Goal: Information Seeking & Learning: Check status

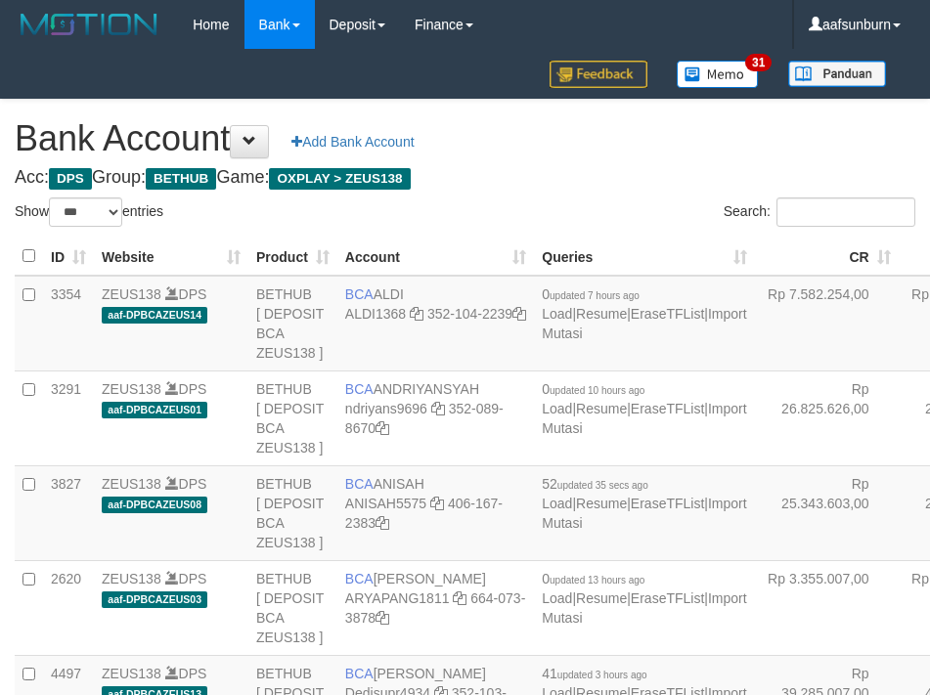
select select "***"
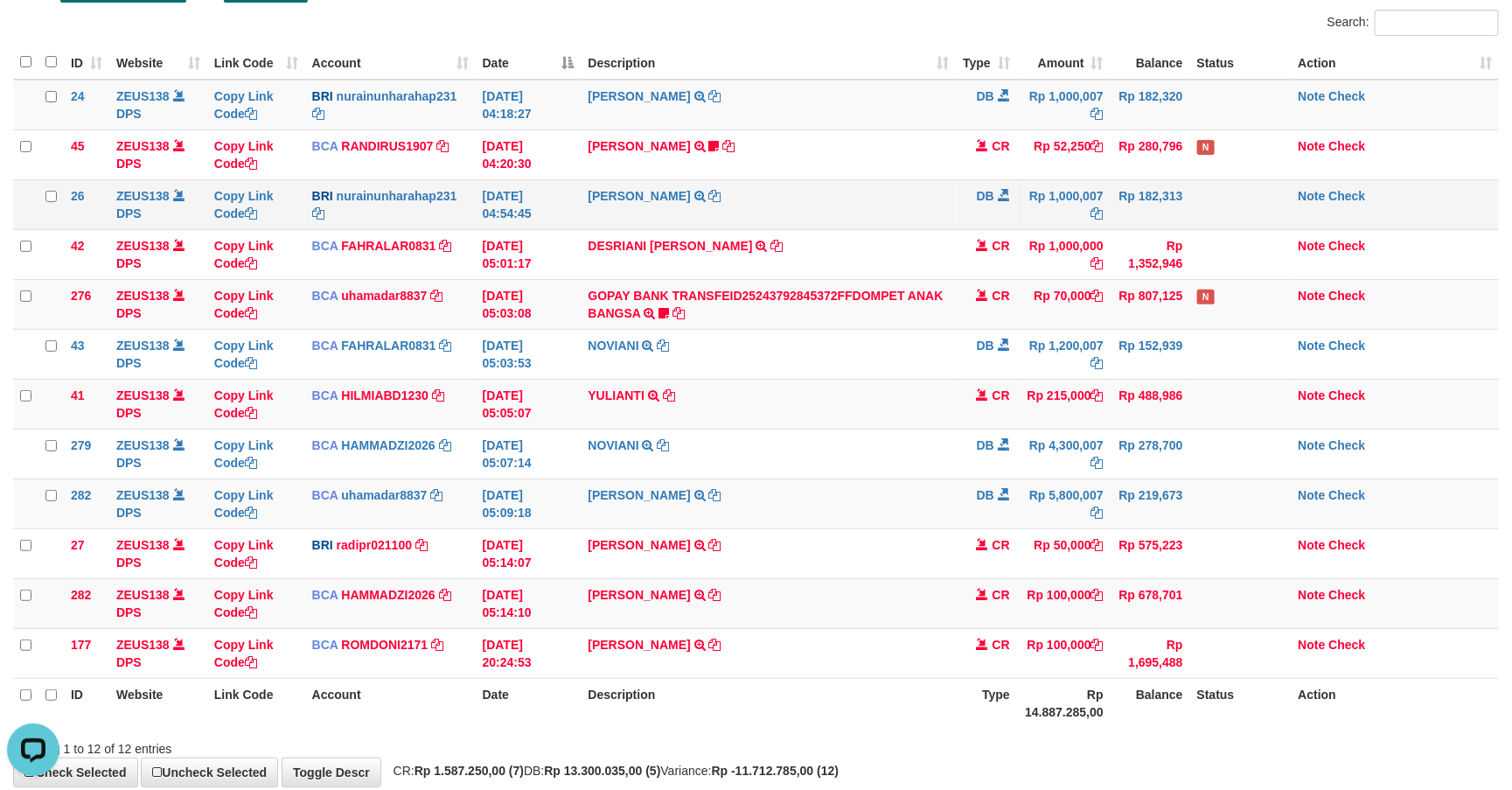
click at [1052, 200] on td "Rp 1,000,007" at bounding box center [1063, 204] width 94 height 50
drag, startPoint x: 1052, startPoint y: 203, endPoint x: 1153, endPoint y: 202, distance: 101.0
click at [1058, 194] on td "Rp 1,000,007" at bounding box center [1063, 204] width 94 height 50
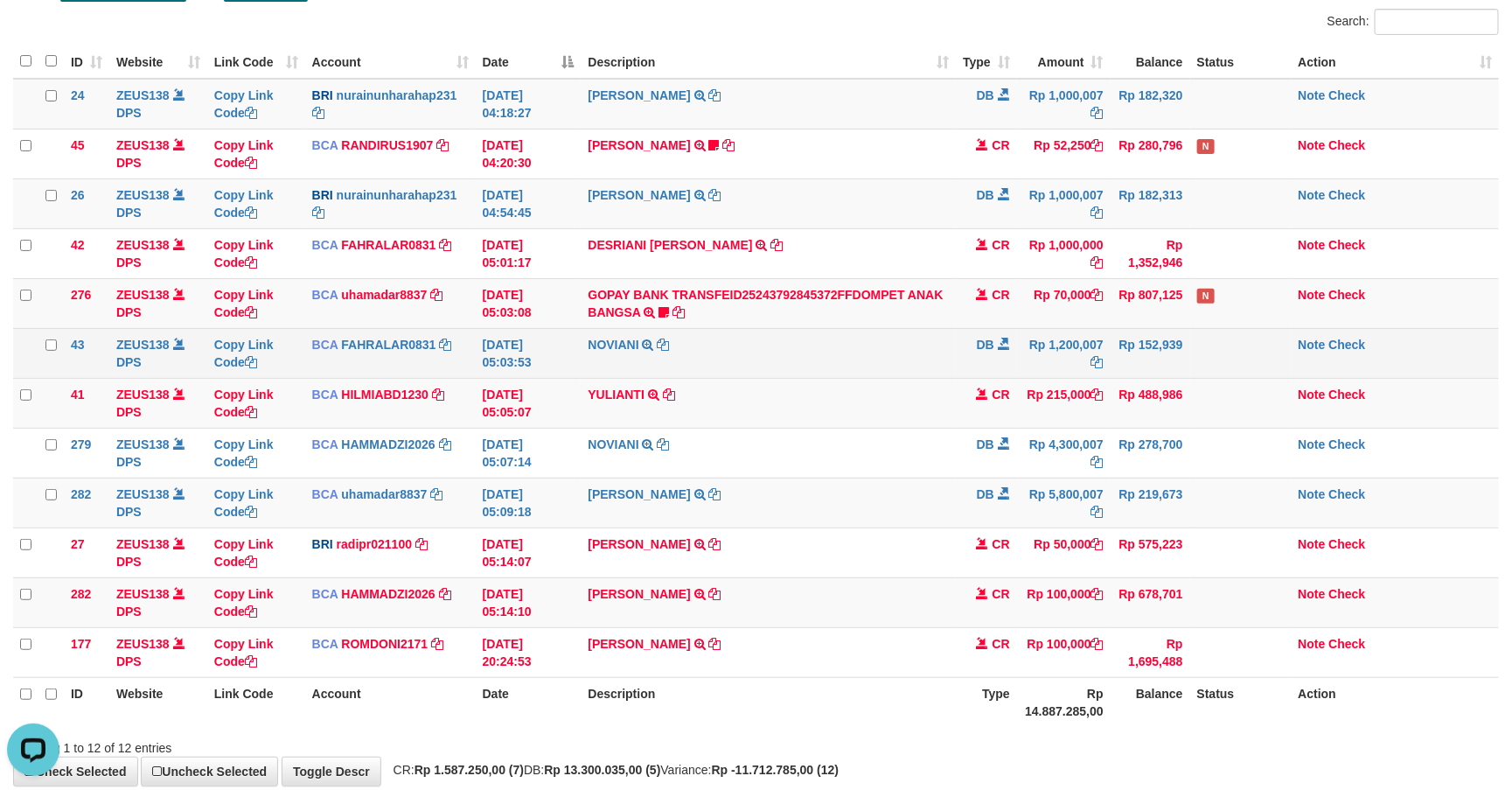
drag, startPoint x: 916, startPoint y: 388, endPoint x: 926, endPoint y: 374, distance: 17.2
click at [916, 387] on td "YULIANTI TRSF E-BANKING CR 0109/FTSCY/WS95051 215000.002025090189518818 TRFDN-Y…" at bounding box center [767, 403] width 375 height 50
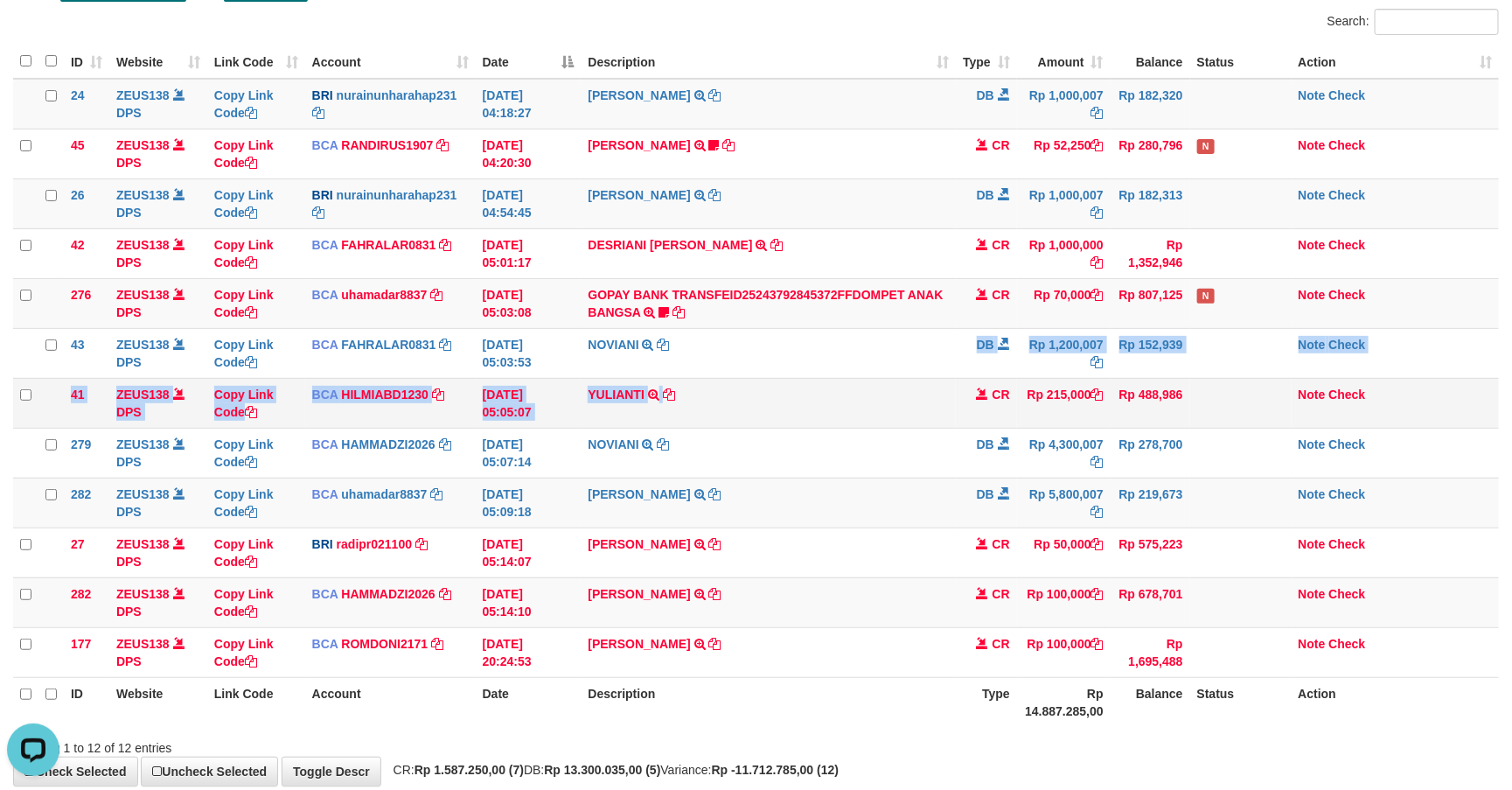
drag, startPoint x: 926, startPoint y: 374, endPoint x: 932, endPoint y: 387, distance: 14.3
click at [931, 387] on tbody "24 ZEUS138 DPS Copy Link Code BRI nurainunharahap231 DPS NURAINUN HARAHAP mutas…" at bounding box center [756, 378] width 1485 height 599
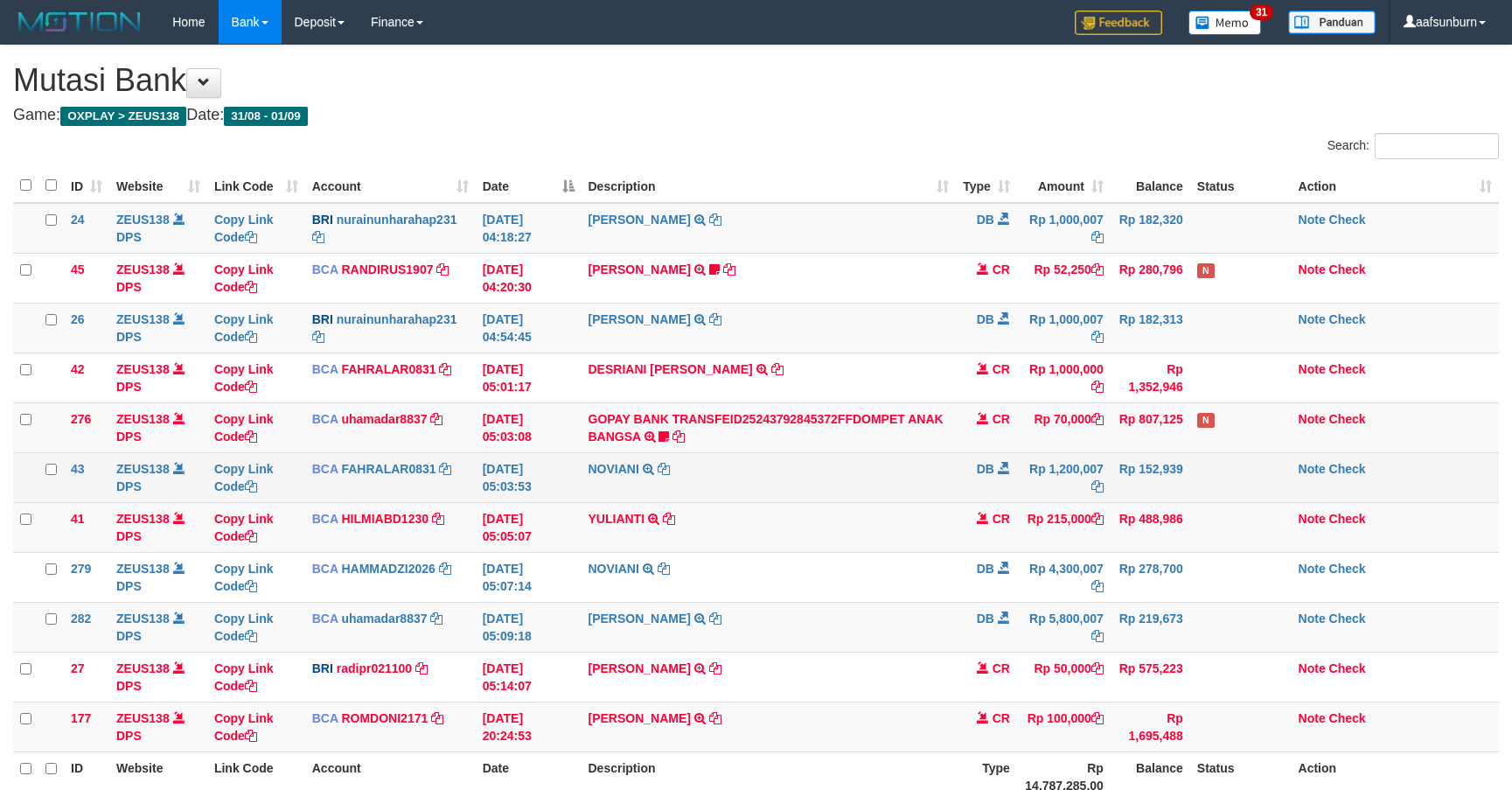
click at [960, 453] on td "DB" at bounding box center [986, 478] width 61 height 50
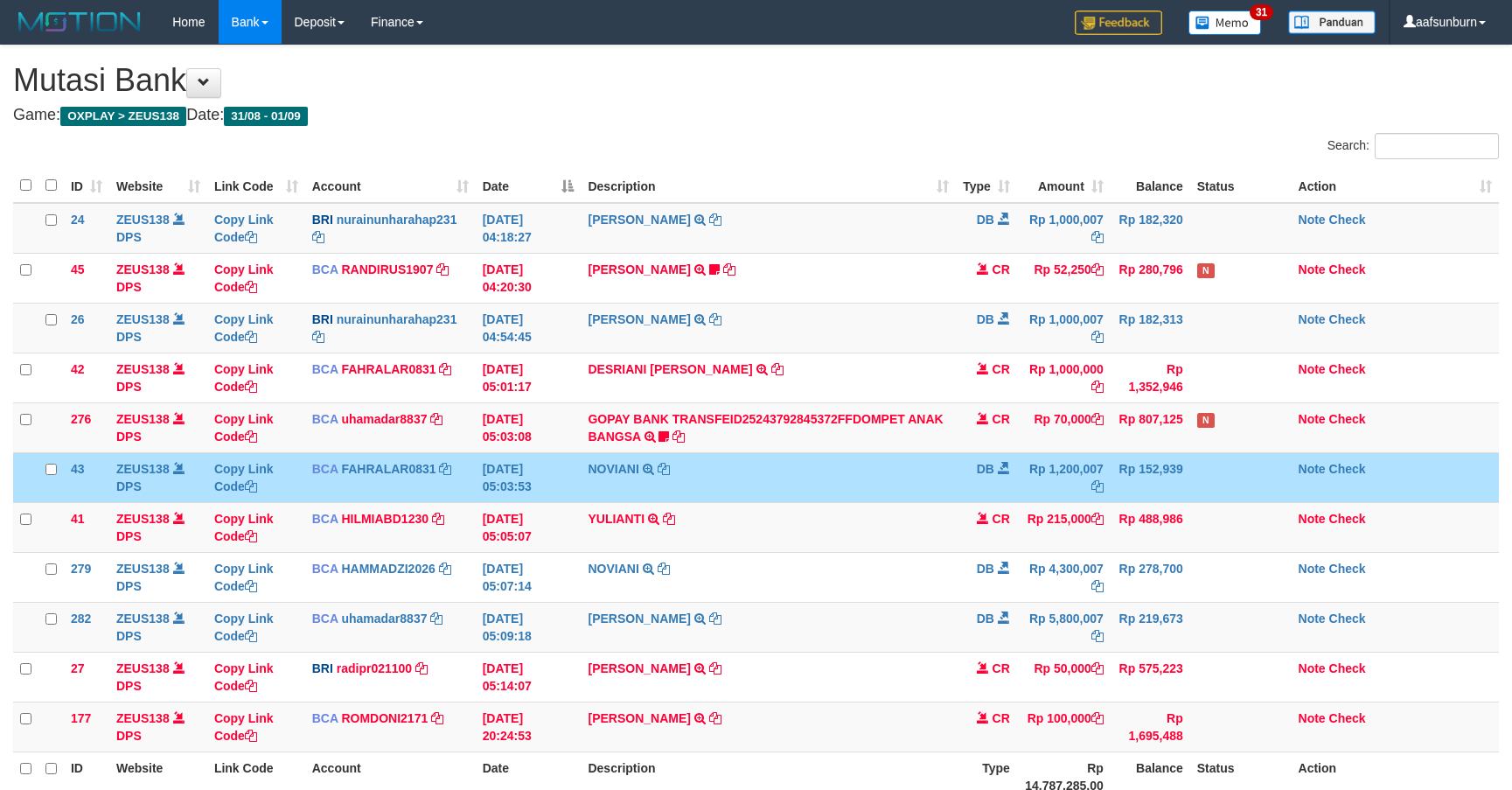
scroll to position [124, 0]
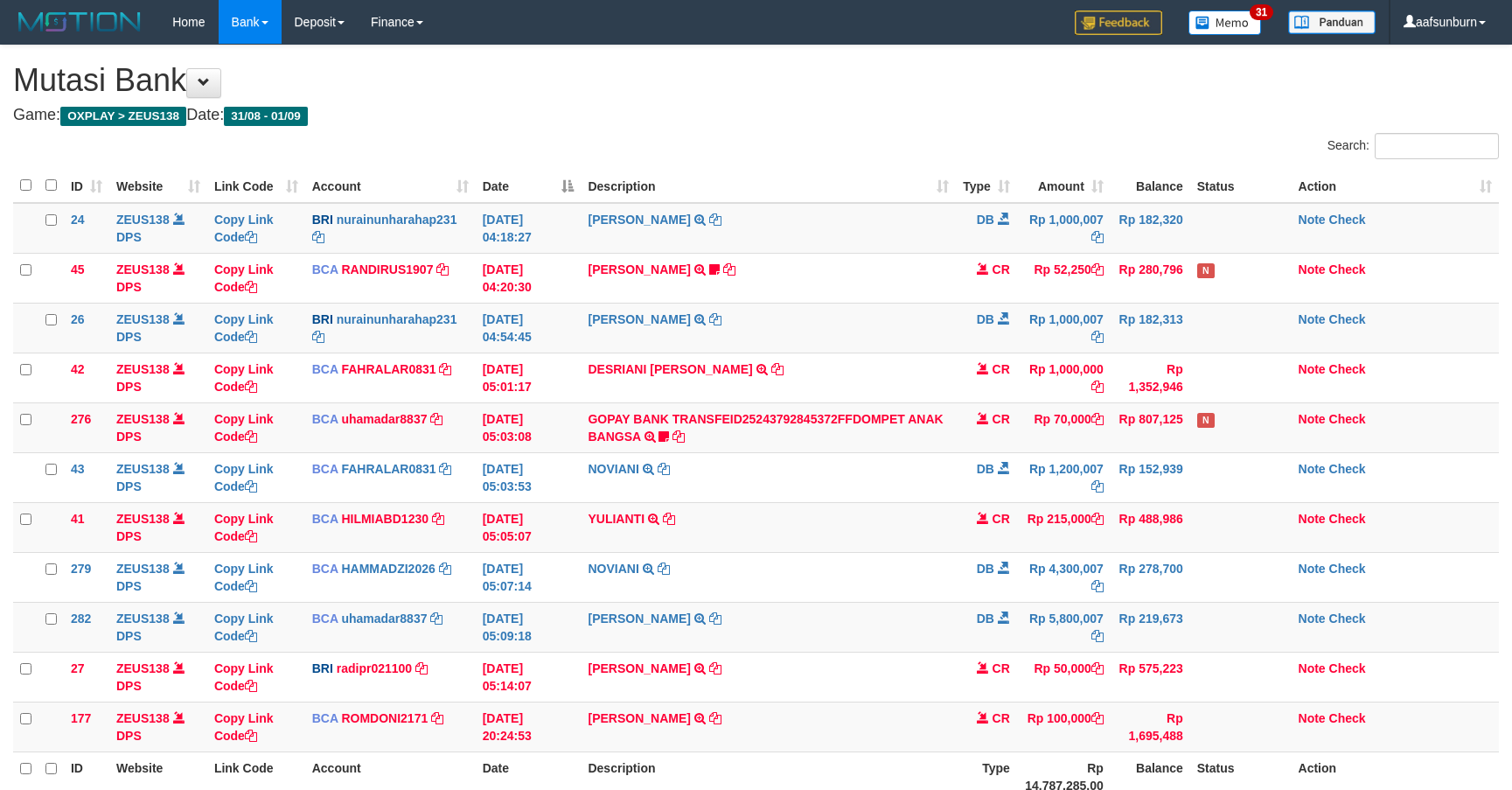
scroll to position [124, 0]
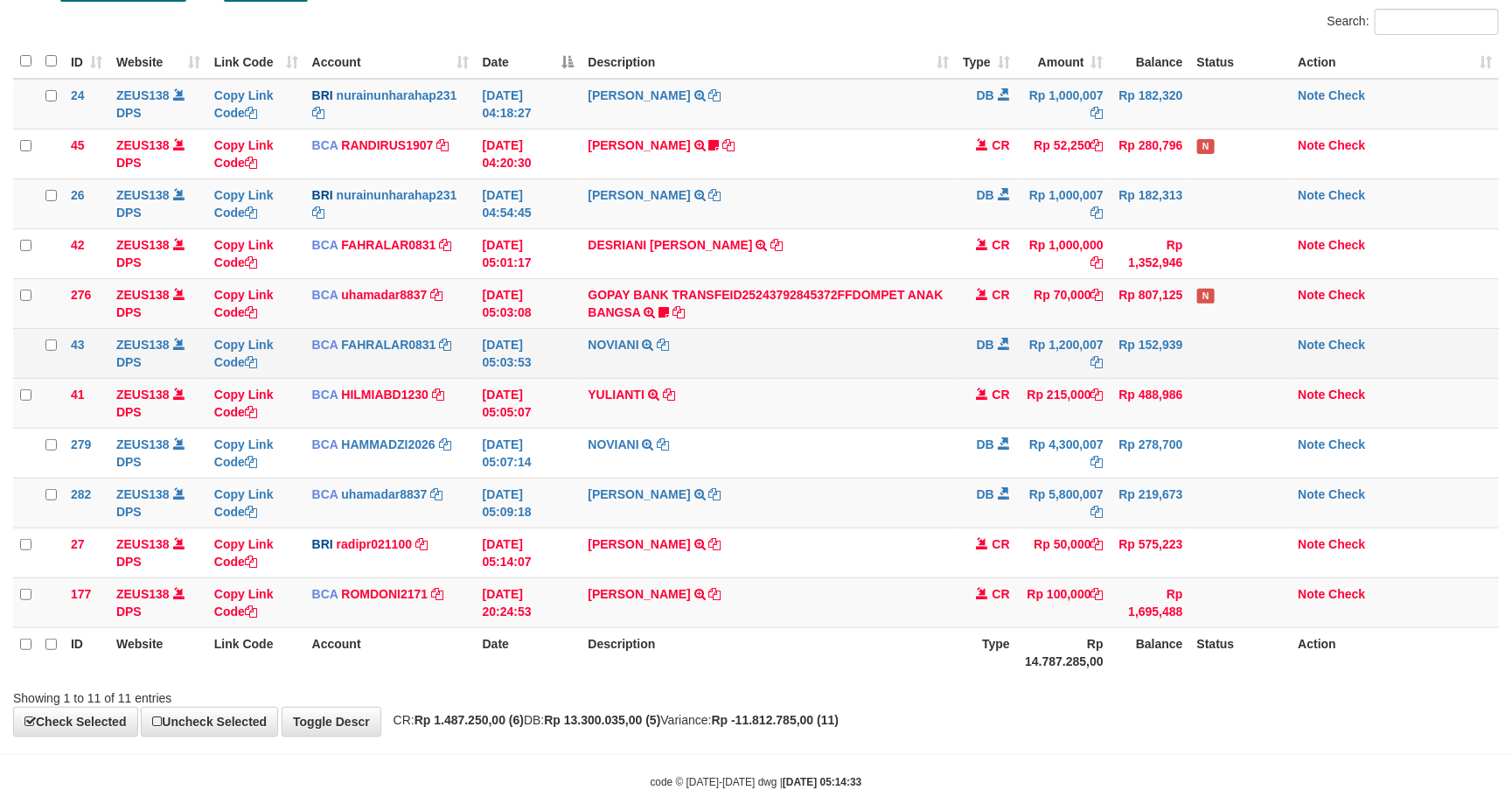
drag, startPoint x: 966, startPoint y: 350, endPoint x: 970, endPoint y: 360, distance: 10.8
click at [969, 362] on td "DB" at bounding box center [986, 353] width 61 height 50
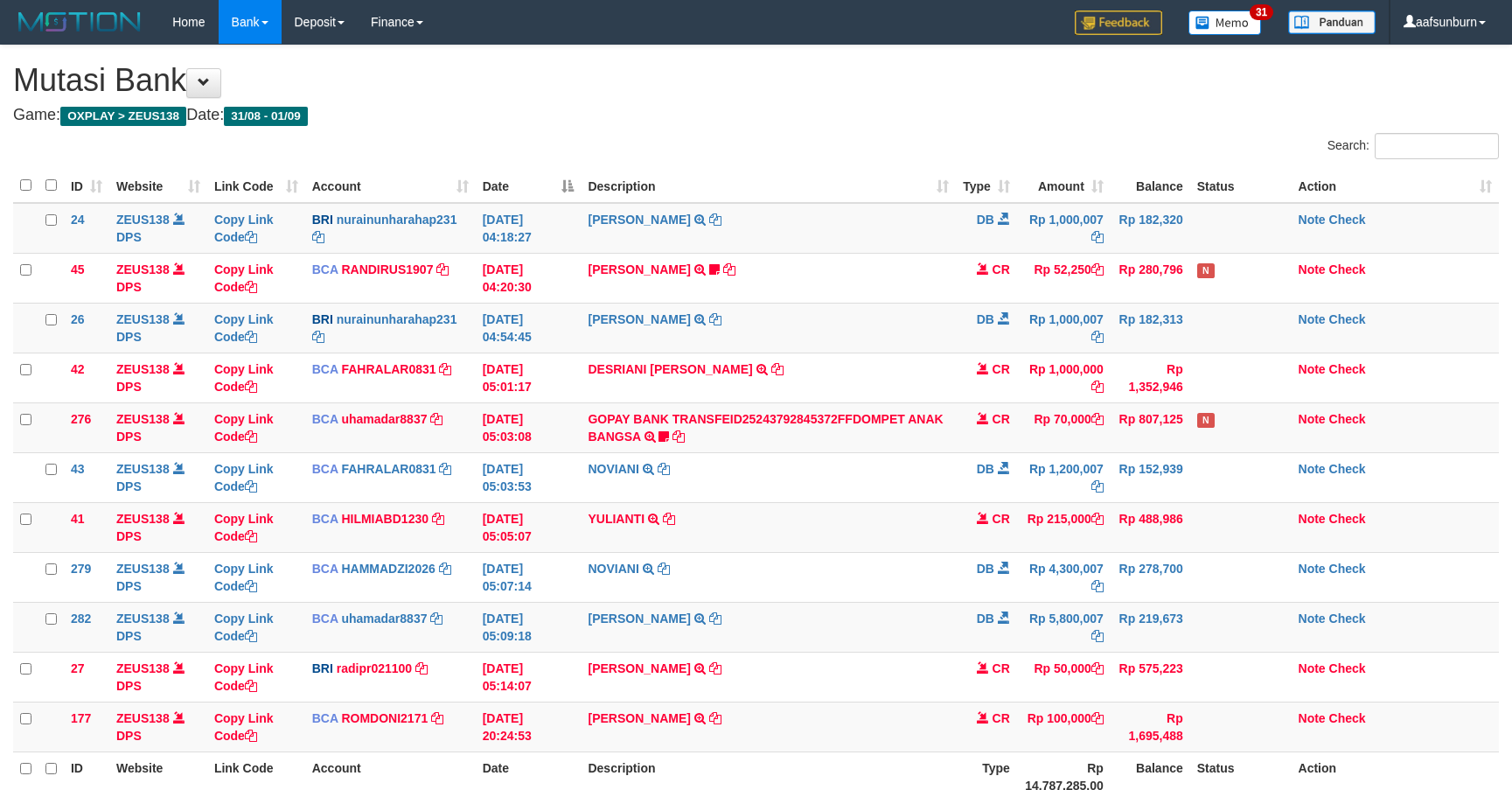
scroll to position [124, 0]
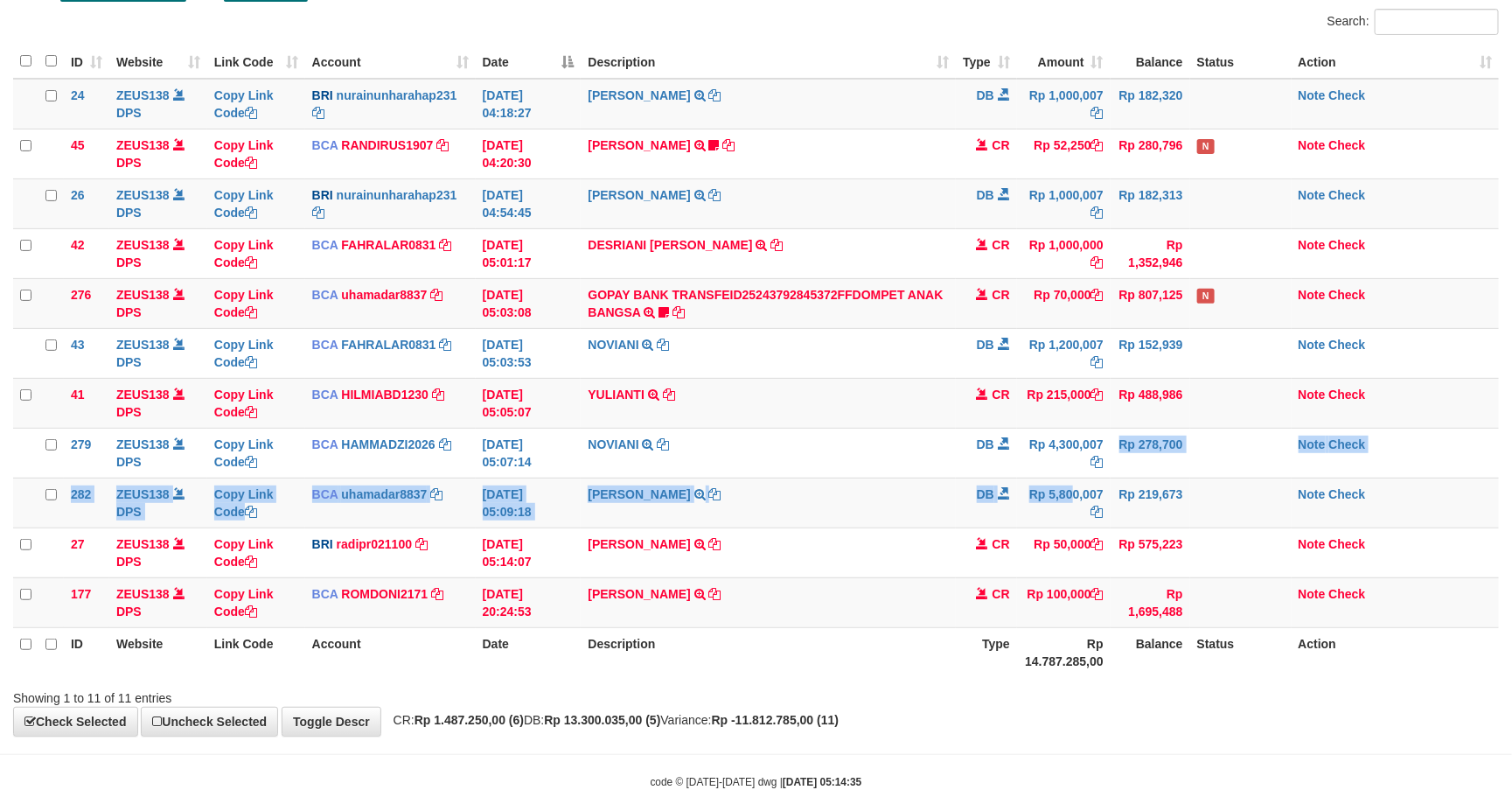
drag, startPoint x: 1035, startPoint y: 479, endPoint x: 1506, endPoint y: 509, distance: 472.0
click at [1050, 480] on td "Rp 5,800,007" at bounding box center [1063, 503] width 94 height 50
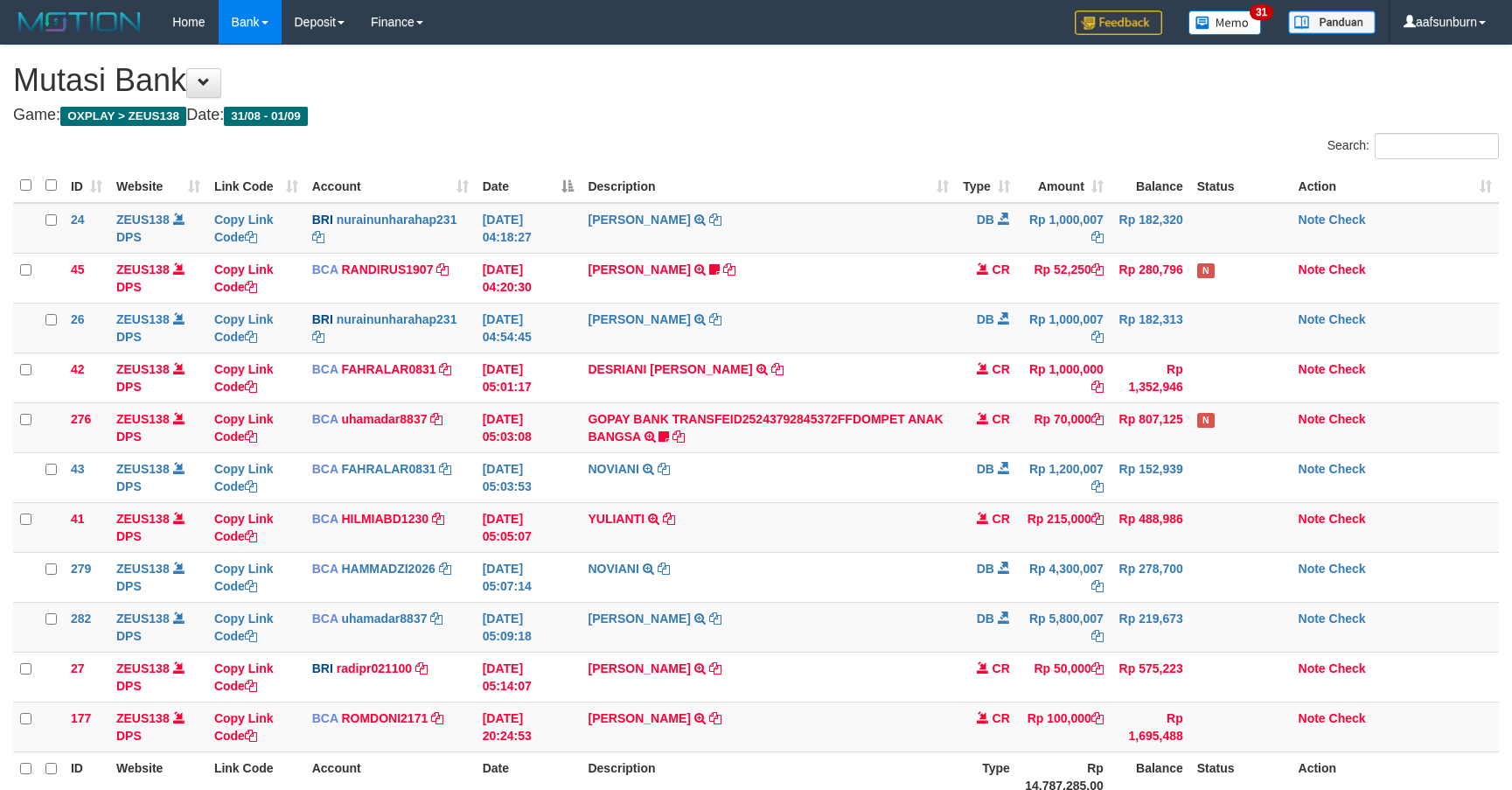
scroll to position [124, 0]
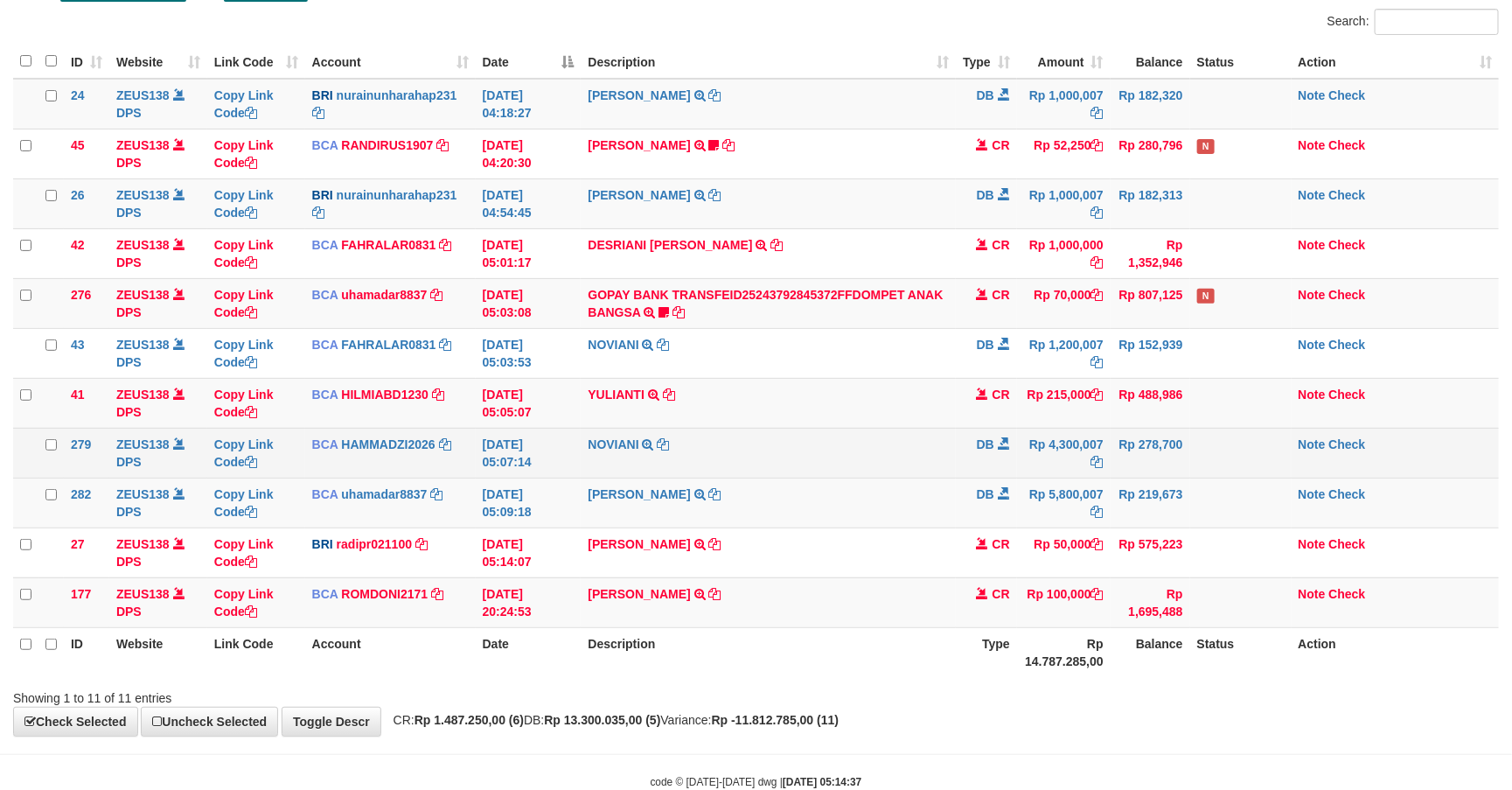
click at [1328, 444] on tbody "24 ZEUS138 DPS Copy Link Code BRI nurainunharahap231 DPS NURAINUN HARAHAP mutas…" at bounding box center [756, 353] width 1485 height 549
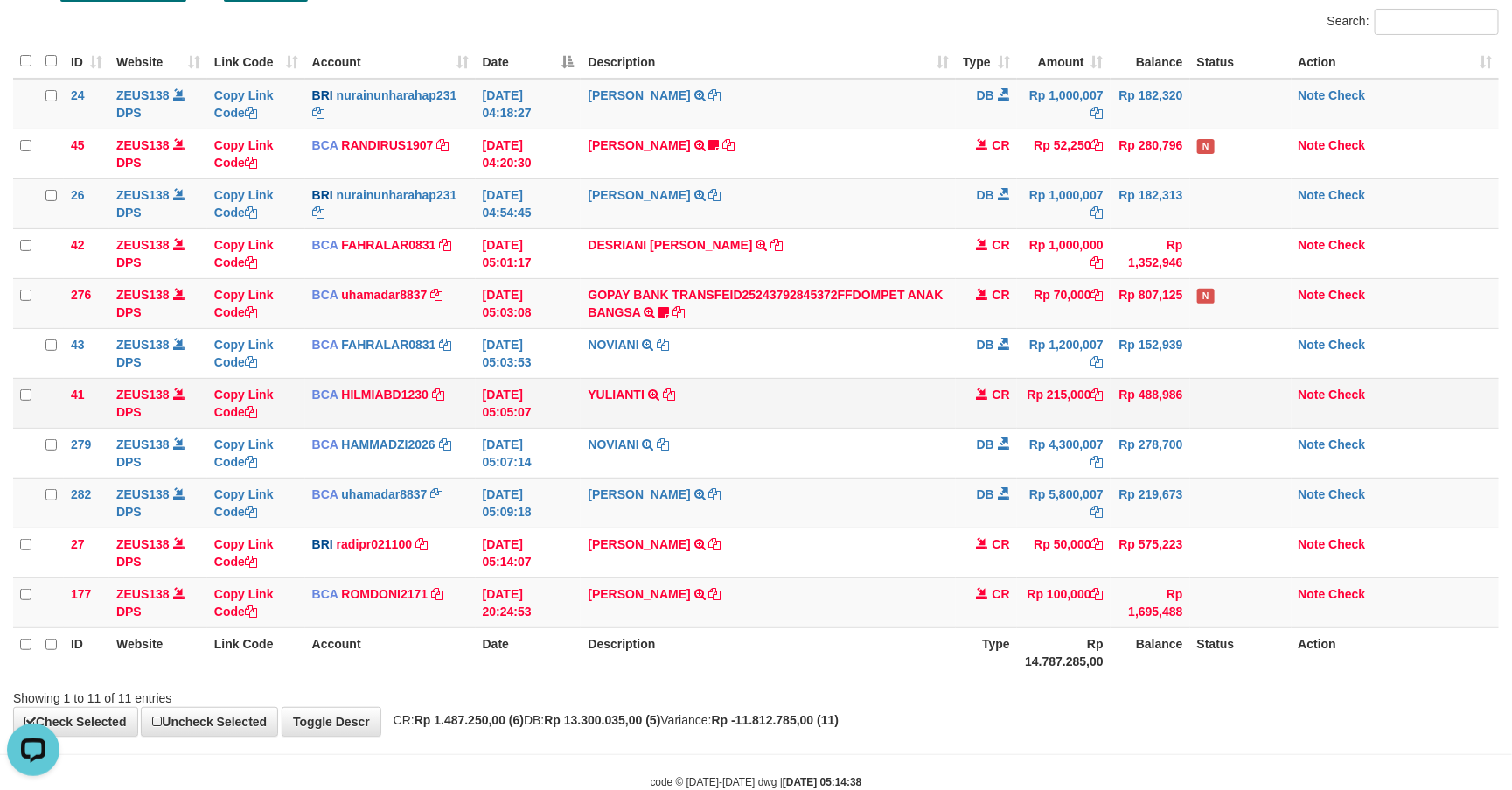
click at [1366, 407] on td "Note Check" at bounding box center [1395, 403] width 207 height 50
click at [1389, 420] on td "Note Check" at bounding box center [1395, 403] width 207 height 50
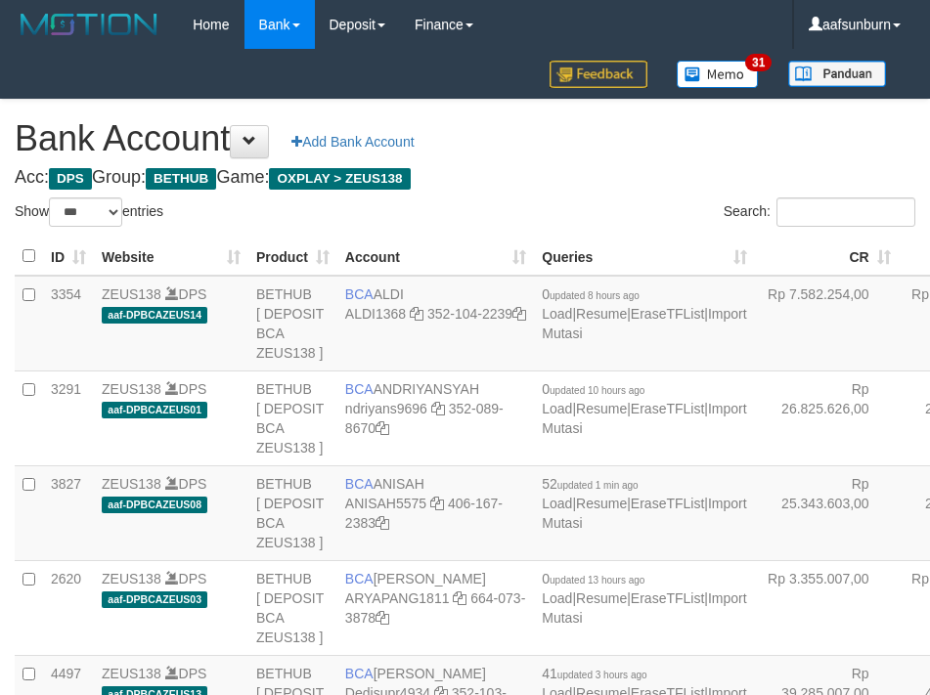
select select "***"
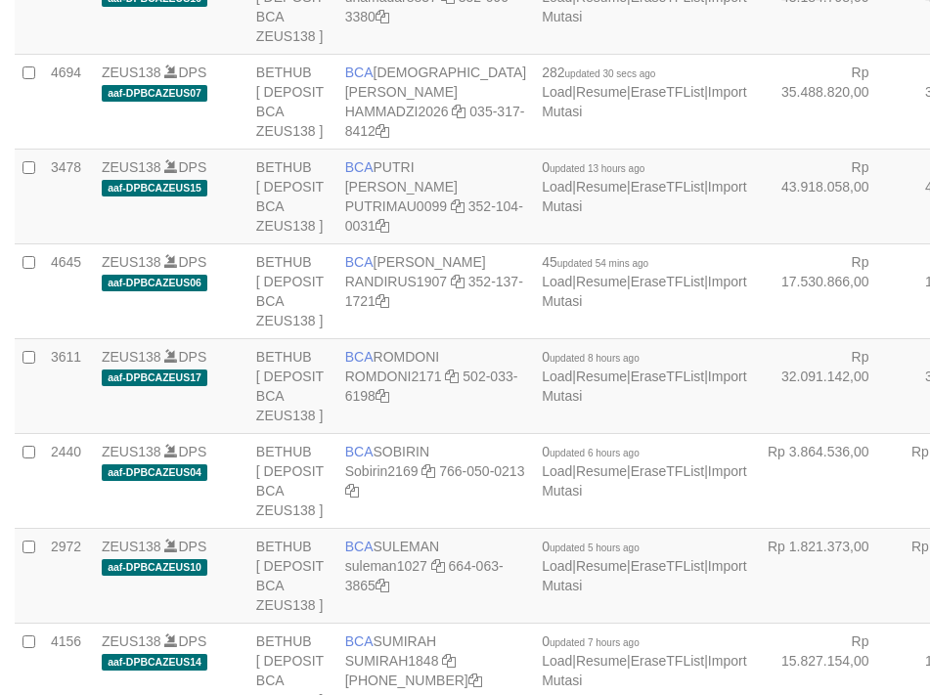
scroll to position [1494, 0]
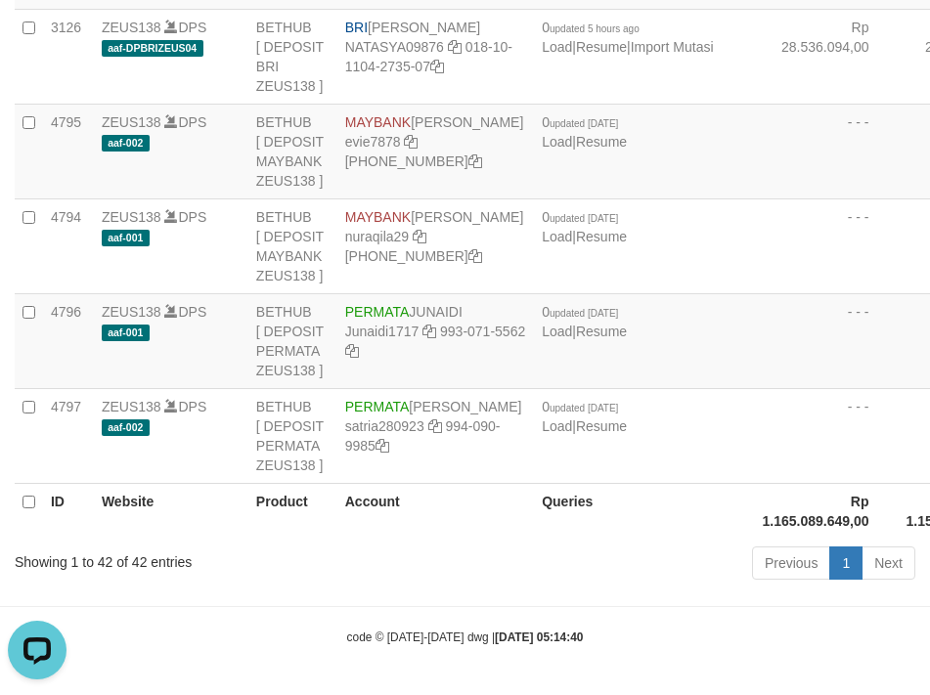
scroll to position [0, 0]
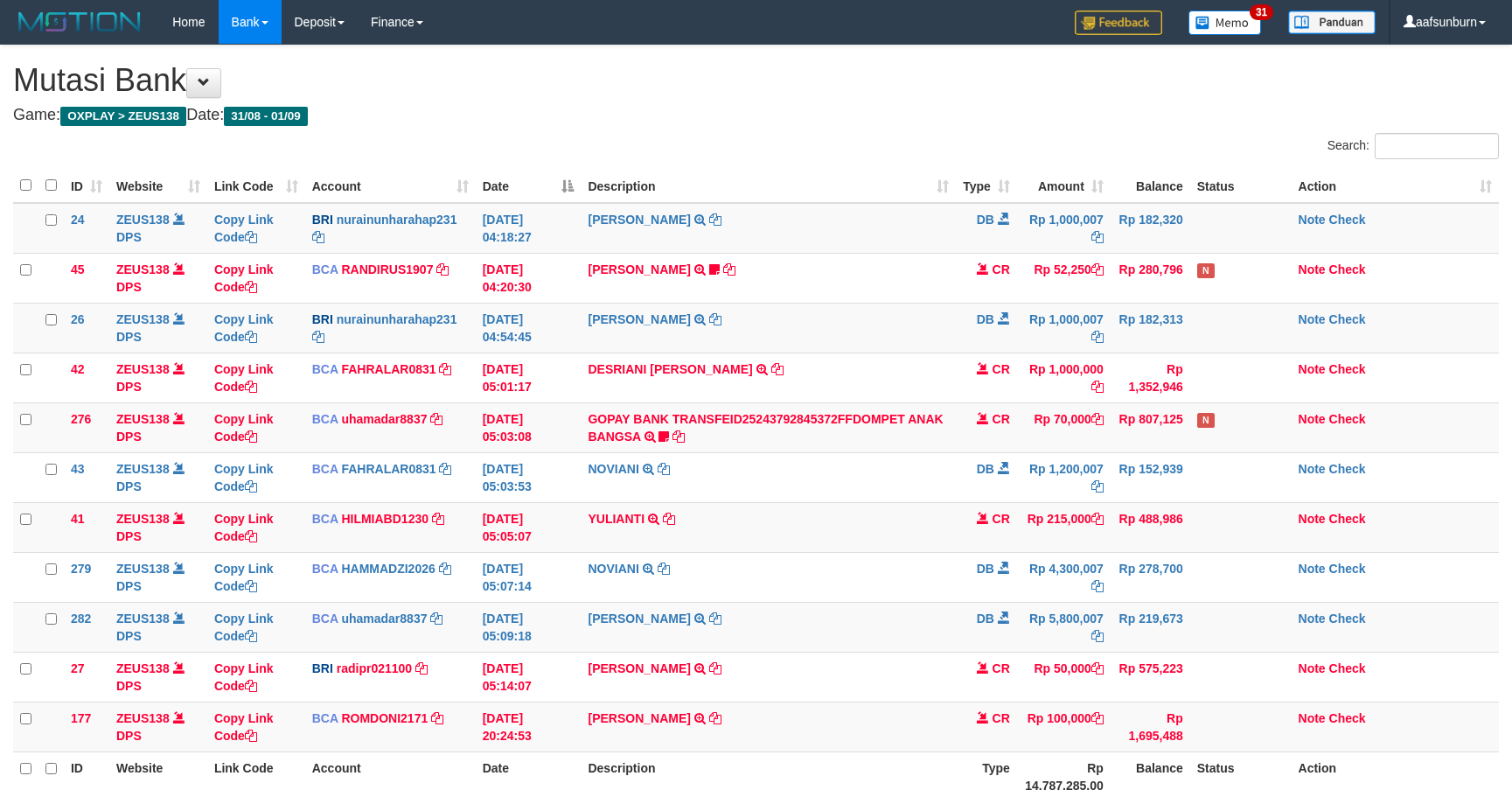
scroll to position [124, 0]
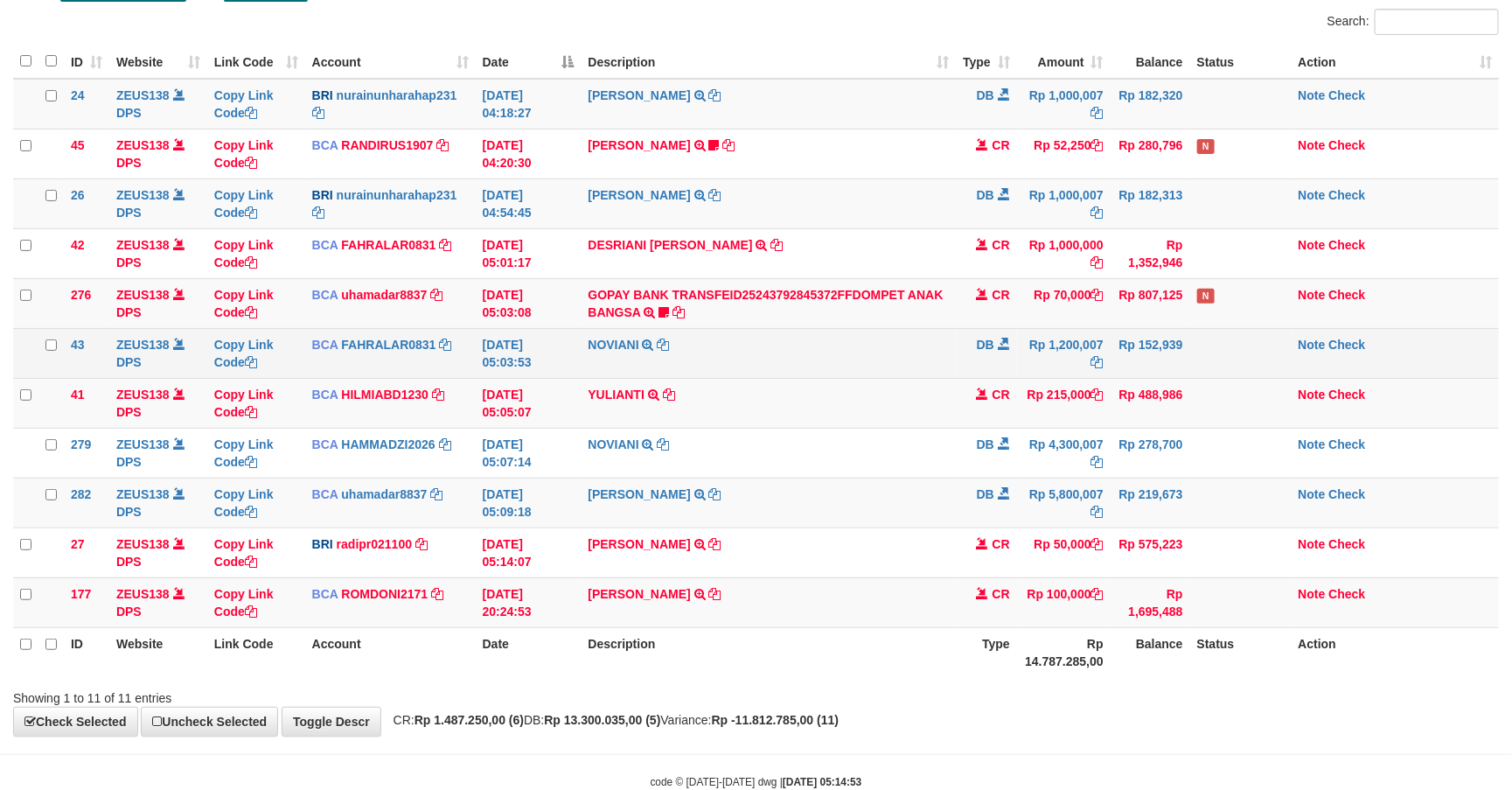
click at [1158, 368] on td "Rp 152,939" at bounding box center [1150, 353] width 80 height 50
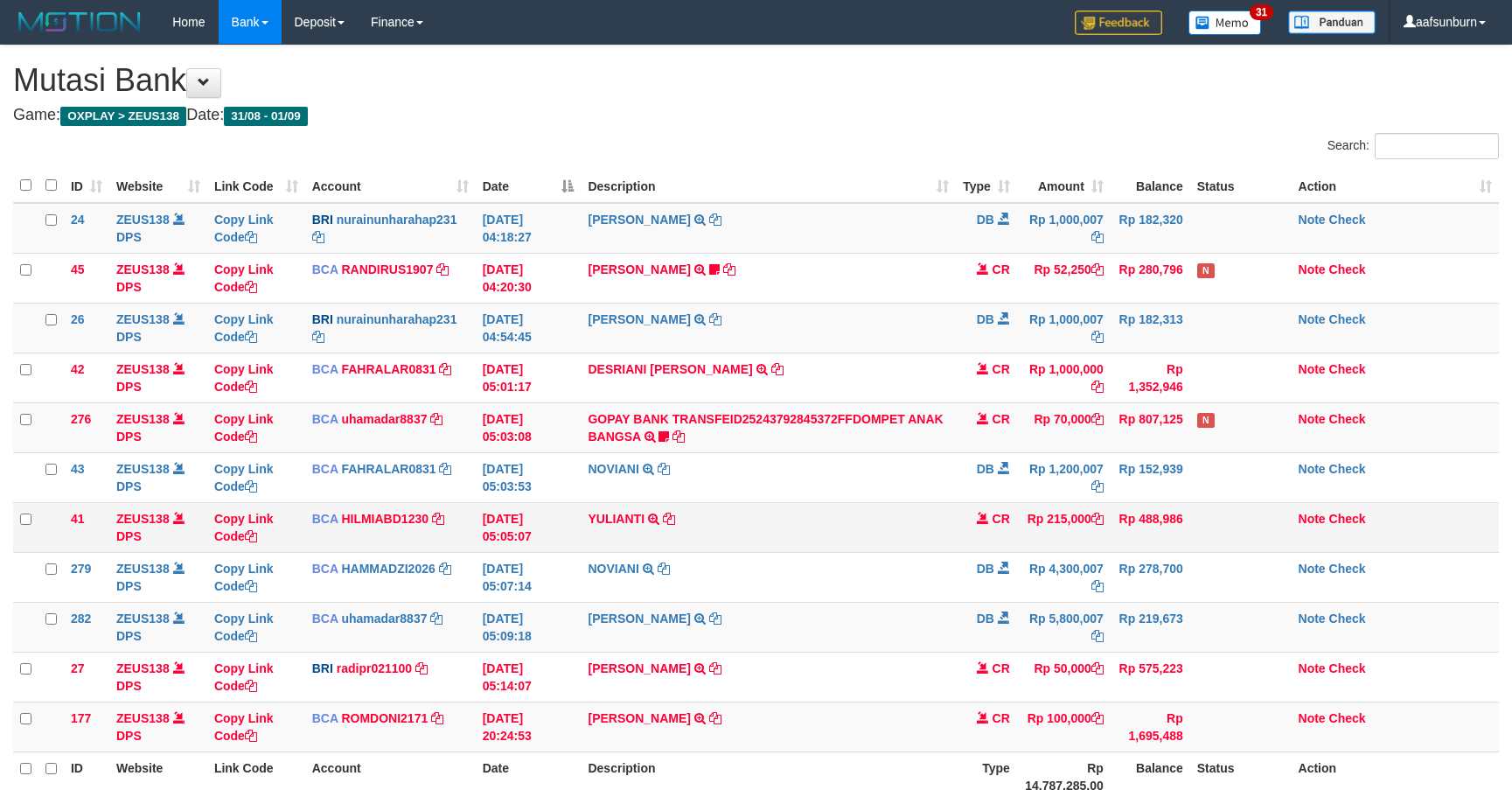
scroll to position [124, 0]
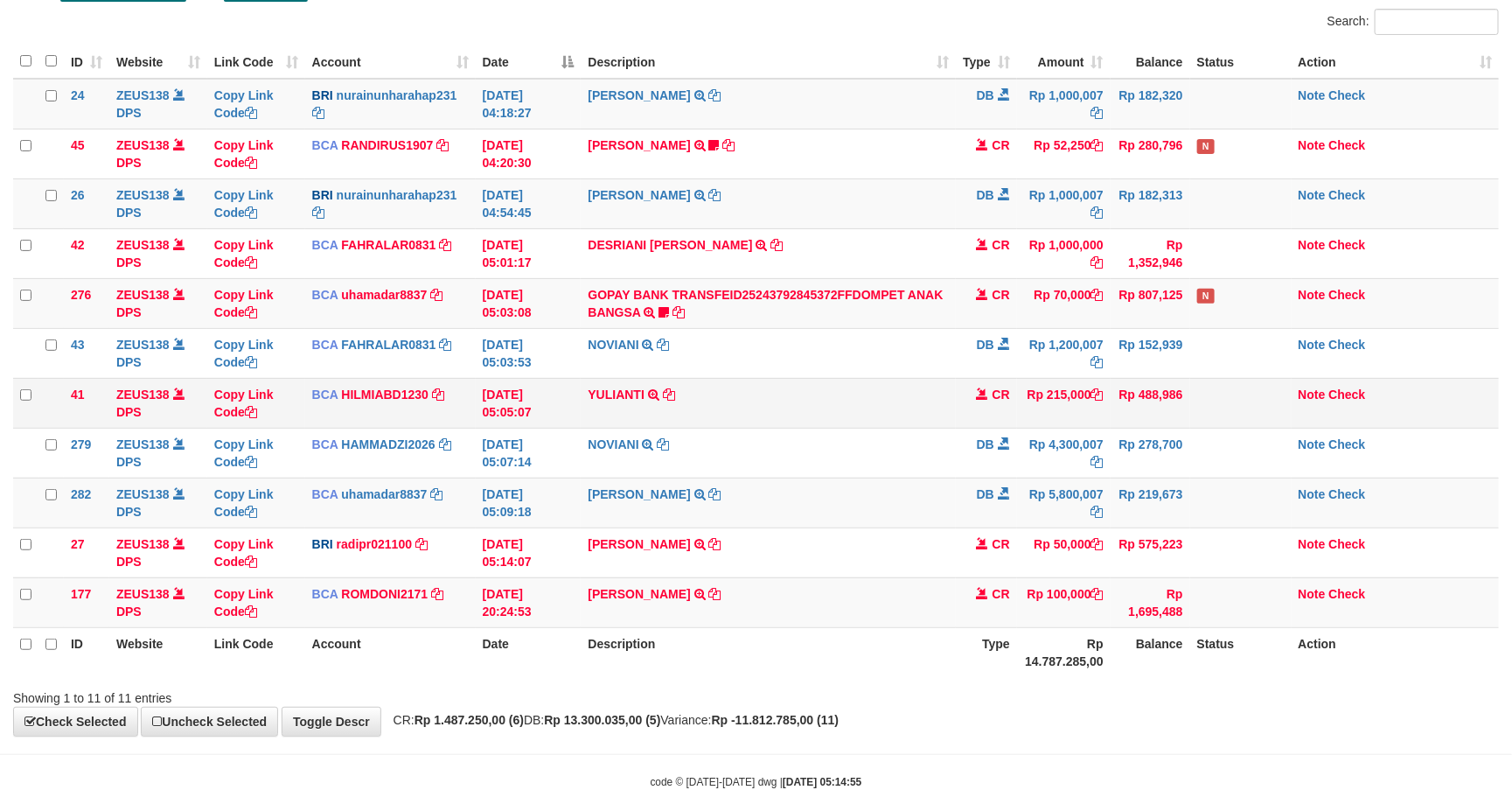
click at [1196, 392] on tbody "24 ZEUS138 DPS Copy Link Code BRI nurainunharahap231 DPS NURAINUN HARAHAP mutas…" at bounding box center [756, 353] width 1485 height 549
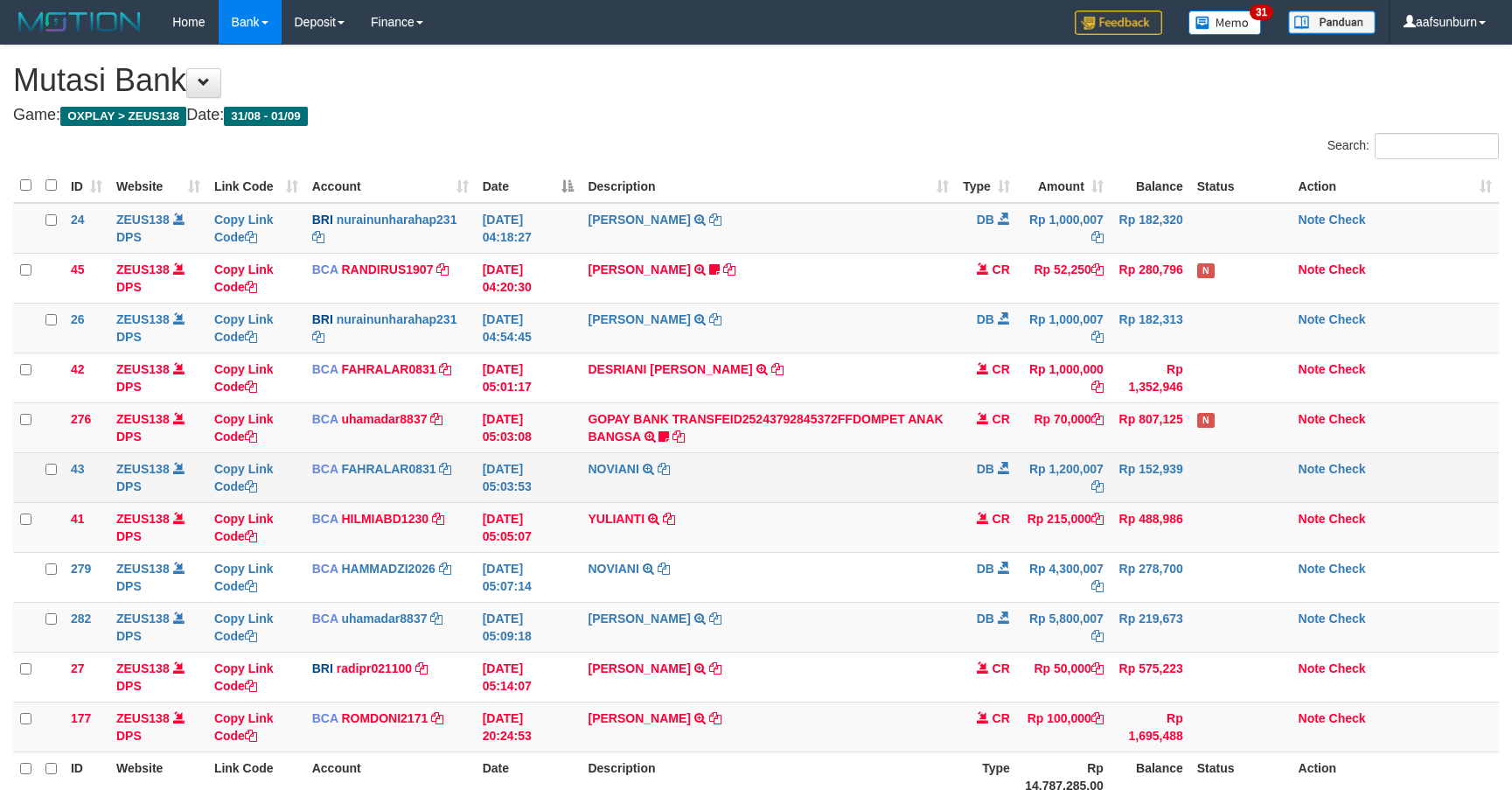
scroll to position [124, 0]
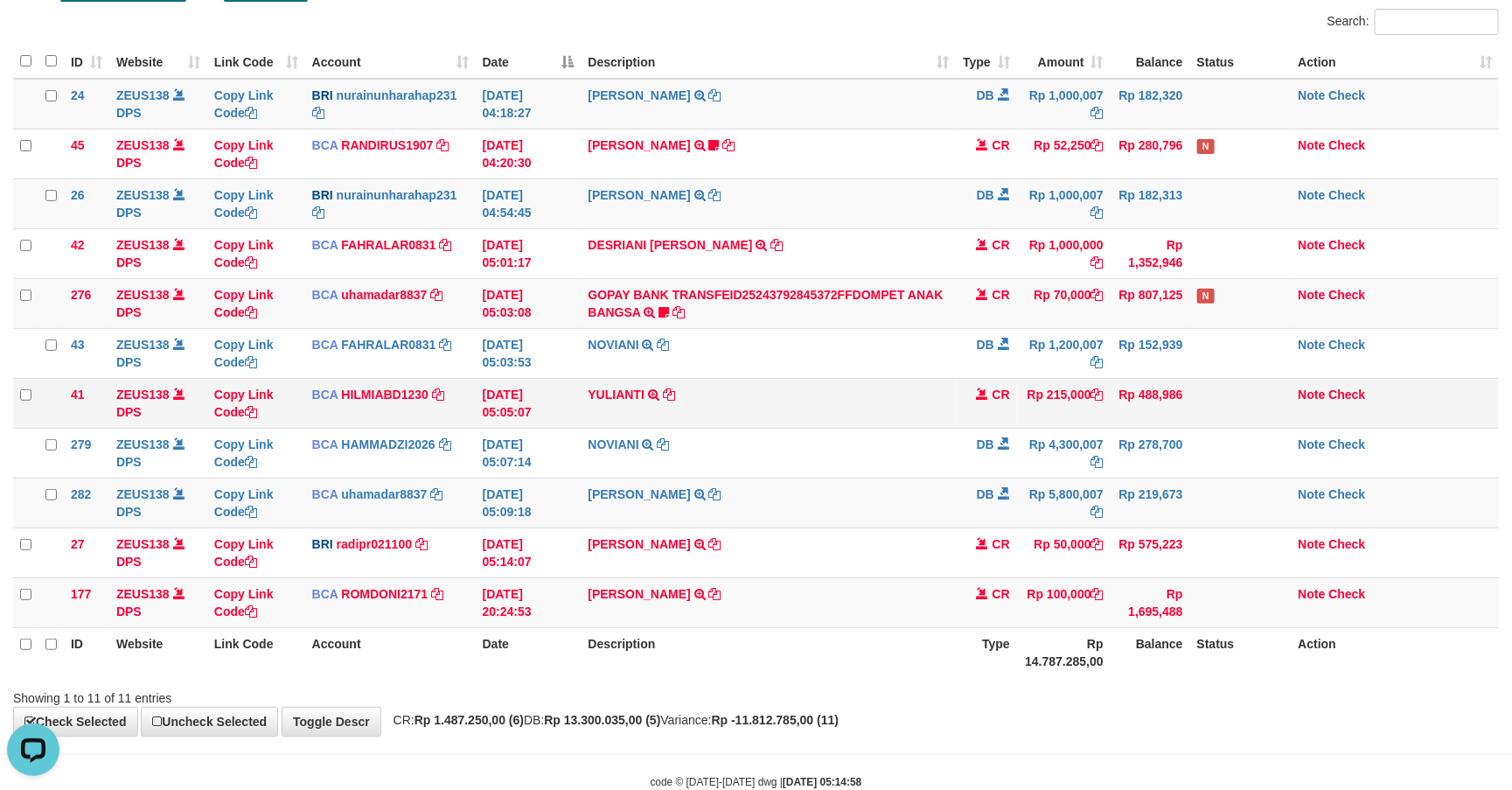
click at [1147, 384] on td "Rp 488,986" at bounding box center [1150, 403] width 80 height 50
drag, startPoint x: 1128, startPoint y: 397, endPoint x: 1383, endPoint y: 410, distance: 255.3
click at [1139, 411] on td "Rp 488,986" at bounding box center [1150, 403] width 80 height 50
click at [1010, 627] on td "CR" at bounding box center [986, 602] width 61 height 50
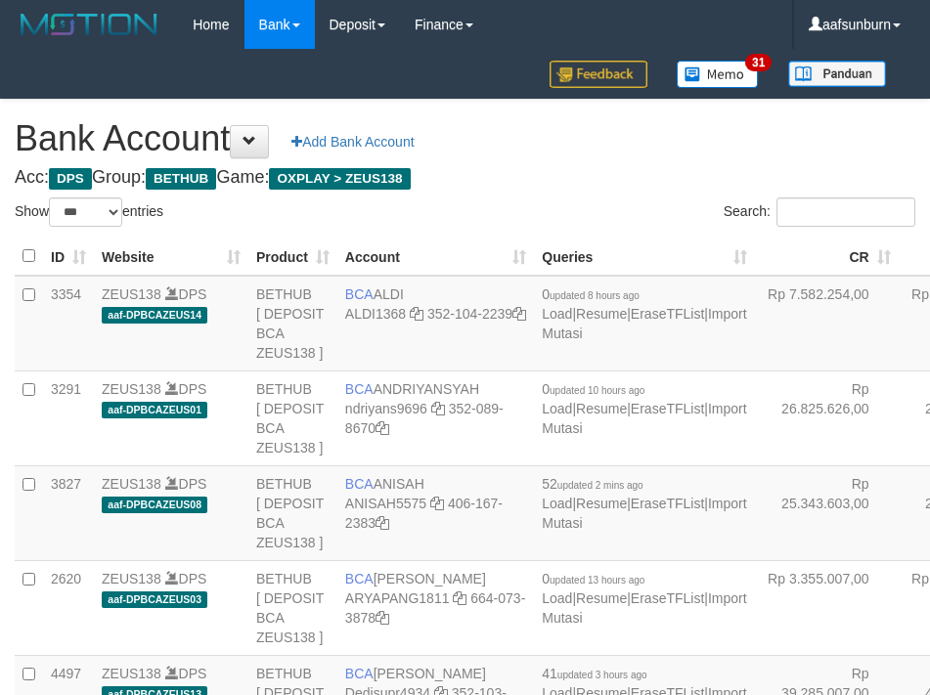
select select "***"
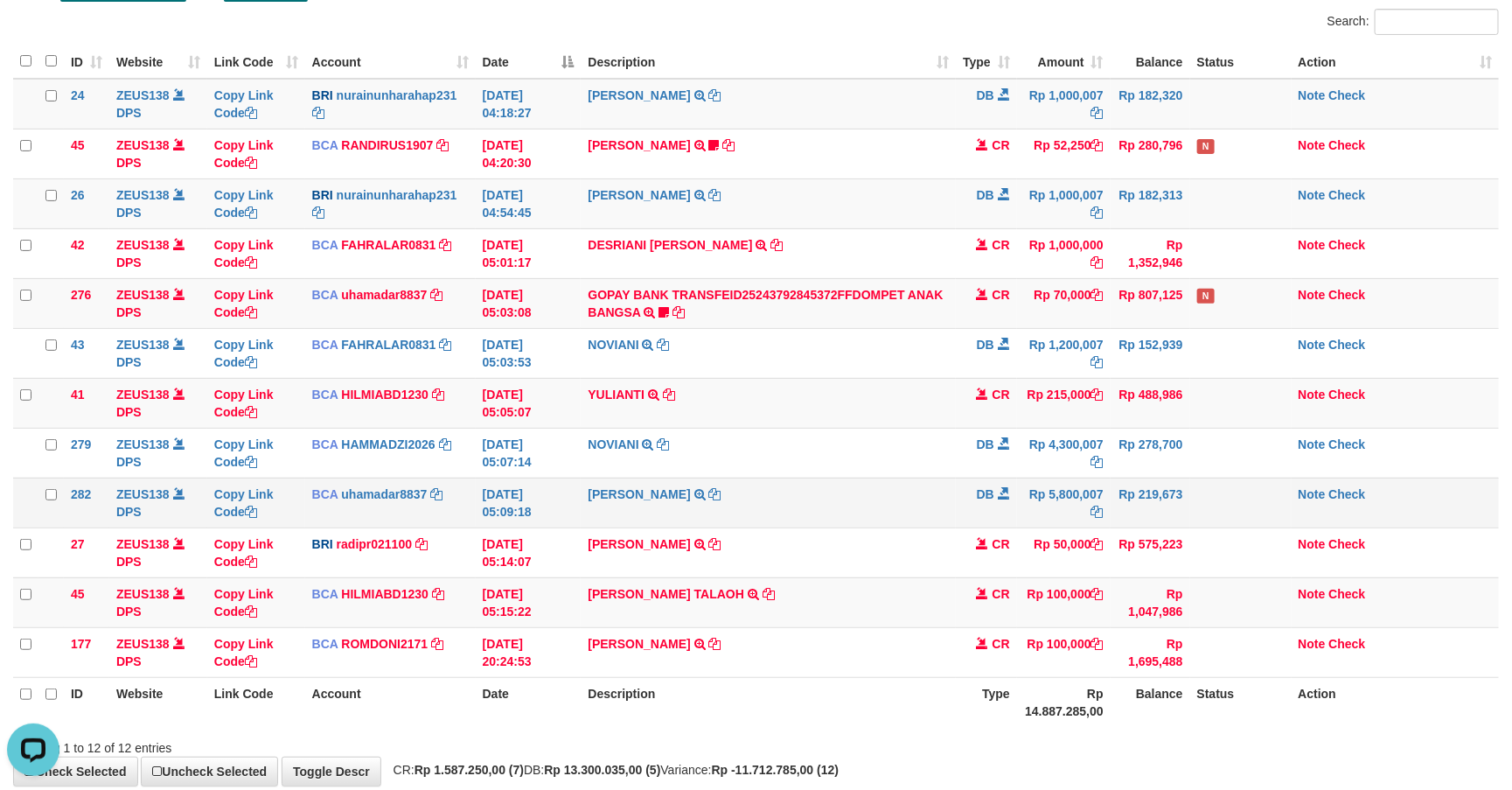
click at [824, 494] on td "SADAM HAPIPI TRSF E-BANKING DB 0109/FTSCY/WS95031 5800007.00SADAM HAPIPI" at bounding box center [767, 503] width 375 height 50
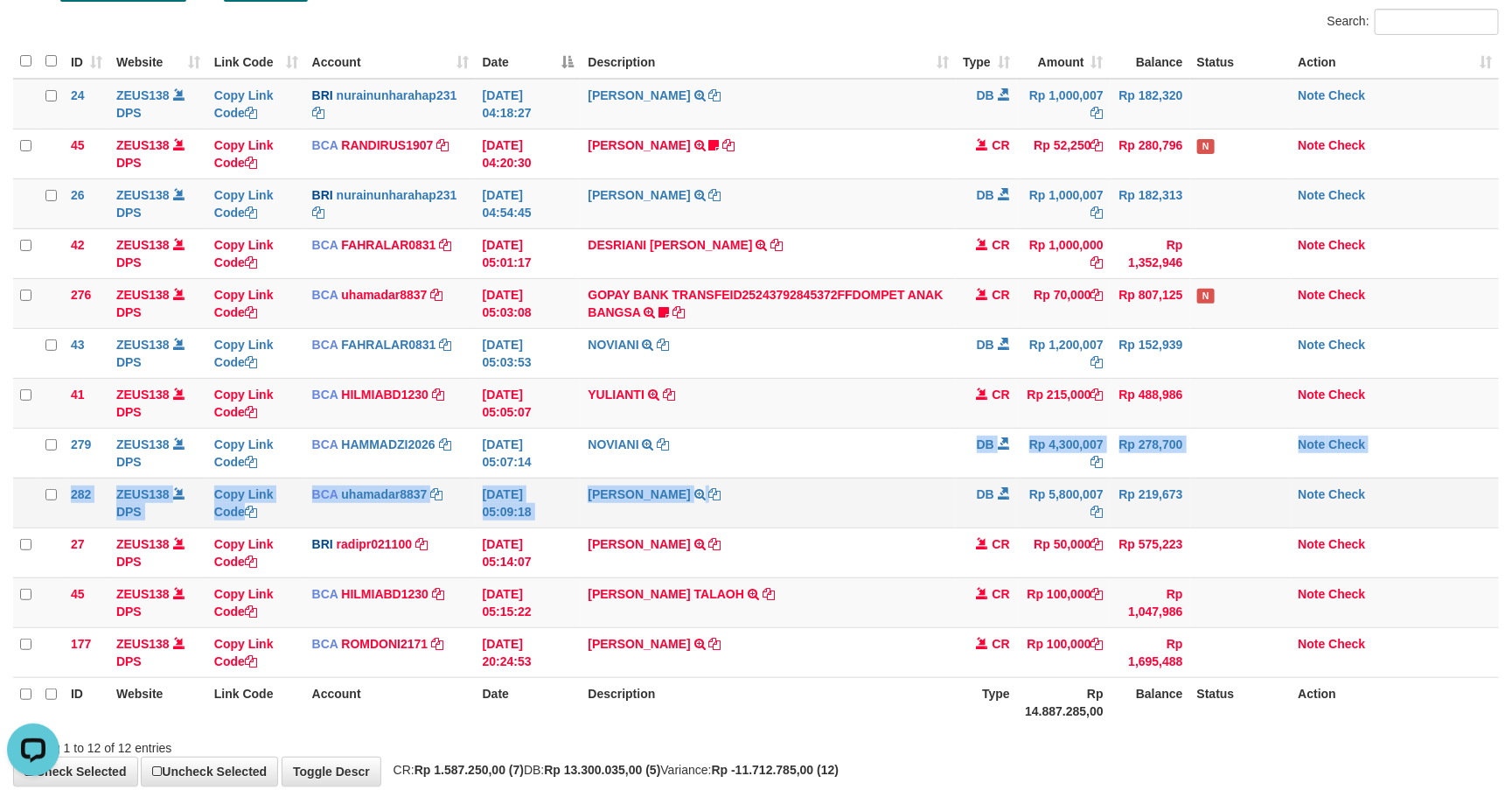
drag, startPoint x: 834, startPoint y: 476, endPoint x: 1284, endPoint y: 484, distance: 450.1
click at [834, 475] on tbody "24 ZEUS138 DPS Copy Link Code BRI nurainunharahap231 DPS NURAINUN HARAHAP mutas…" at bounding box center [756, 378] width 1485 height 599
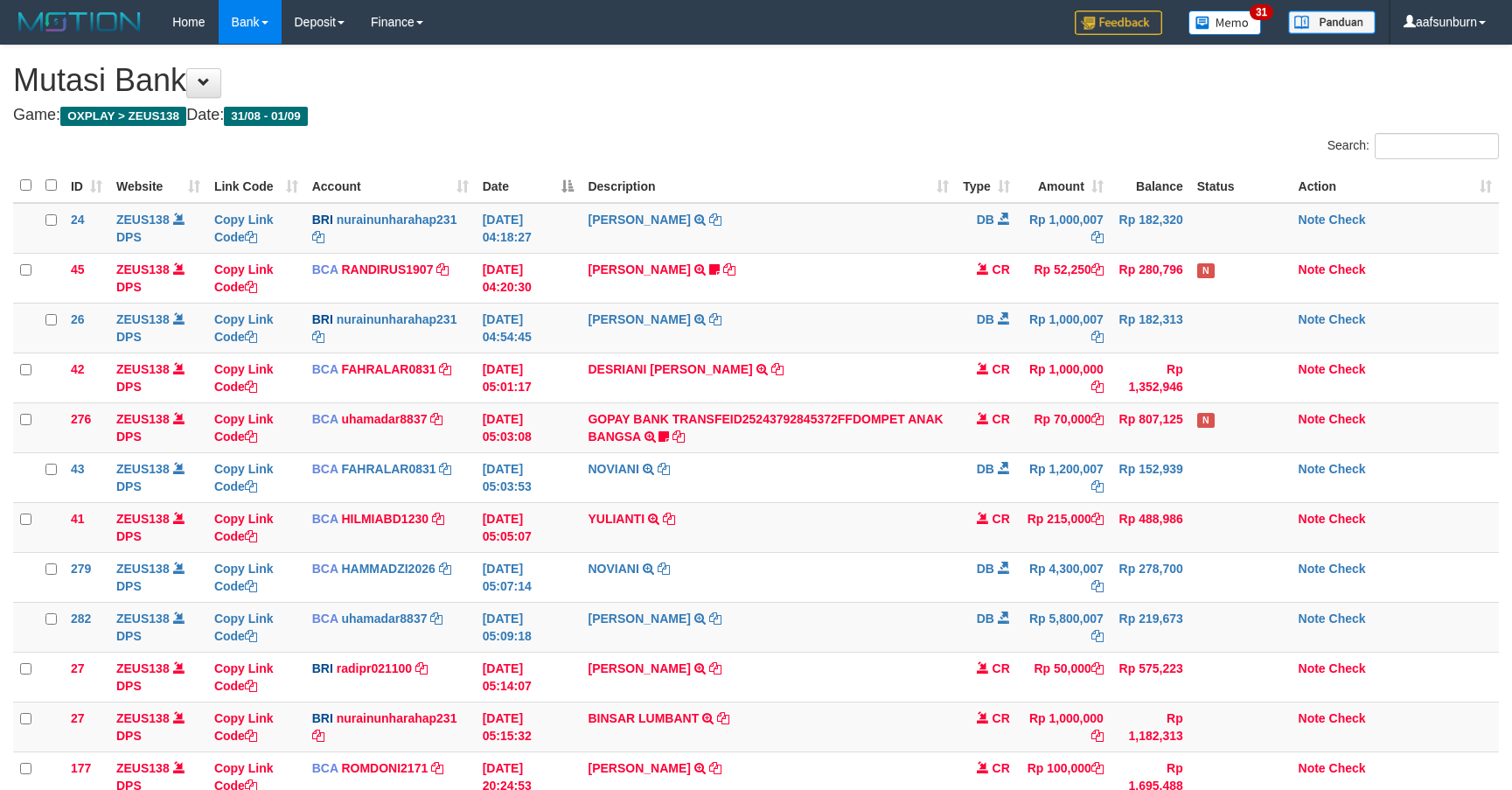
scroll to position [124, 0]
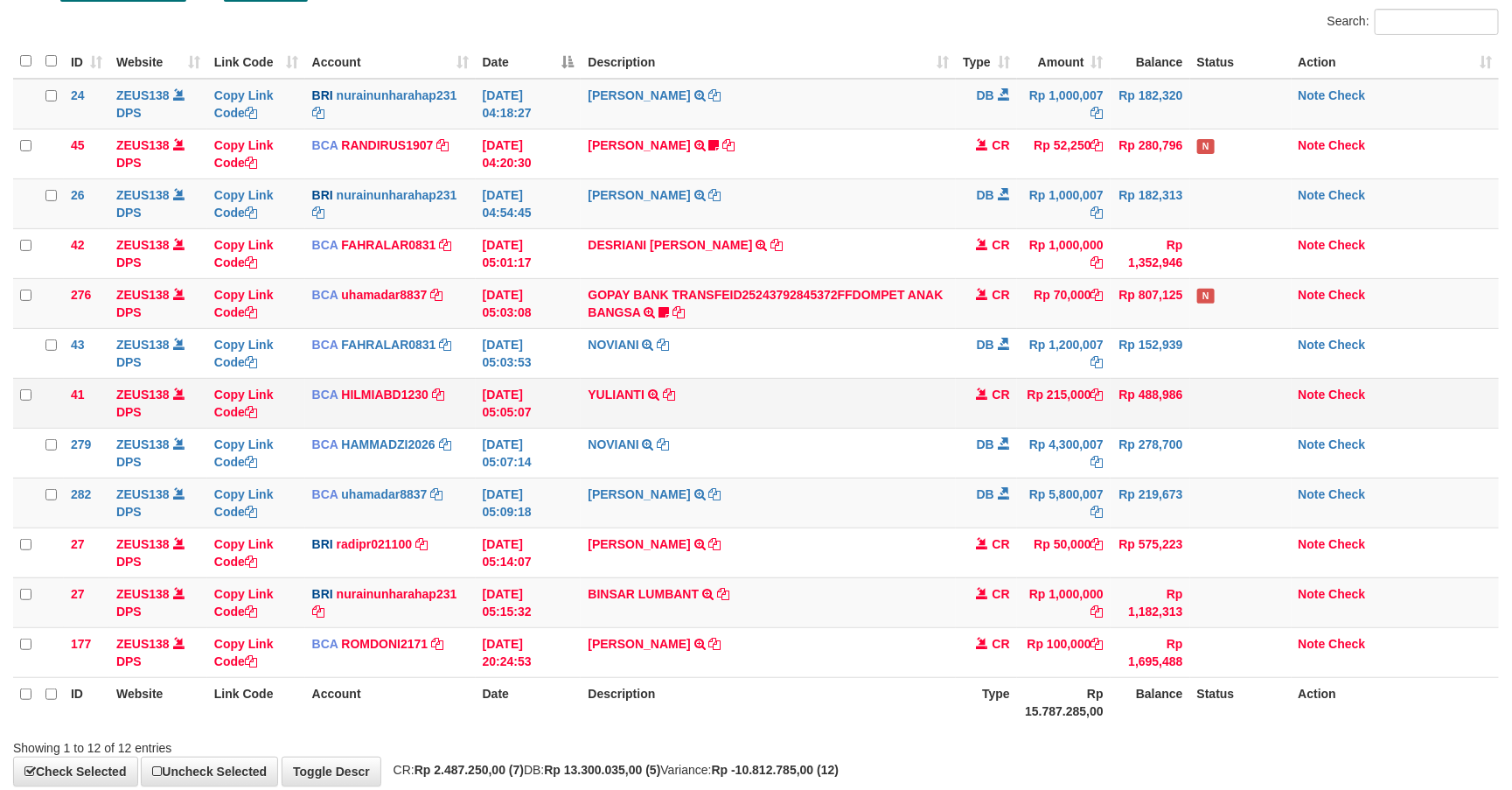
drag, startPoint x: 781, startPoint y: 418, endPoint x: 827, endPoint y: 407, distance: 47.3
click at [788, 413] on td "YULIANTI TRSF E-BANKING CR 0109/FTSCY/WS95051 215000.002025090189518818 TRFDN-Y…" at bounding box center [767, 403] width 375 height 50
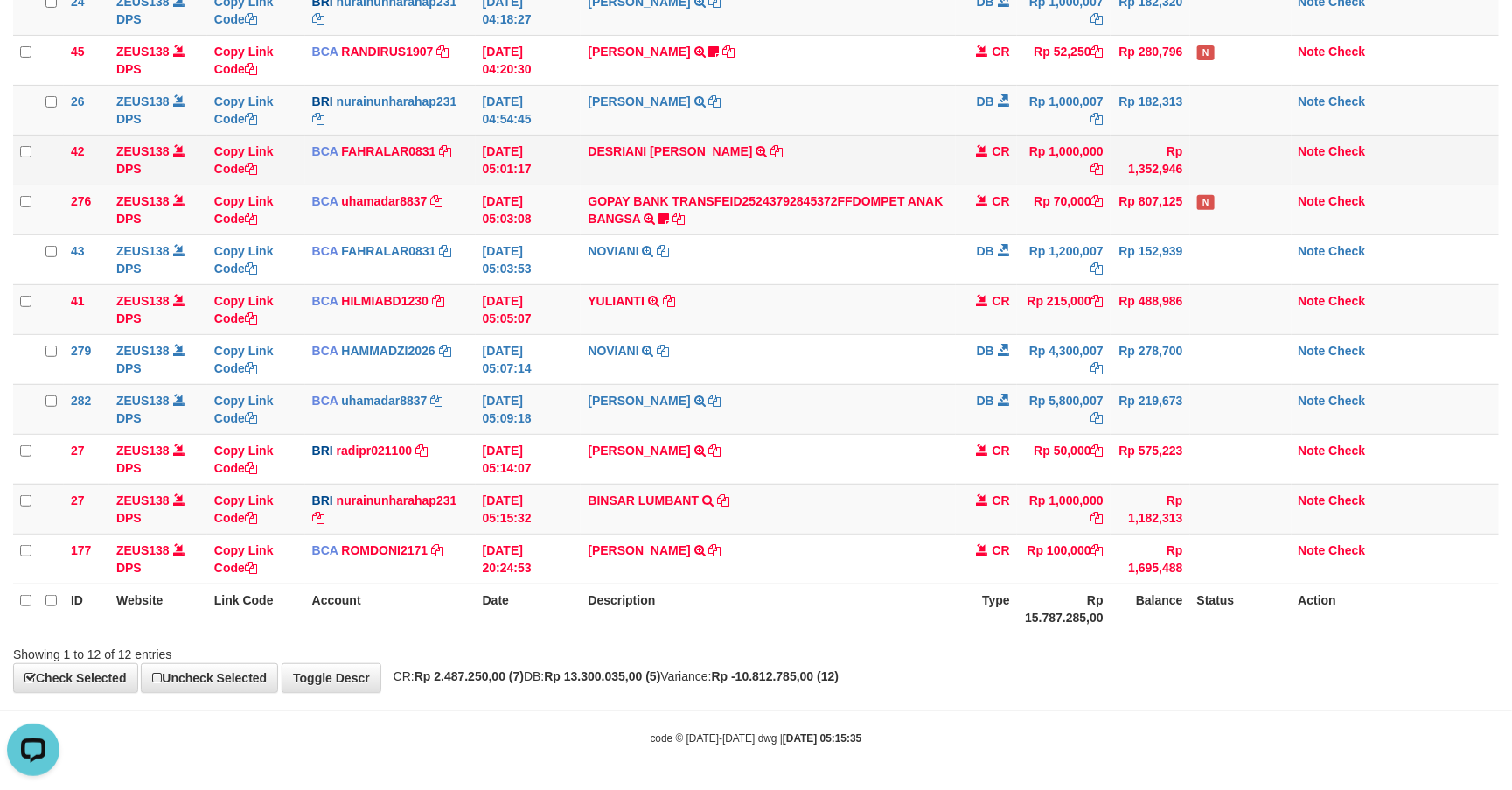
click at [864, 178] on td "DESRIANI NATALIS T TRSF E-BANKING CR 0109/FTSCY/WS95271 1000000.00DESRIANI NATA…" at bounding box center [767, 160] width 375 height 50
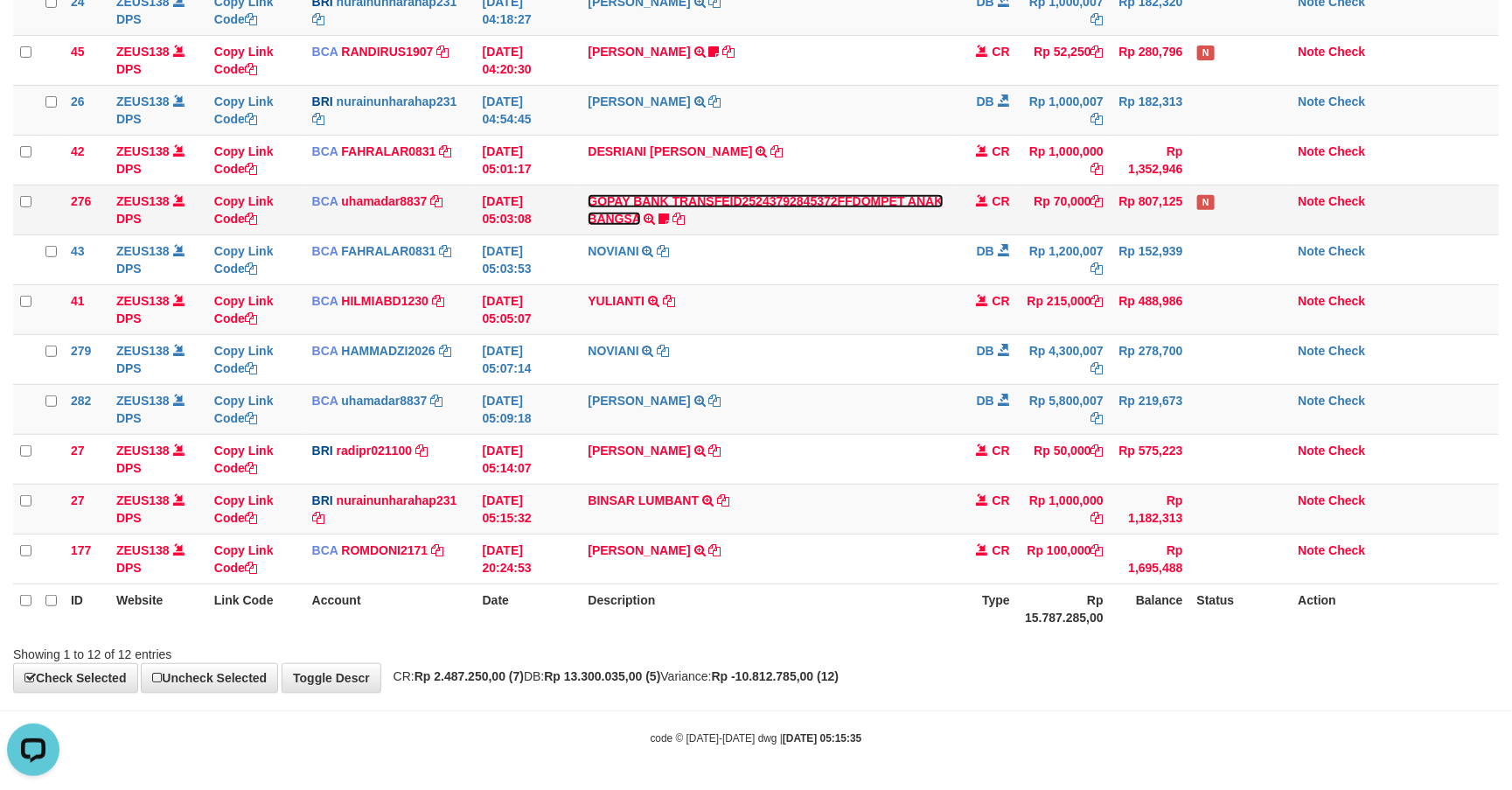
click at [856, 194] on link "GOPAY BANK TRANSFEID25243792845372FFDOMPET ANAK BANGSA" at bounding box center [764, 209] width 355 height 31
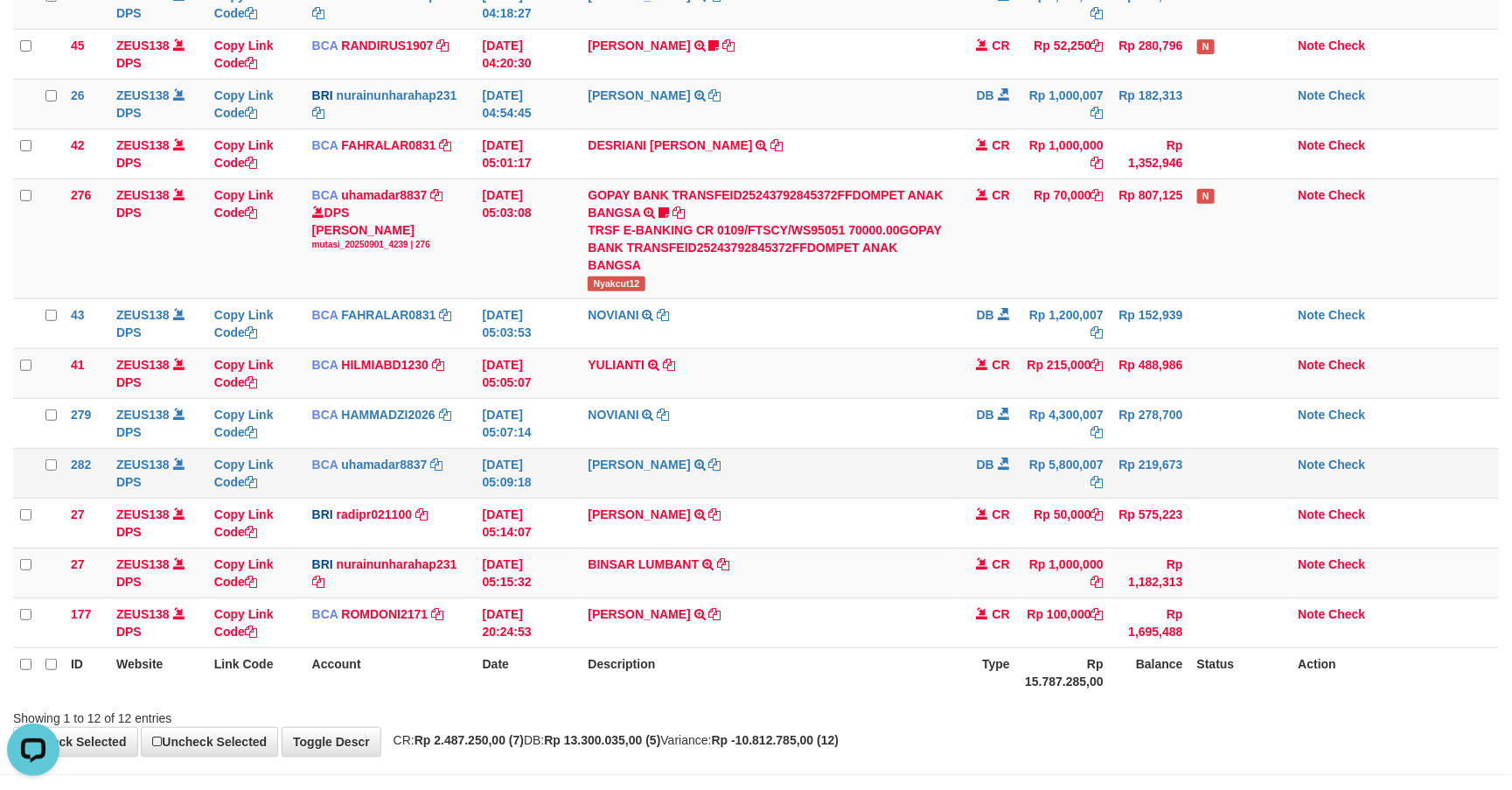
click at [804, 459] on td "SADAM HAPIPI TRSF E-BANKING DB 0109/FTSCY/WS95031 5800007.00SADAM HAPIPI" at bounding box center [767, 473] width 375 height 50
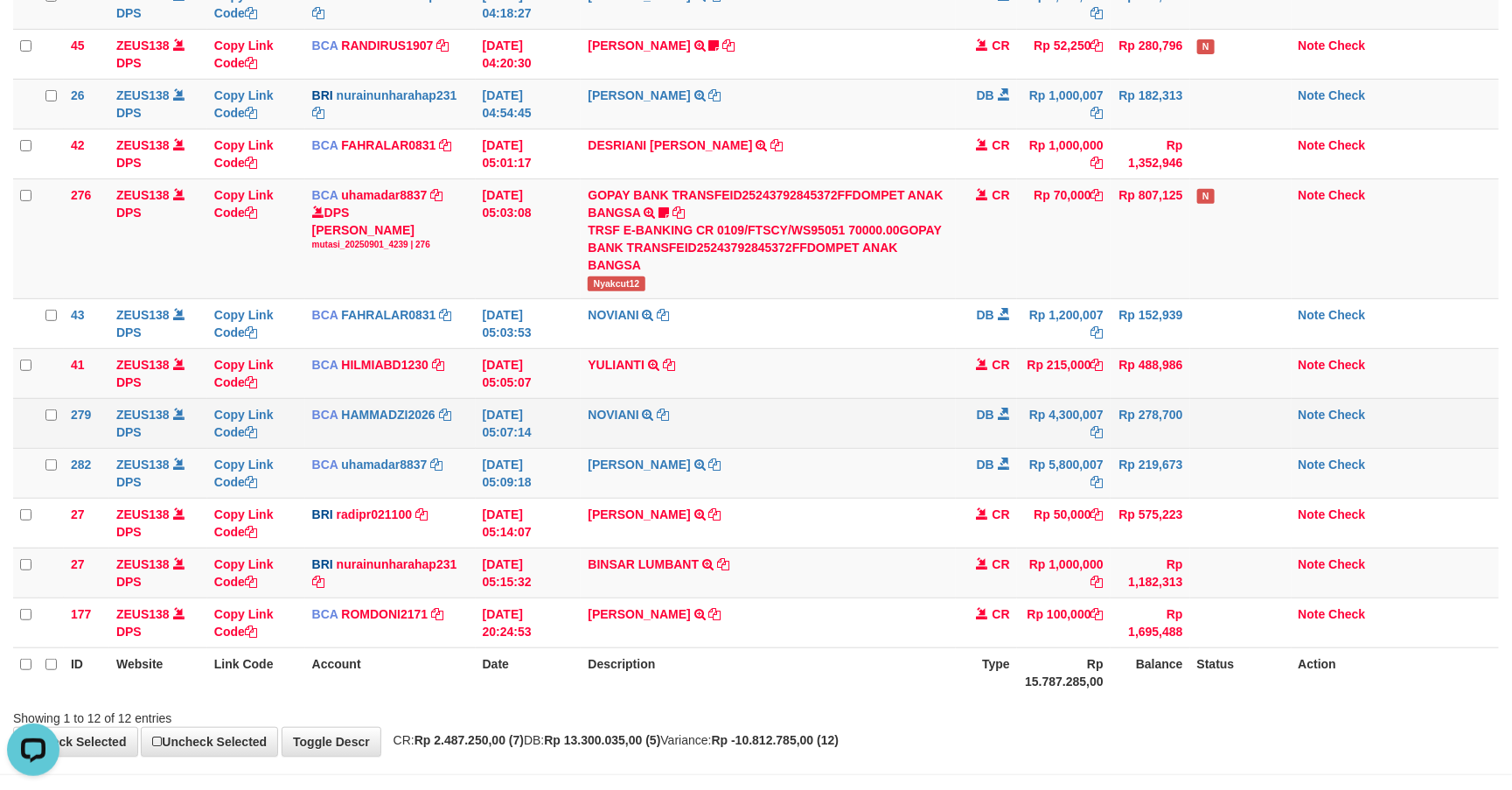
click at [819, 448] on td "NOVIANI TRSF E-BANKING DB 0109/FTSCY/WS95031 4300007.00NOVIANI" at bounding box center [767, 423] width 375 height 50
click at [819, 445] on td "NOVIANI TRSF E-BANKING DB 0109/FTSCY/WS95031 4300007.00NOVIANI" at bounding box center [767, 423] width 375 height 50
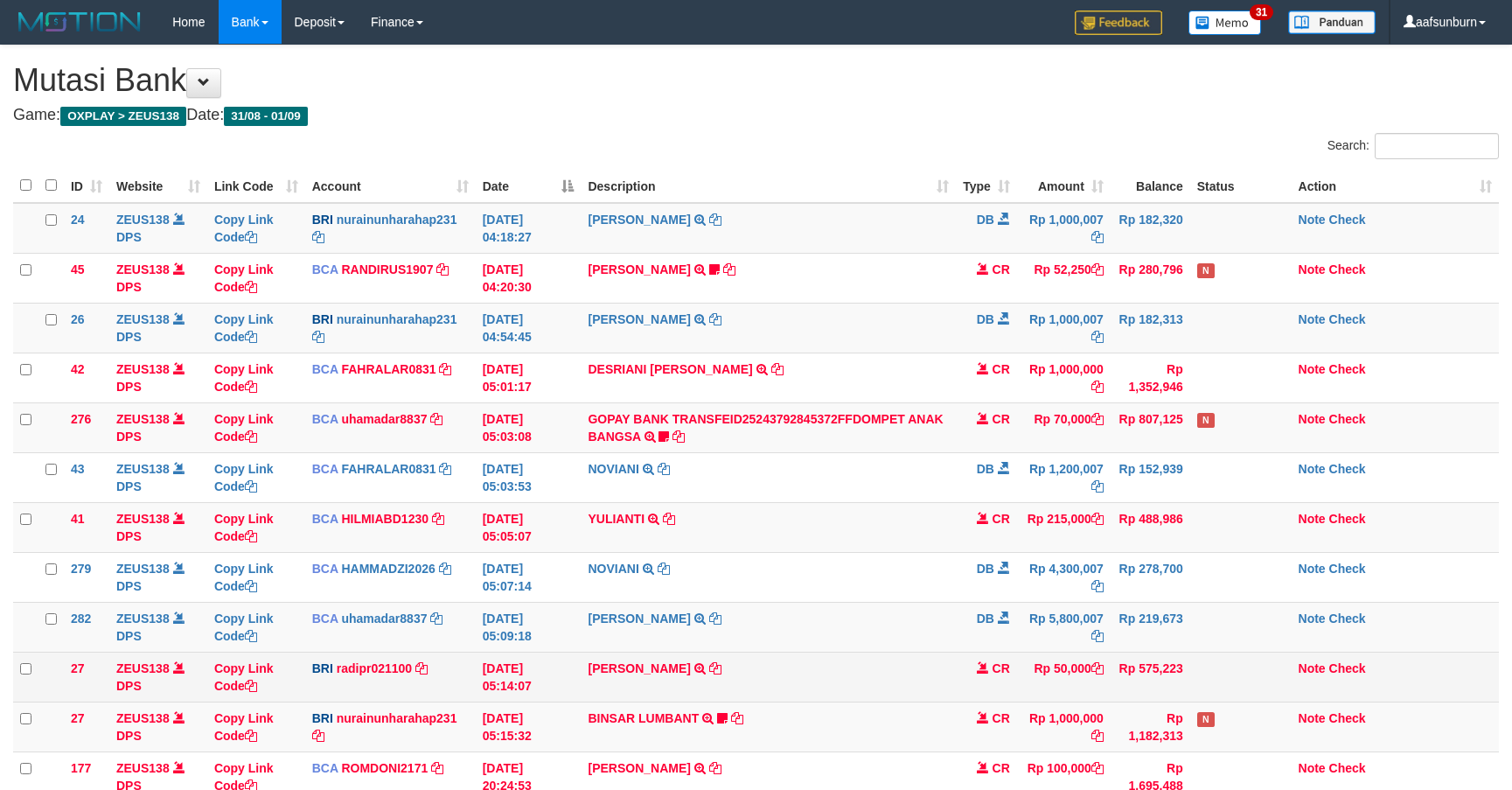
scroll to position [224, 0]
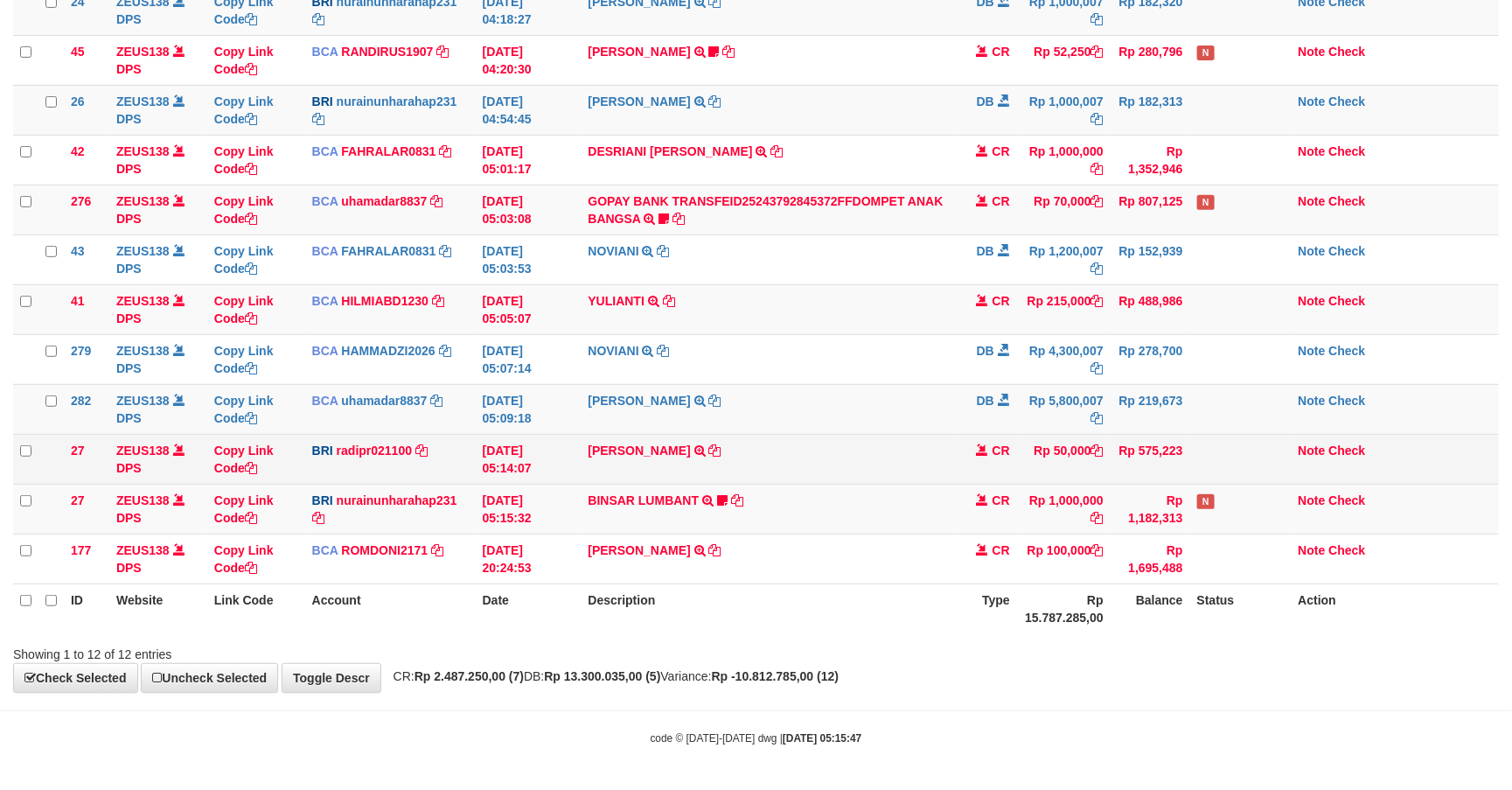
click at [803, 446] on td "DANA TEGARJALERPR TRANSFER NBMB DANA TEGARJALERPR TO REYNALDI ADI PRATAMA" at bounding box center [767, 459] width 375 height 50
drag, startPoint x: 806, startPoint y: 453, endPoint x: 809, endPoint y: 464, distance: 11.4
click at [809, 463] on td "[PERSON_NAME] TRANSFER NBMB [PERSON_NAME] TO [PERSON_NAME]" at bounding box center [767, 459] width 375 height 50
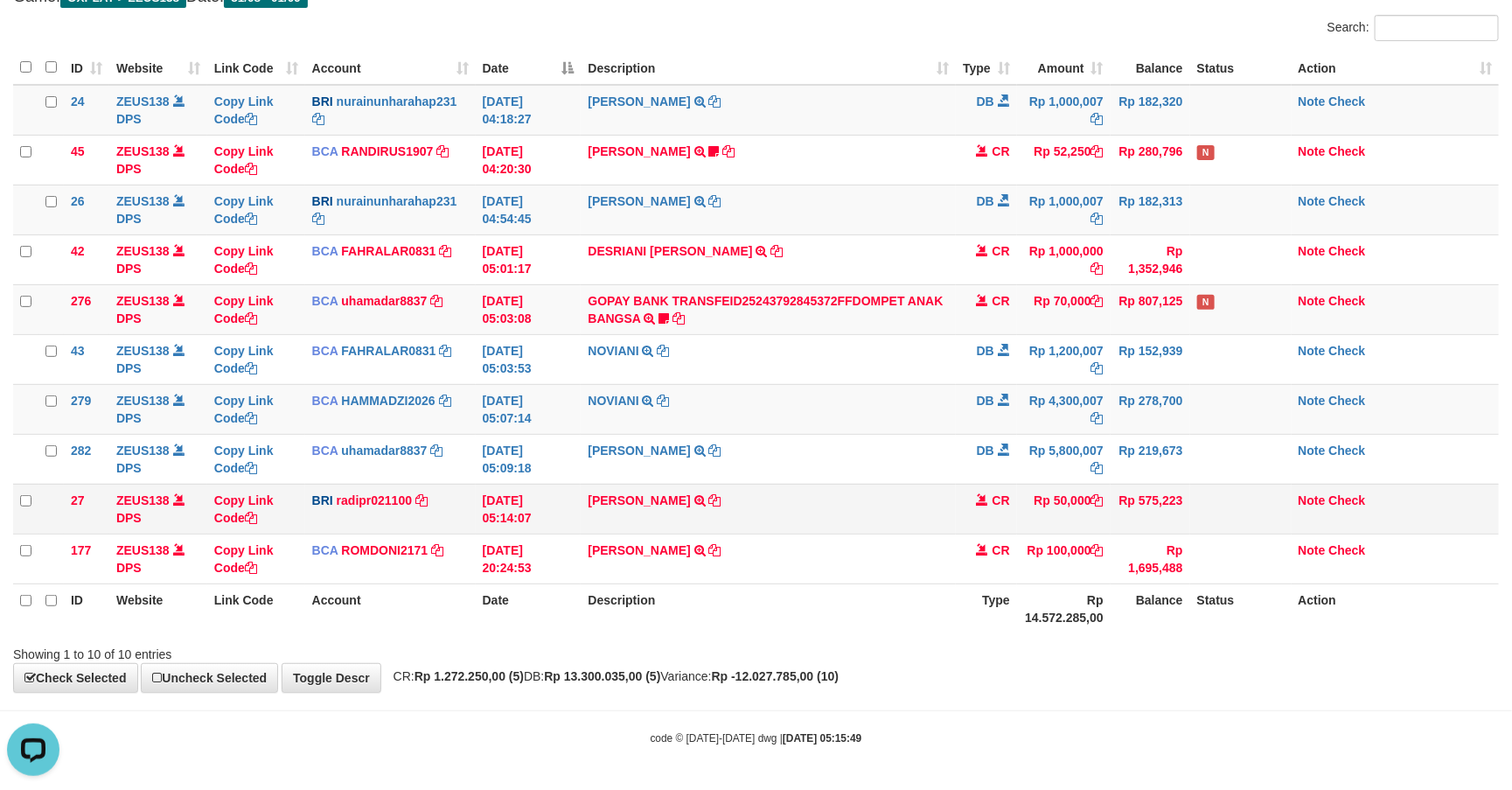
click at [677, 505] on td "DANA TEGARJALERPR TRANSFER NBMB DANA TEGARJALERPR TO REYNALDI ADI PRATAMA" at bounding box center [767, 509] width 375 height 50
click at [672, 498] on link "DANA TEGARJALERPR" at bounding box center [638, 501] width 102 height 14
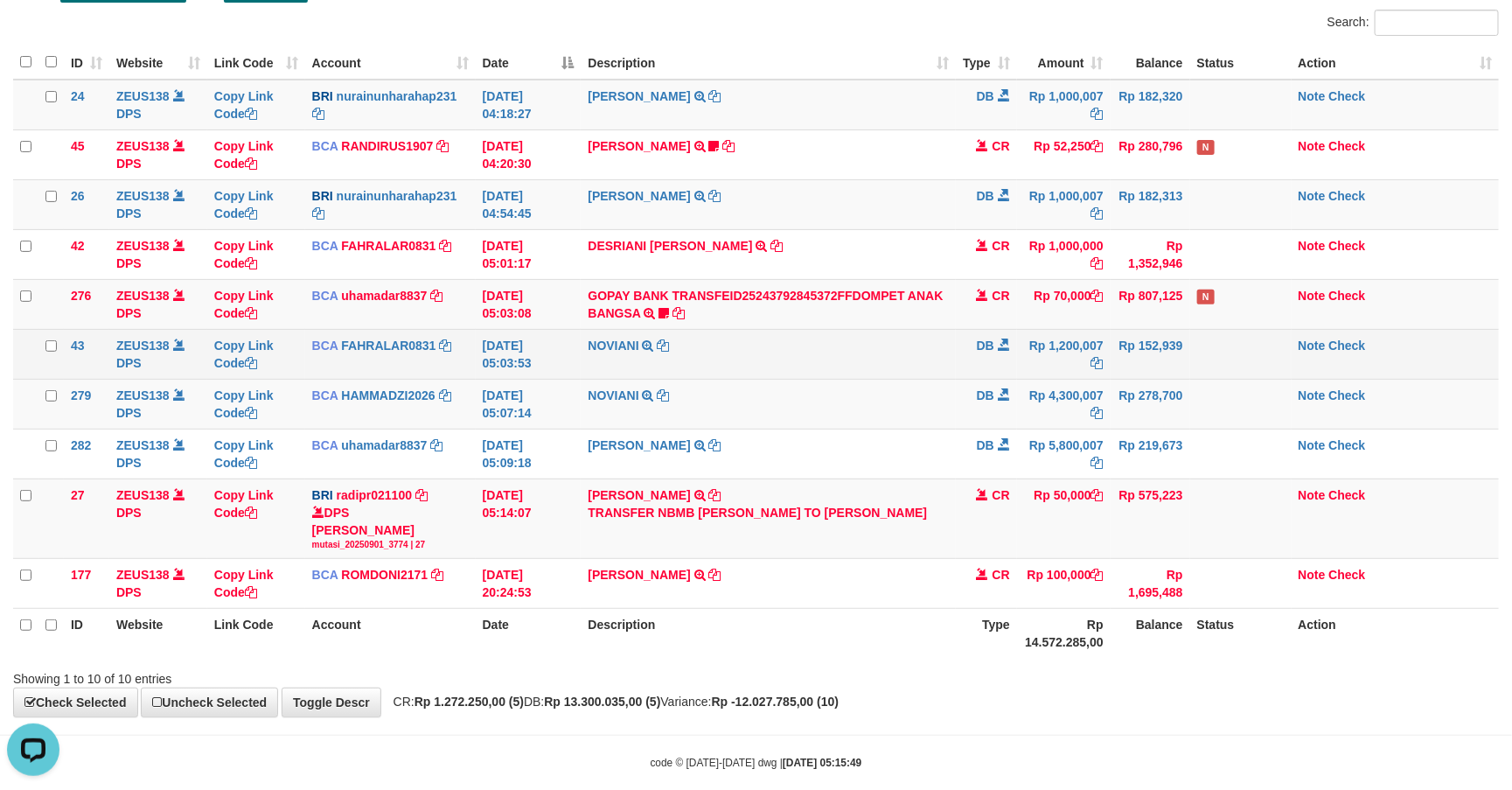
click at [1373, 371] on td "Note Check" at bounding box center [1395, 354] width 207 height 50
click at [732, 358] on td "NOVIANI TRSF E-BANKING DB 0109/FTSCY/WS95031 1200007.00NOVIANI" at bounding box center [767, 354] width 375 height 50
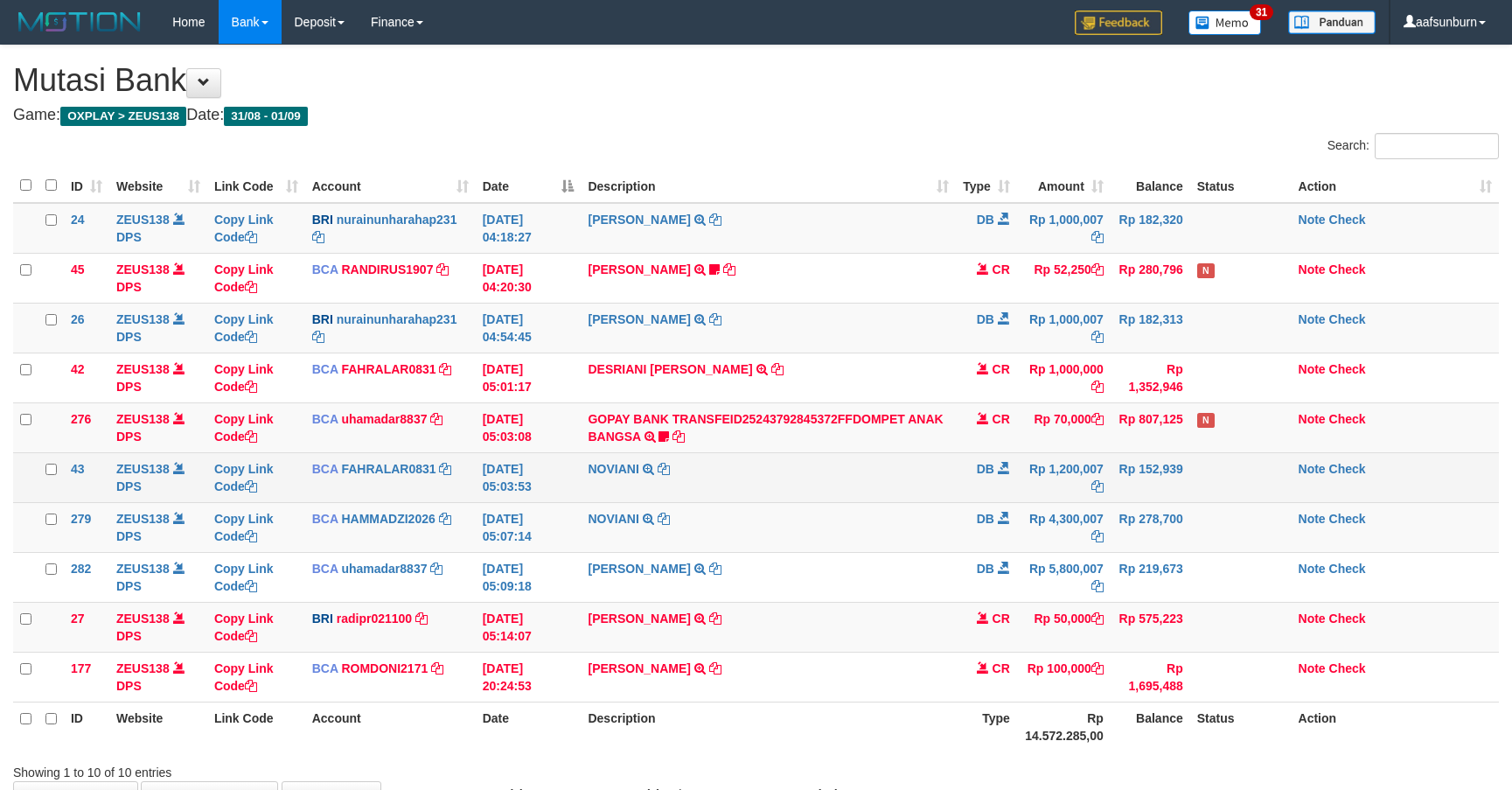
scroll to position [123, 0]
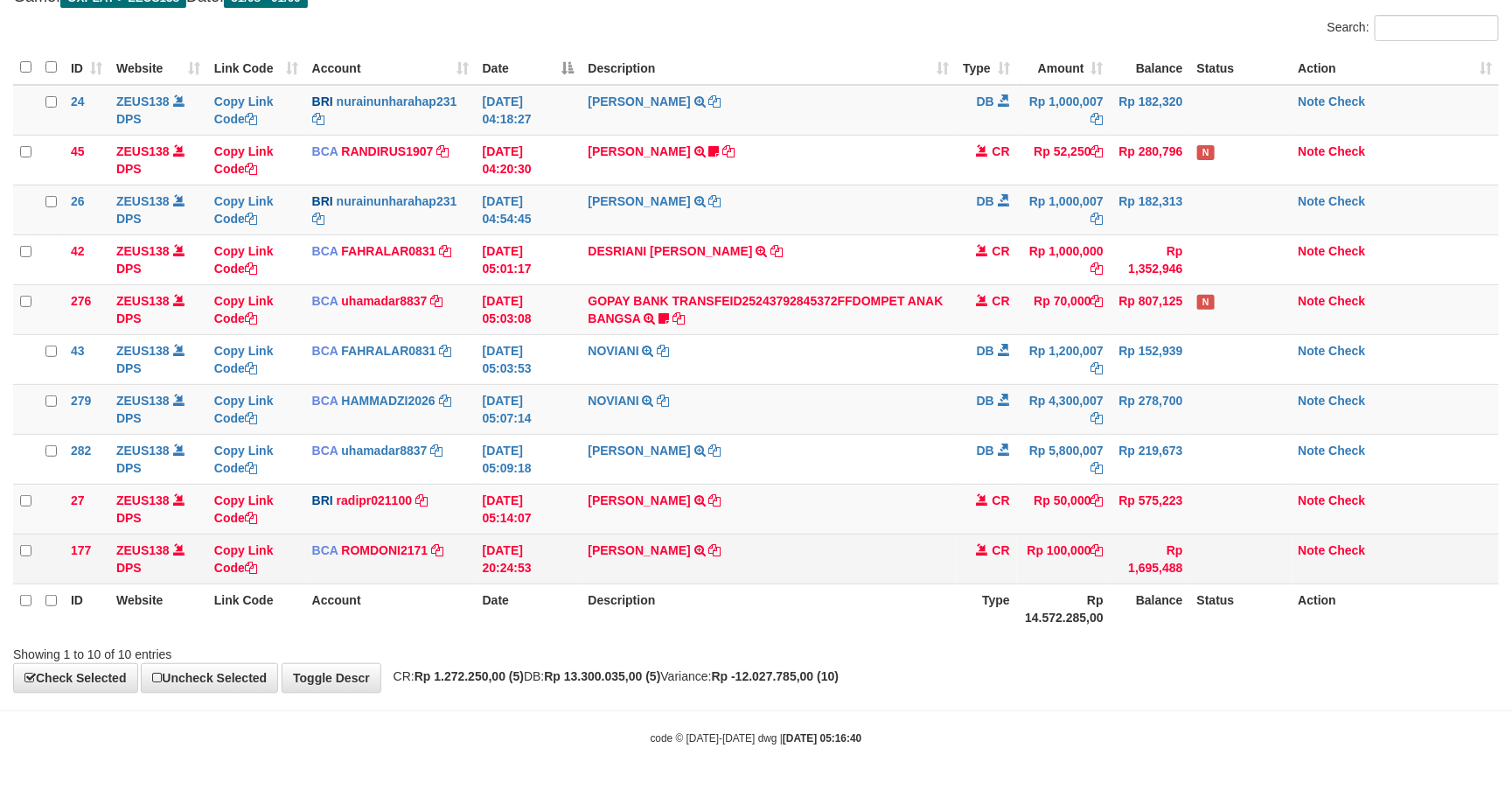
click at [756, 563] on td "ABDUL GAFUR SETORAN VIA CDM TANGGAL :31/08 31/08 WSID:Z3QA1 ABDUL GAFUR" at bounding box center [767, 559] width 375 height 50
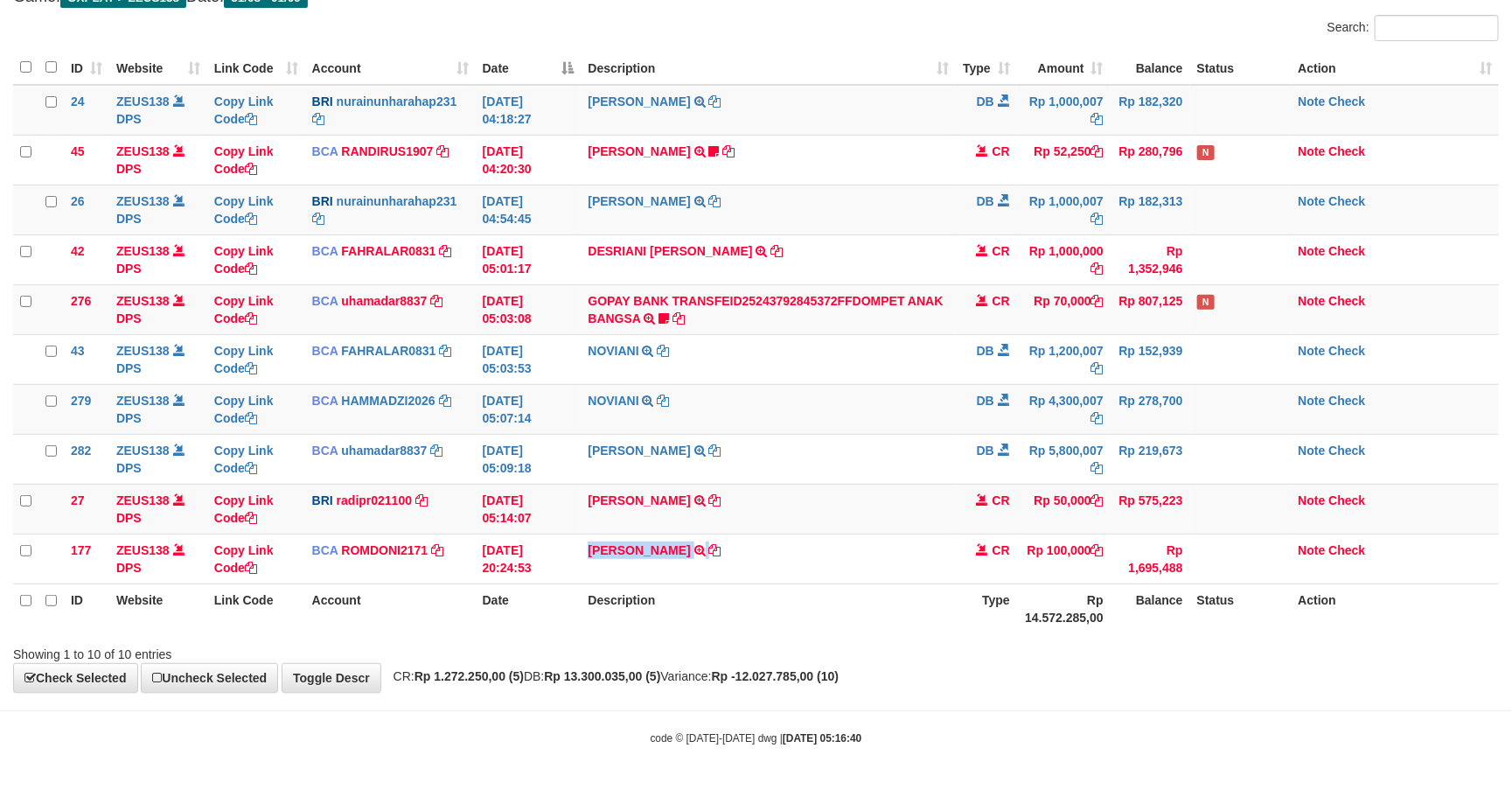
copy tr "ABDUL GAFUR SETORAN VIA CDM TANGGAL :31/08 31/08 WSID:Z3QA1 ABDUL GAFUR"
drag, startPoint x: 979, startPoint y: 494, endPoint x: 1526, endPoint y: 405, distance: 554.2
click at [979, 494] on span at bounding box center [983, 500] width 13 height 13
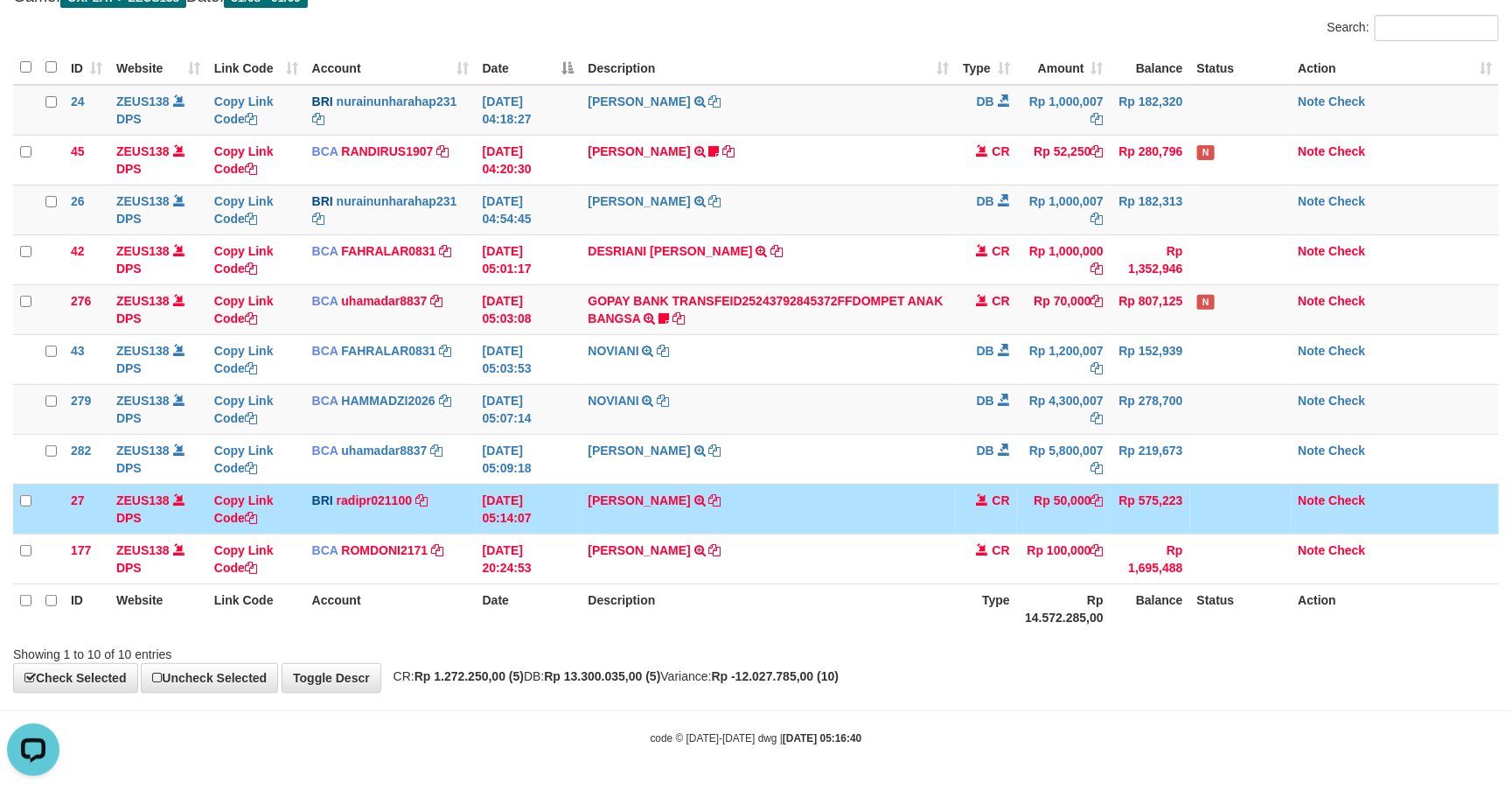
click at [652, 510] on td "DANA TEGARJALERPR TRANSFER NBMB DANA TEGARJALERPR TO REYNALDI ADI PRATAMA" at bounding box center [767, 509] width 375 height 50
click at [646, 510] on td "DANA TEGARJALERPR TRANSFER NBMB DANA TEGARJALERPR TO REYNALDI ADI PRATAMA" at bounding box center [767, 509] width 375 height 50
click at [646, 509] on td "DANA TEGARJALERPR TRANSFER NBMB DANA TEGARJALERPR TO REYNALDI ADI PRATAMA" at bounding box center [767, 509] width 375 height 50
click at [648, 494] on link "[PERSON_NAME]" at bounding box center [638, 501] width 102 height 14
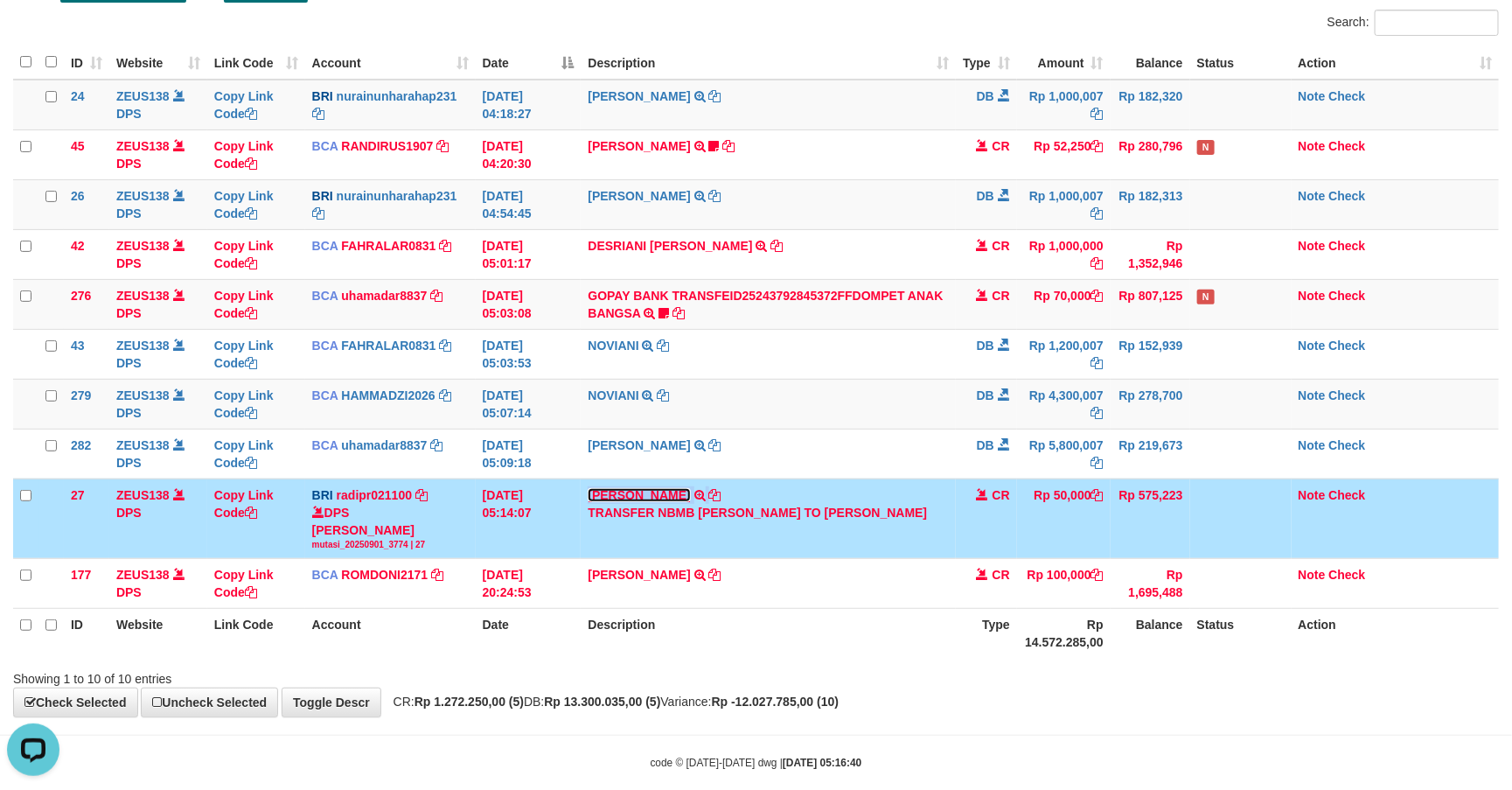
scroll to position [153, 0]
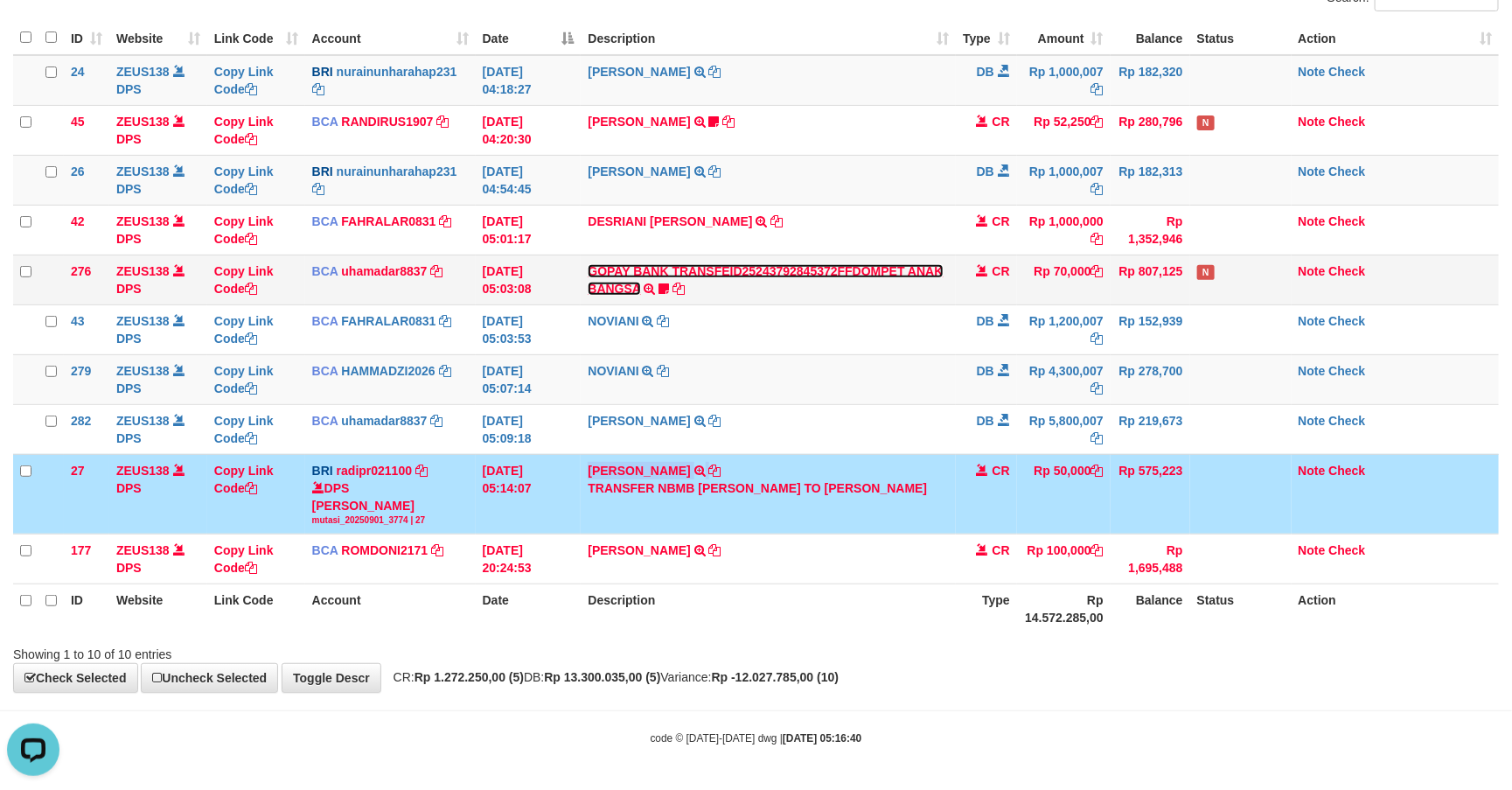
click at [770, 264] on link "GOPAY BANK TRANSFEID25243792845372FFDOMPET ANAK BANGSA" at bounding box center [764, 279] width 355 height 31
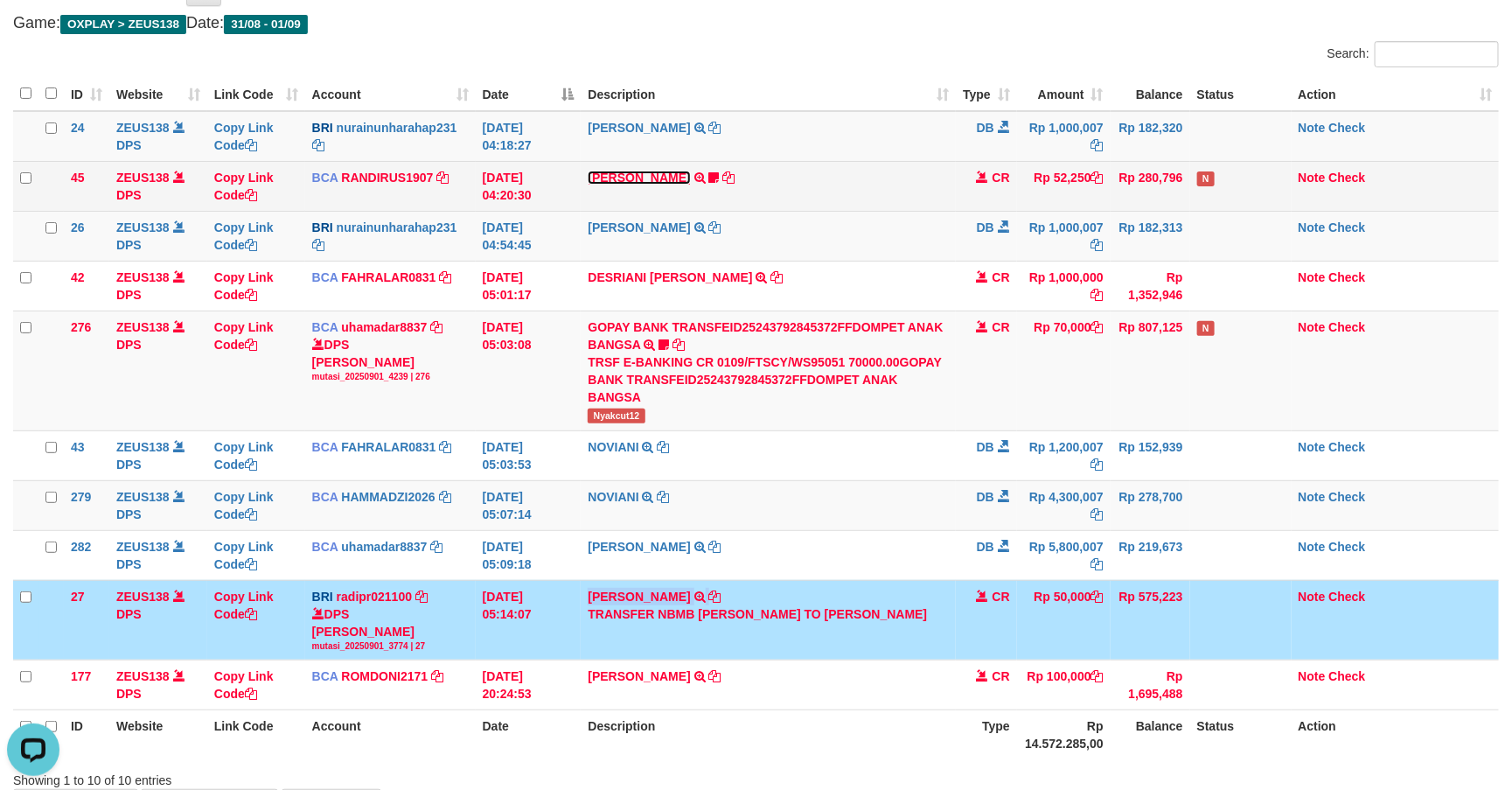
click at [625, 178] on link "TENNY SETIAWAN" at bounding box center [638, 178] width 102 height 14
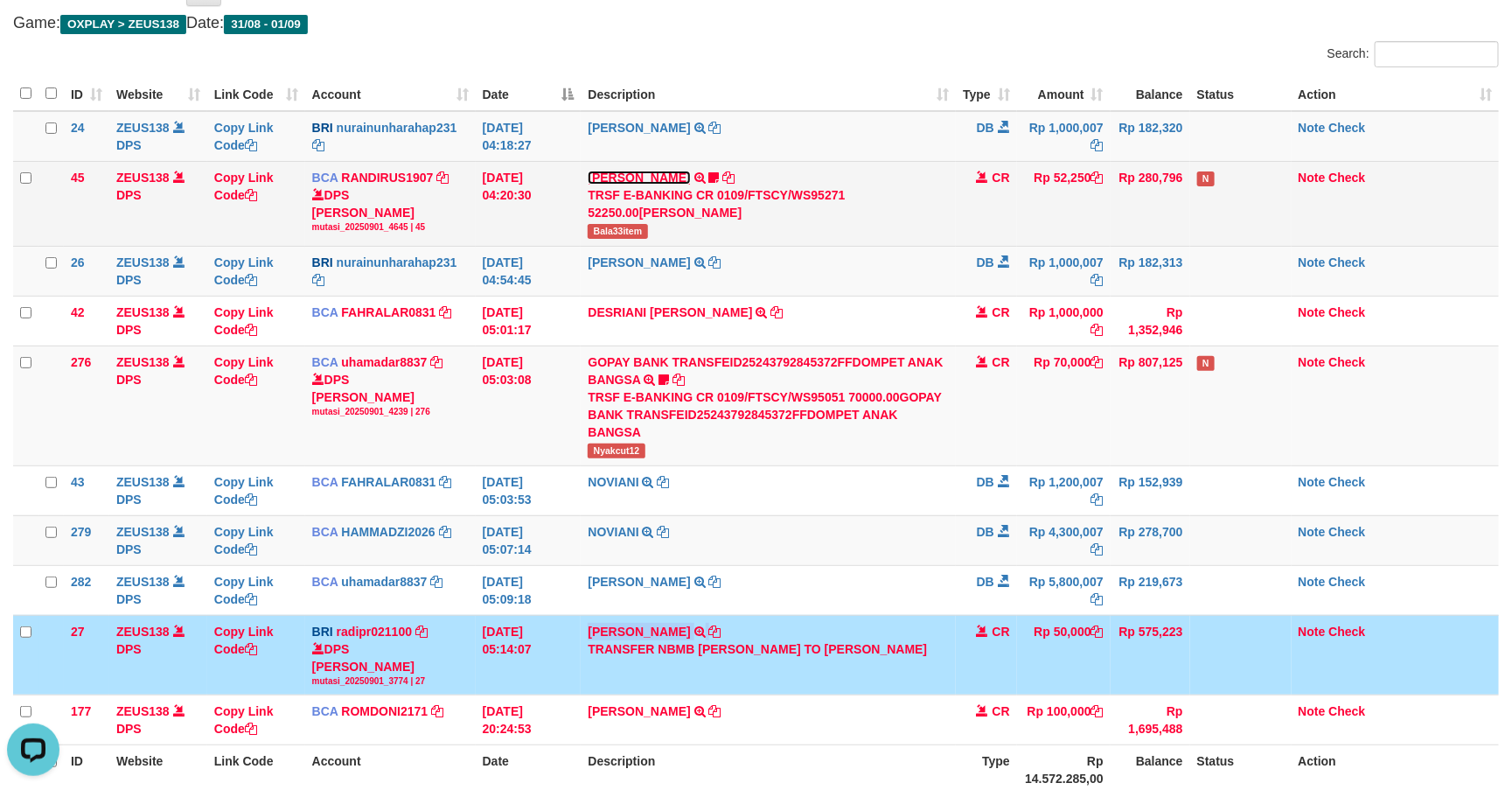
scroll to position [127, 0]
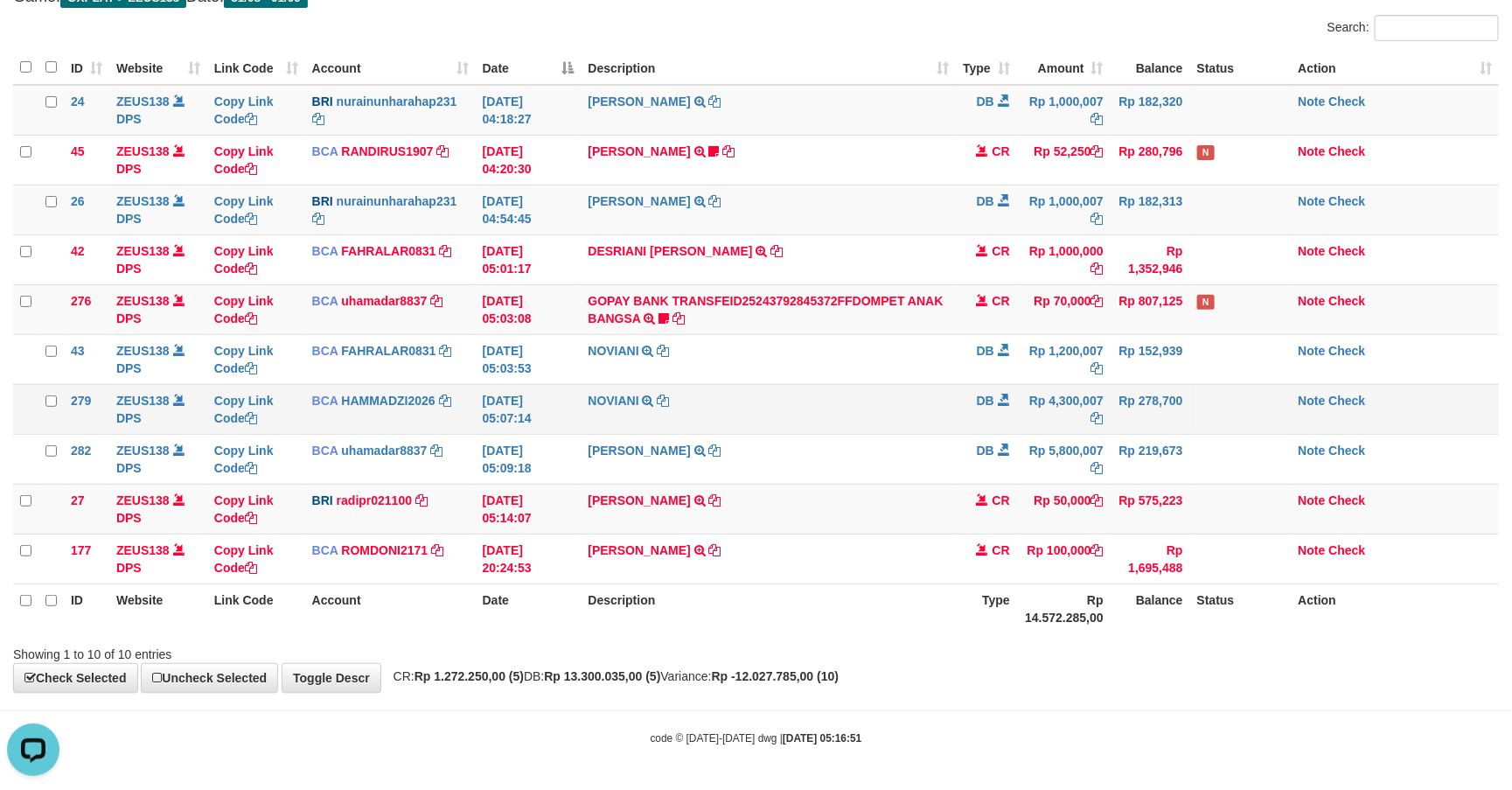
click at [1044, 394] on td "Rp 4,300,007" at bounding box center [1063, 409] width 94 height 50
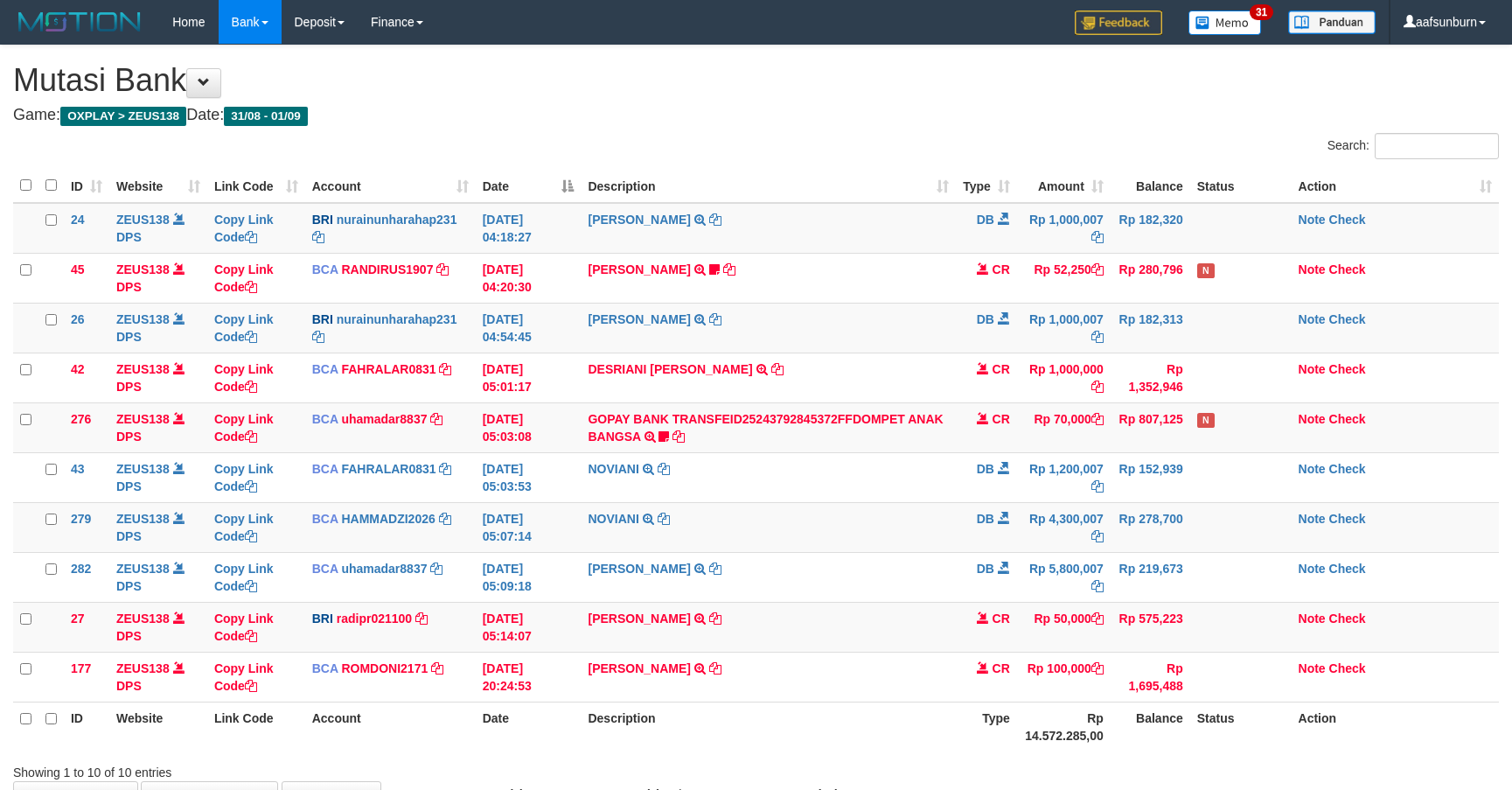
scroll to position [123, 0]
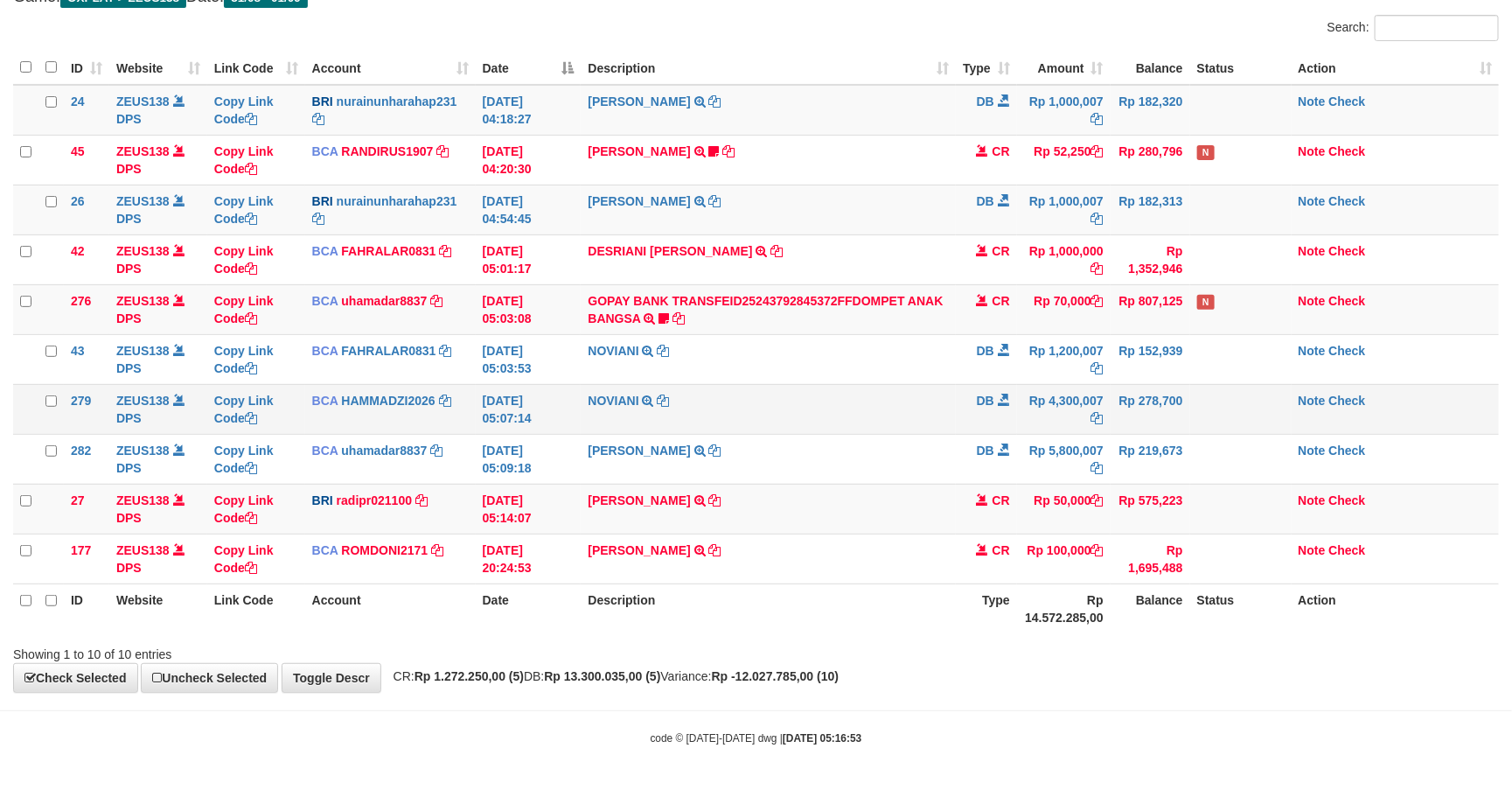
click at [1043, 391] on td "Rp 4,300,007" at bounding box center [1063, 409] width 94 height 50
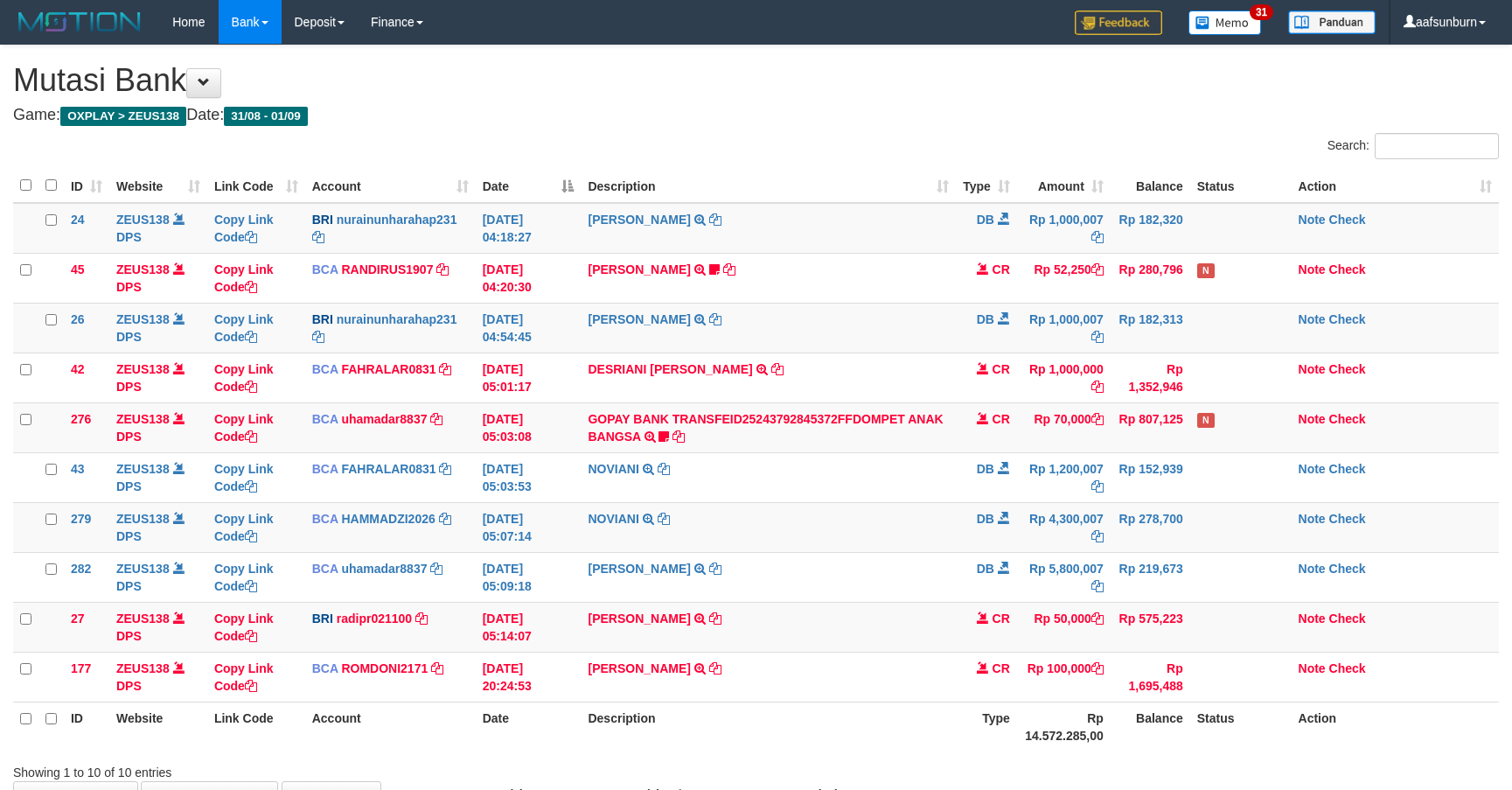
scroll to position [123, 0]
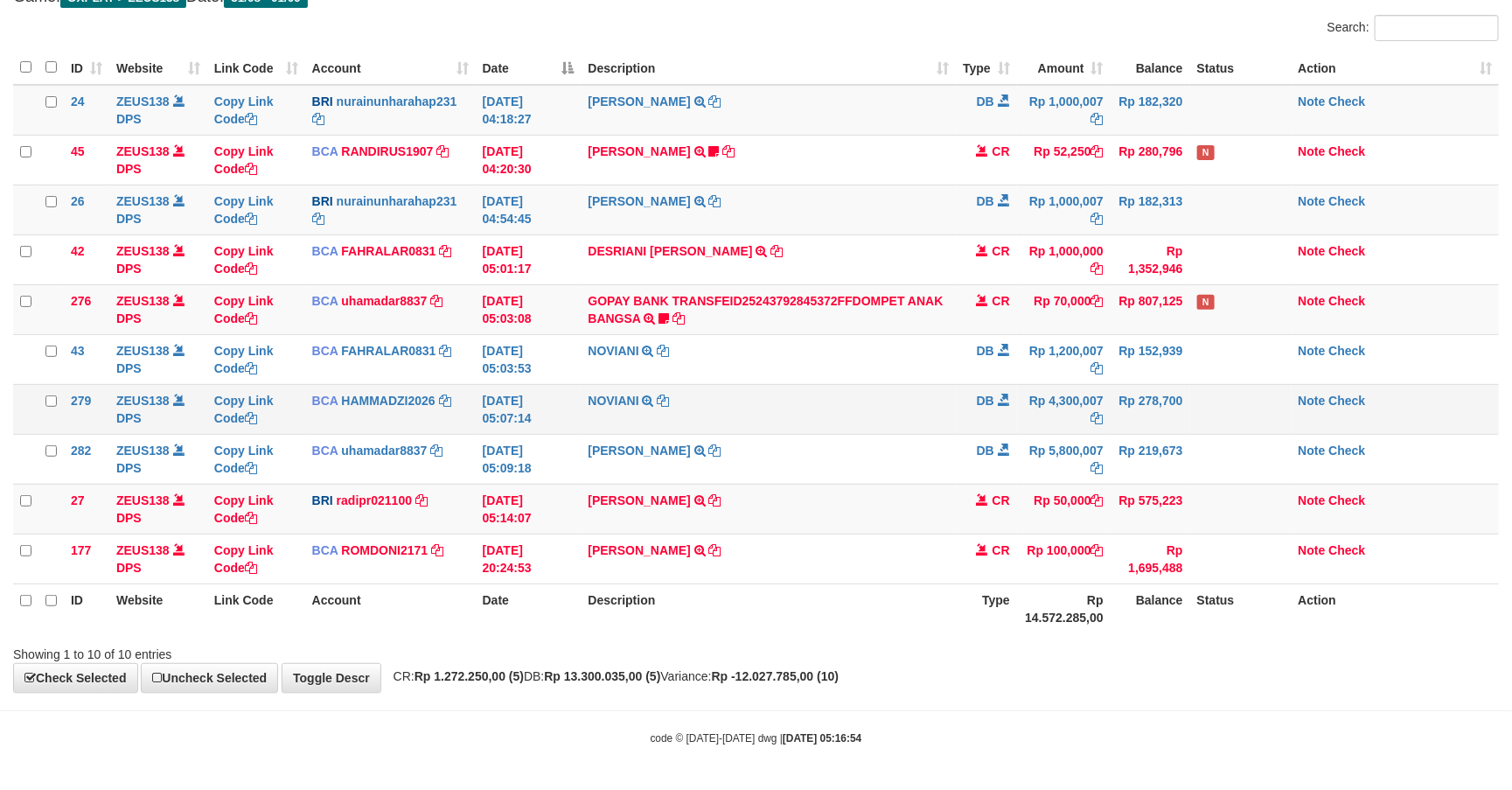
click at [1023, 391] on td "Rp 4,300,007" at bounding box center [1063, 409] width 94 height 50
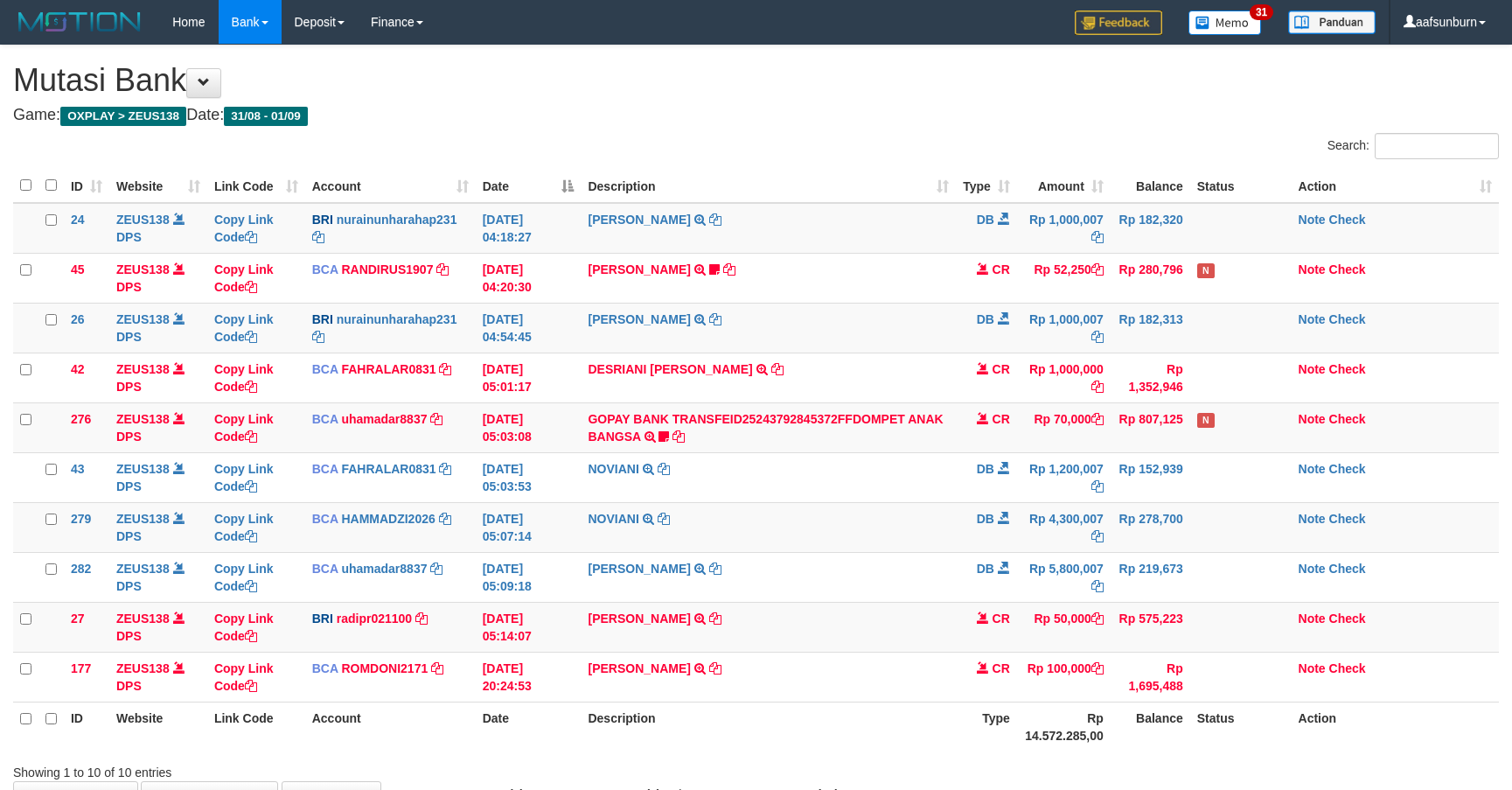
scroll to position [123, 0]
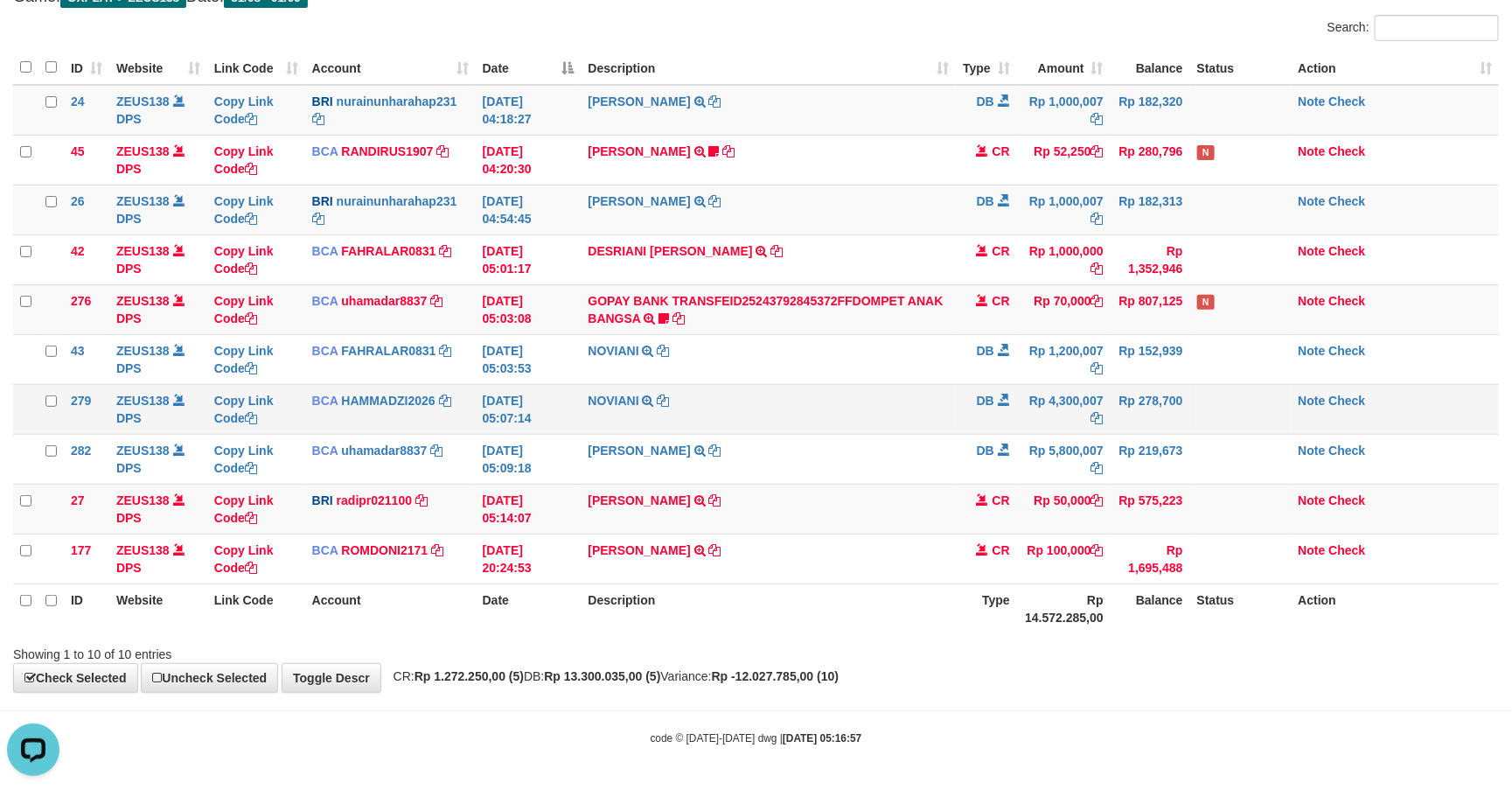
click at [984, 388] on td "DB" at bounding box center [986, 409] width 61 height 50
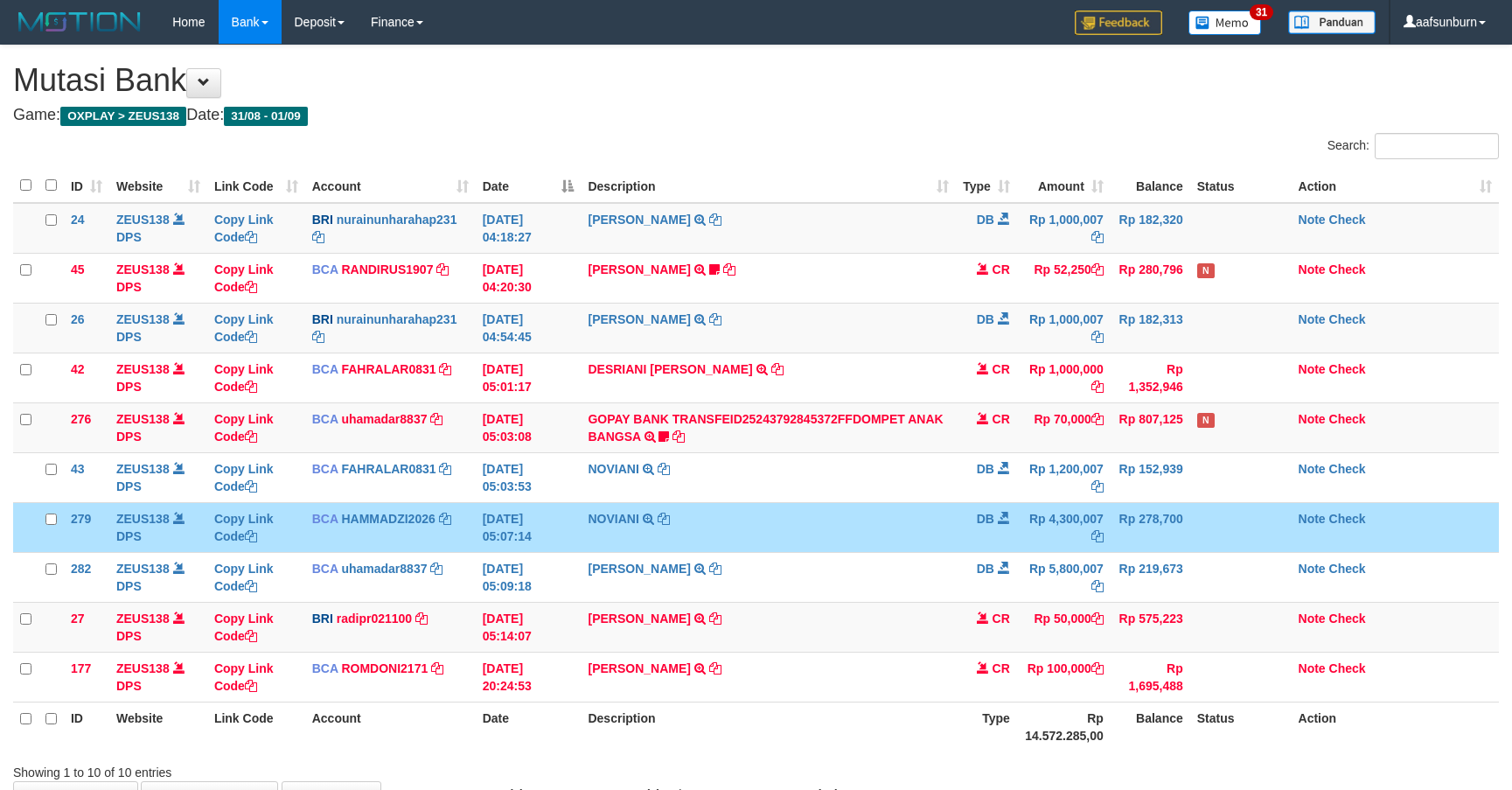
scroll to position [123, 0]
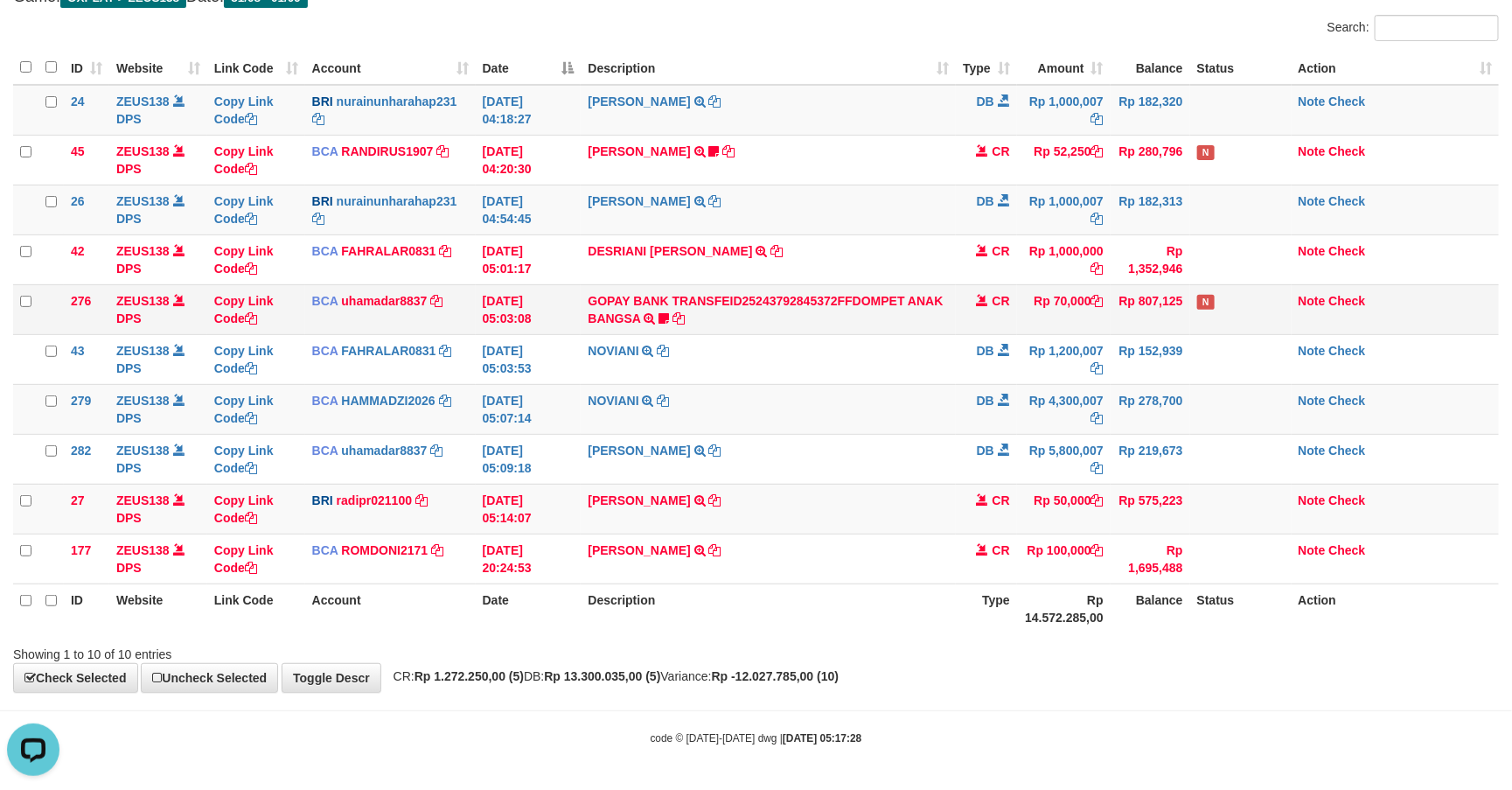
click at [811, 285] on td "GOPAY BANK TRANSFEID25243792845372FFDOMPET ANAK BANGSA TRSF E-BANKING CR 0109/F…" at bounding box center [767, 310] width 375 height 50
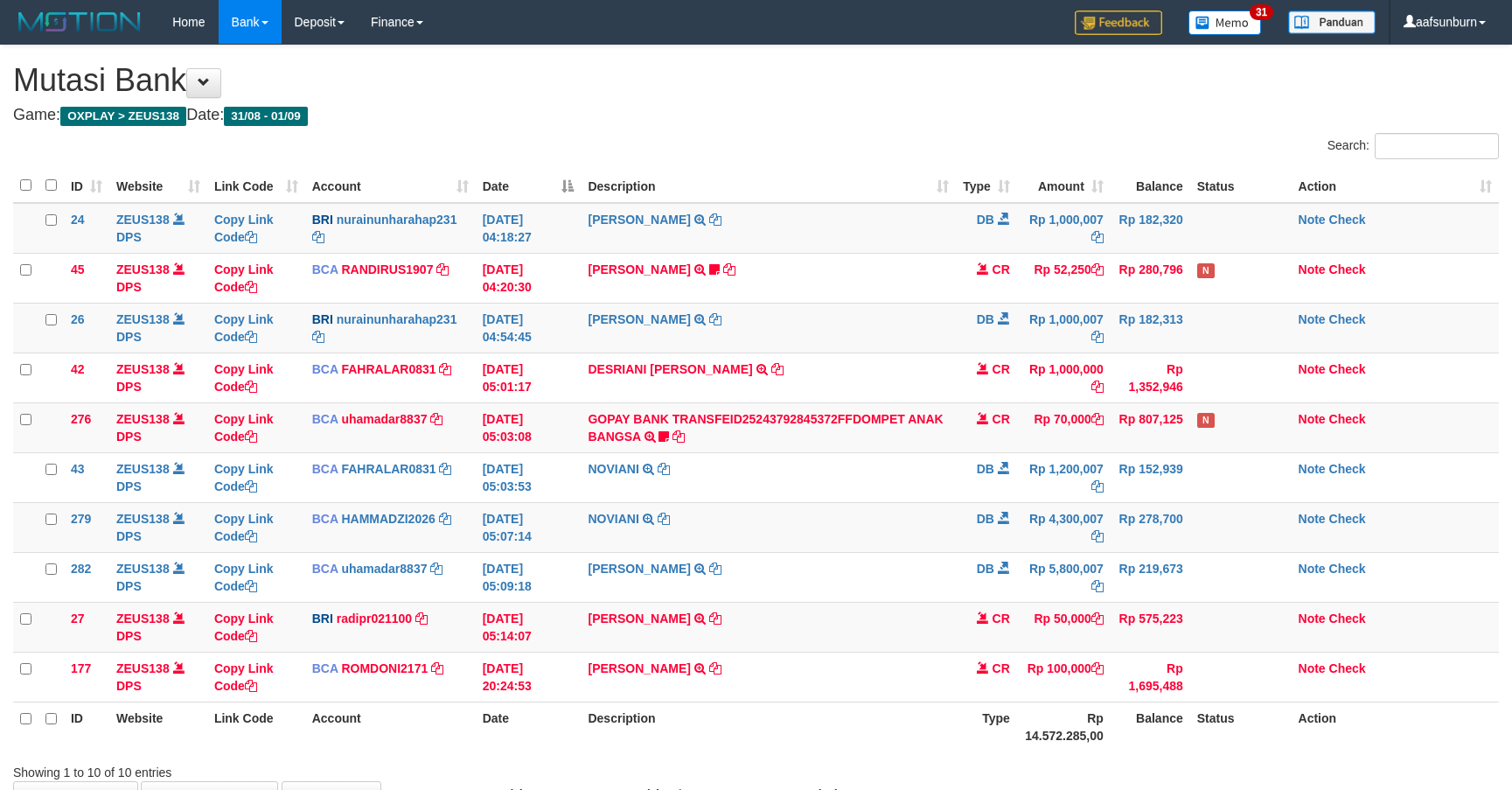
scroll to position [123, 0]
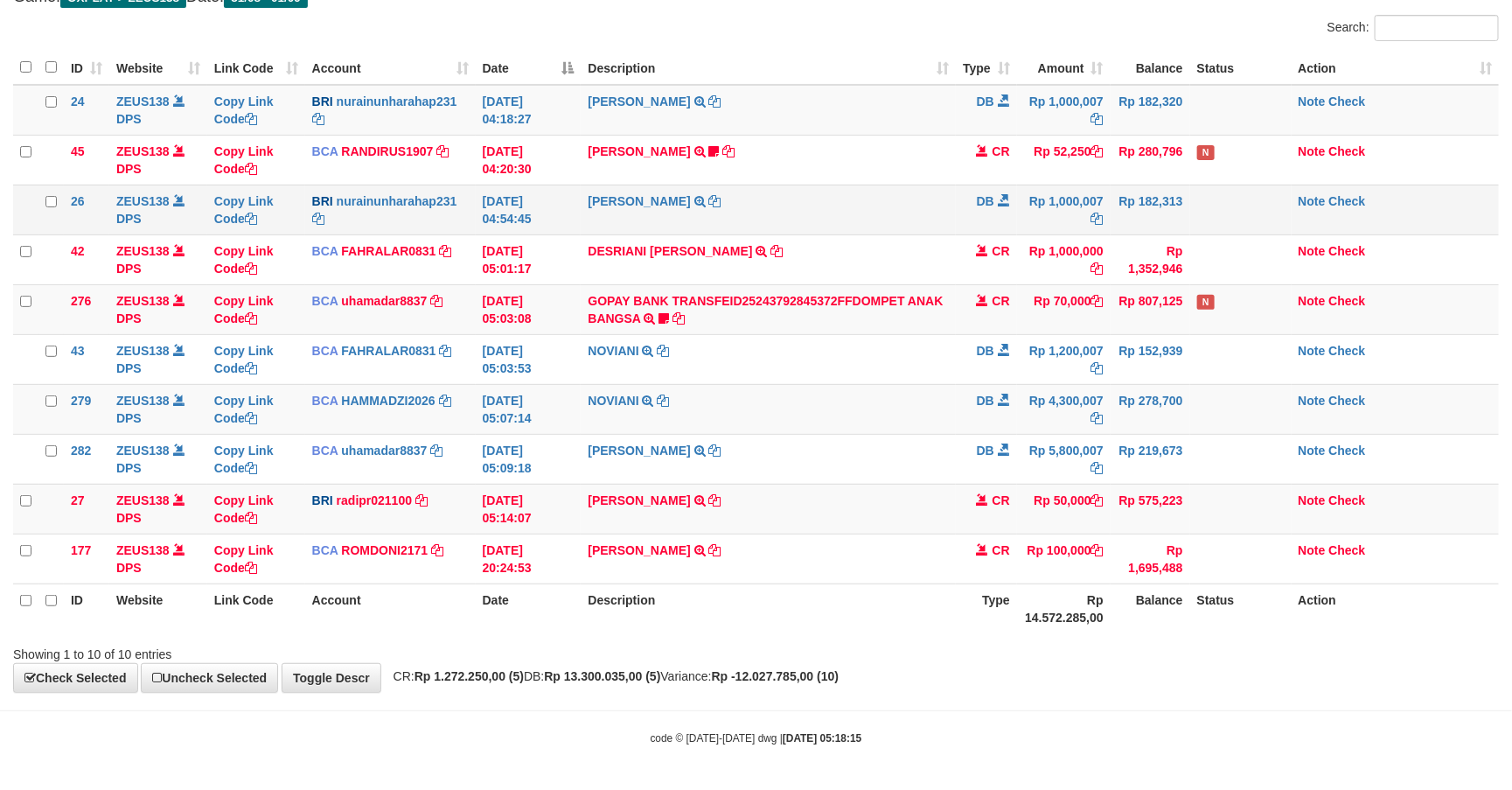
click at [1158, 220] on td "Rp 182,313" at bounding box center [1150, 209] width 80 height 50
click at [1191, 226] on td at bounding box center [1240, 209] width 101 height 50
drag, startPoint x: 1043, startPoint y: 589, endPoint x: 1066, endPoint y: 589, distance: 23.0
click at [1042, 588] on th "Rp 14.572.285,00" at bounding box center [1063, 608] width 94 height 50
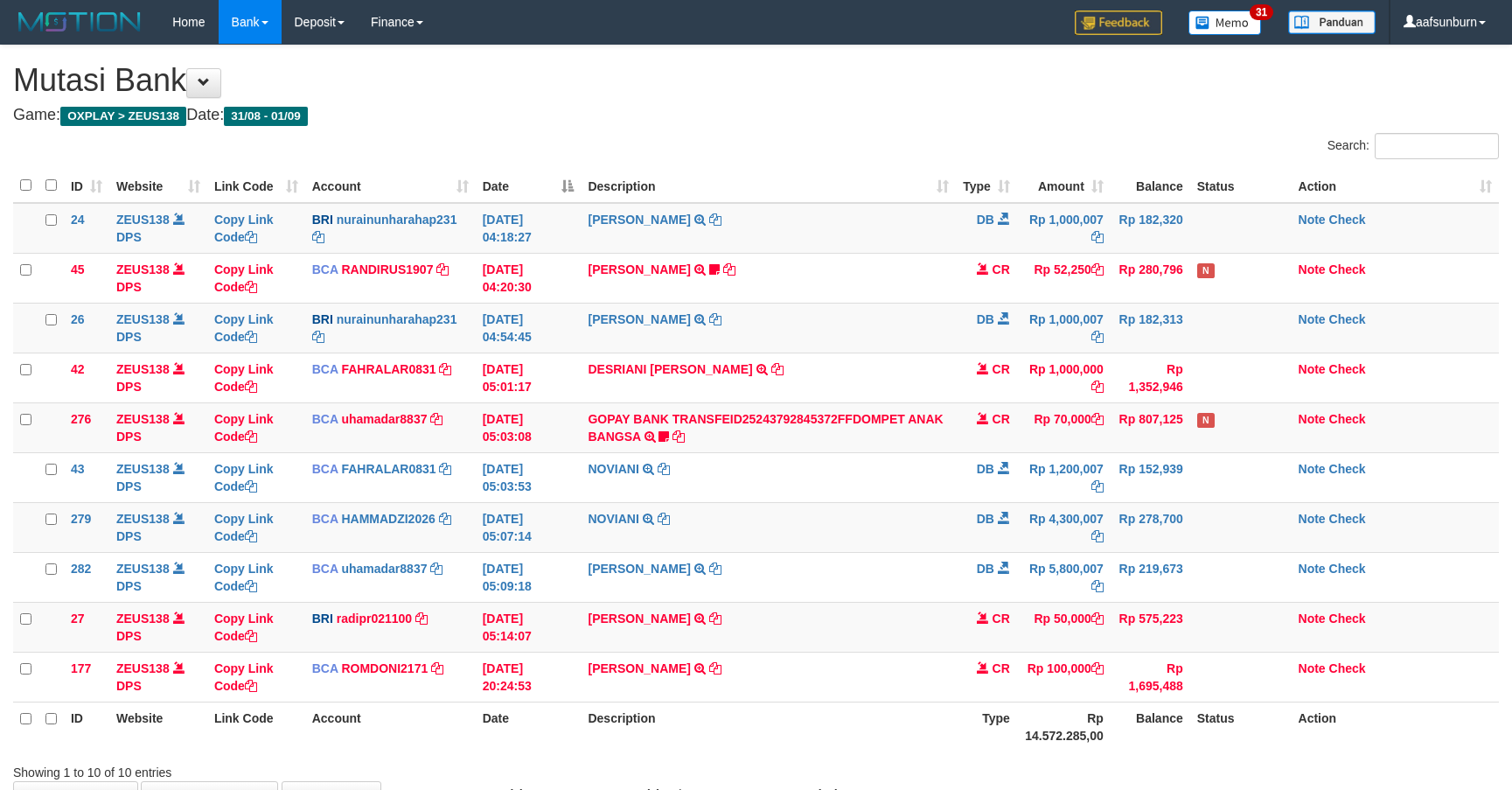
scroll to position [123, 0]
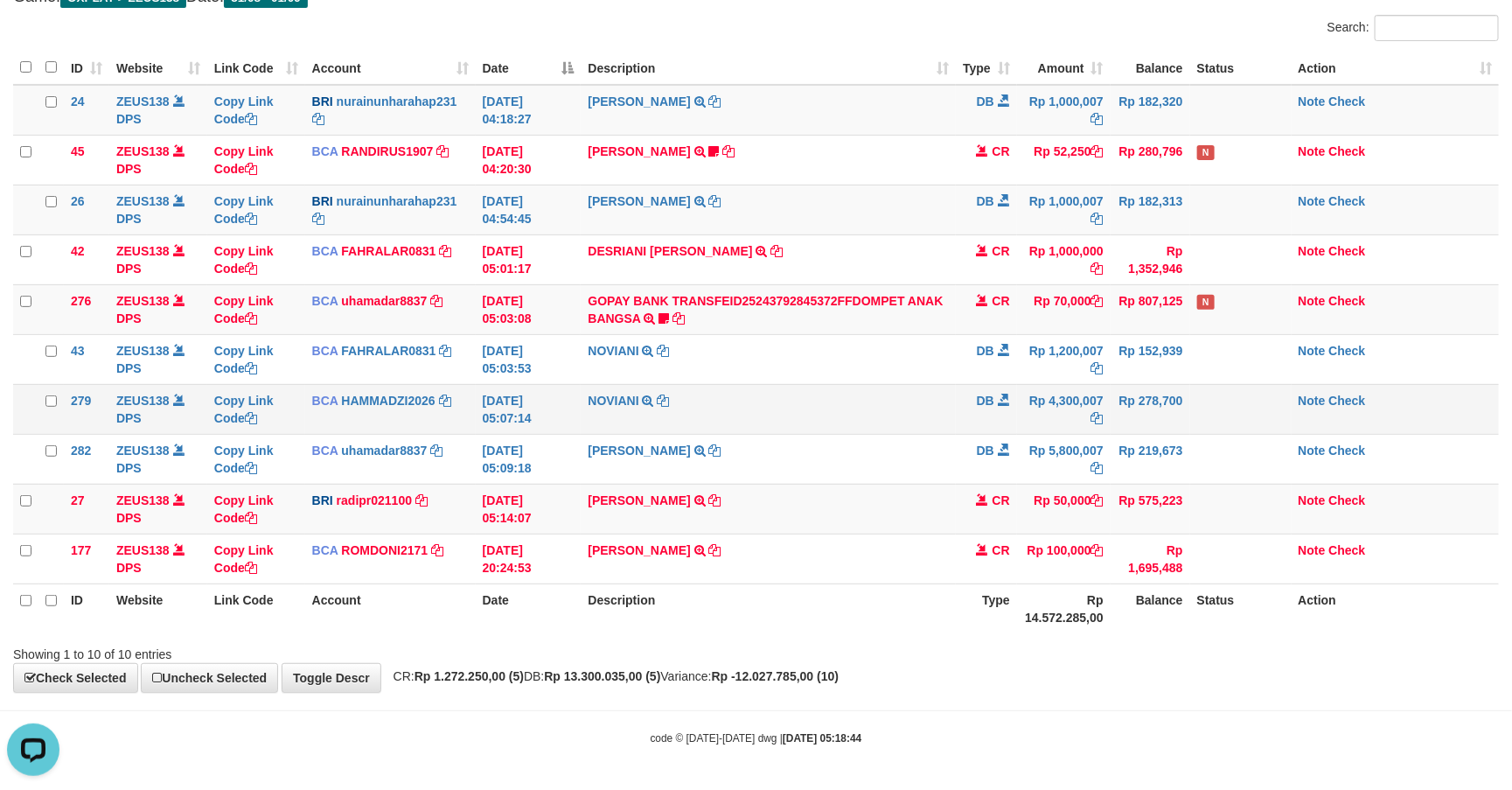
click at [869, 384] on td "NOVIANI TRSF E-BANKING DB 0109/FTSCY/WS95031 4300007.00NOVIANI" at bounding box center [767, 409] width 375 height 50
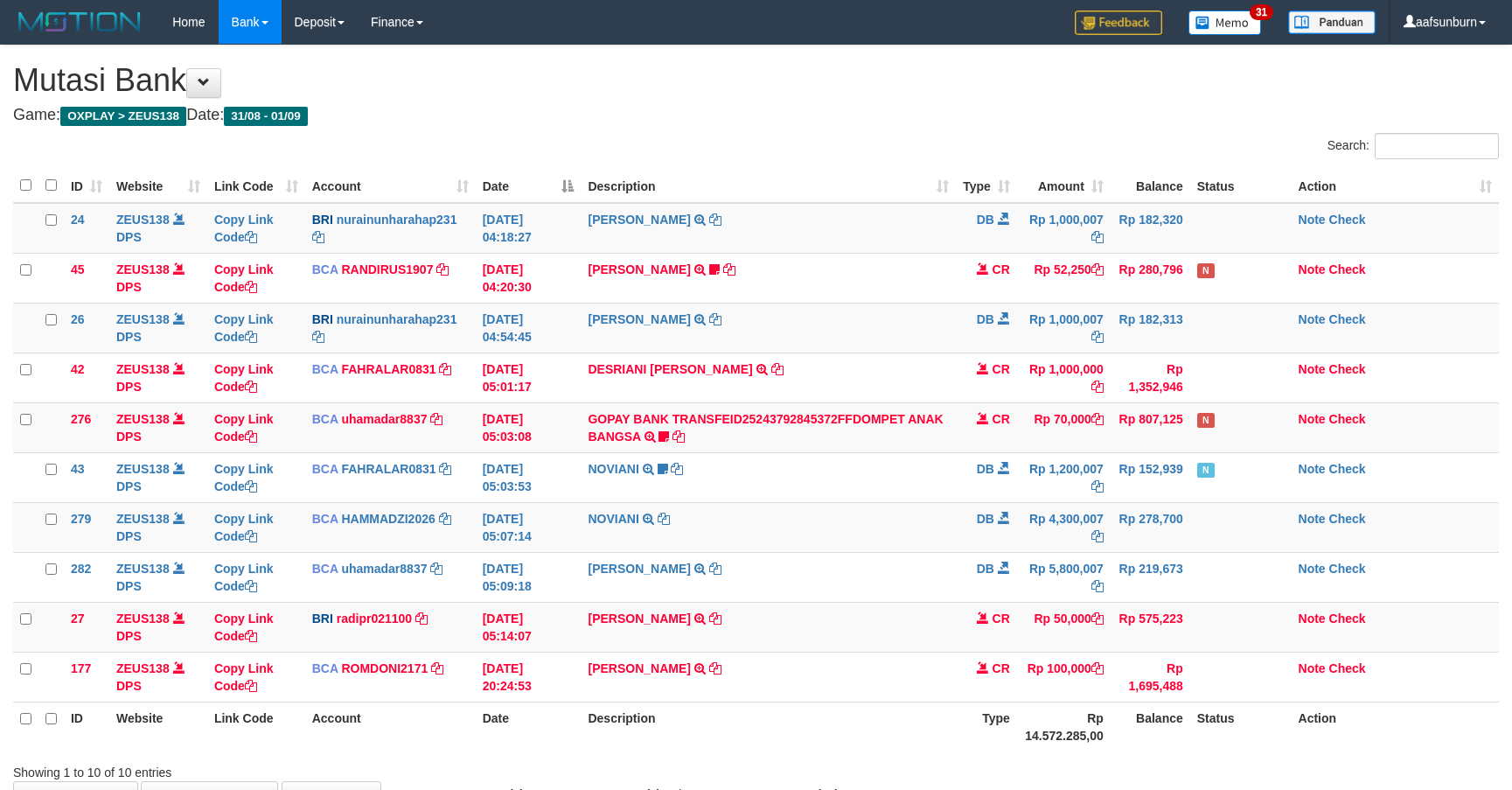
scroll to position [123, 0]
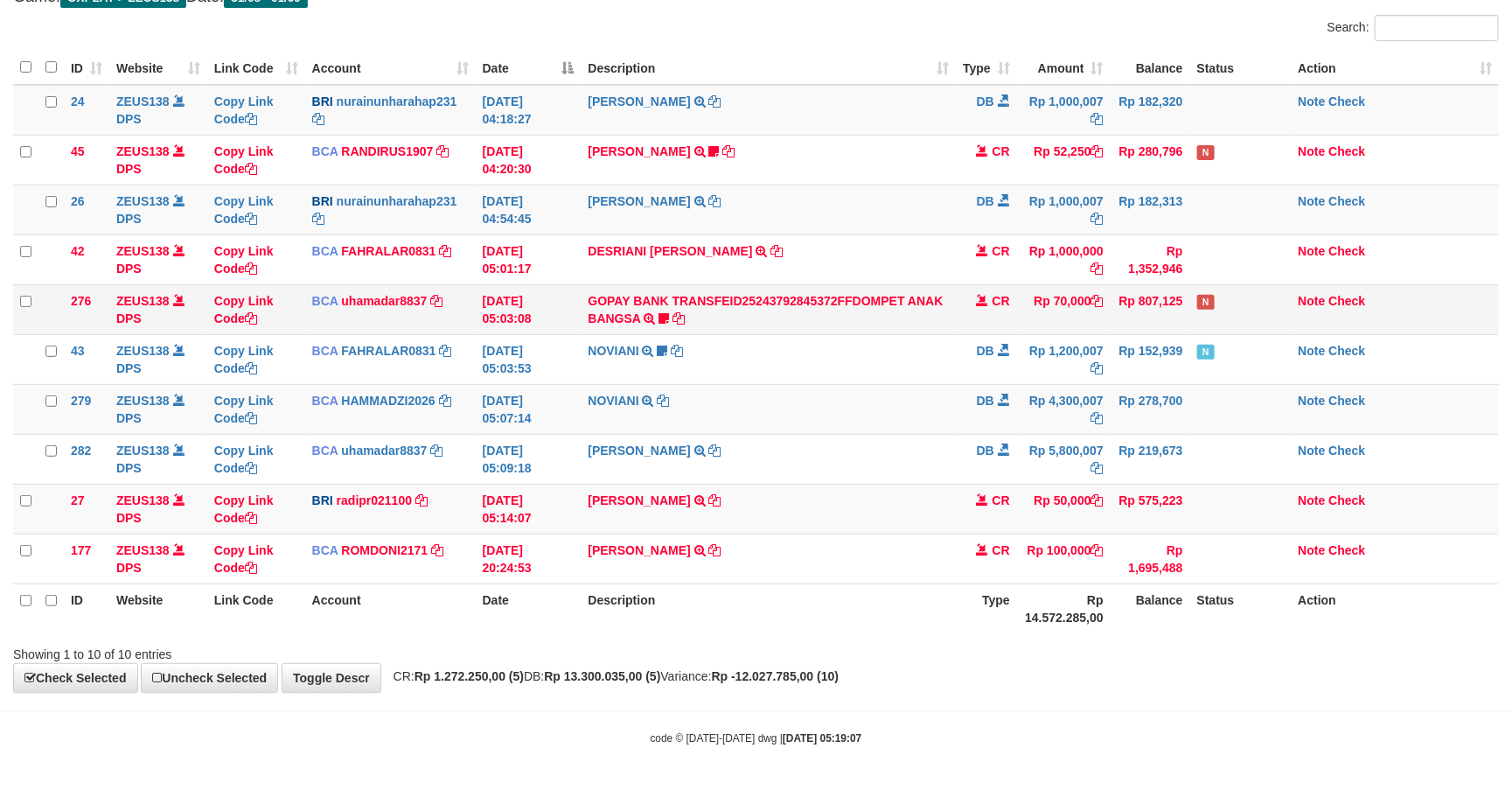
click at [872, 327] on td "GOPAY BANK TRANSFEID25243792845372FFDOMPET ANAK BANGSA TRSF E-BANKING CR 0109/F…" at bounding box center [767, 310] width 375 height 50
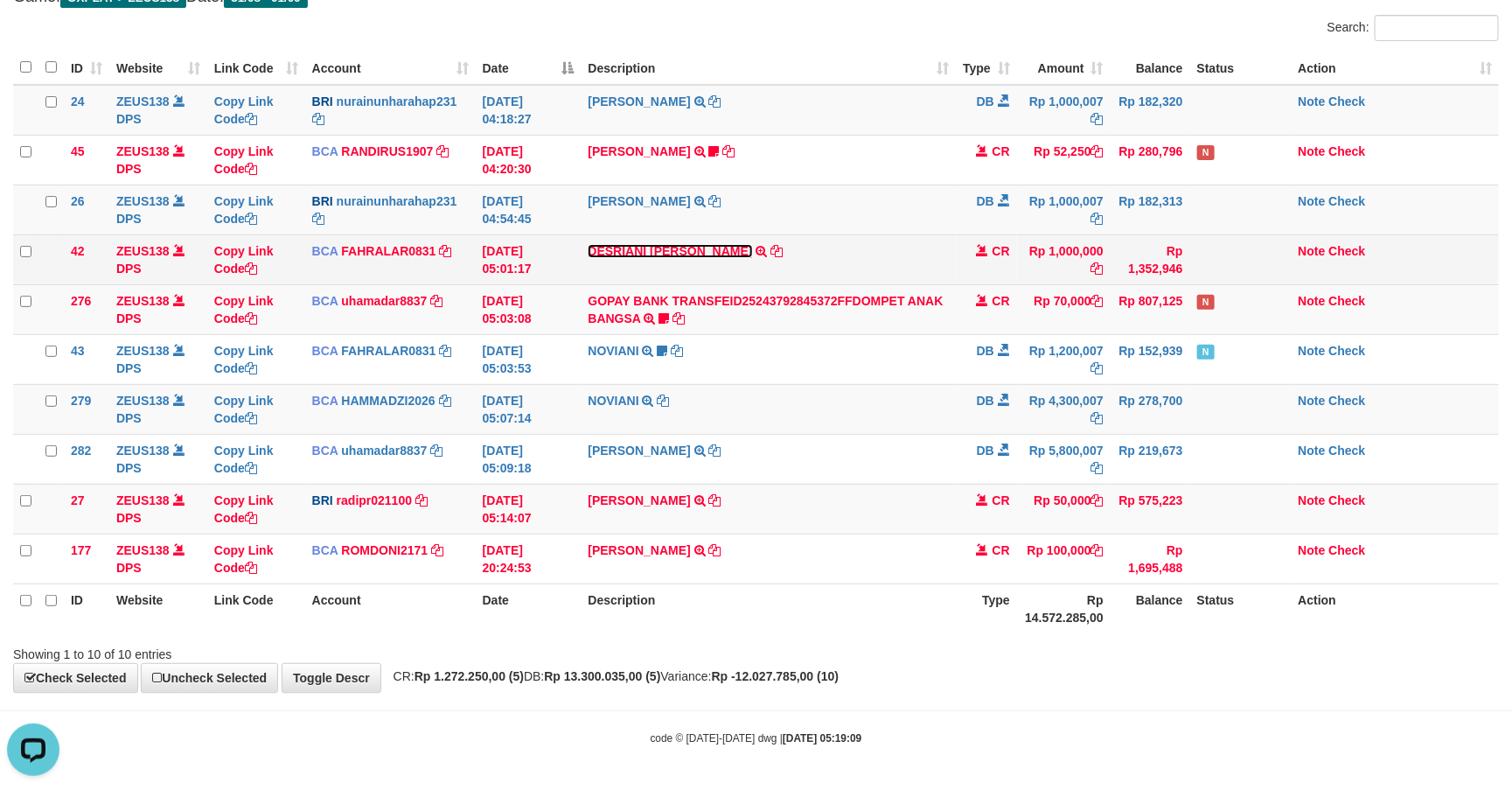
click at [624, 248] on link "DESRIANI [PERSON_NAME]" at bounding box center [670, 251] width 165 height 14
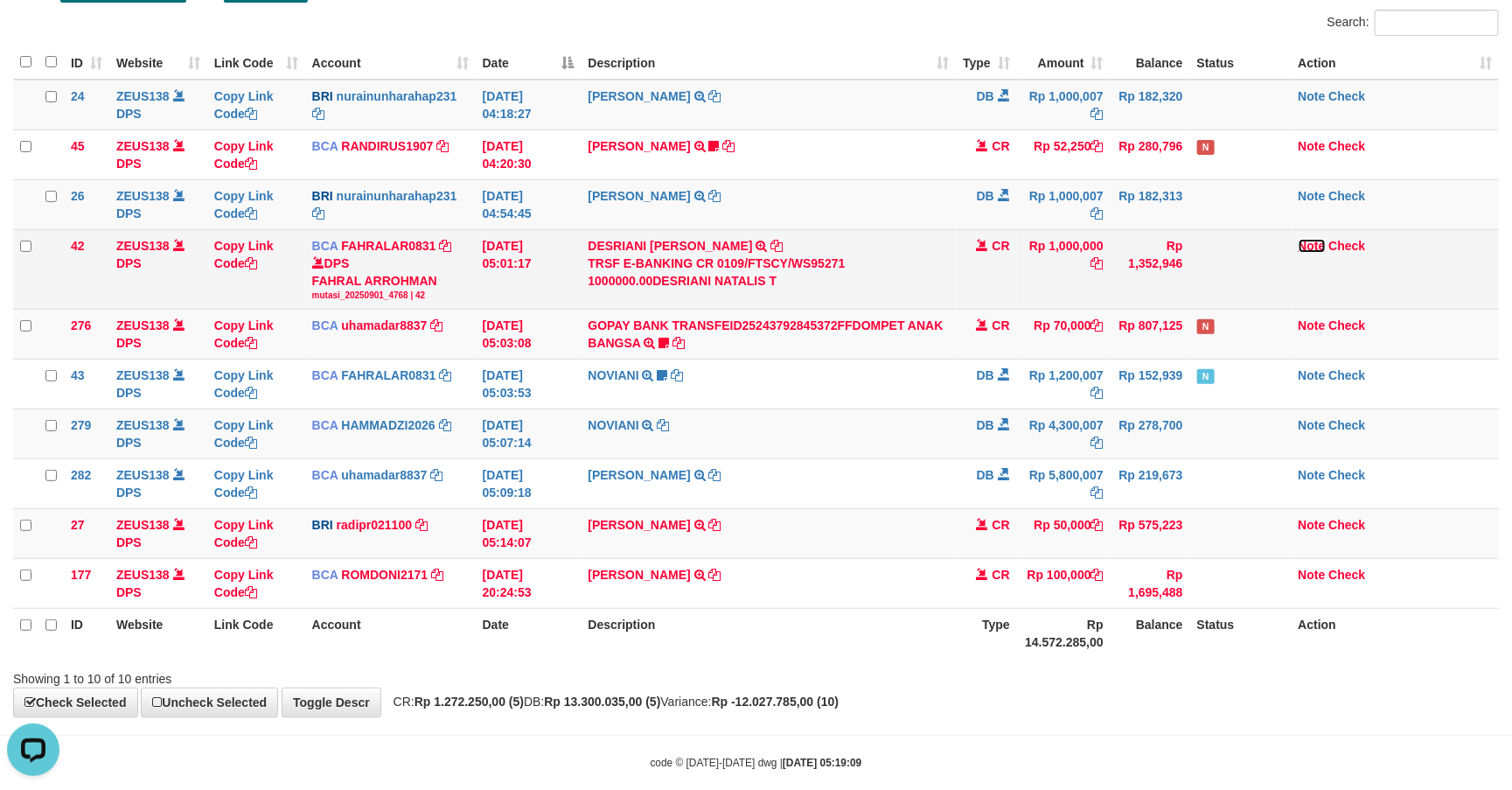
click at [1318, 240] on link "Note" at bounding box center [1312, 246] width 27 height 14
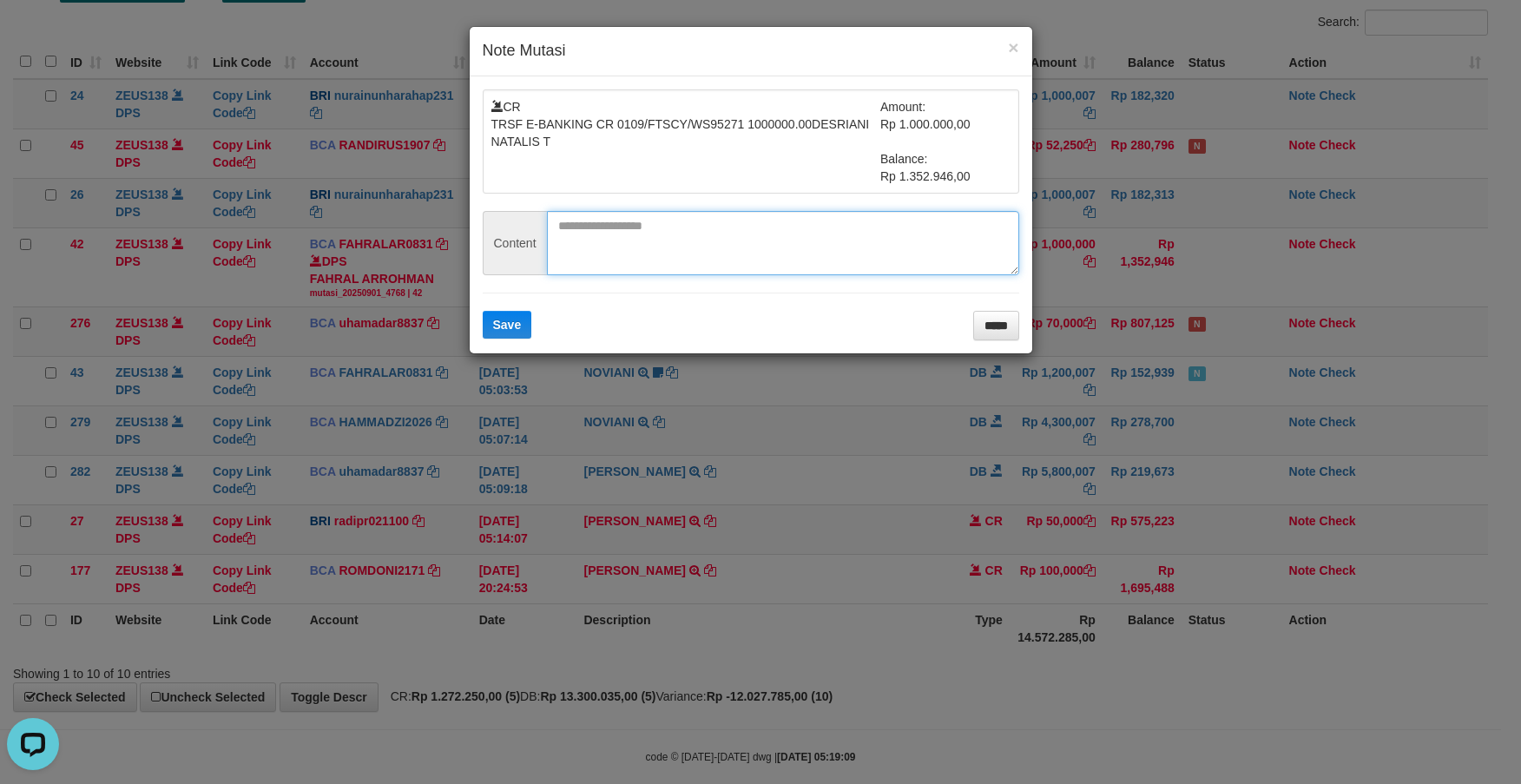
drag, startPoint x: 639, startPoint y: 256, endPoint x: 614, endPoint y: 280, distance: 34.7
click at [638, 257] on textarea at bounding box center [783, 243] width 472 height 64
paste textarea "**********"
type textarea "**********"
click at [493, 332] on span "Save" at bounding box center [507, 325] width 28 height 14
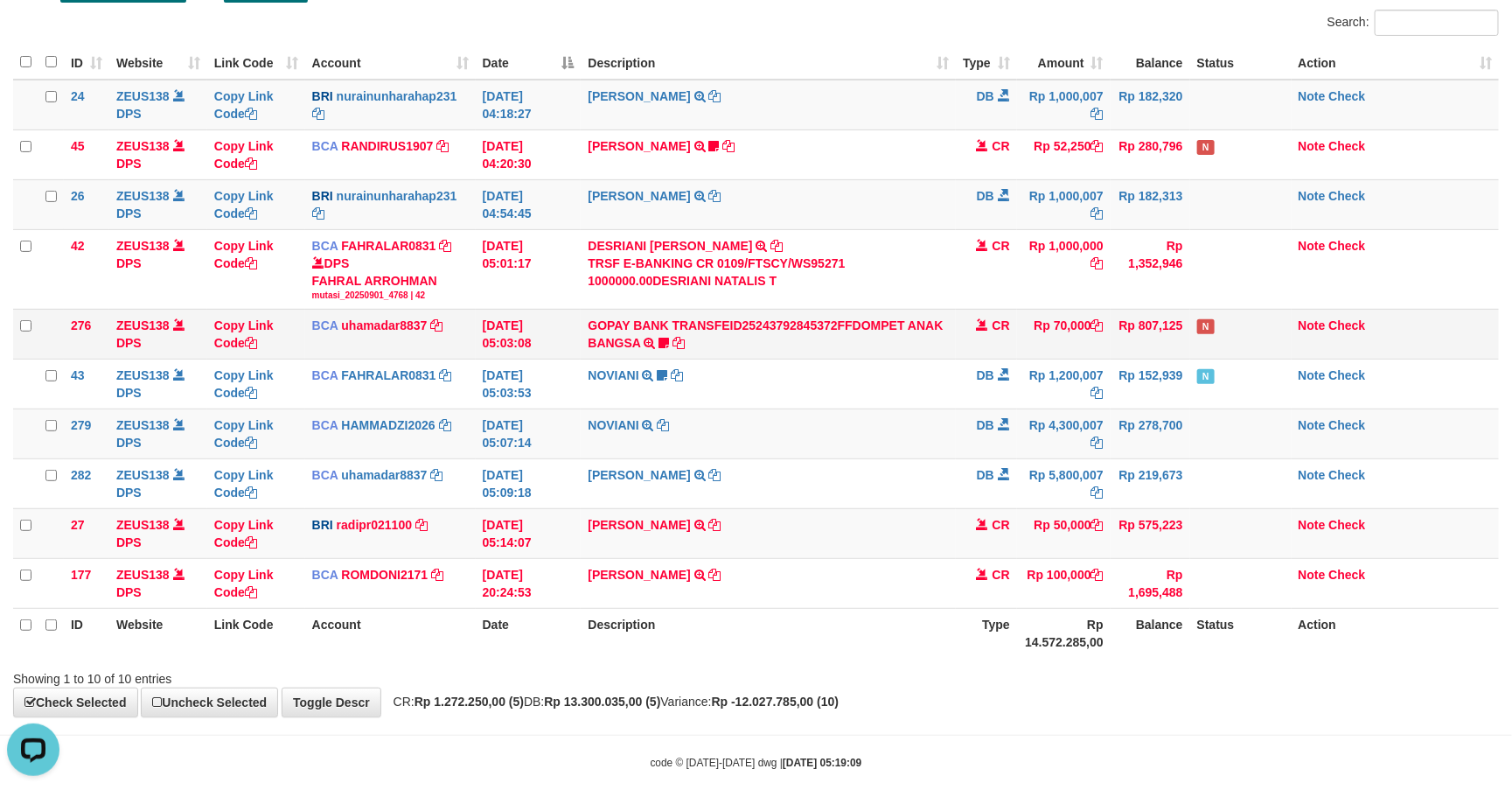
click at [1009, 349] on td "CR" at bounding box center [986, 334] width 61 height 50
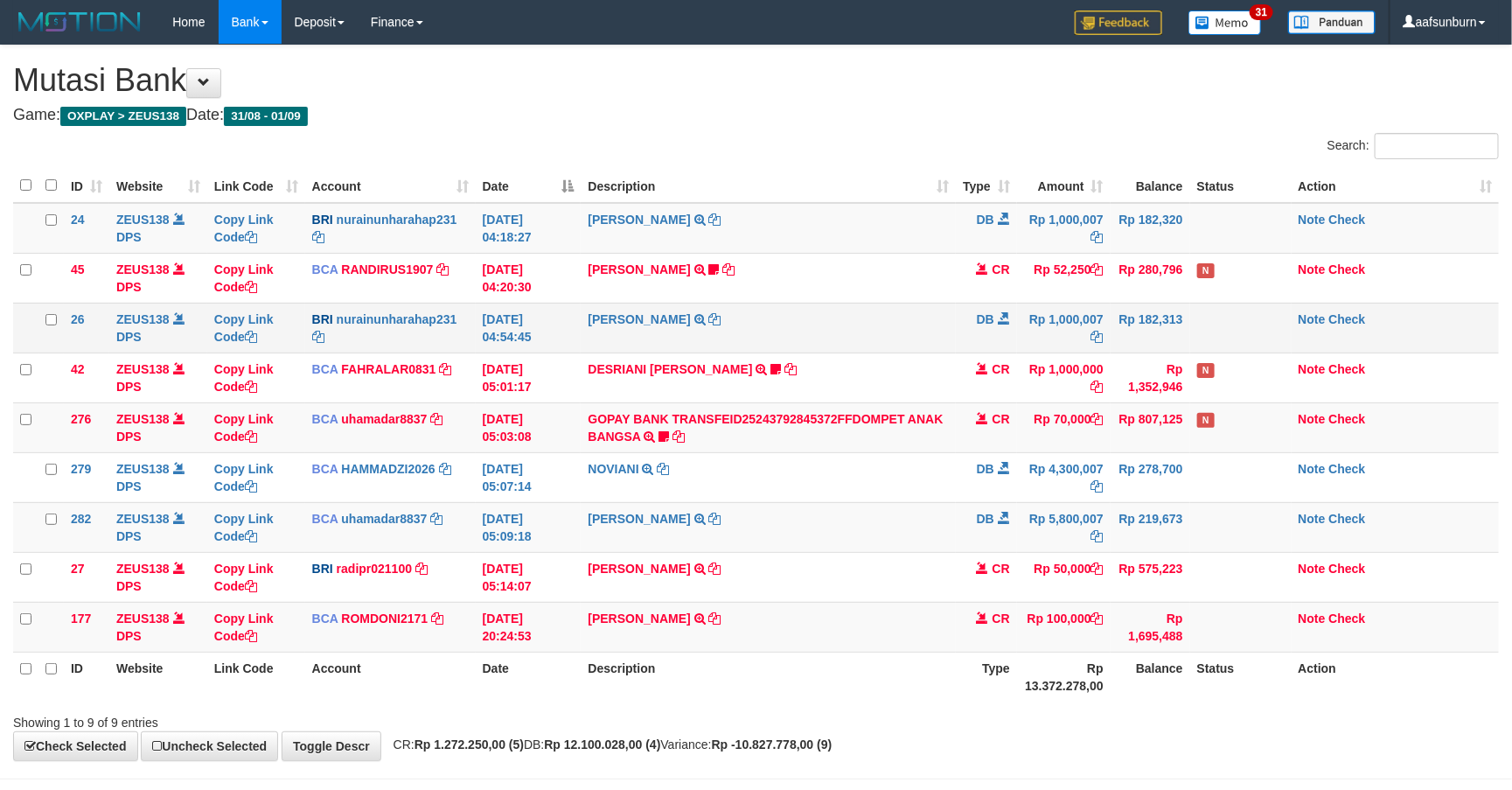
scroll to position [73, 0]
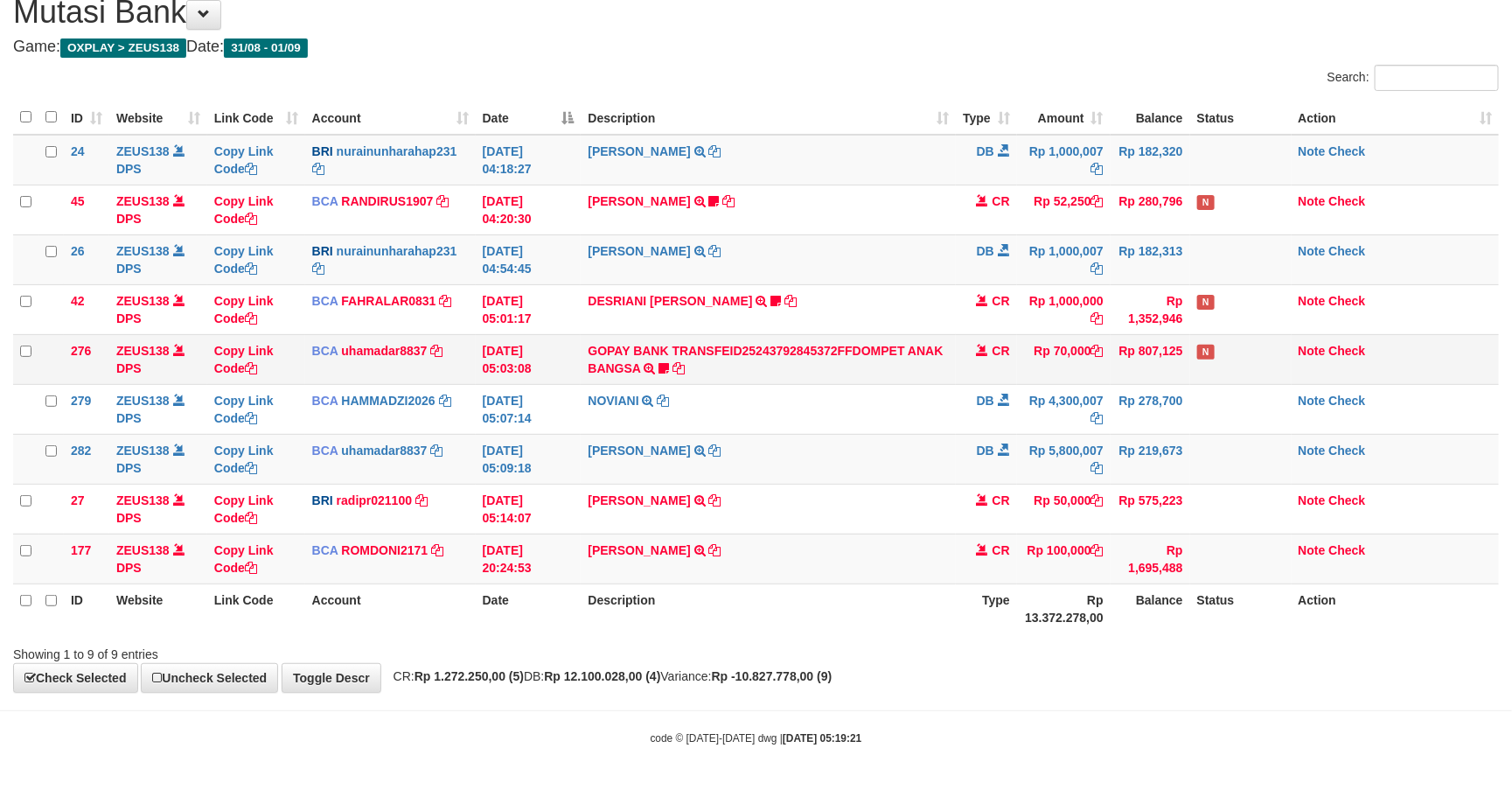
click at [994, 344] on span "CR" at bounding box center [1001, 351] width 18 height 14
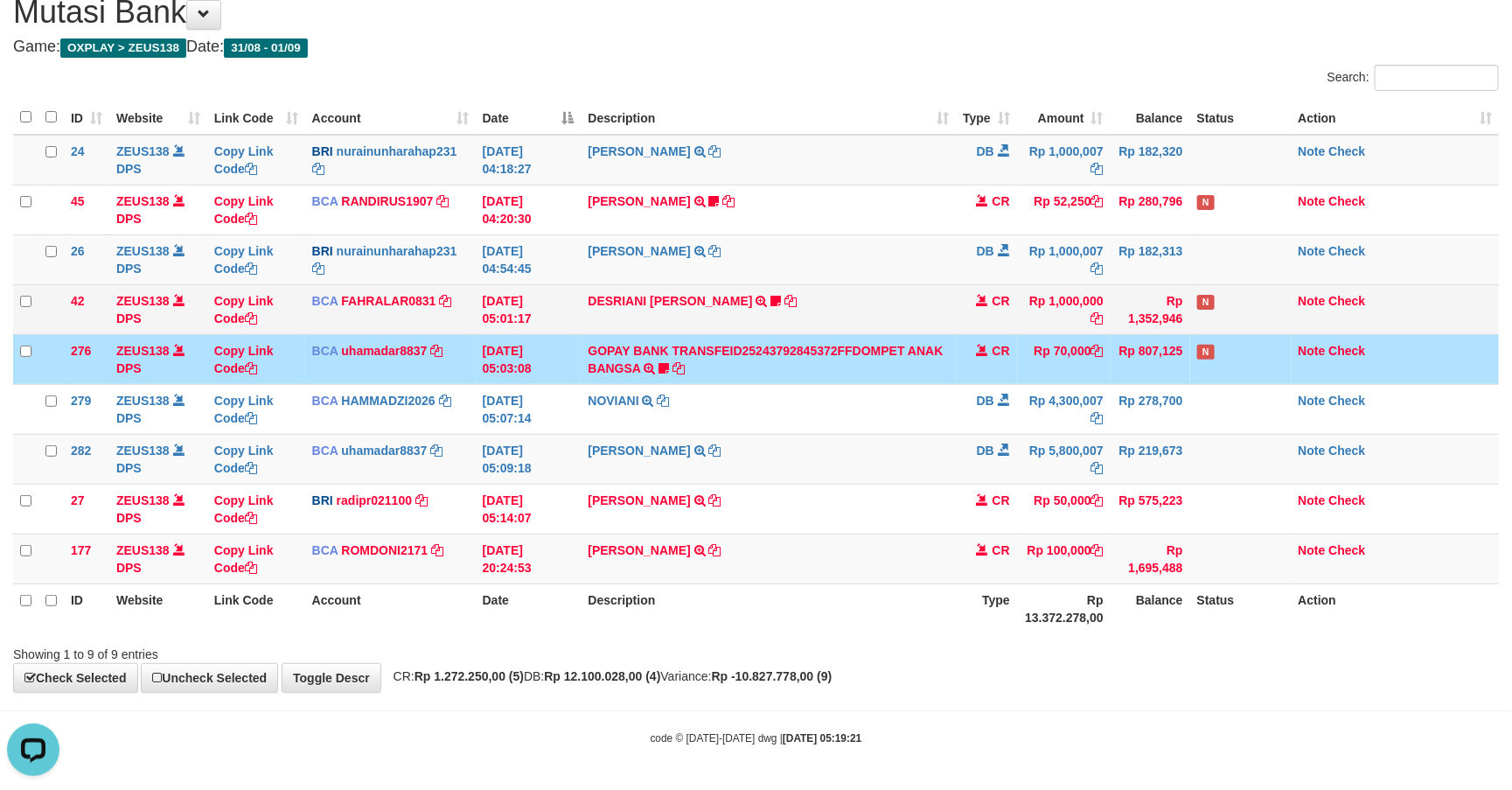
scroll to position [0, 0]
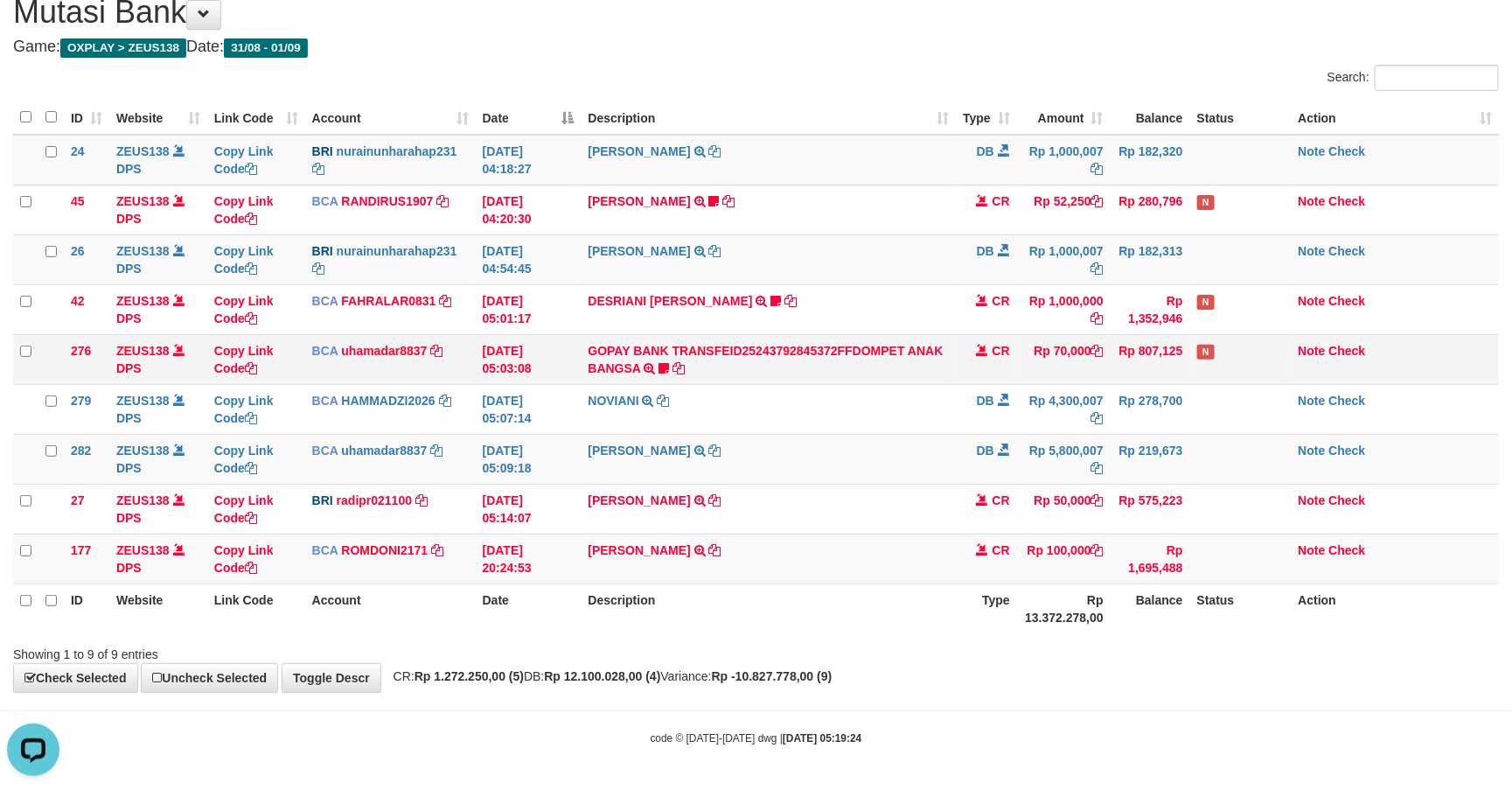
click at [940, 335] on td "GOPAY BANK TRANSFEID25243792845372FFDOMPET ANAK BANGSA TRSF E-BANKING CR 0109/F…" at bounding box center [767, 360] width 375 height 50
click at [936, 677] on div "**********" at bounding box center [756, 335] width 1512 height 715
click at [1029, 346] on td "Rp 70,000" at bounding box center [1063, 360] width 94 height 50
click at [1010, 357] on td "CR" at bounding box center [986, 360] width 61 height 50
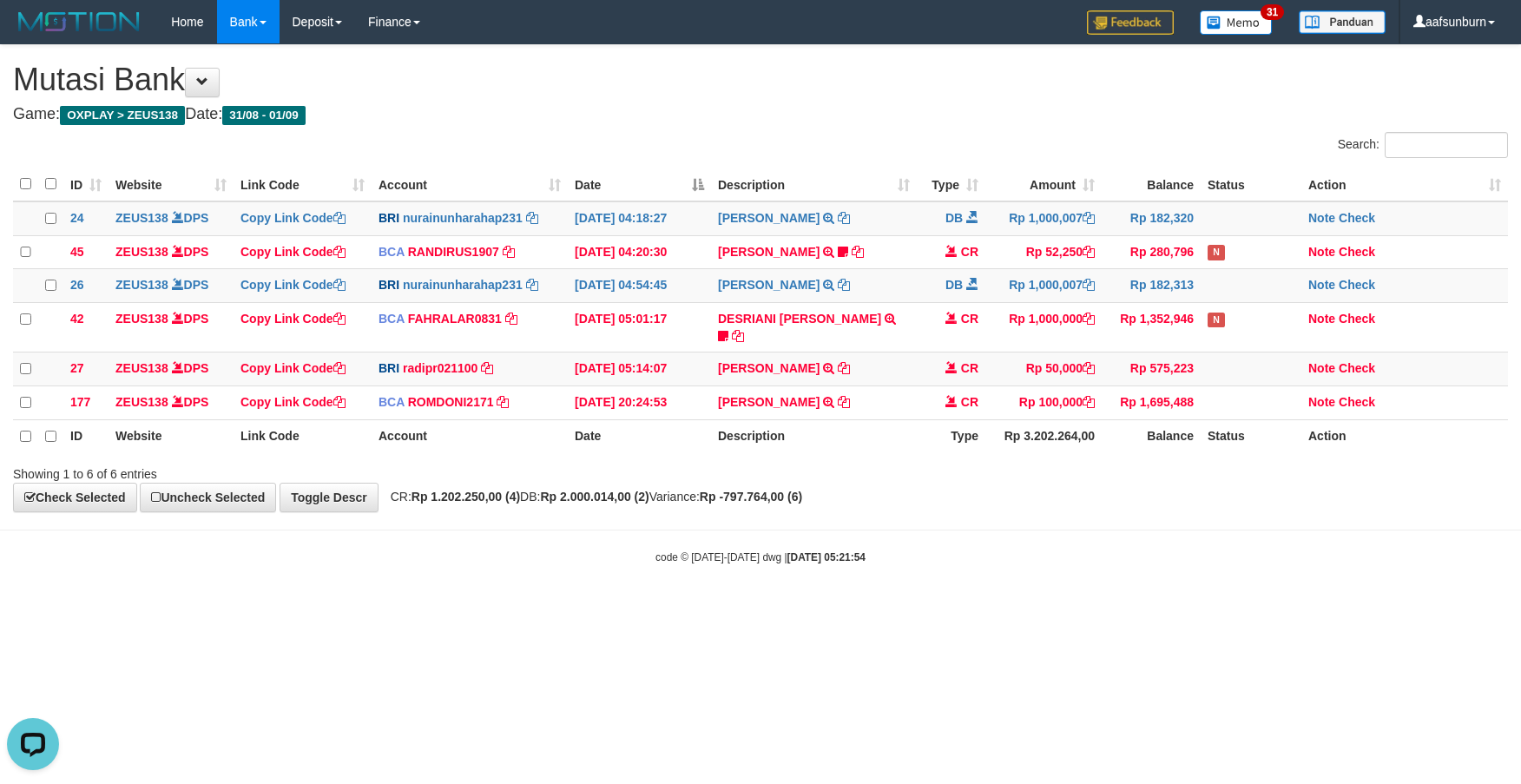
click at [1152, 532] on body "Toggle navigation Home Bank Account List Load By Website Group [OXPLAY] ZEUS138…" at bounding box center [760, 305] width 1521 height 609
click at [803, 490] on strong "Rp -797.764,00 (6)" at bounding box center [750, 497] width 102 height 14
click at [923, 511] on div "**********" at bounding box center [760, 279] width 1521 height 467
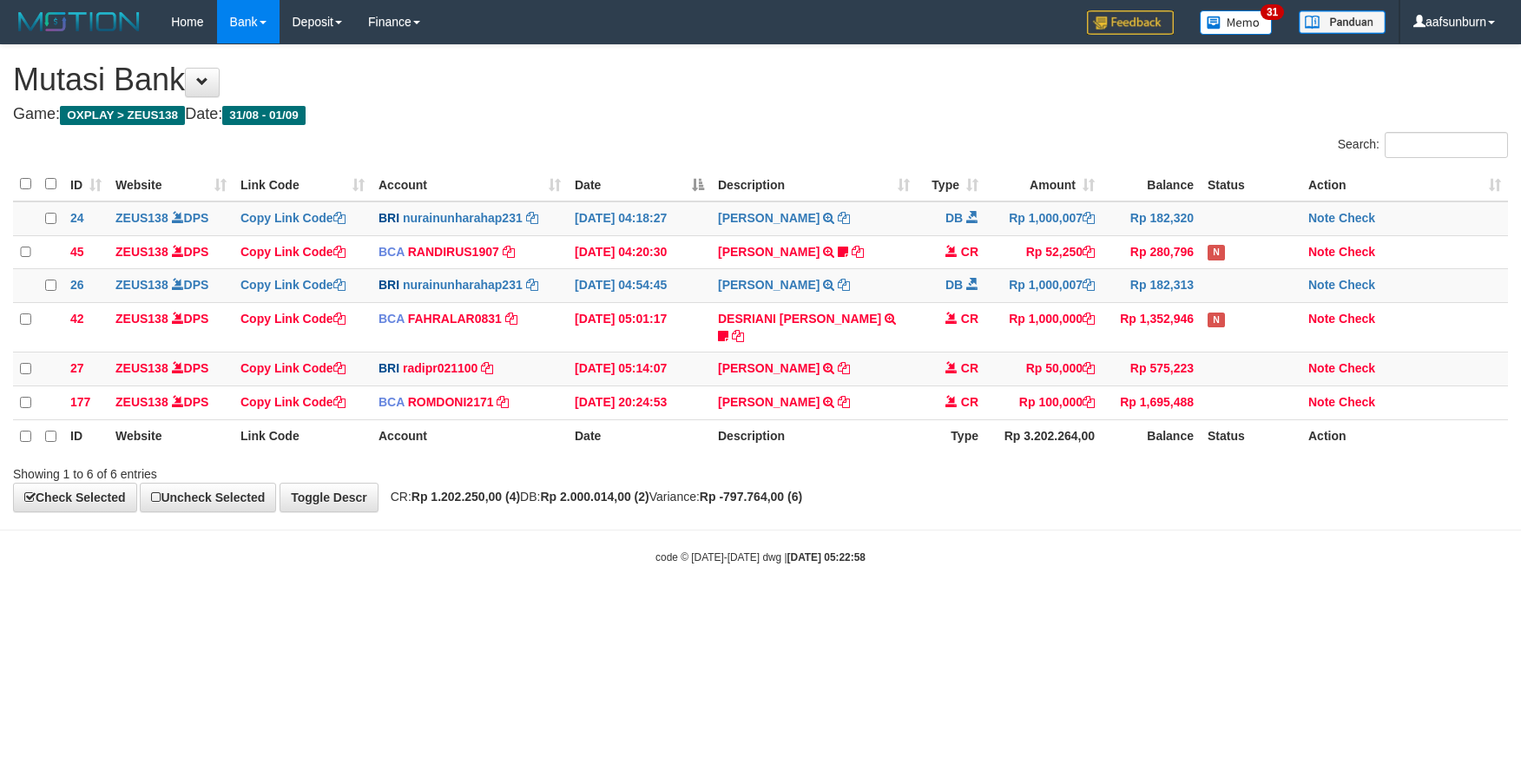
click at [909, 530] on body "Toggle navigation Home Bank Account List Load By Website Group [OXPLAY] ZEUS138…" at bounding box center [760, 305] width 1521 height 609
click at [803, 491] on strong "Rp -797.764,00 (6)" at bounding box center [750, 497] width 102 height 14
click at [472, 432] on th "Account" at bounding box center [470, 436] width 196 height 33
click at [772, 269] on td "TENNY SETIAWAN TRSF E-BANKING CR 0109/FTSCY/WS95271 52250.00TENNY SETIAWAN Bala…" at bounding box center [814, 252] width 206 height 34
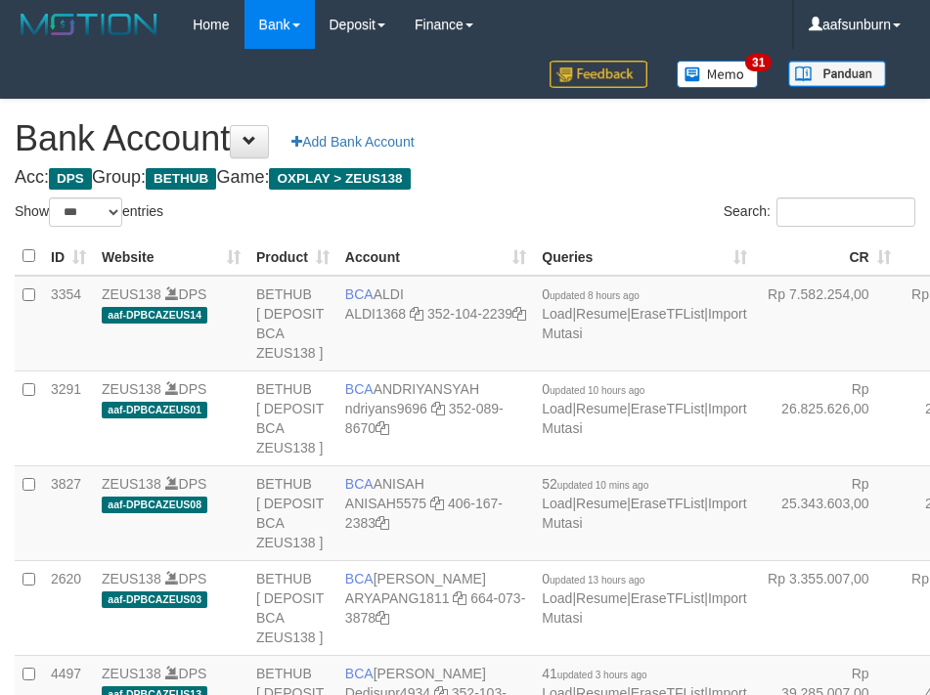
select select "***"
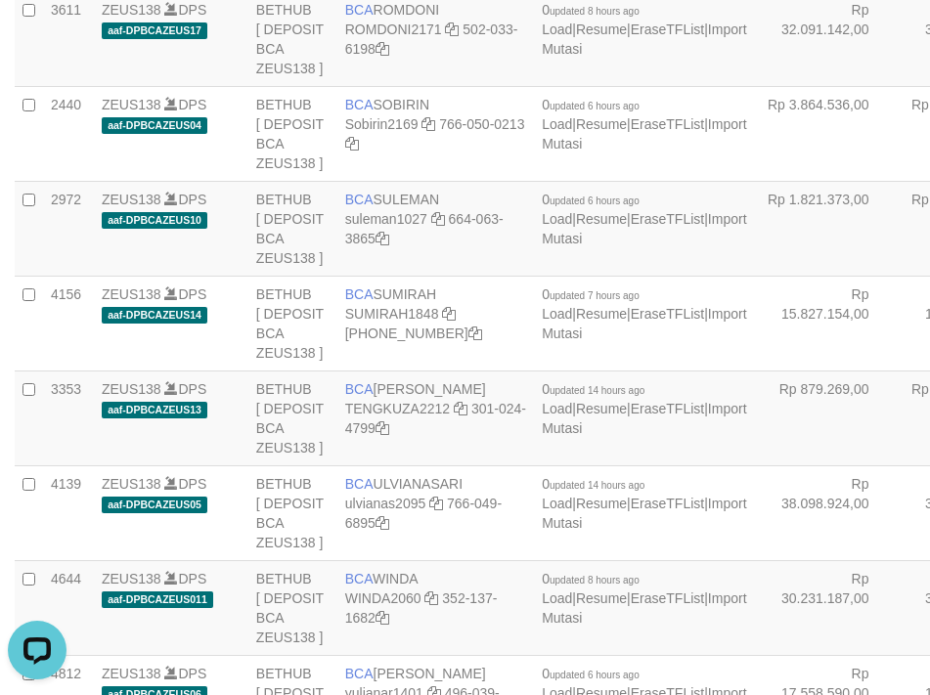
drag, startPoint x: 799, startPoint y: 183, endPoint x: 742, endPoint y: 211, distance: 63.4
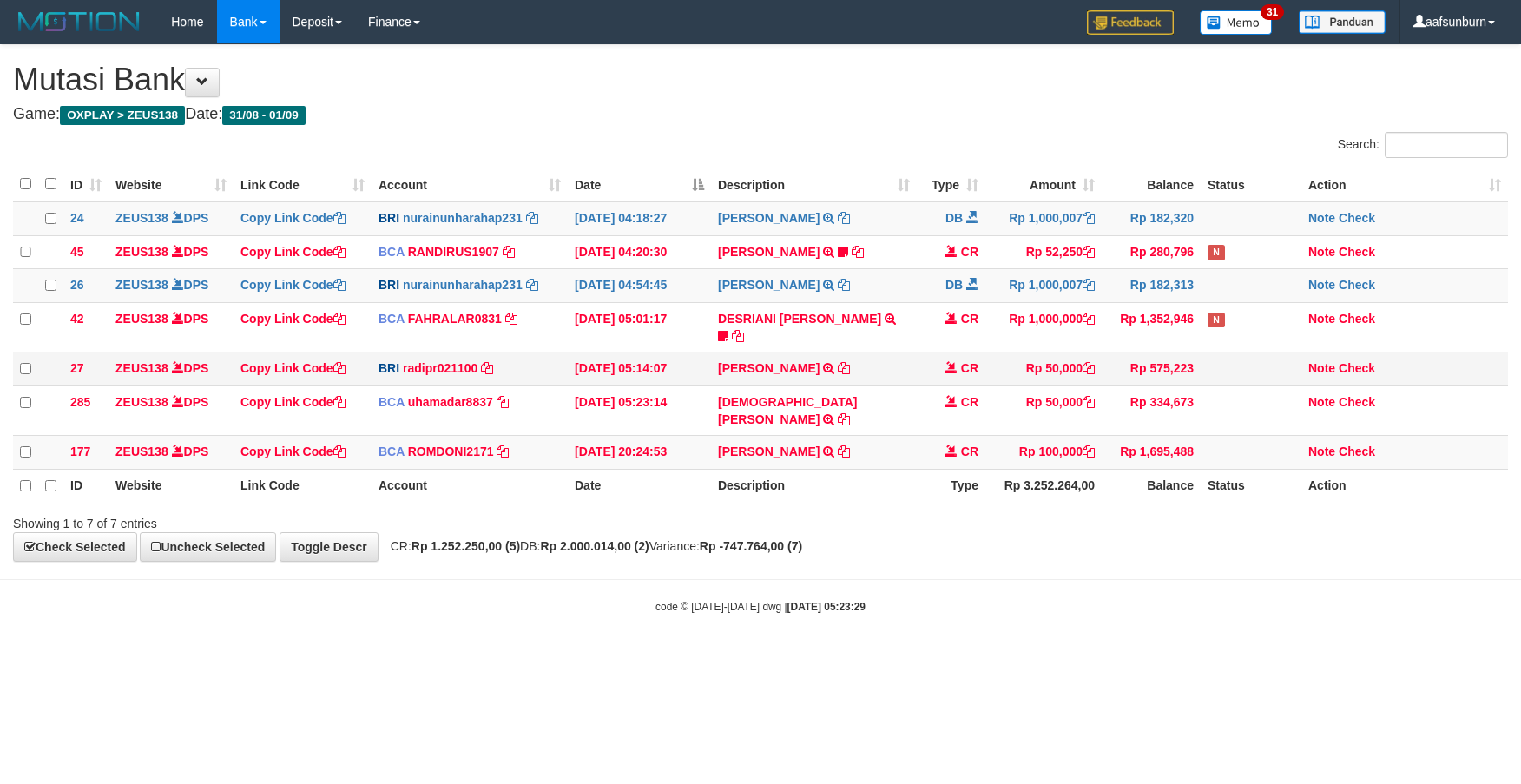
click at [720, 352] on td "DANA TEGARJALERPR TRANSFER NBMB DANA TEGARJALERPR TO REYNALDI ADI PRATAMA" at bounding box center [814, 369] width 206 height 34
click at [843, 370] on td "DANA TEGARJALERPR TRANSFER NBMB DANA TEGARJALERPR TO REYNALDI ADI PRATAMA" at bounding box center [814, 369] width 206 height 34
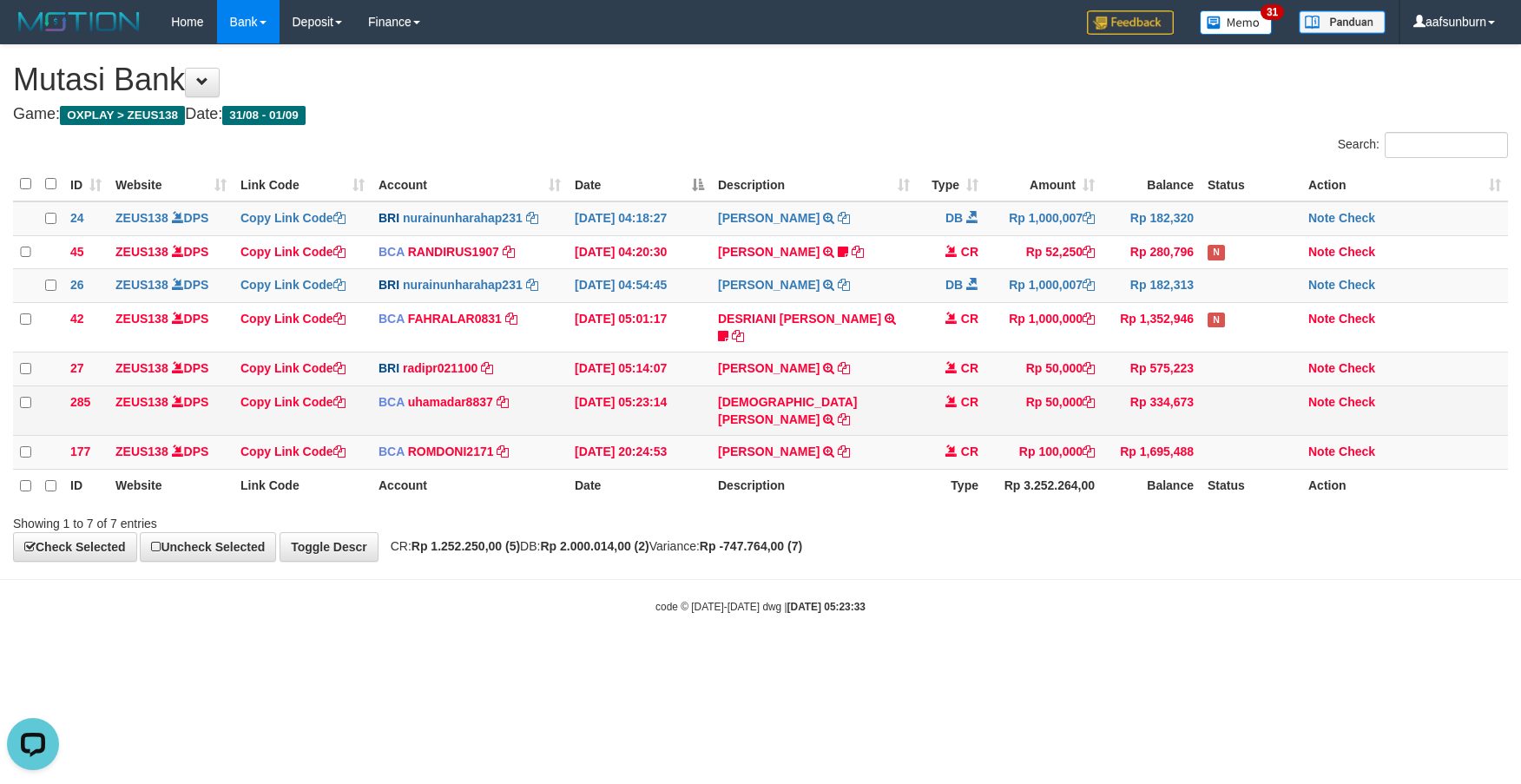
click at [733, 412] on td "MUHAMMAD ILH TRSF E-BANKING CR 0109/FTSCY/WS95051 50000.002025090139954806 TRFD…" at bounding box center [814, 411] width 206 height 50
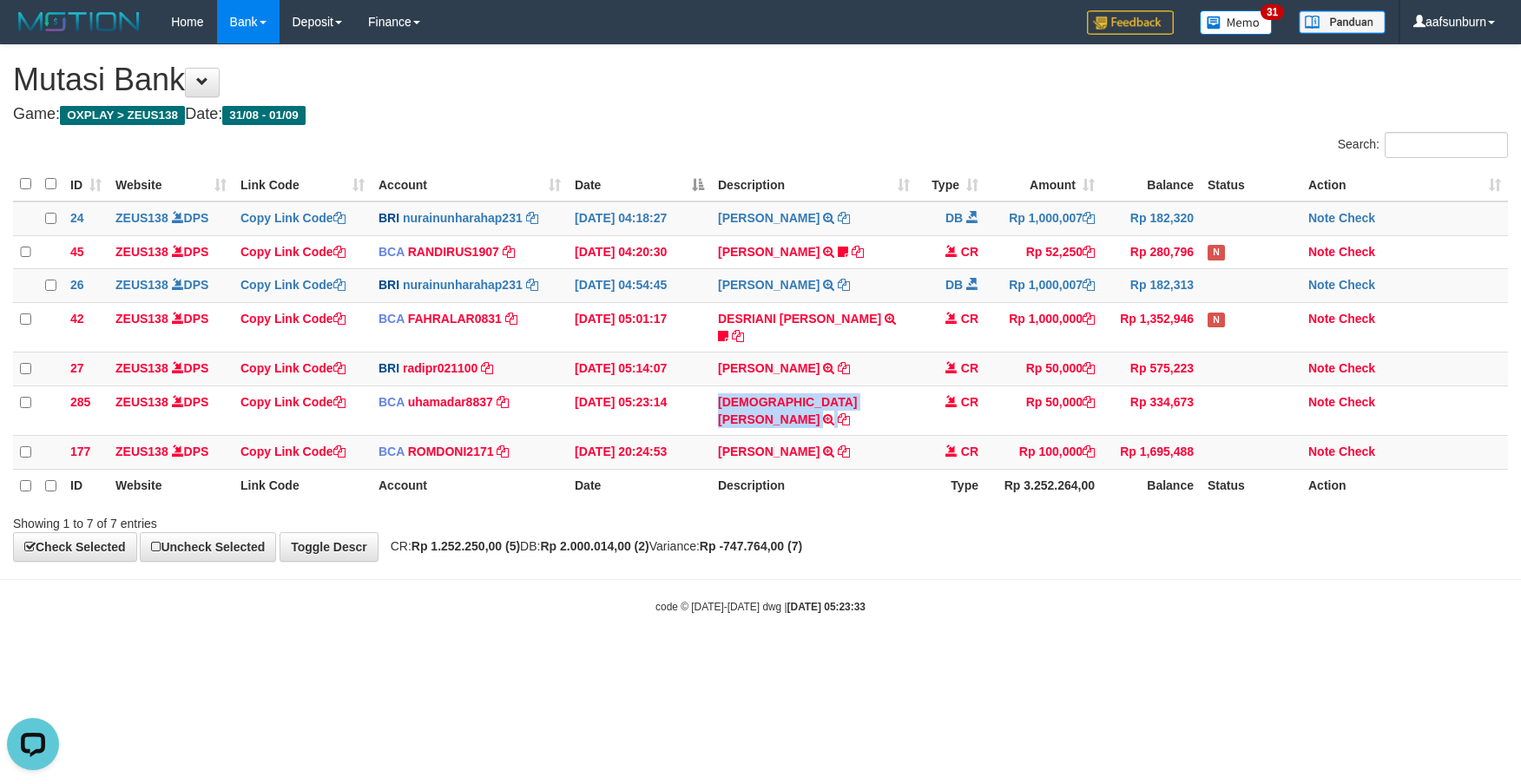
copy td "MUHAMMAD ILH"
click at [1056, 436] on td "Rp 100,000" at bounding box center [1043, 453] width 116 height 34
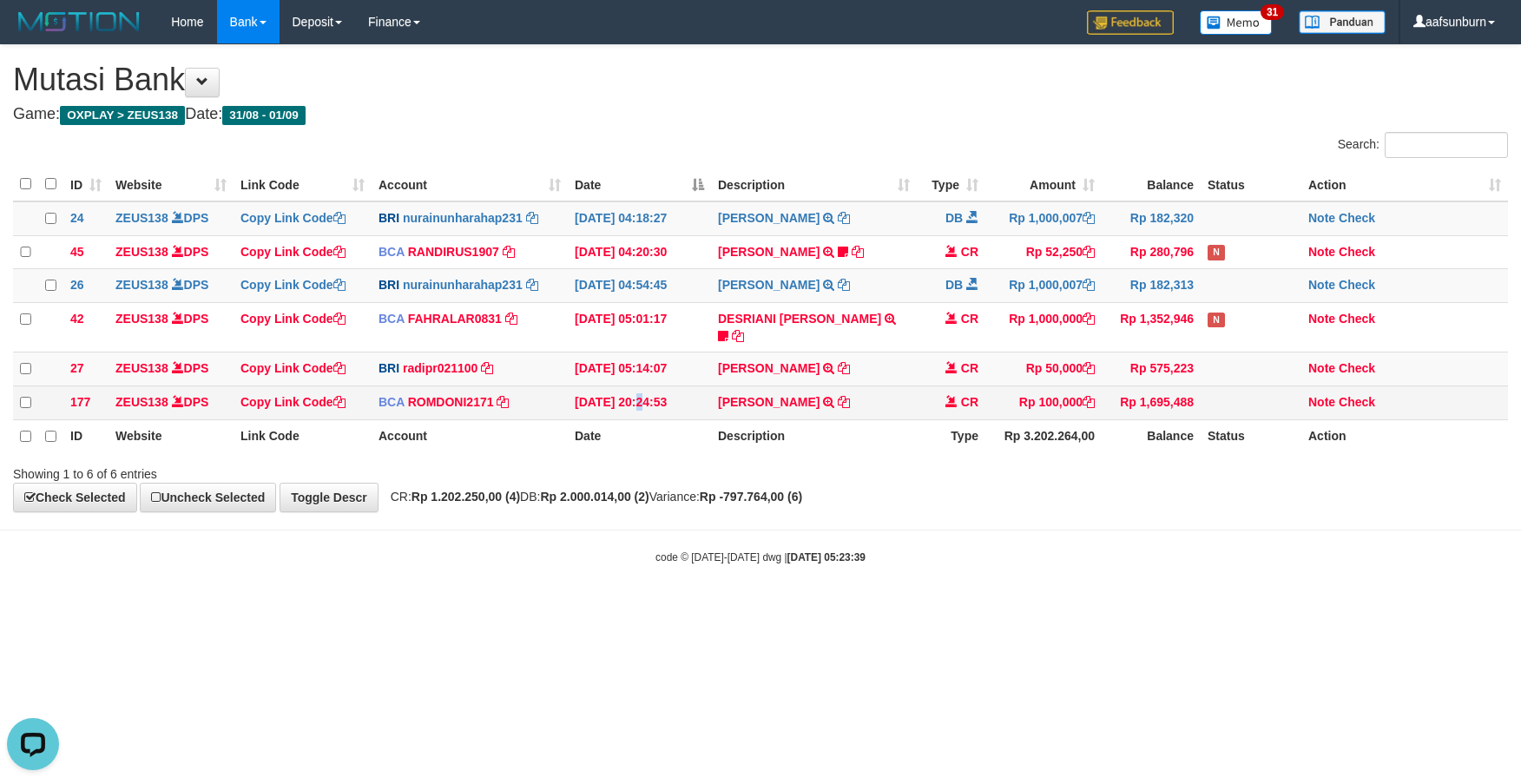
click at [605, 408] on td "[DATE] 20:24:53" at bounding box center [639, 403] width 143 height 34
click at [603, 408] on td "[DATE] 20:24:53" at bounding box center [639, 403] width 143 height 34
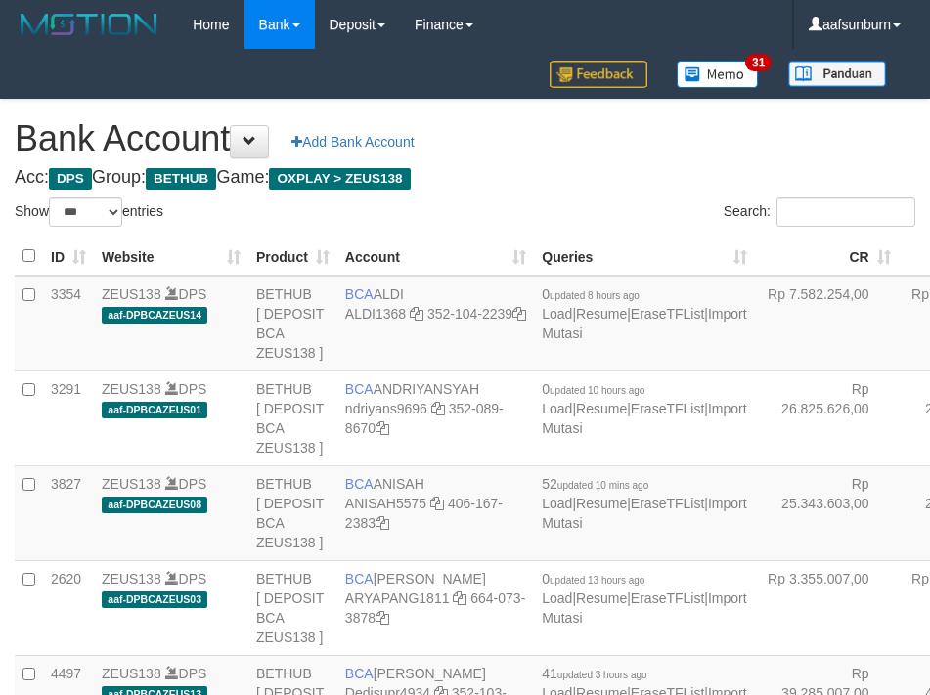
select select "***"
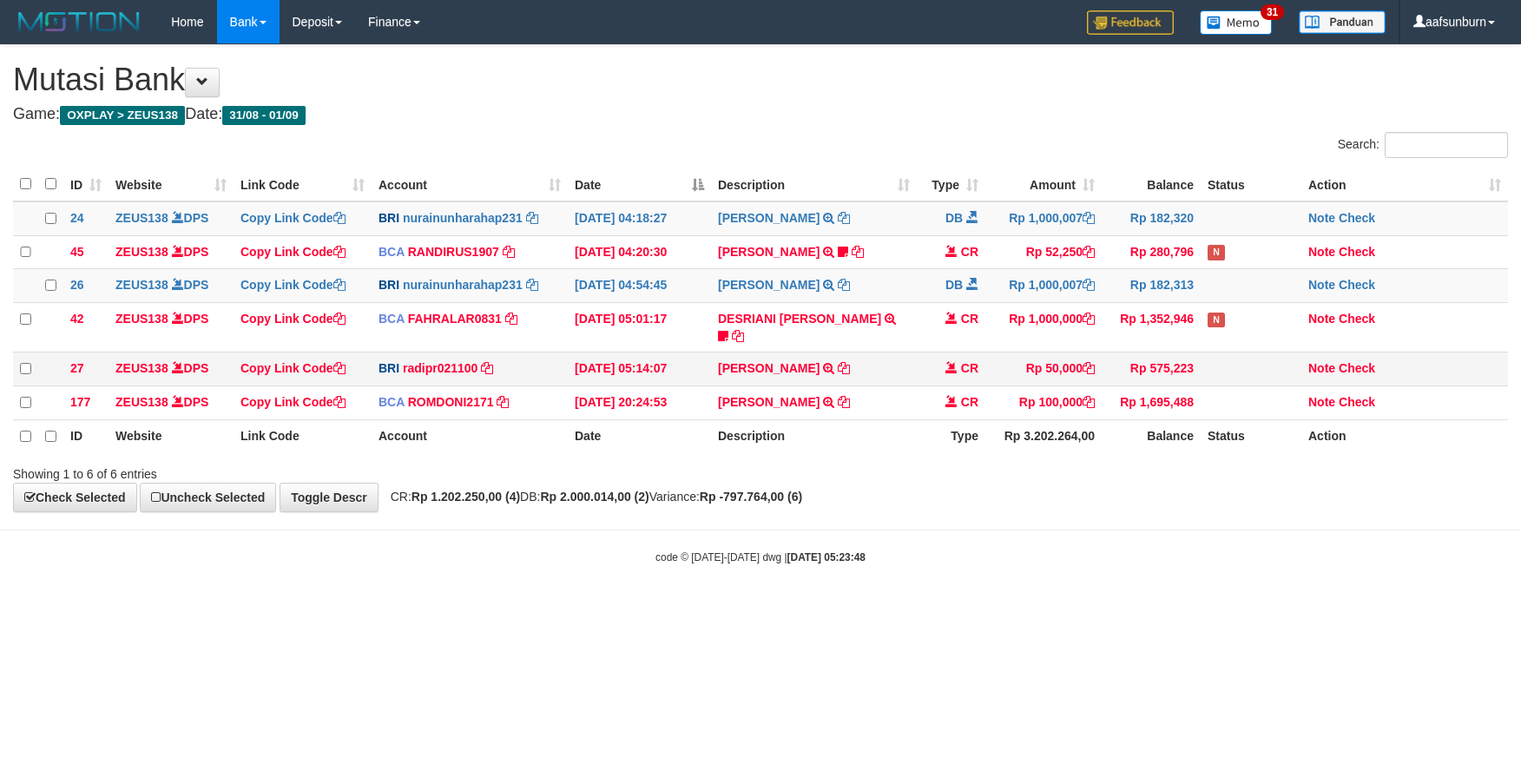
click at [1136, 352] on td "Rp 575,223" at bounding box center [1151, 369] width 99 height 34
click at [1021, 245] on td "Rp 52,250" at bounding box center [1043, 252] width 116 height 34
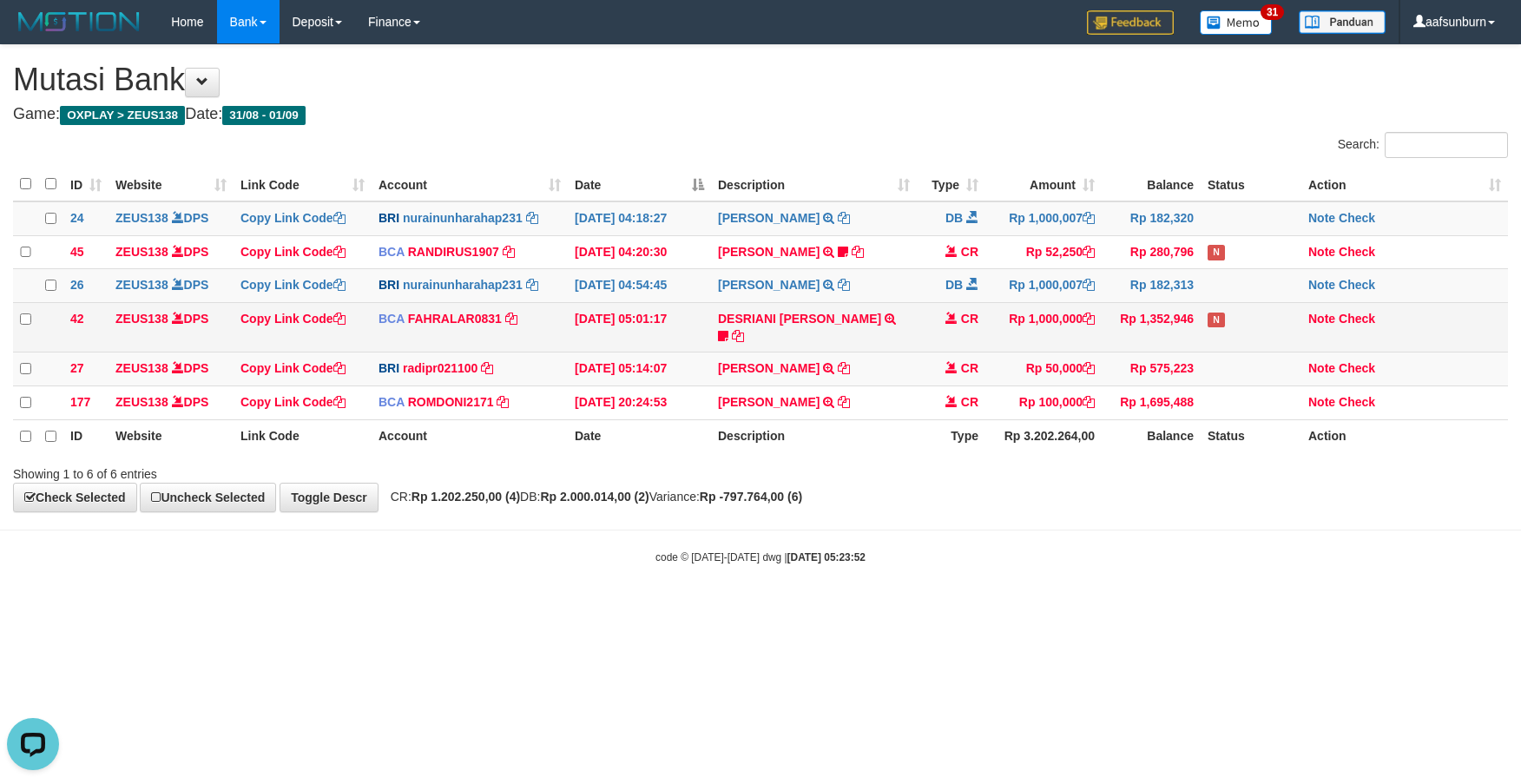
click at [975, 339] on td "CR" at bounding box center [951, 328] width 68 height 50
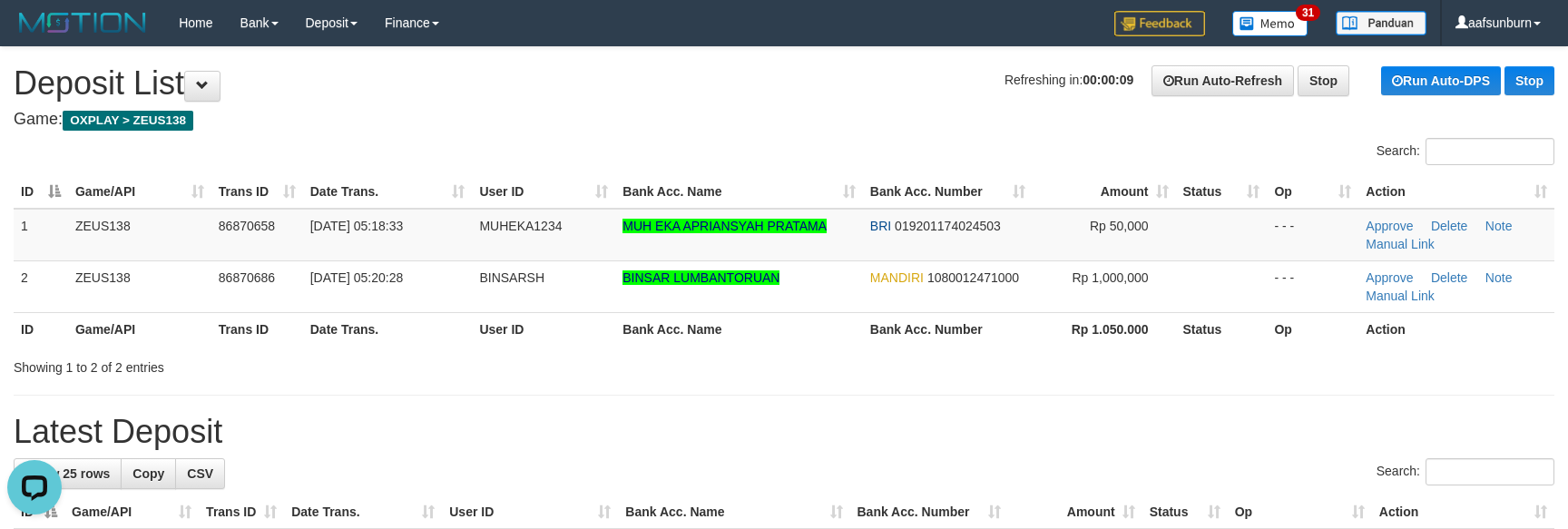
click at [1103, 329] on th "Rp 1.050.000" at bounding box center [1104, 329] width 144 height 33
click at [895, 226] on span "019201174024503" at bounding box center [947, 226] width 106 height 15
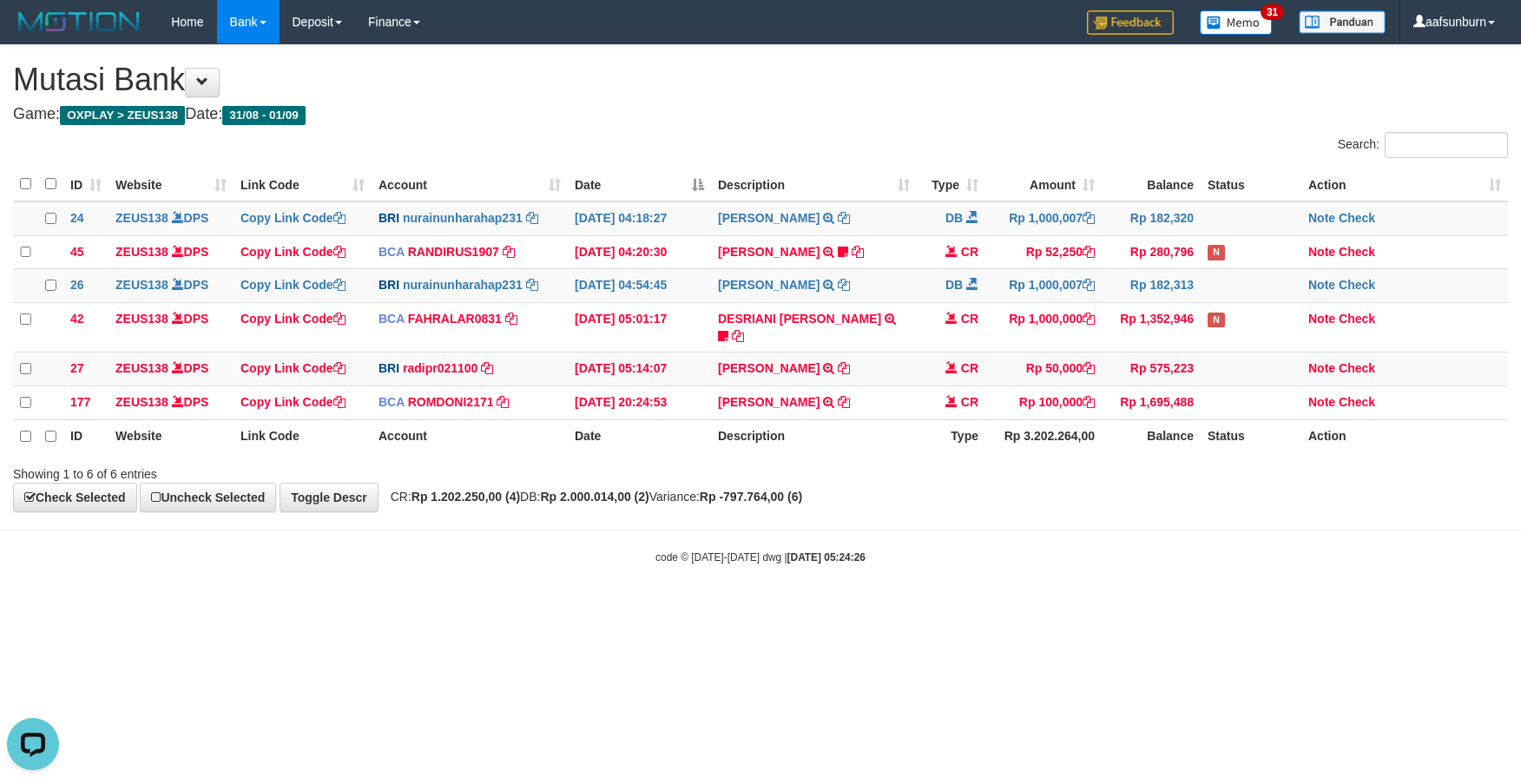
click at [959, 422] on th "Type" at bounding box center [951, 436] width 68 height 33
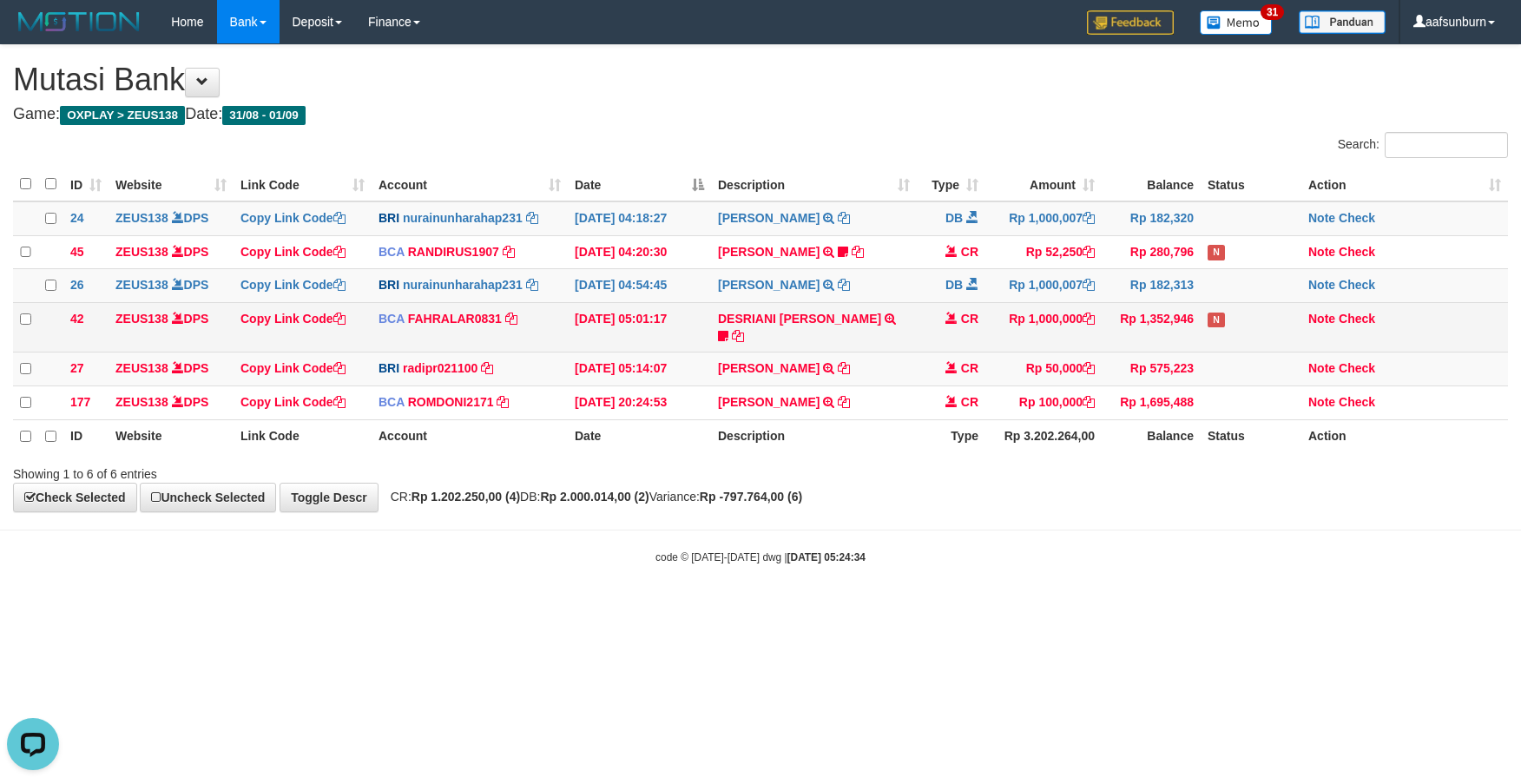
drag, startPoint x: 1003, startPoint y: 277, endPoint x: 1071, endPoint y: 331, distance: 86.8
click at [1011, 295] on td "Rp 1,000,007" at bounding box center [1043, 286] width 116 height 34
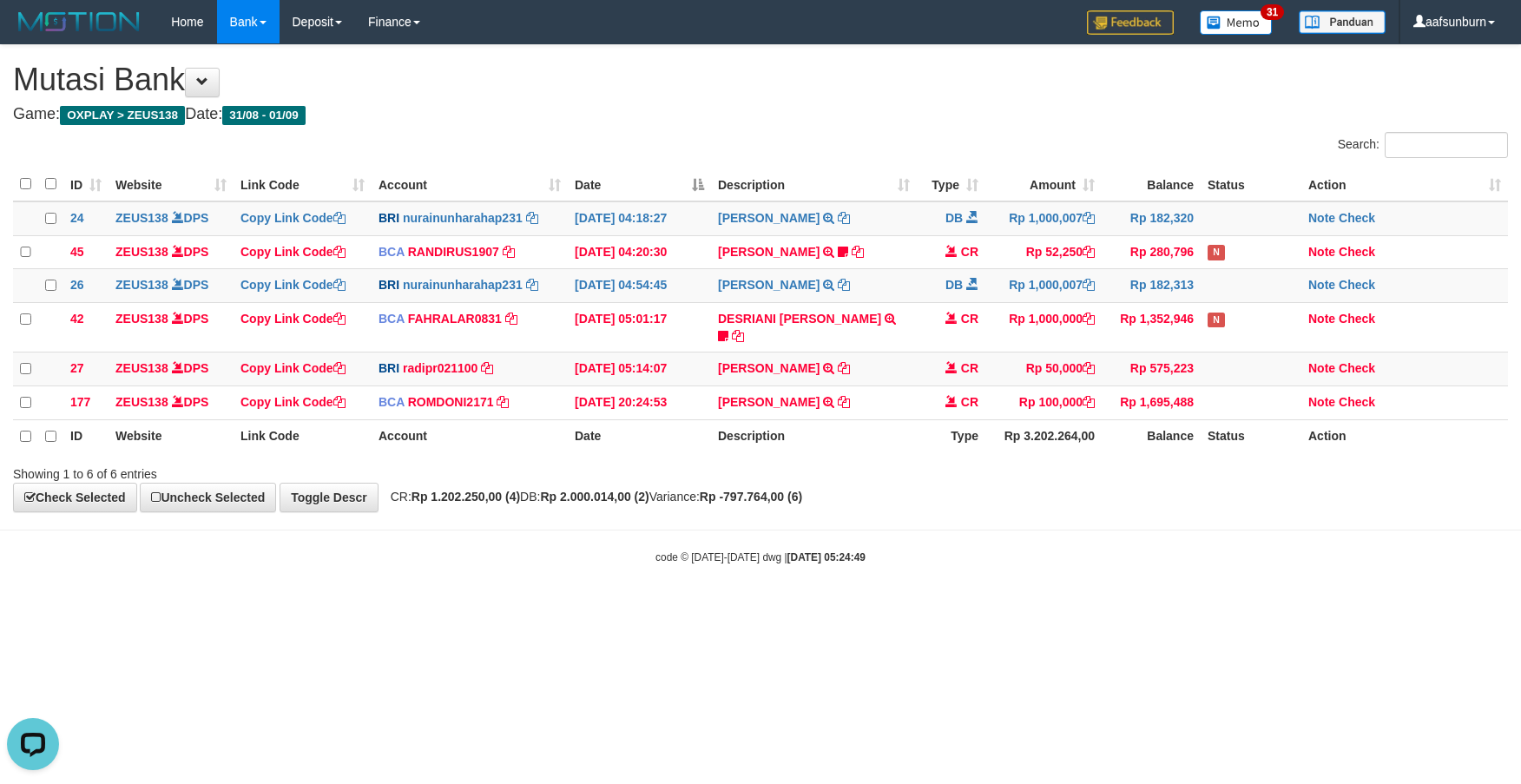
click at [970, 501] on div "**********" at bounding box center [760, 279] width 1521 height 467
click at [1342, 609] on html "Toggle navigation Home Bank Account List Load By Website Group [OXPLAY] ZEUS138…" at bounding box center [760, 305] width 1521 height 609
click at [1344, 609] on html "Toggle navigation Home Bank Account List Load By Website Group [OXPLAY] ZEUS138…" at bounding box center [760, 305] width 1521 height 609
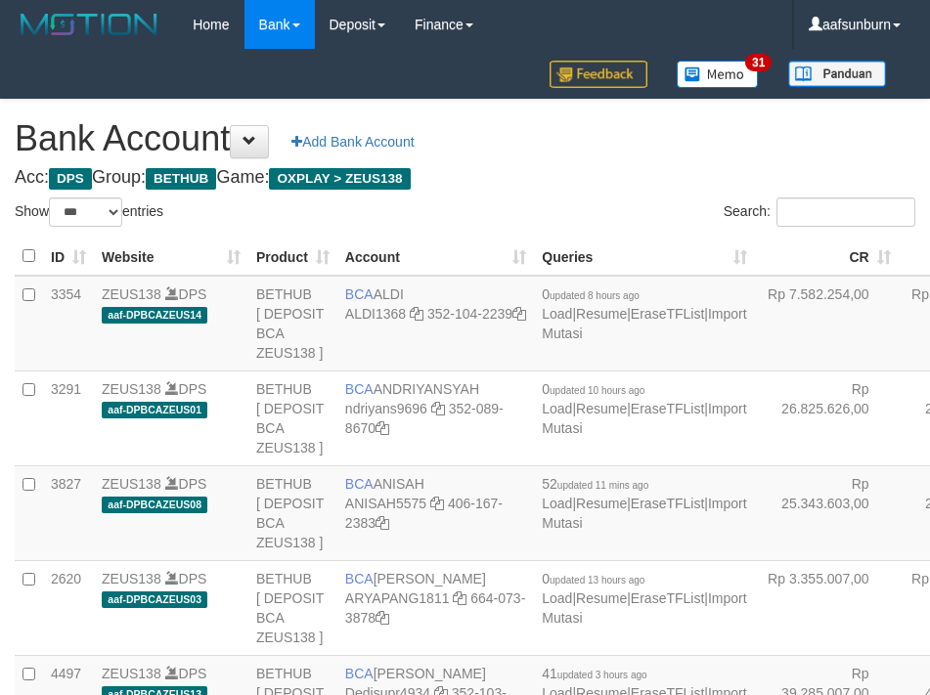
select select "***"
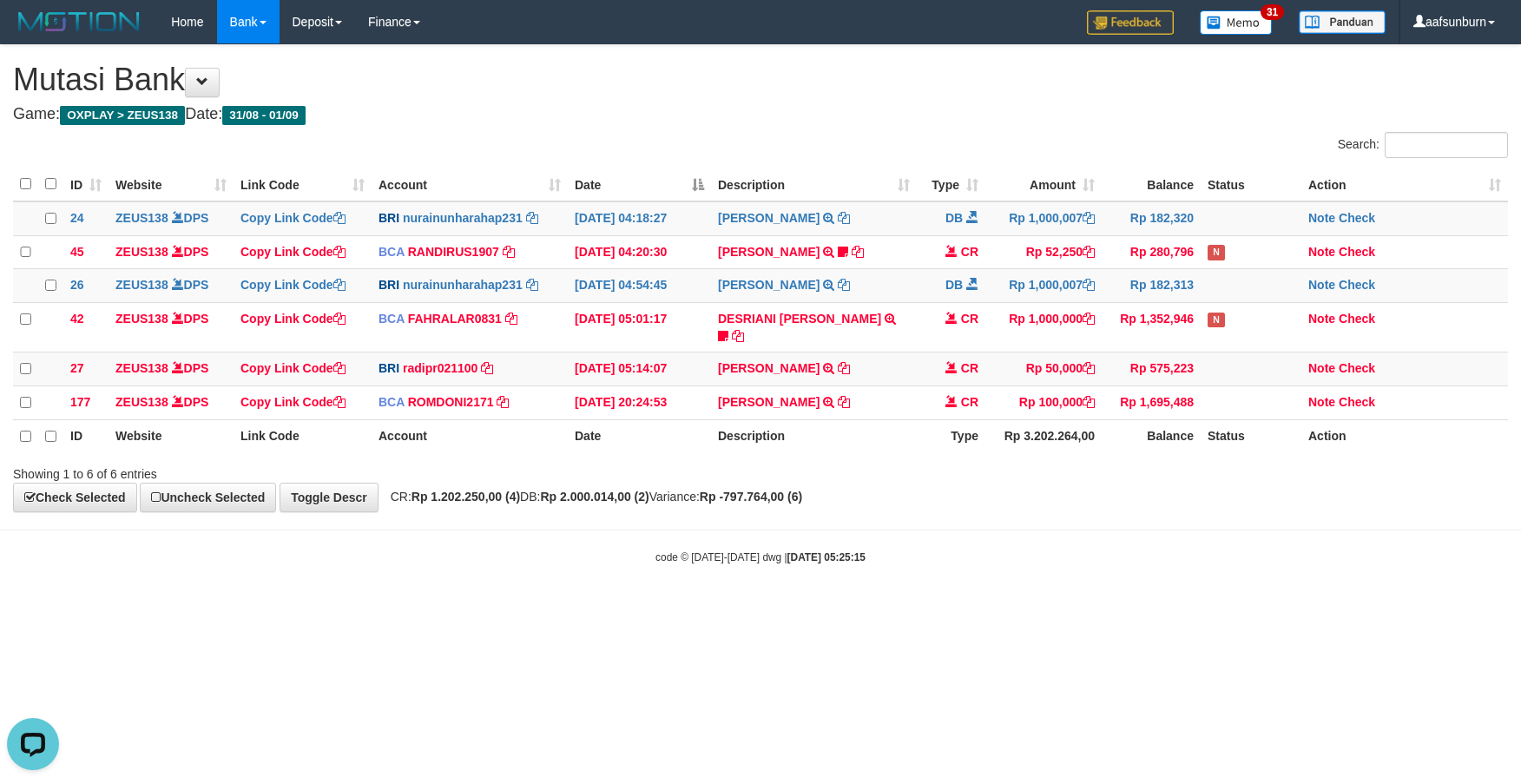
click at [1176, 479] on div "**********" at bounding box center [760, 279] width 1521 height 467
click at [1149, 495] on div "**********" at bounding box center [760, 279] width 1521 height 467
click at [1169, 497] on div "**********" at bounding box center [760, 279] width 1521 height 467
click at [1061, 568] on body "Toggle navigation Home Bank Account List Load By Website Group [OXPLAY] ZEUS138…" at bounding box center [760, 305] width 1521 height 609
click at [955, 266] on td "CR" at bounding box center [951, 252] width 68 height 34
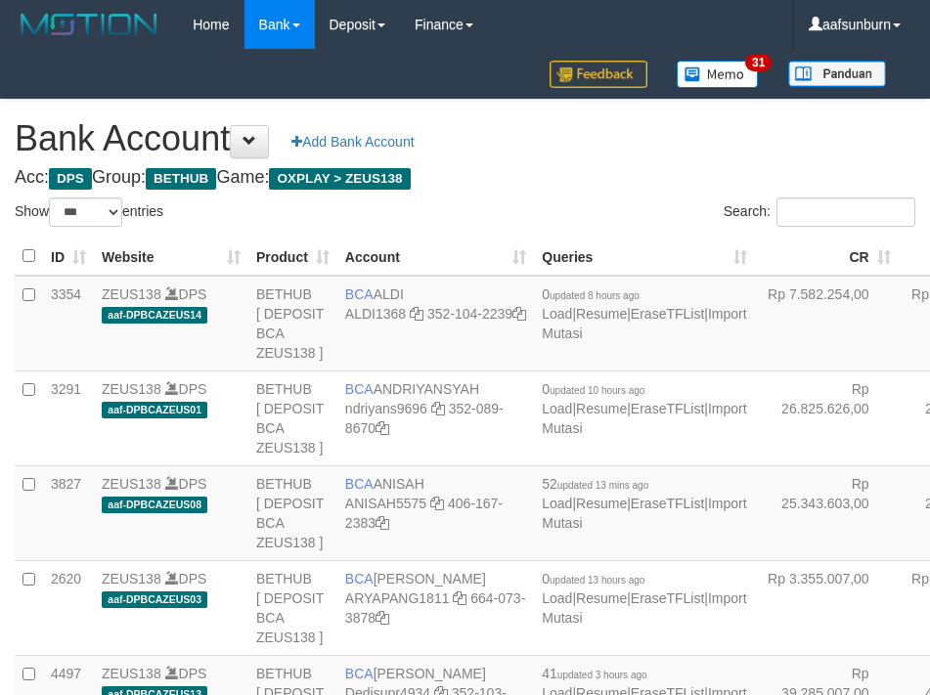
select select "***"
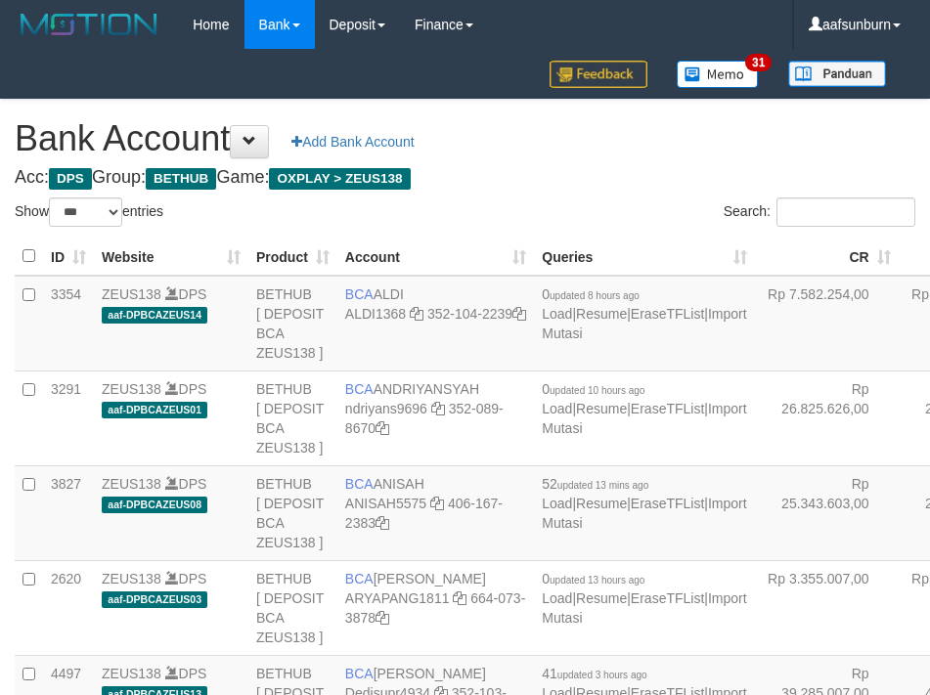
select select "***"
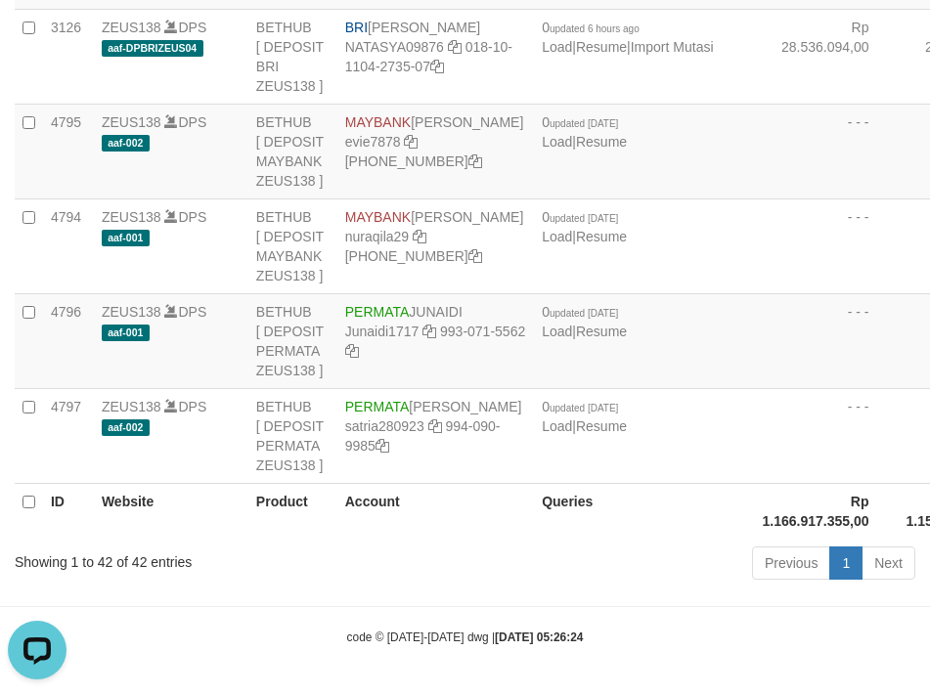
drag, startPoint x: 837, startPoint y: 186, endPoint x: 819, endPoint y: 191, distance: 18.3
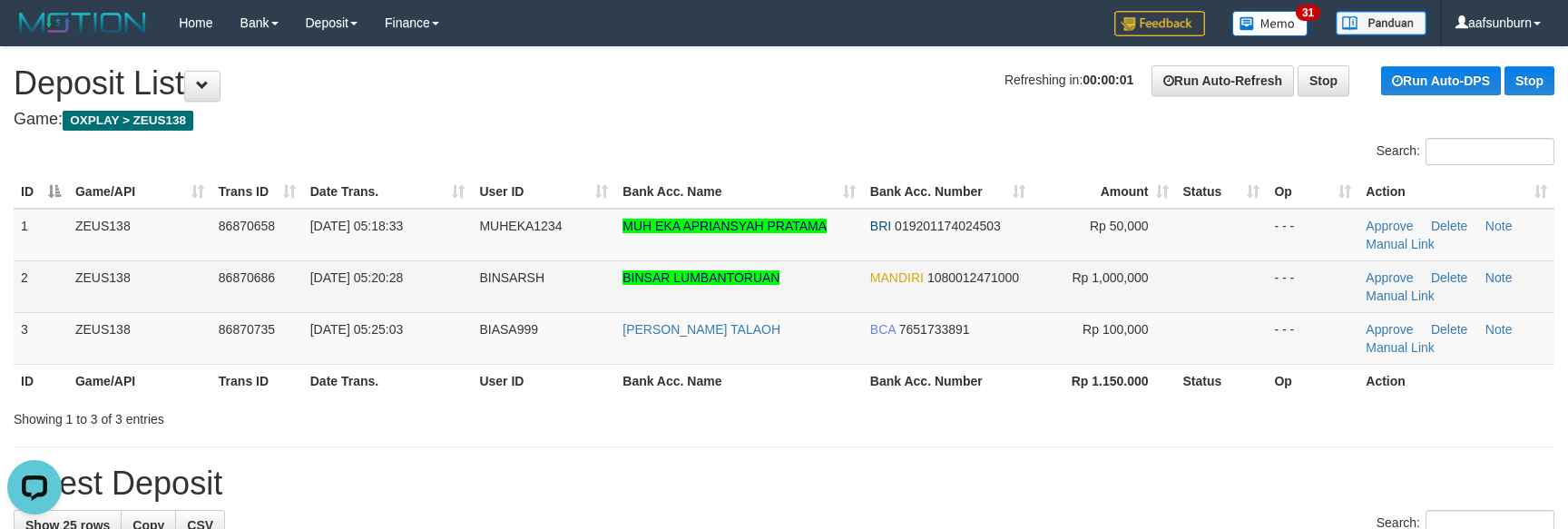
drag, startPoint x: 1204, startPoint y: 311, endPoint x: 1215, endPoint y: 301, distance: 14.9
click at [1209, 305] on tbody "1 ZEUS138 86870658 [DATE] 05:18:33 MUHEKA1234 MUH EKA APRIANSYAH PRATAMA BRI 01…" at bounding box center [784, 287] width 1540 height 156
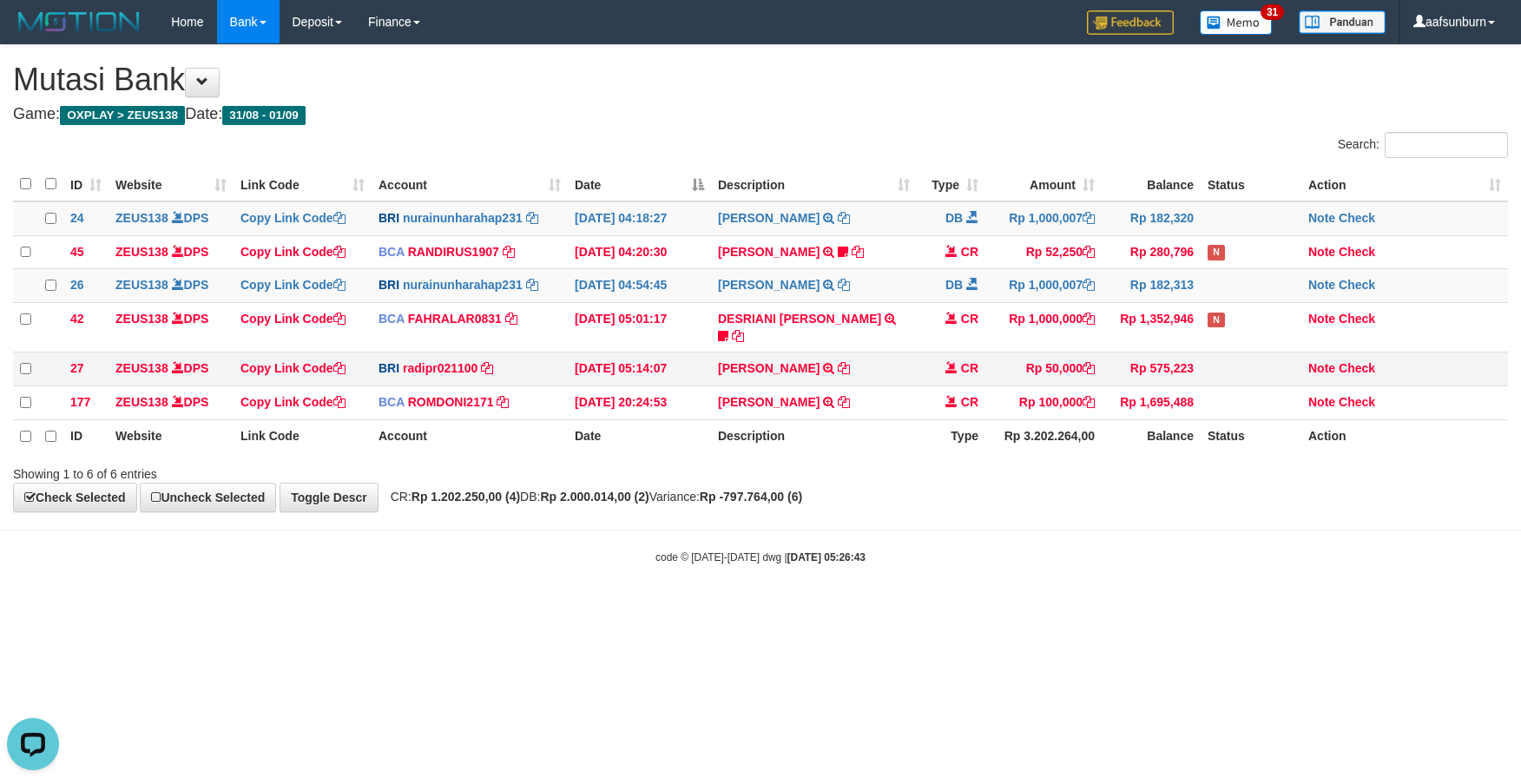
drag, startPoint x: 1002, startPoint y: 344, endPoint x: 1001, endPoint y: 366, distance: 22.0
click at [1002, 352] on td "Rp 50,000" at bounding box center [1043, 369] width 116 height 34
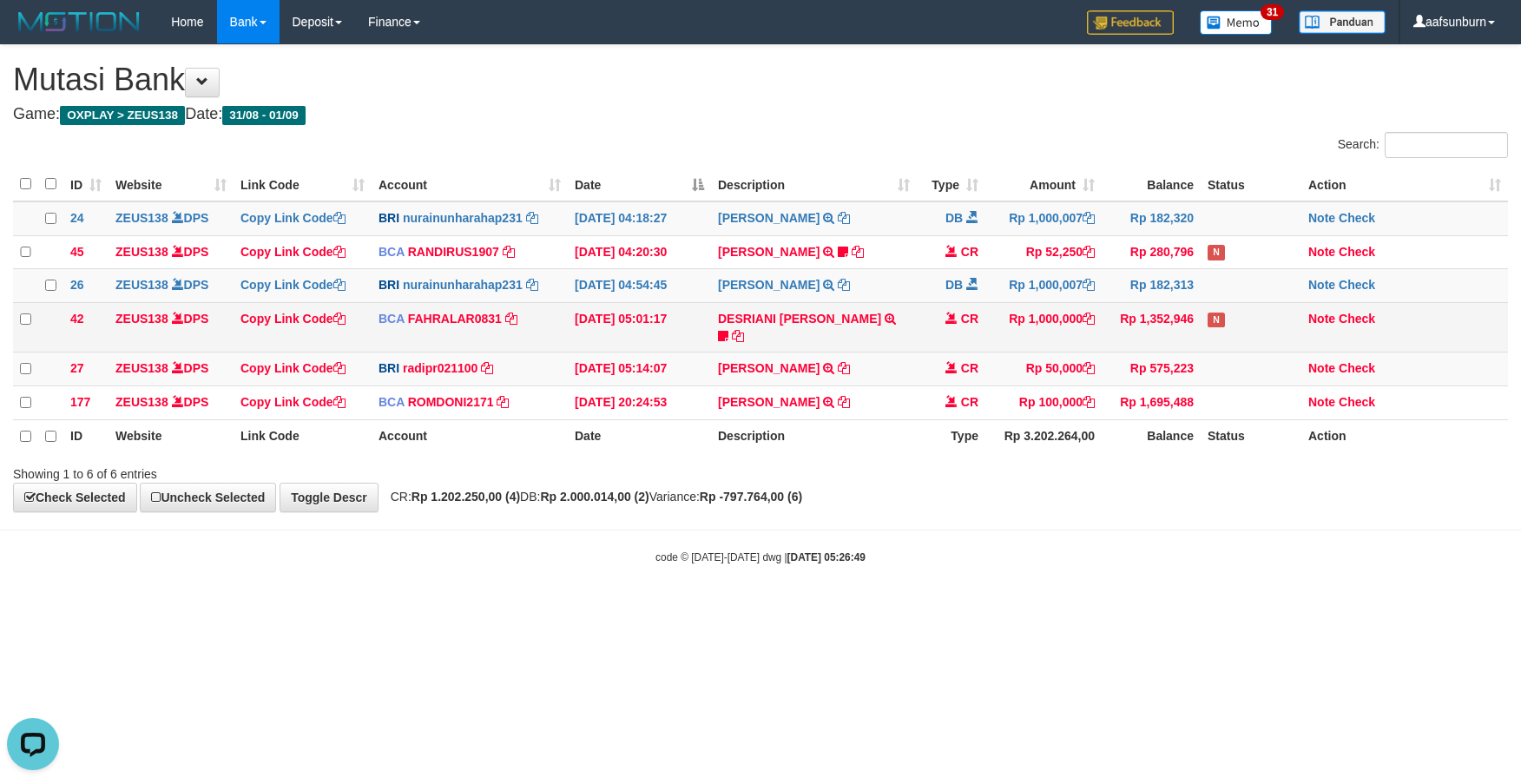
click at [1116, 324] on td "Rp 1,352,946" at bounding box center [1151, 328] width 99 height 50
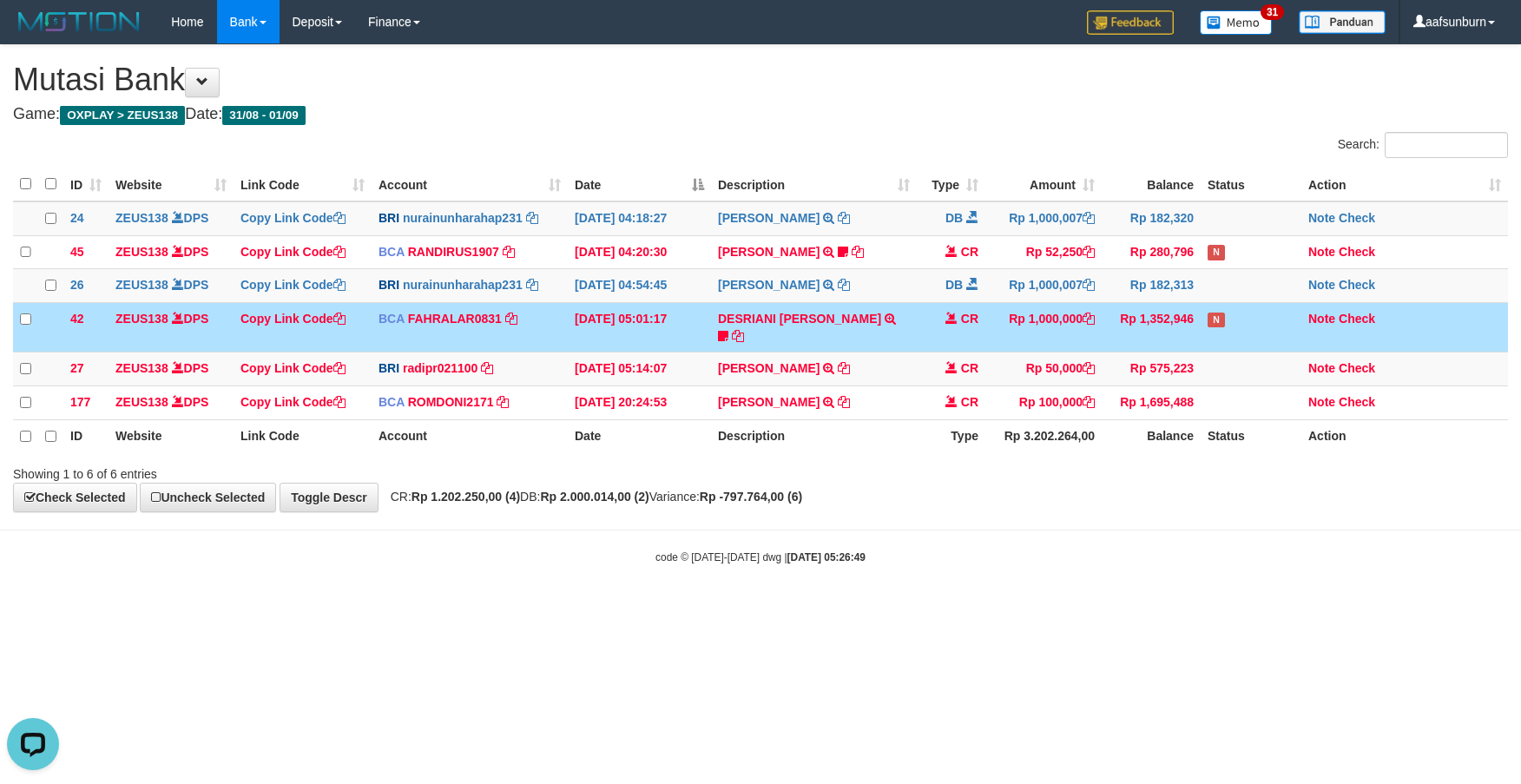
click at [1220, 313] on tr "42 ZEUS138 DPS Copy Link Code BCA FAHRALAR0831 DPS FAHRAL ARROHMAN mutasi_20250…" at bounding box center [761, 328] width 1495 height 50
click at [1005, 321] on td "Rp 1,000,000" at bounding box center [1043, 328] width 116 height 50
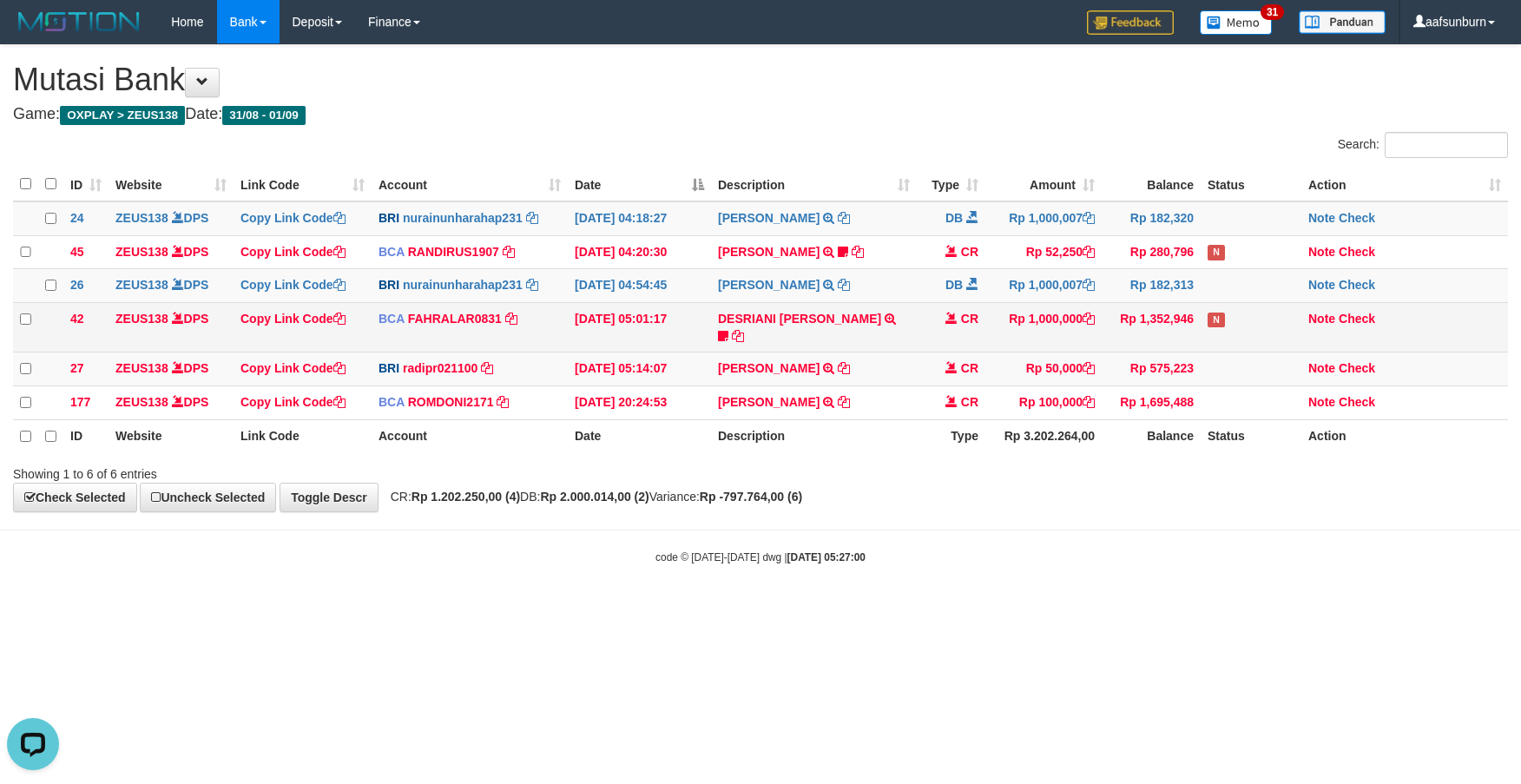
click at [917, 310] on td "CR" at bounding box center [951, 328] width 68 height 50
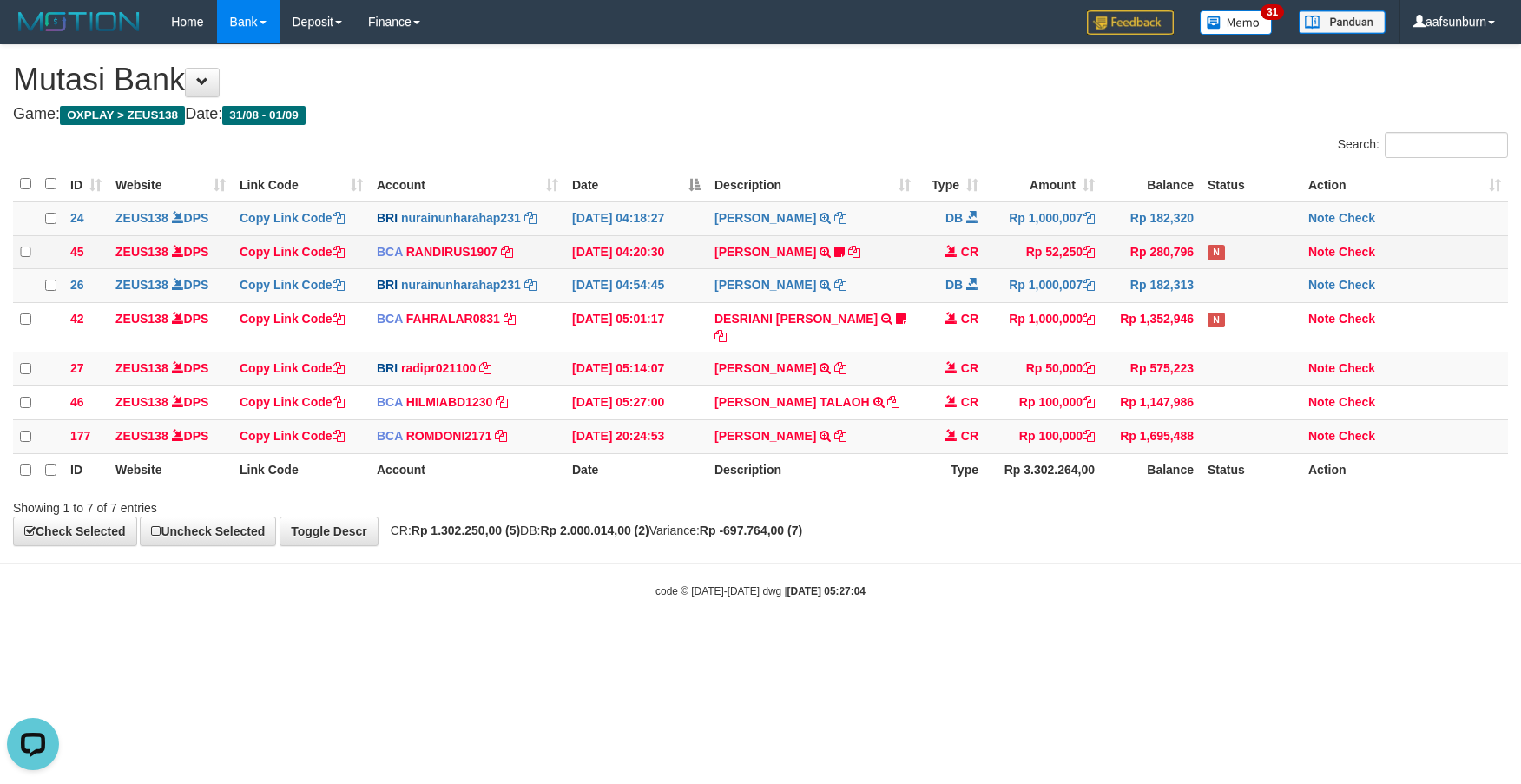
drag, startPoint x: 907, startPoint y: 238, endPoint x: 915, endPoint y: 246, distance: 11.3
click at [909, 242] on tbody "24 ZEUS138 DPS Copy Link Code BRI nurainunharahap231 DPS [PERSON_NAME] mutasi_2…" at bounding box center [761, 328] width 1495 height 253
click at [896, 578] on body "Toggle navigation Home Bank Account List Load By Website Group [OXPLAY] ZEUS138…" at bounding box center [760, 321] width 1521 height 643
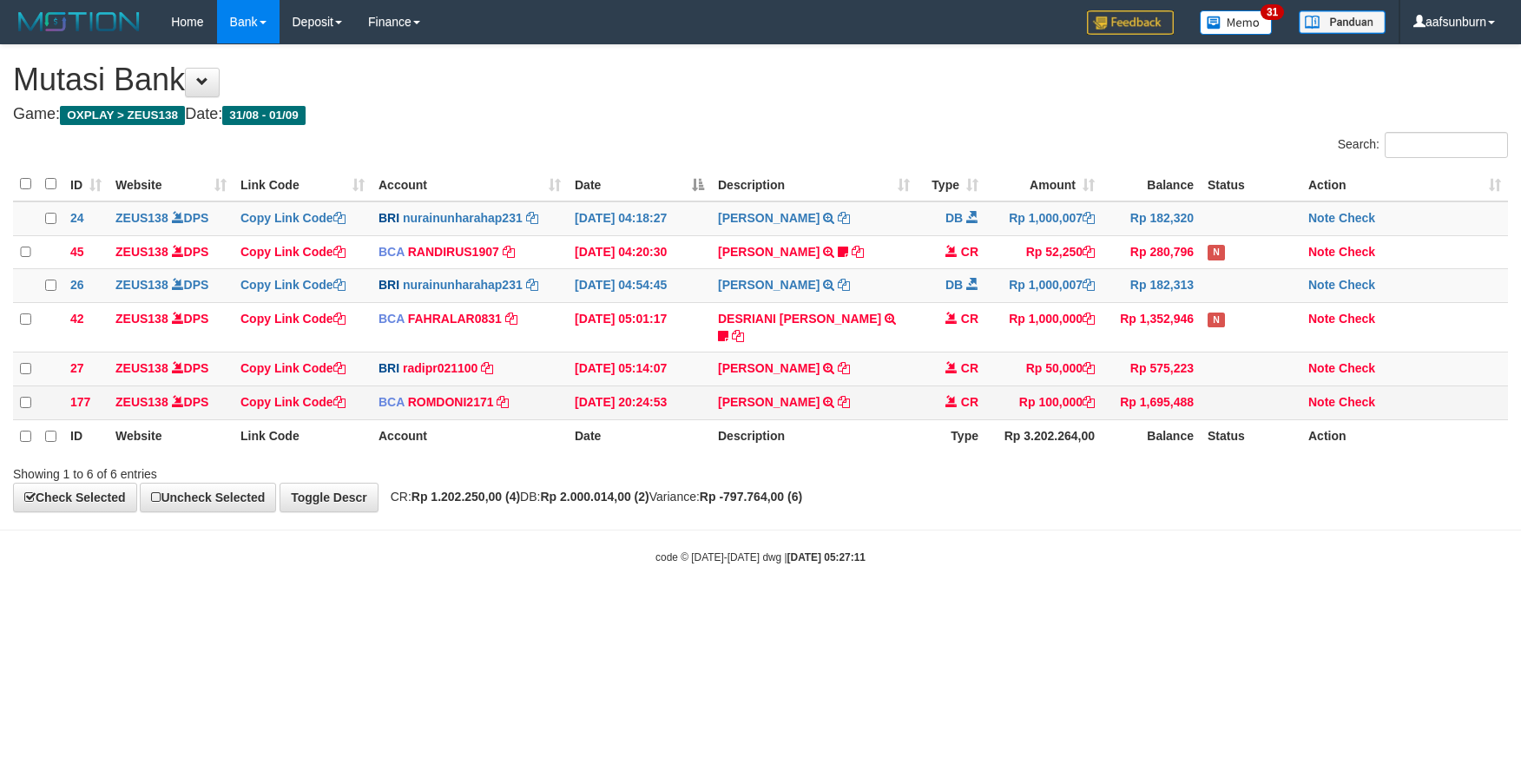
click at [936, 401] on td "CR" at bounding box center [951, 403] width 68 height 34
drag, startPoint x: 971, startPoint y: 393, endPoint x: 988, endPoint y: 400, distance: 18.4
click at [985, 400] on tr "177 ZEUS138 DPS Copy Link Code BCA ROMDONI2171 DPS ROMDONI mutasi_20250831_3611…" at bounding box center [761, 403] width 1495 height 34
click at [905, 352] on td "DANA TEGARJALERPR TRANSFER NBMB DANA TEGARJALERPR TO REYNALDI ADI PRATAMA" at bounding box center [814, 369] width 206 height 34
drag, startPoint x: 924, startPoint y: 357, endPoint x: 933, endPoint y: 358, distance: 9.1
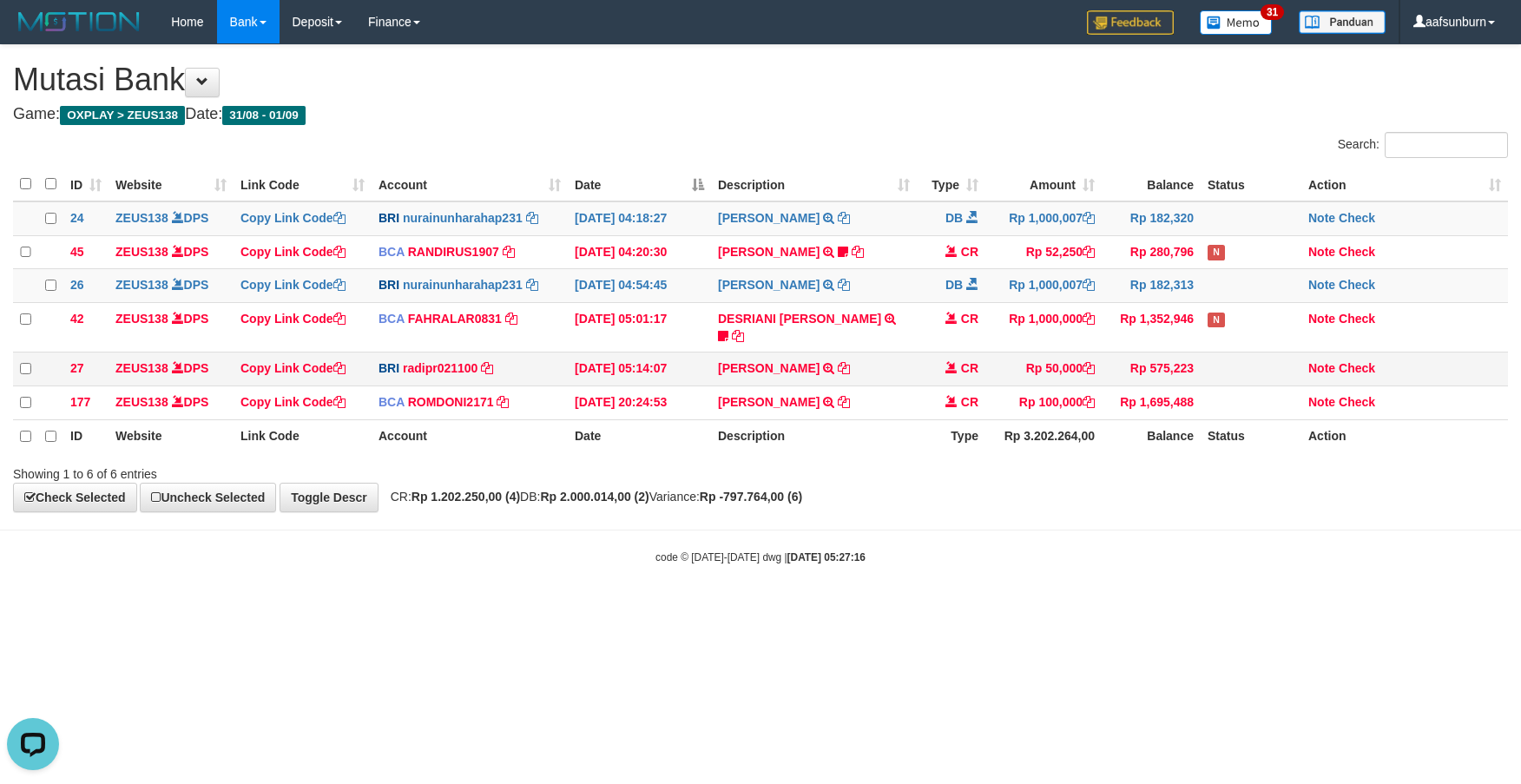
click at [933, 358] on td "CR" at bounding box center [951, 369] width 68 height 34
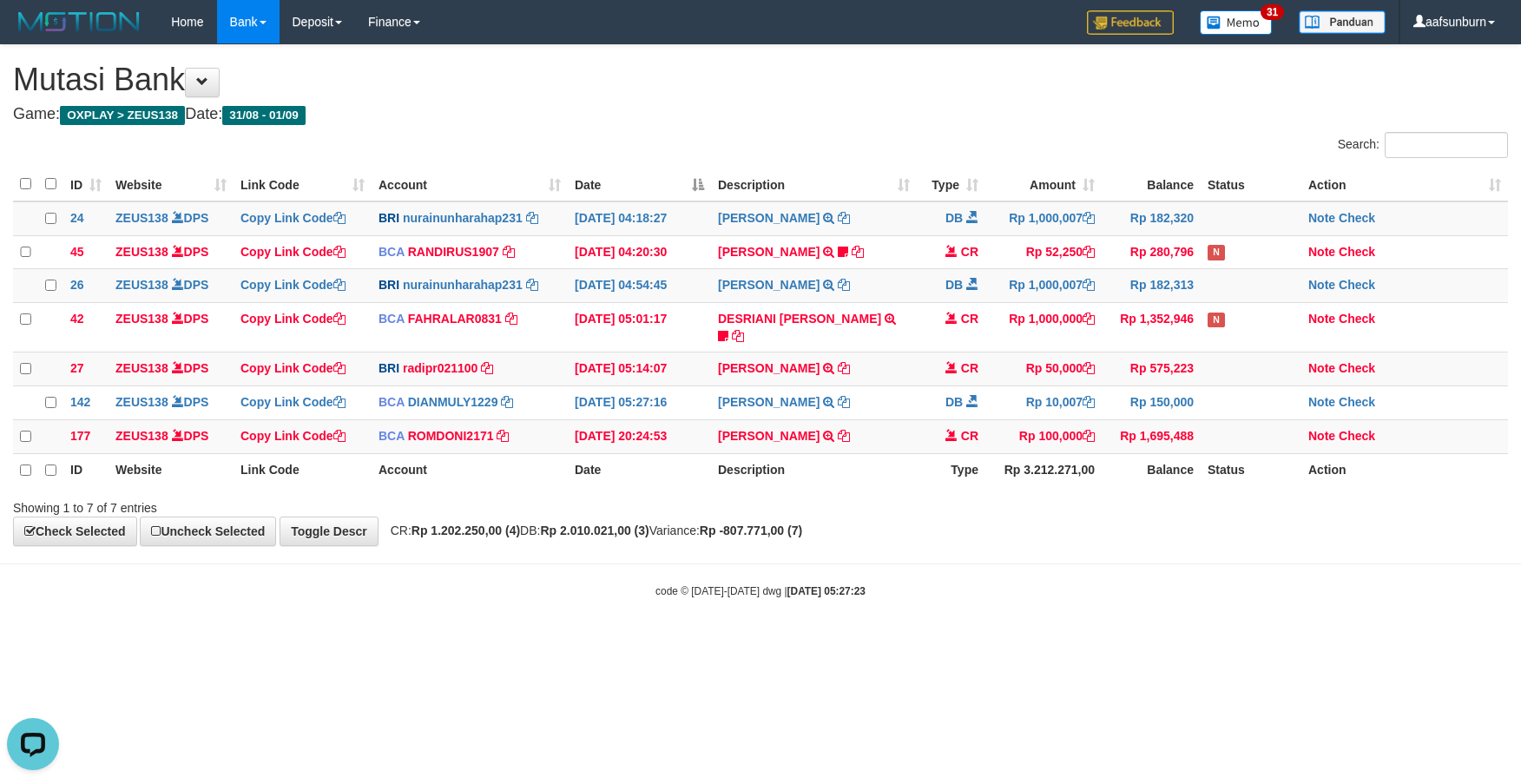
click at [1045, 556] on body "Toggle navigation Home Bank Account List Load By Website Group [OXPLAY] ZEUS138…" at bounding box center [760, 321] width 1521 height 643
click at [889, 636] on body "Toggle navigation Home Bank Account List Load By Website Group [OXPLAY] ZEUS138…" at bounding box center [760, 321] width 1521 height 643
click at [883, 623] on body "Toggle navigation Home Bank Account List Load By Website Group [OXPLAY] ZEUS138…" at bounding box center [760, 321] width 1521 height 643
click at [884, 636] on body "Toggle navigation Home Bank Account List Load By Website Group [OXPLAY] ZEUS138…" at bounding box center [760, 321] width 1521 height 643
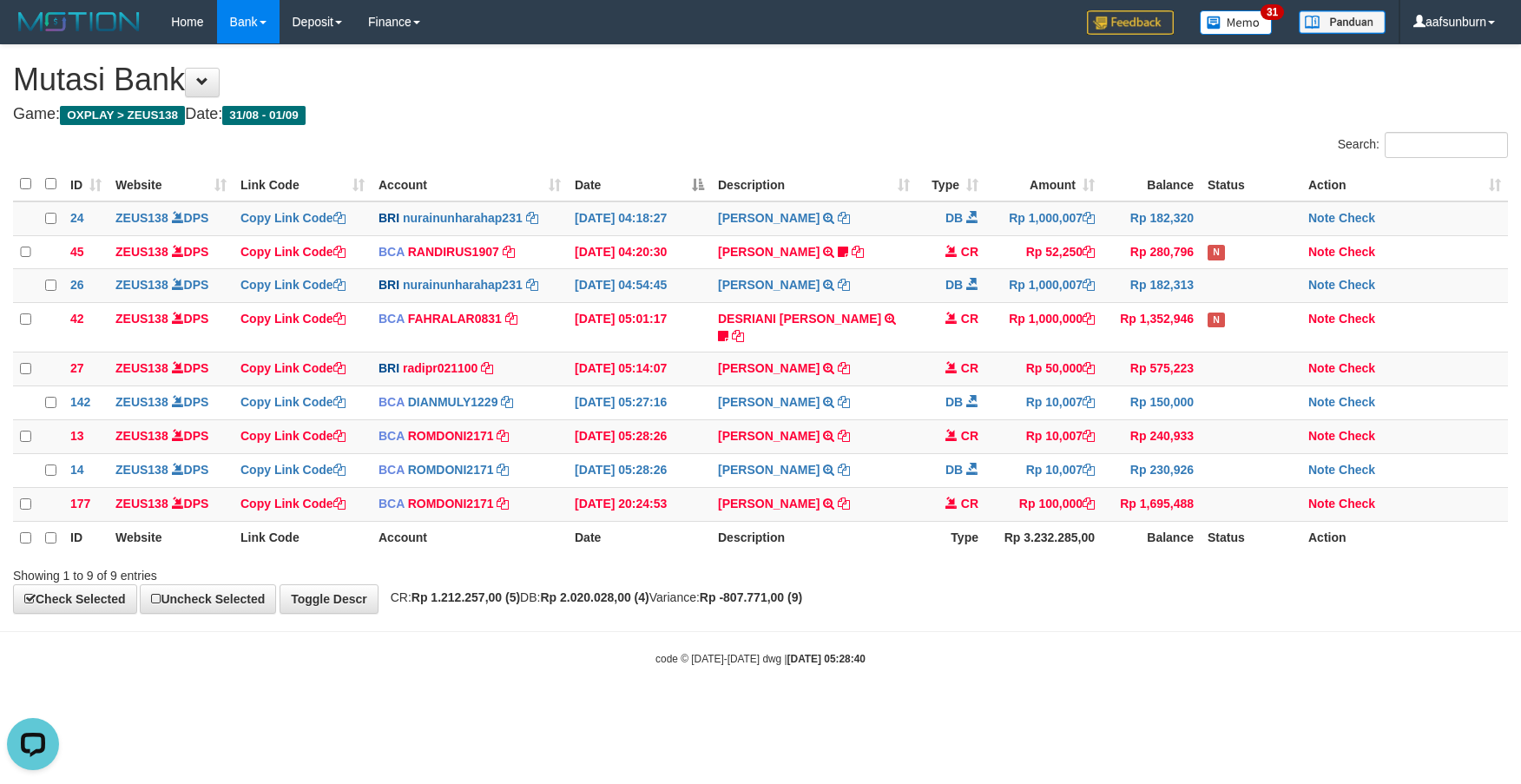
drag, startPoint x: 1177, startPoint y: 527, endPoint x: 1189, endPoint y: 542, distance: 19.2
click at [1186, 539] on th "Balance" at bounding box center [1151, 537] width 99 height 33
click at [1243, 673] on body "Toggle navigation Home Bank Account List Load By Website Group [OXPLAY] ZEUS138…" at bounding box center [760, 355] width 1521 height 710
click at [1245, 675] on body "Toggle navigation Home Bank Account List Load By Website Group [OXPLAY] ZEUS138…" at bounding box center [760, 355] width 1521 height 710
click at [1091, 535] on th "Rp 3.232.285,00" at bounding box center [1043, 537] width 116 height 33
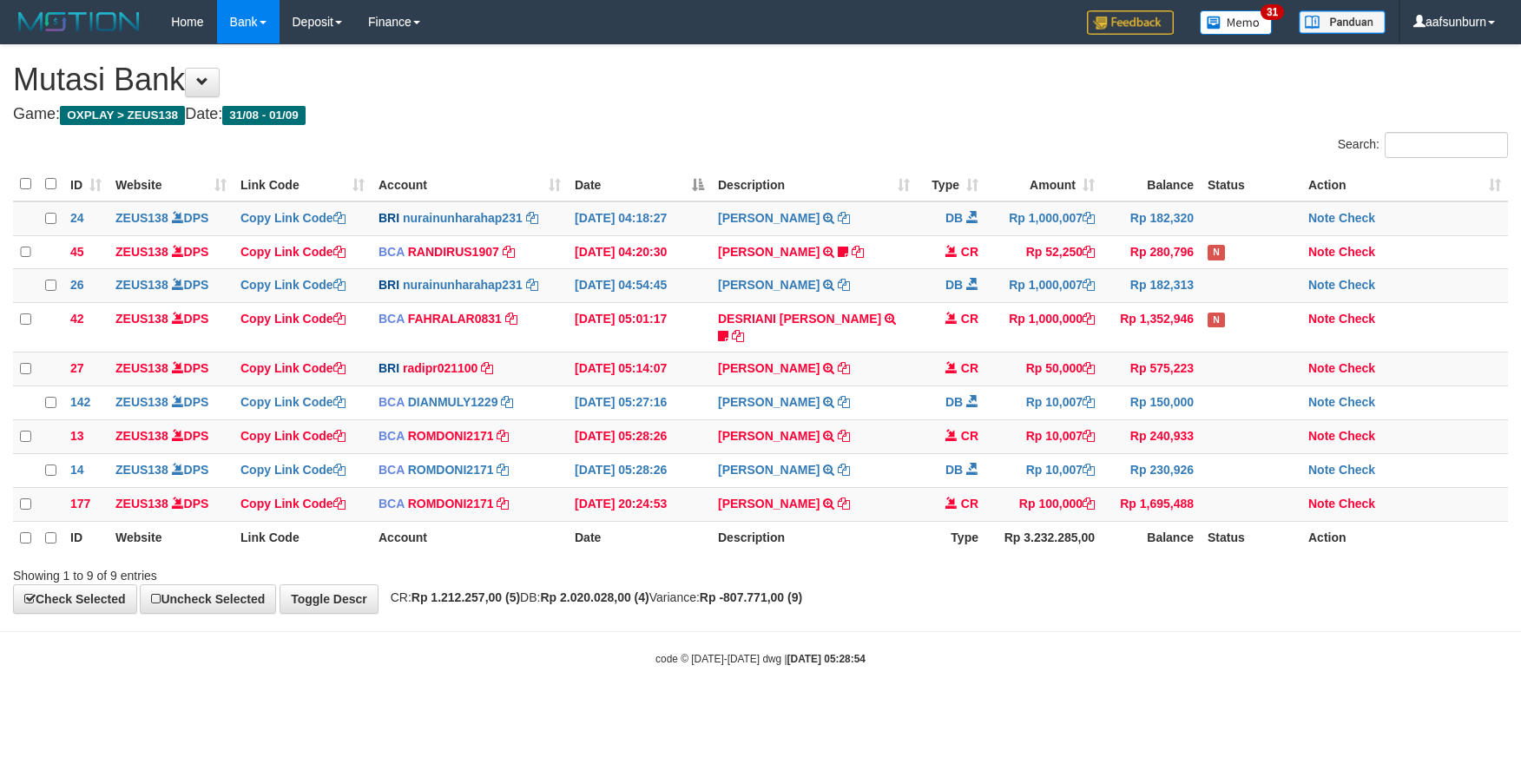
click at [1091, 535] on th "Rp 3.232.285,00" at bounding box center [1043, 537] width 116 height 33
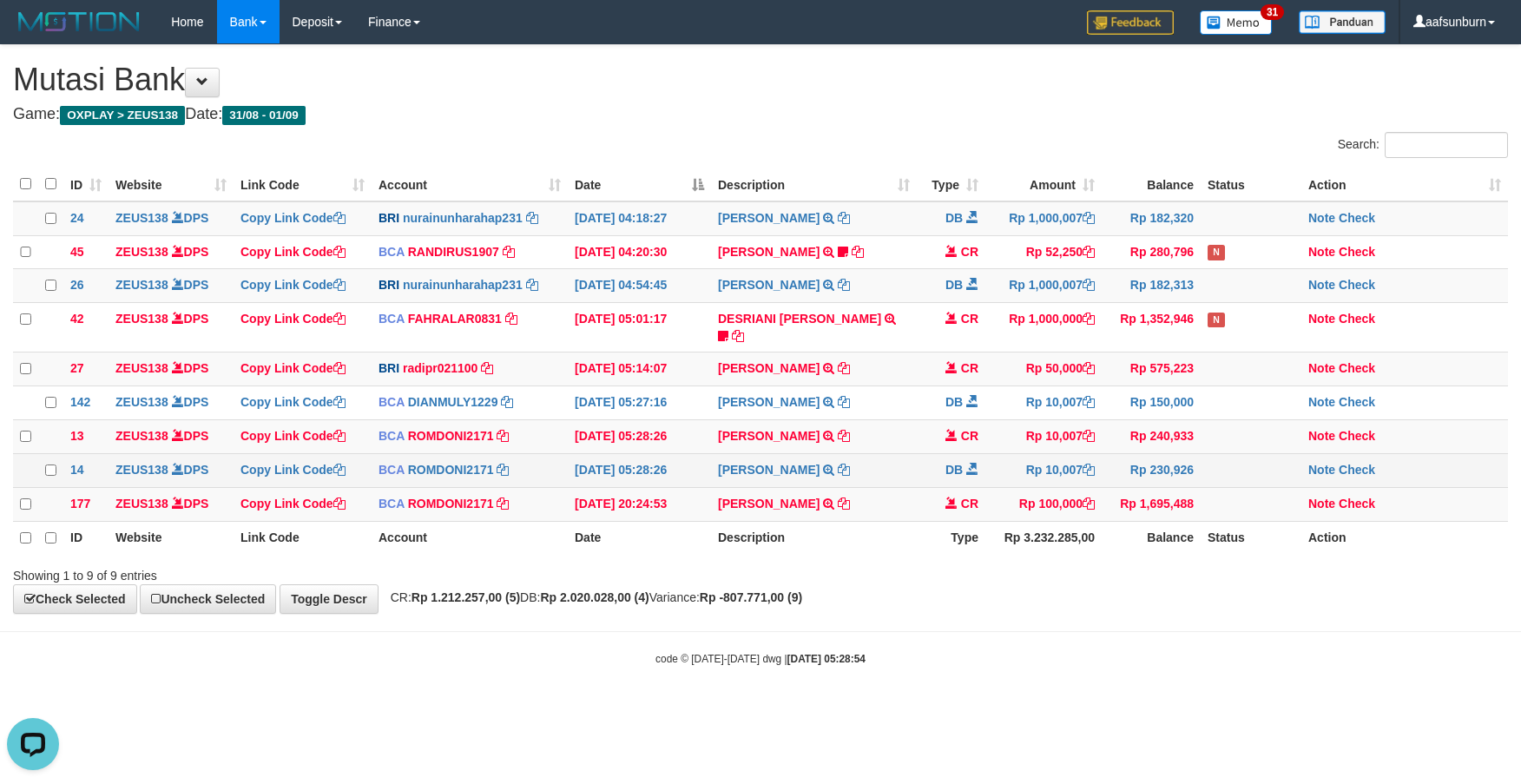
drag, startPoint x: 1063, startPoint y: 500, endPoint x: 1065, endPoint y: 485, distance: 15.1
click at [1063, 498] on td "Rp 100,000" at bounding box center [1043, 504] width 116 height 34
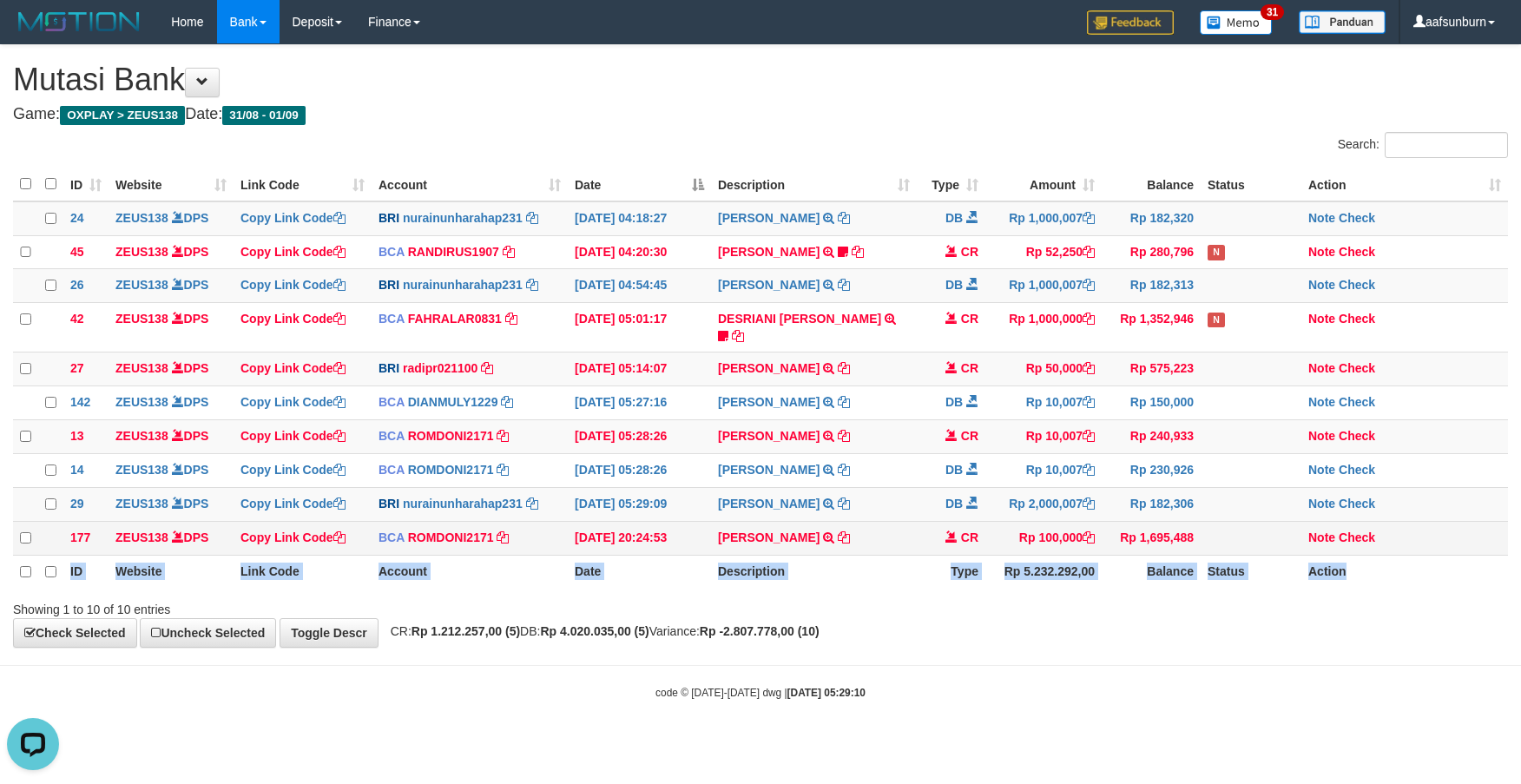
click at [1387, 553] on table "ID Website Link Code Account Date Description Type Amount Balance Status Action…" at bounding box center [761, 378] width 1495 height 421
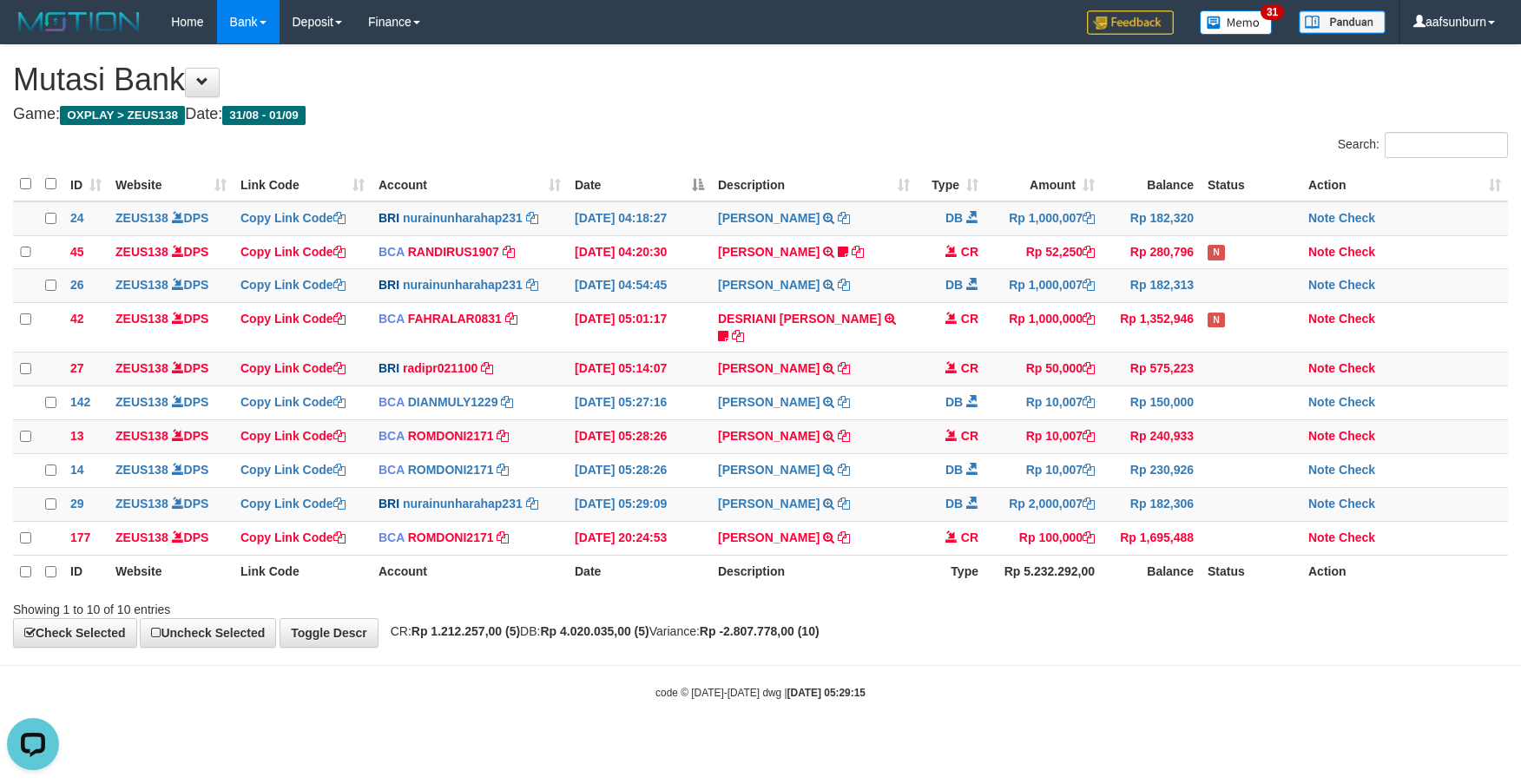
click at [1168, 566] on th "Balance" at bounding box center [1151, 571] width 99 height 33
click at [1040, 612] on div "Showing 1 to 10 of 10 entries" at bounding box center [760, 606] width 1521 height 24
click at [1029, 607] on div "Showing 1 to 10 of 10 entries" at bounding box center [760, 606] width 1521 height 24
click at [1238, 641] on div "**********" at bounding box center [760, 346] width 1521 height 602
click at [1155, 495] on td "Rp 182,306" at bounding box center [1151, 504] width 99 height 34
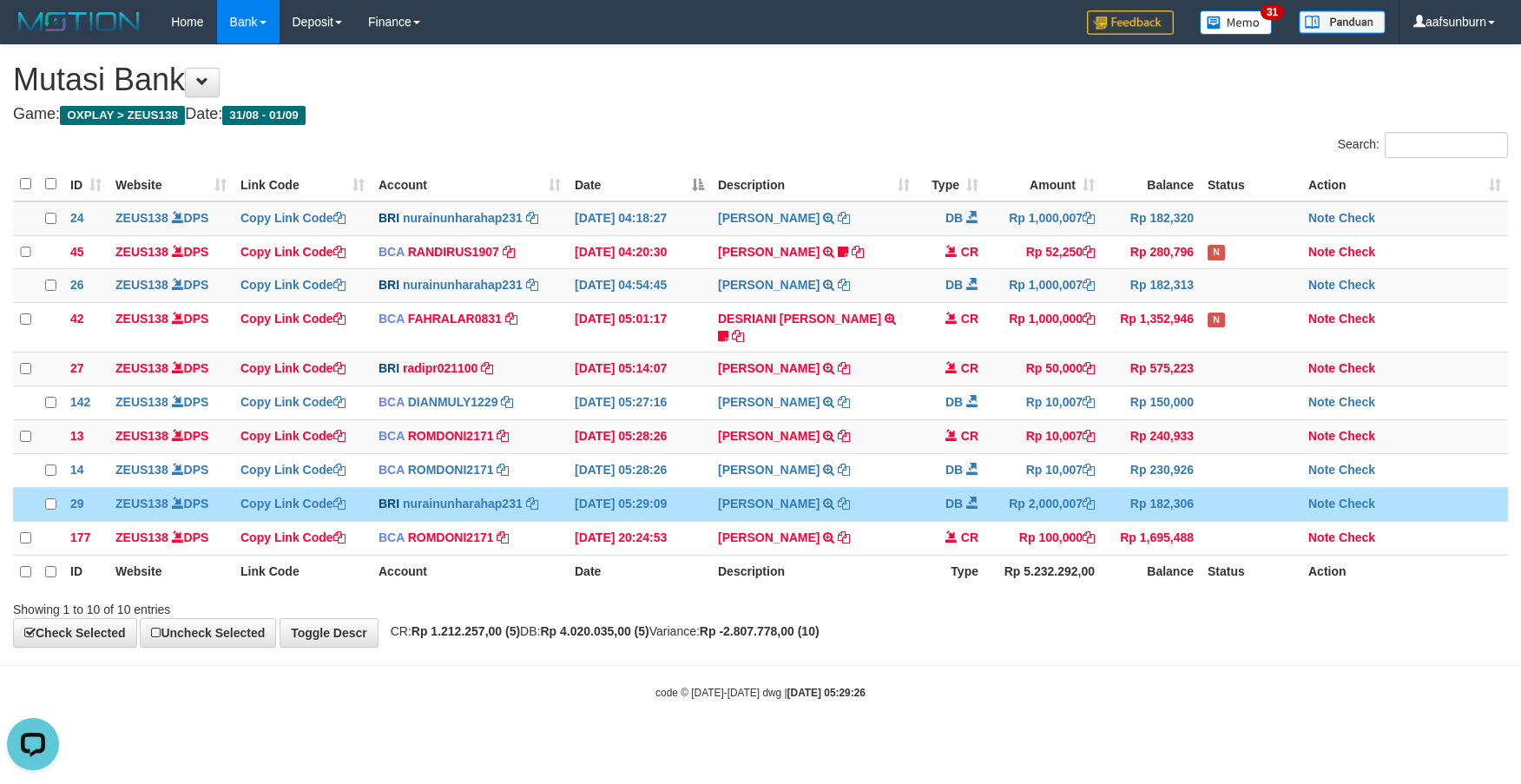
drag, startPoint x: 1158, startPoint y: 493, endPoint x: 1404, endPoint y: 688, distance: 313.9
click at [1160, 495] on td "Rp 182,306" at bounding box center [1151, 504] width 99 height 34
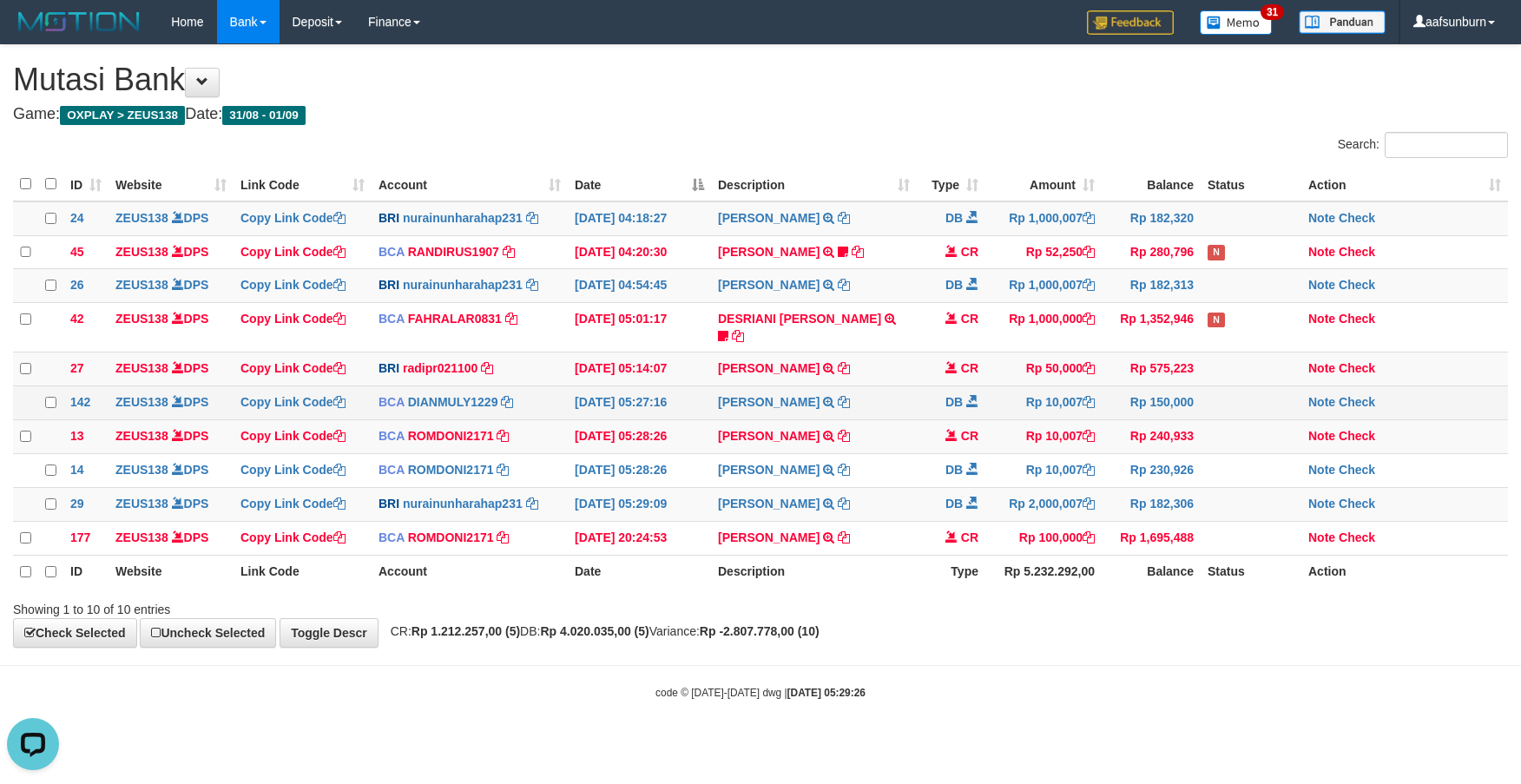
click at [1060, 392] on td "Rp 10,007" at bounding box center [1043, 403] width 116 height 34
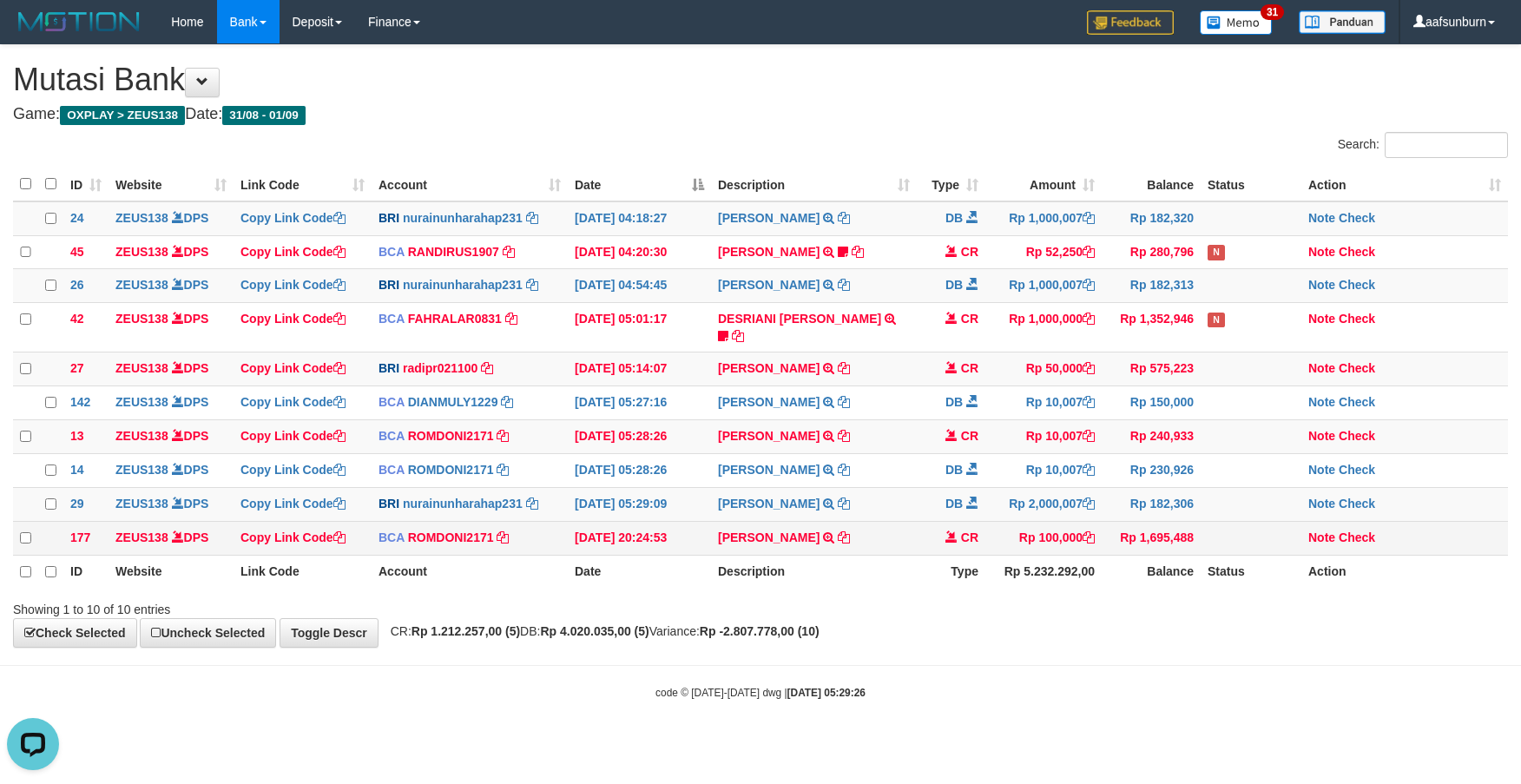
click at [1153, 542] on td "Rp 1,695,488" at bounding box center [1151, 538] width 99 height 34
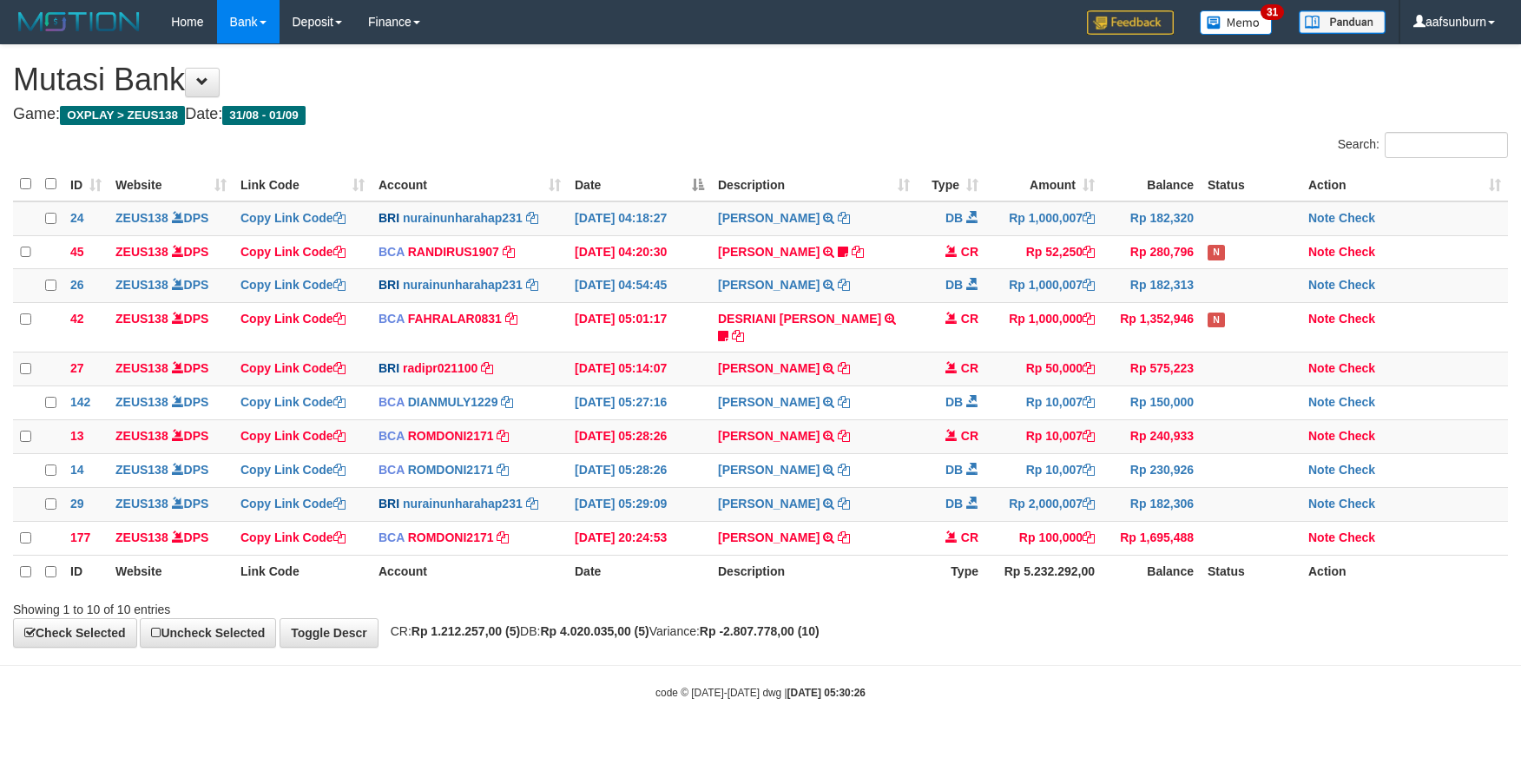
click at [1157, 511] on td "Rp 182,306" at bounding box center [1151, 504] width 99 height 34
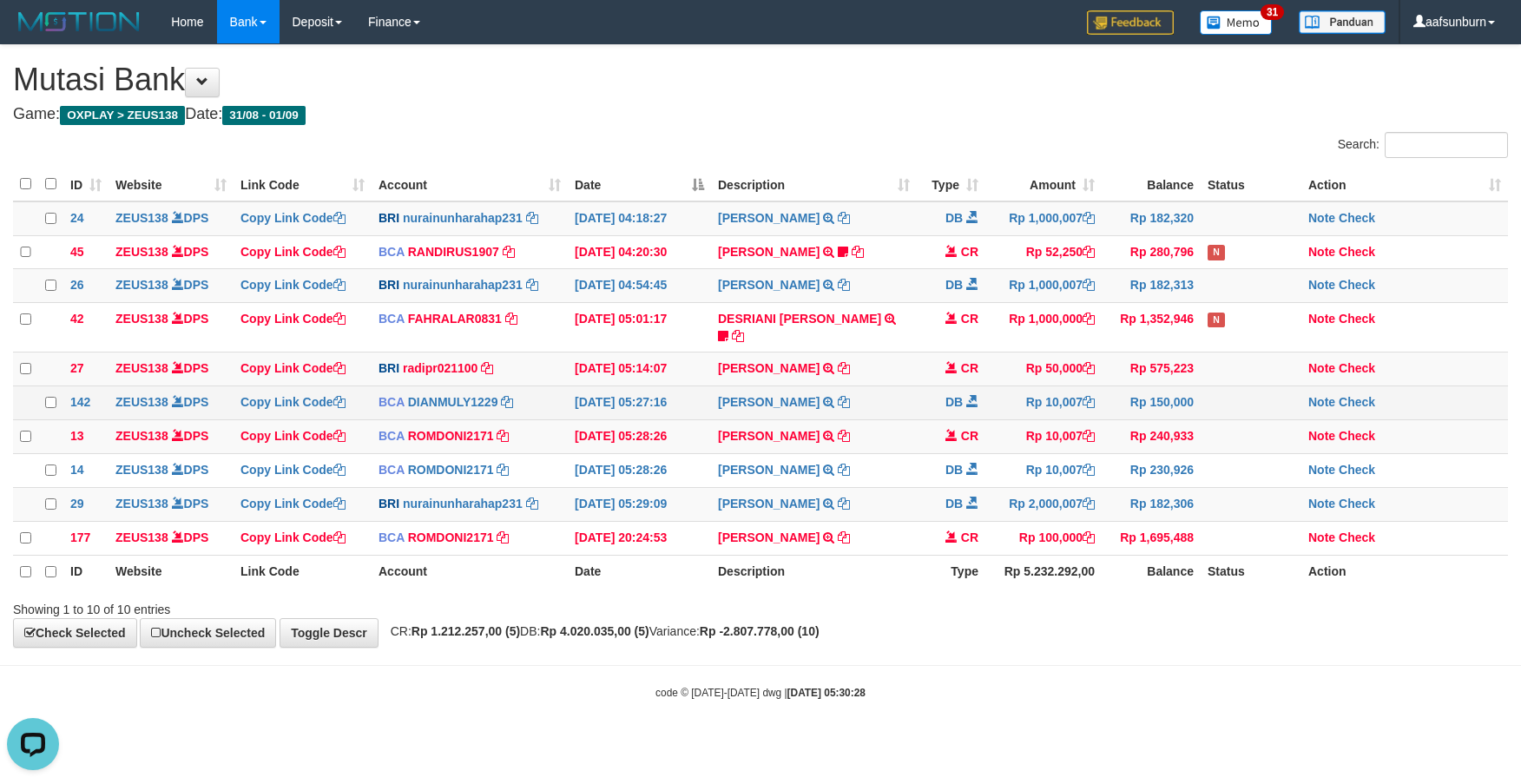
click at [1168, 383] on tbody "24 ZEUS138 DPS Copy Link Code BRI nurainunharahap231 DPS NURAINUN HARAHAP mutas…" at bounding box center [761, 378] width 1495 height 354
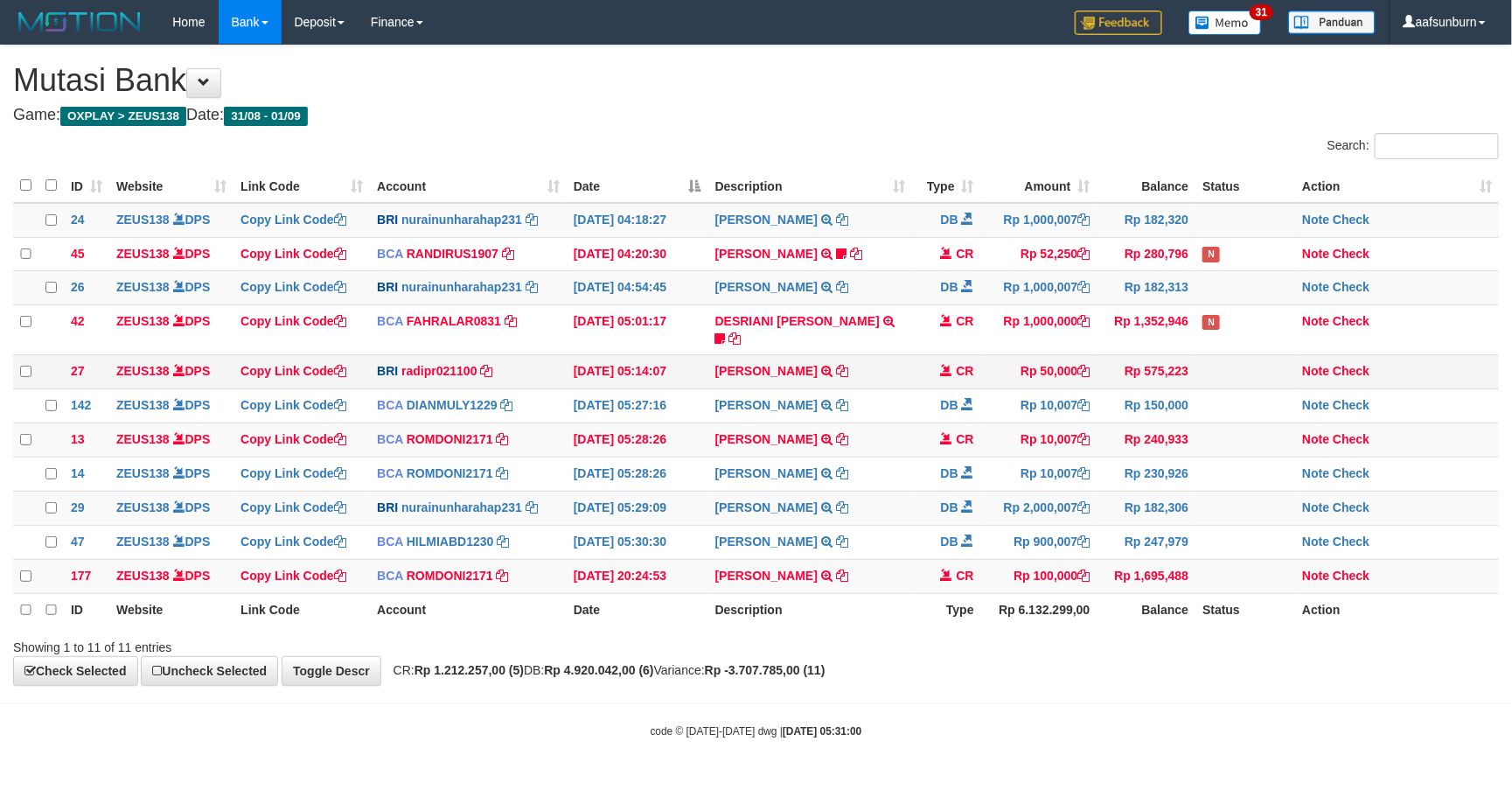
click at [1015, 373] on td "Rp 50,000" at bounding box center [1039, 372] width 116 height 34
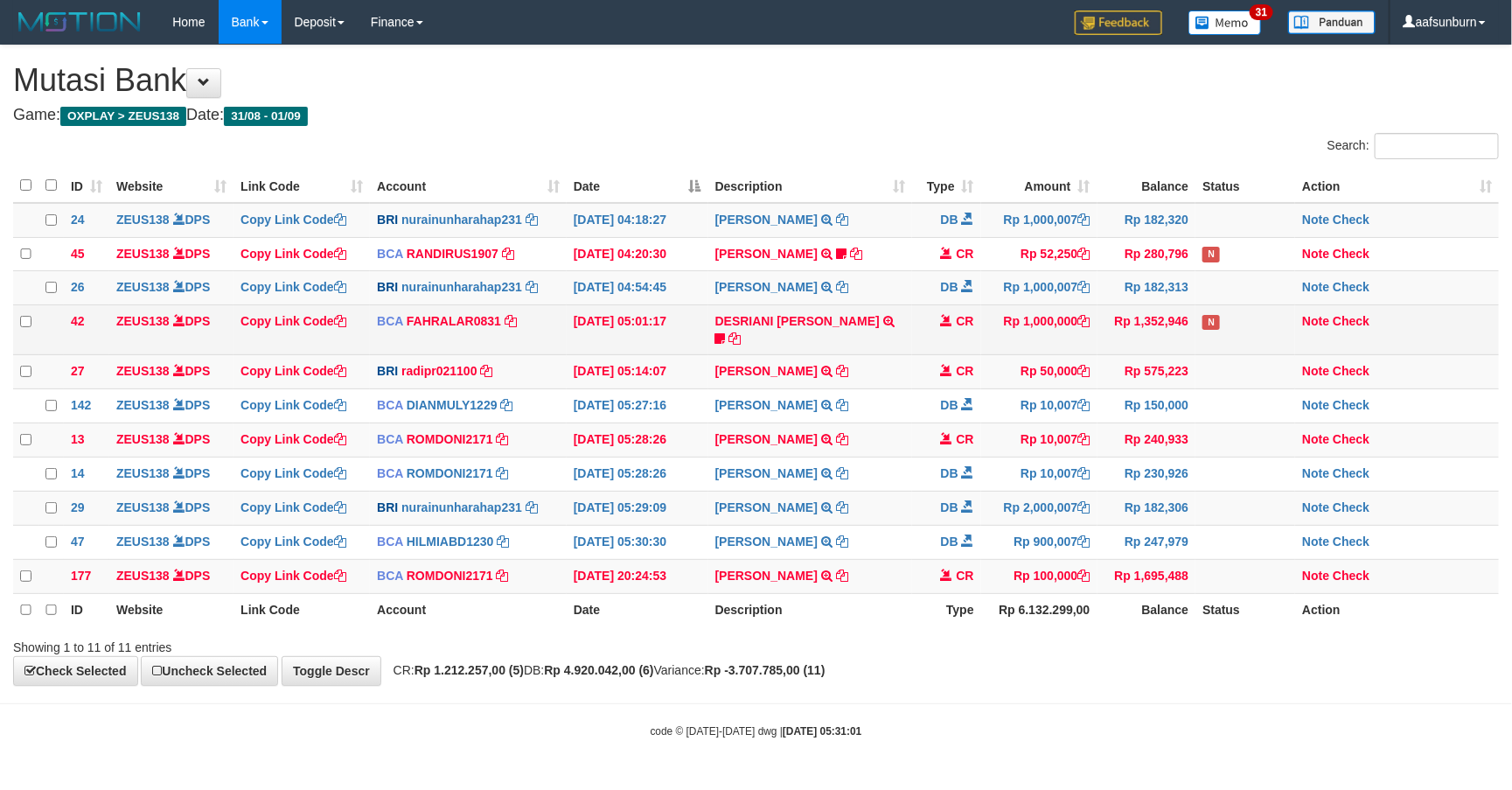
click at [1028, 342] on td "Rp 1,000,000" at bounding box center [1039, 330] width 116 height 50
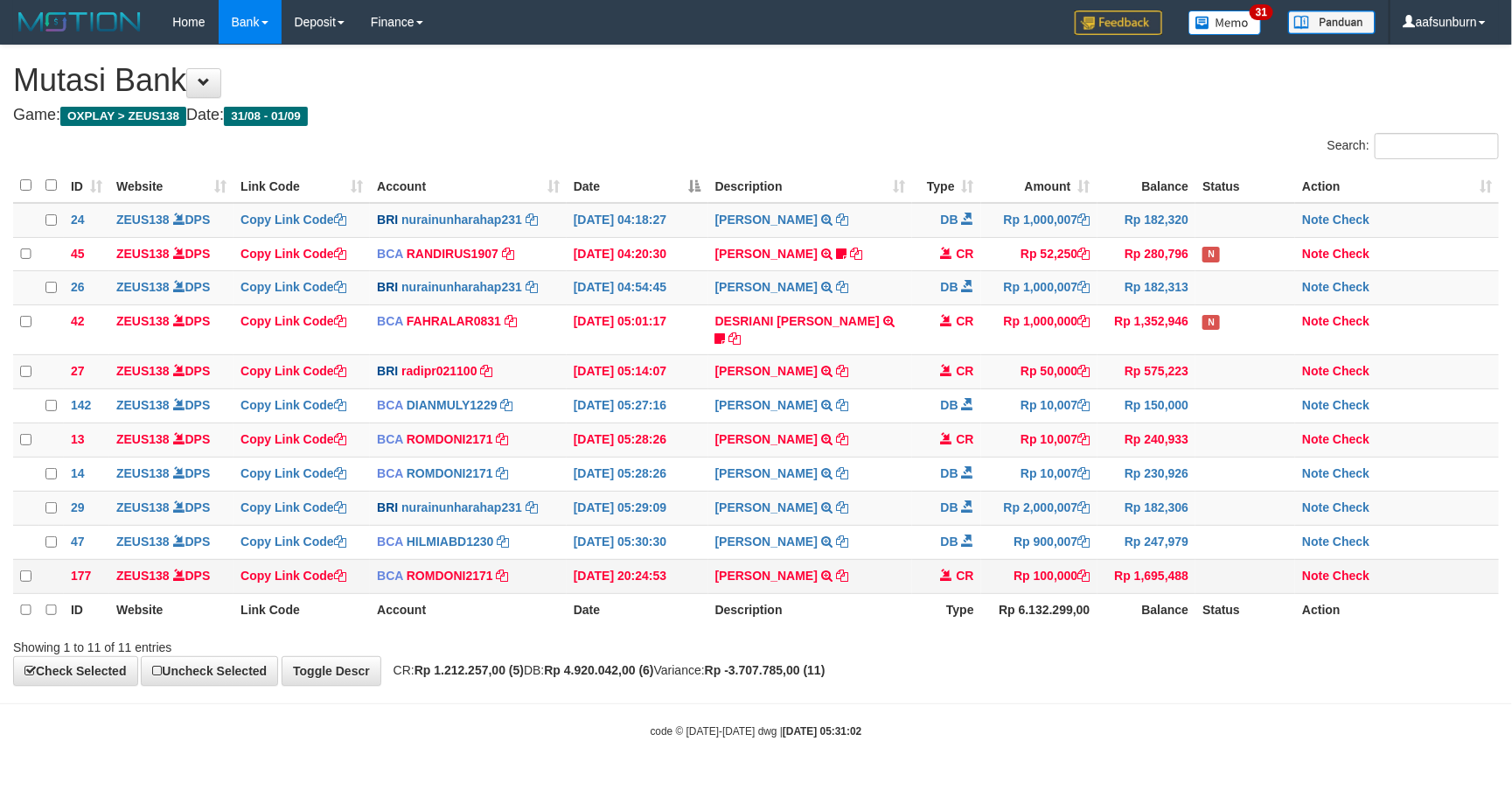
drag, startPoint x: 994, startPoint y: 483, endPoint x: 1112, endPoint y: 568, distance: 145.4
click at [994, 480] on td "Rp 10,007" at bounding box center [1039, 473] width 116 height 34
click at [1222, 285] on td at bounding box center [1245, 288] width 99 height 34
click at [1150, 444] on td "Rp 240,933" at bounding box center [1146, 440] width 99 height 34
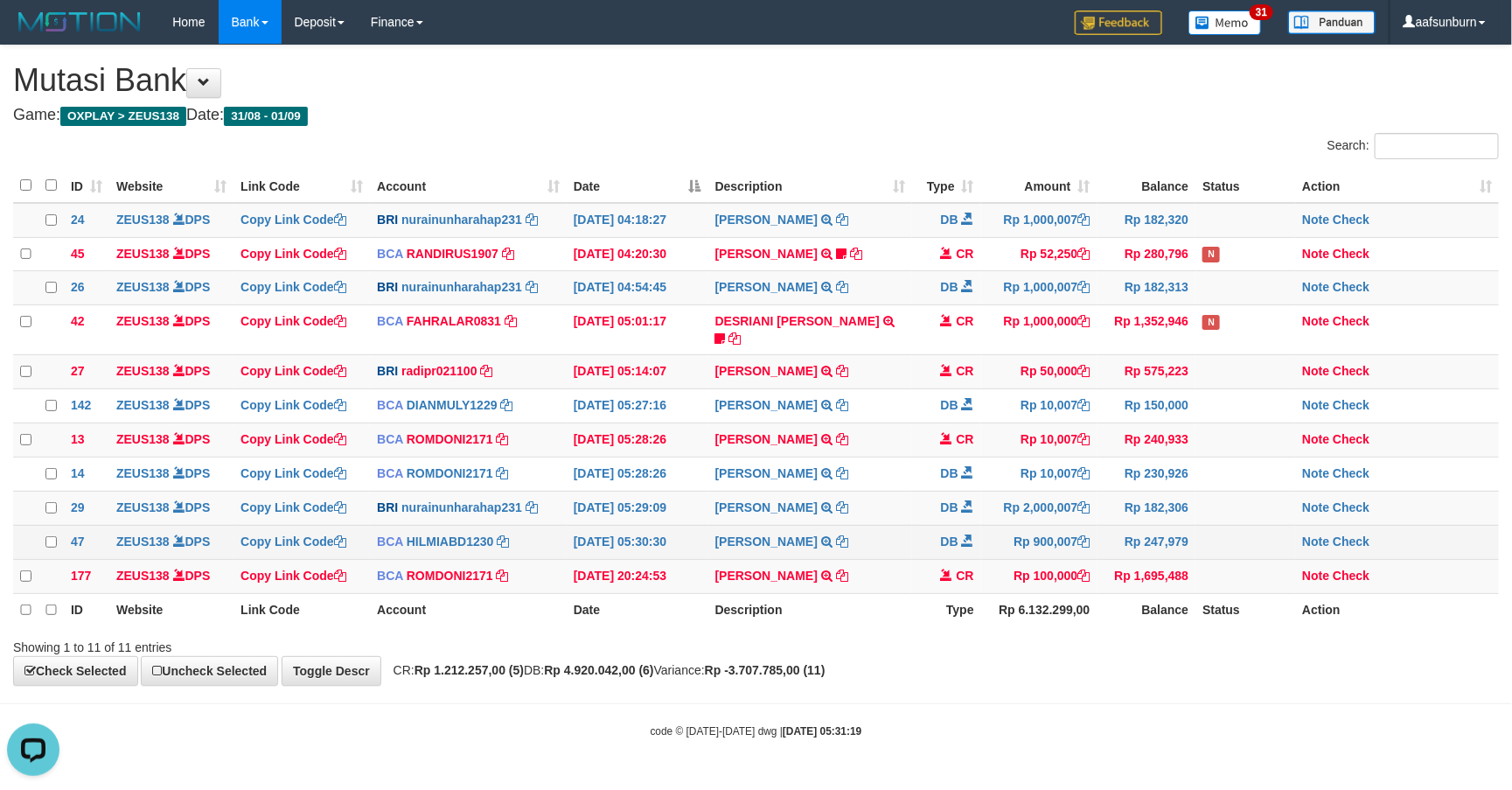
click at [1000, 531] on td "Rp 900,007" at bounding box center [1039, 542] width 116 height 34
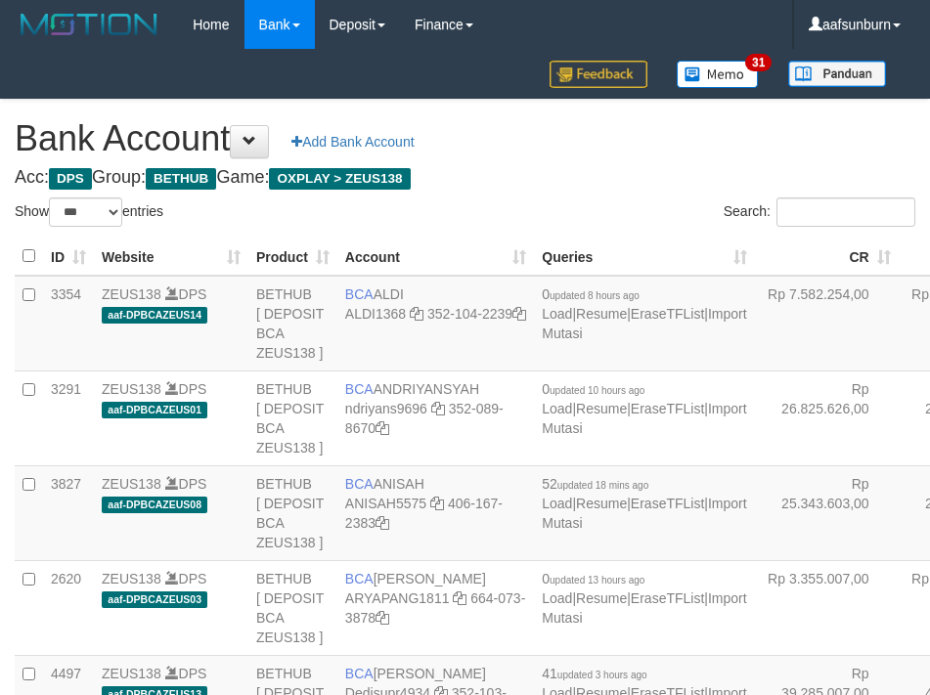
select select "***"
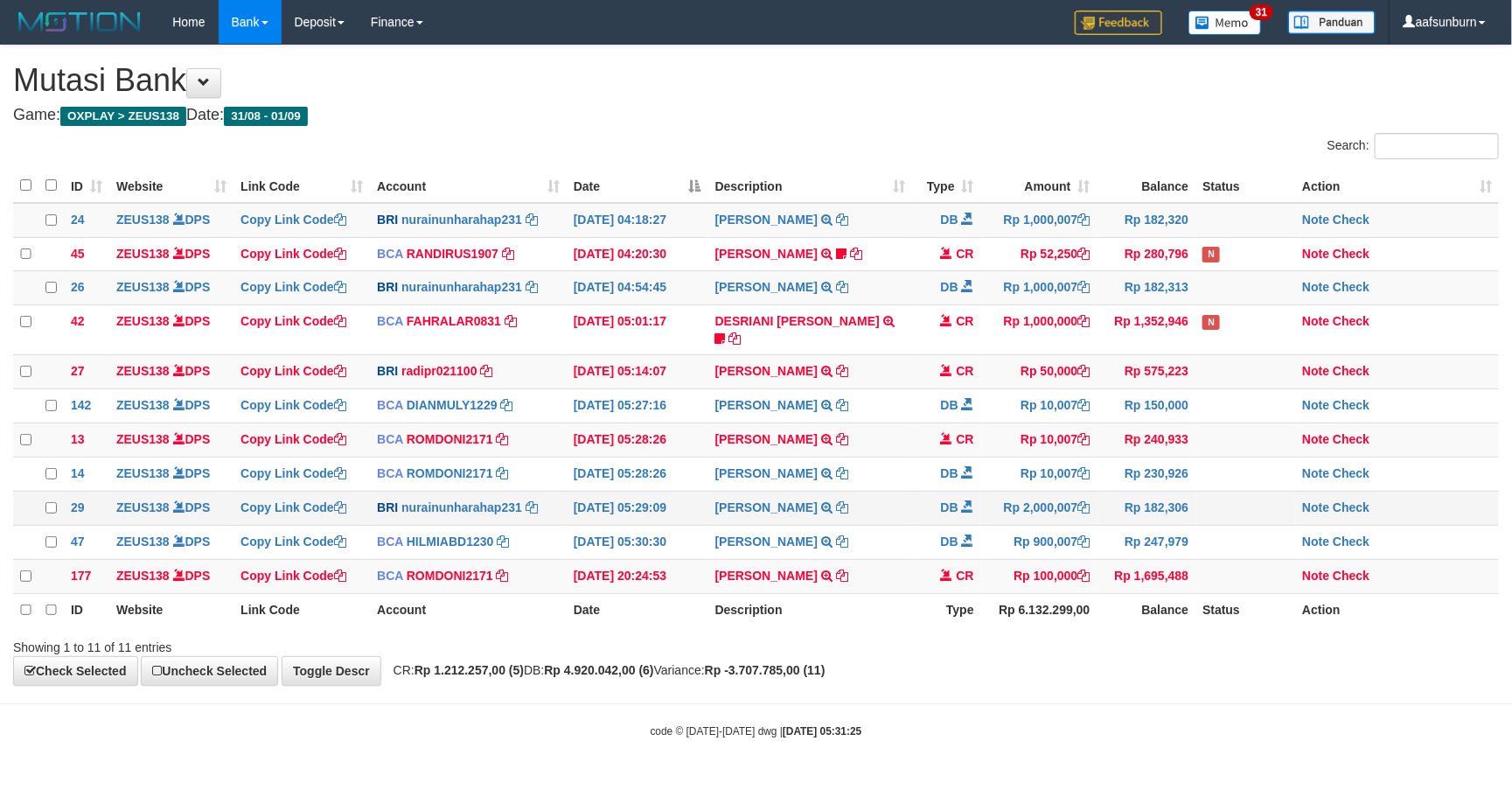
click at [968, 506] on span at bounding box center [968, 506] width 13 height 13
click at [931, 262] on td "CR" at bounding box center [946, 254] width 69 height 34
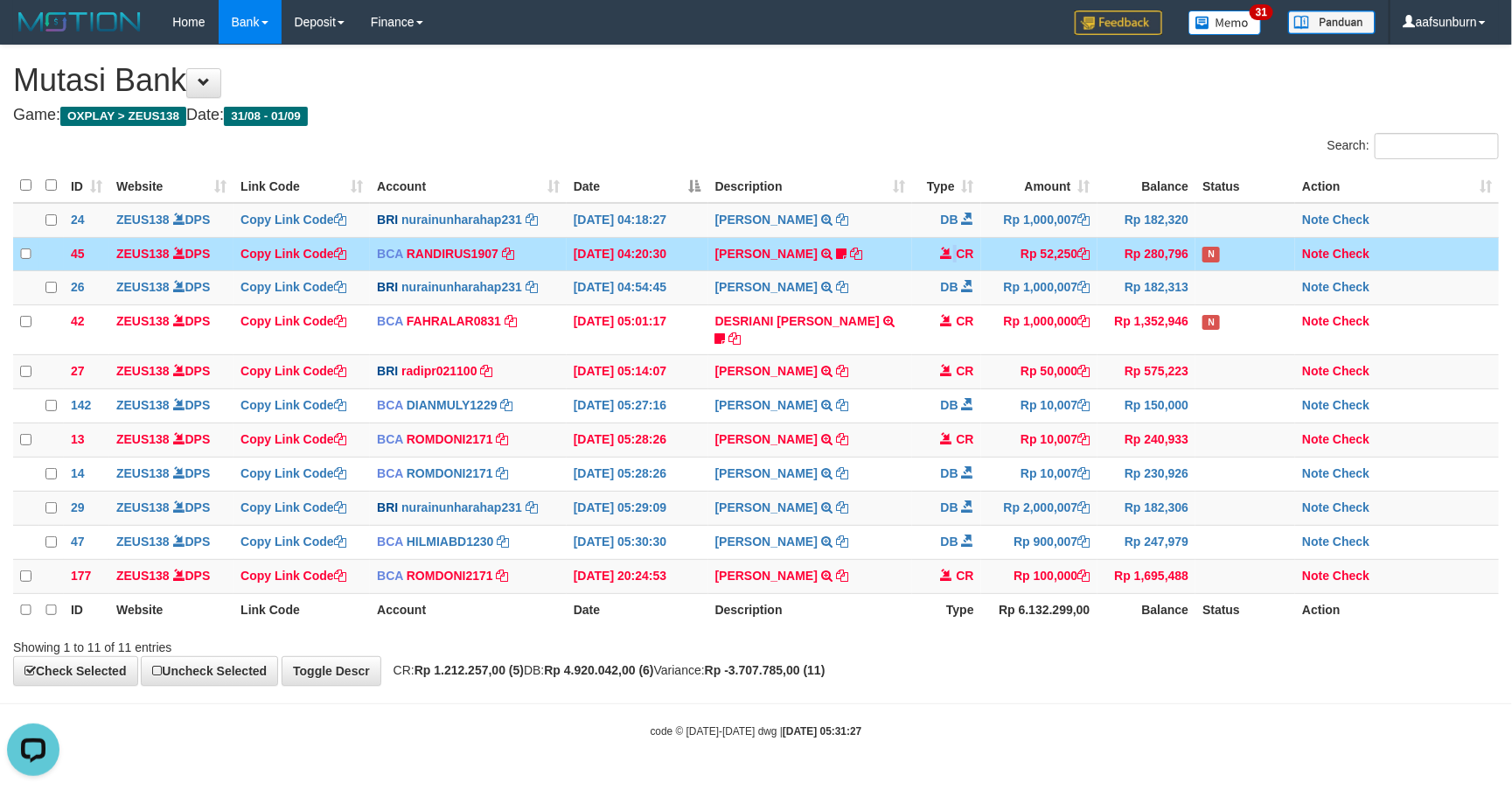
click at [931, 262] on td "CR" at bounding box center [946, 254] width 69 height 34
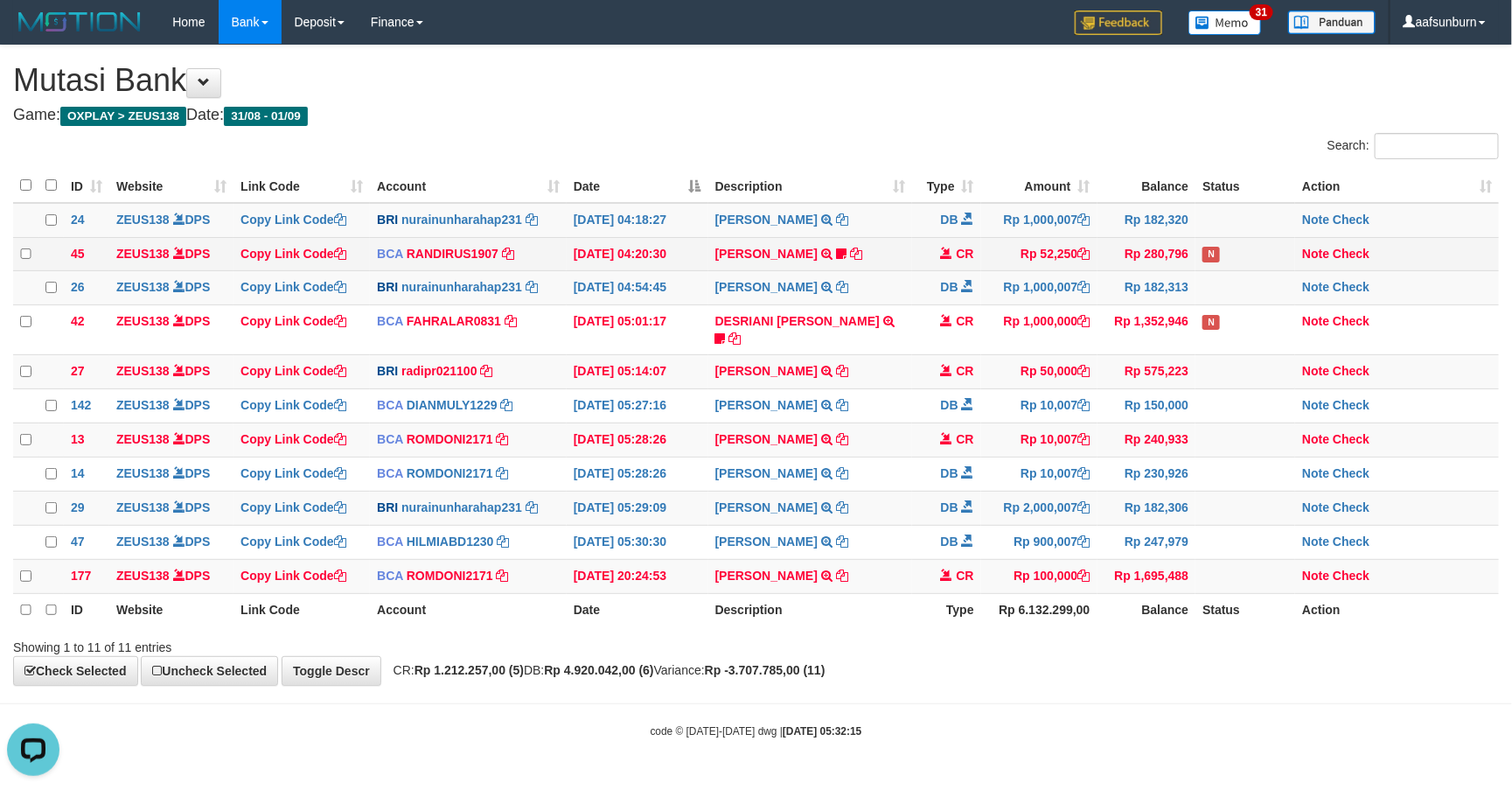
click at [1029, 240] on td "Rp 52,250" at bounding box center [1039, 254] width 116 height 34
click at [1170, 236] on tbody "24 ZEUS138 DPS Copy Link Code BRI nurainunharahap231 DPS NURAINUN HARAHAP mutas…" at bounding box center [756, 398] width 1485 height 390
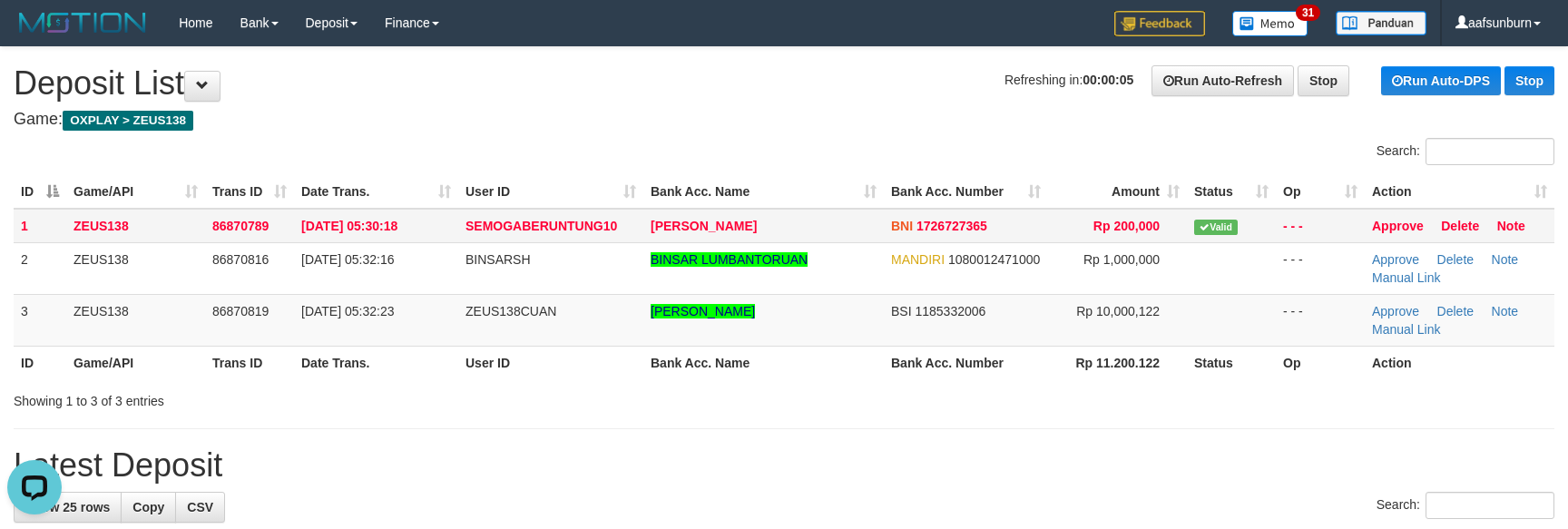
drag, startPoint x: 1299, startPoint y: 234, endPoint x: 1359, endPoint y: 231, distance: 60.1
click at [1307, 234] on td "- - -" at bounding box center [1320, 226] width 89 height 34
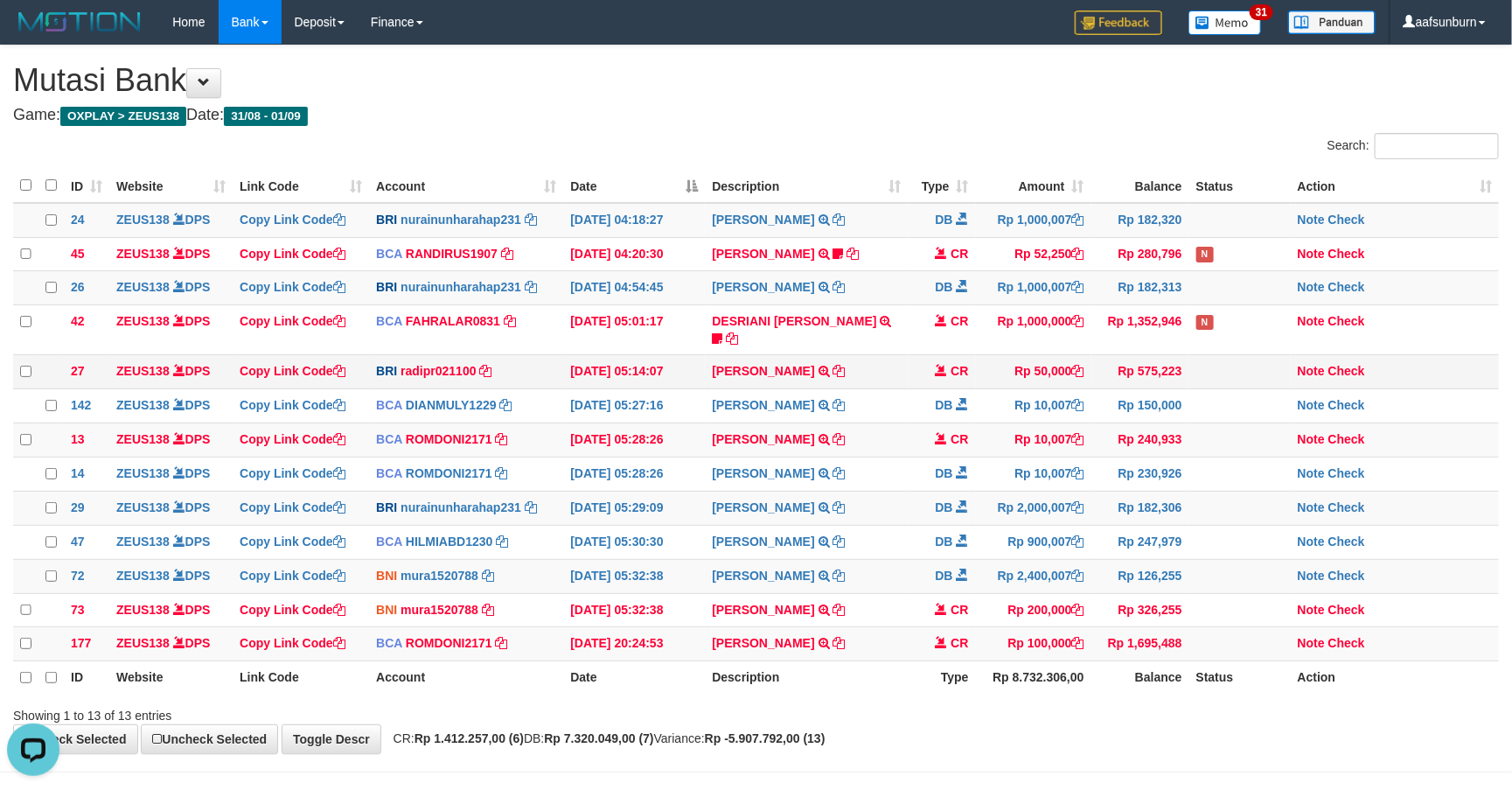
click at [1013, 357] on td "Rp 50,000" at bounding box center [1033, 372] width 115 height 34
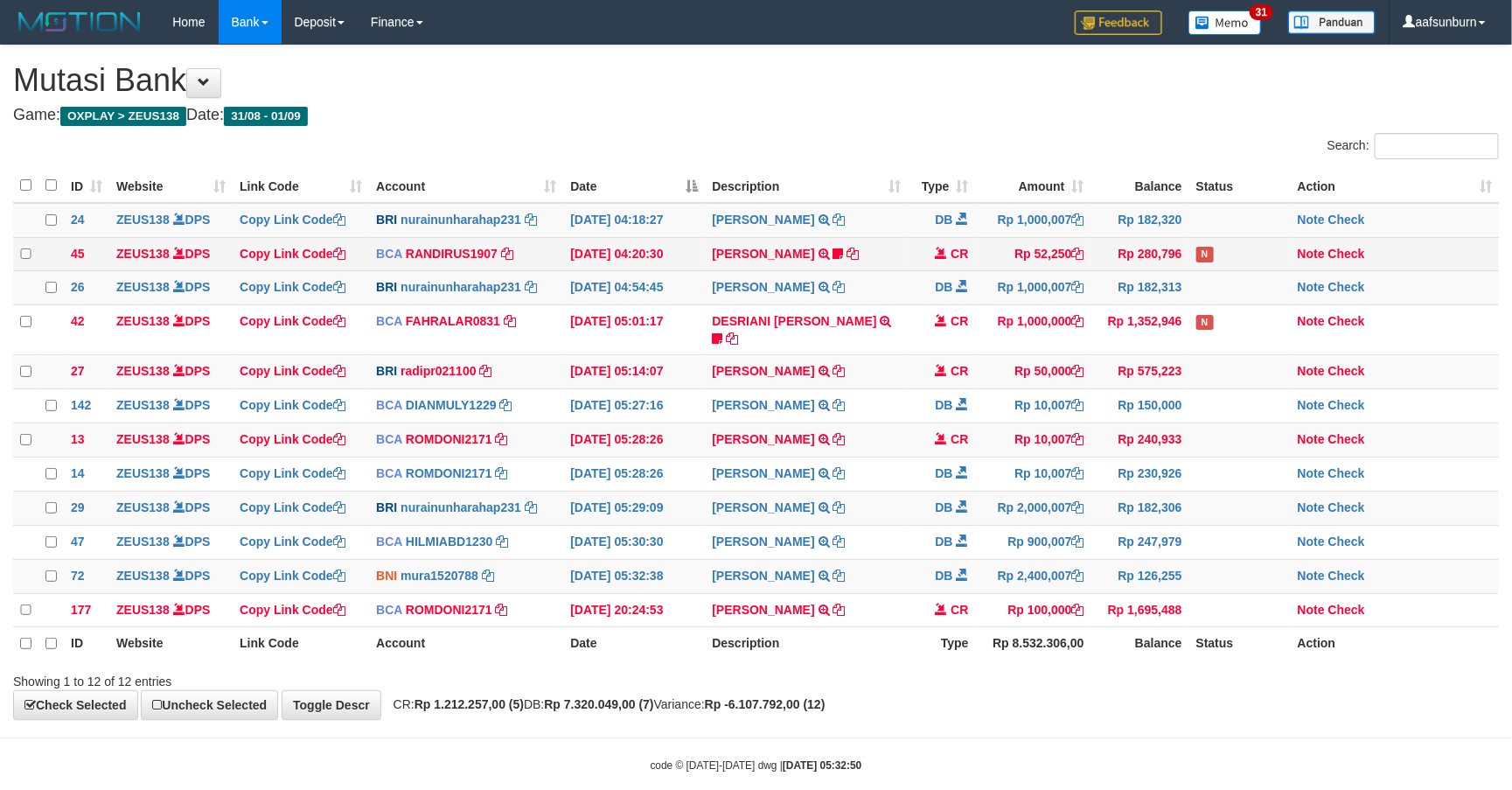
drag, startPoint x: 1047, startPoint y: 237, endPoint x: 1081, endPoint y: 245, distance: 34.9
click at [1077, 244] on tbody "24 ZEUS138 DPS Copy Link Code BRI nurainunharahap231 DPS NURAINUN HARAHAP mutas…" at bounding box center [756, 415] width 1485 height 424
click at [939, 293] on span "DB" at bounding box center [943, 287] width 18 height 14
click at [846, 220] on icon at bounding box center [840, 220] width 13 height 13
click at [756, 370] on td "DANA TEGARJALERPR TRANSFER NBMB DANA TEGARJALERPR TO REYNALDI ADI PRATAMA" at bounding box center [806, 372] width 203 height 34
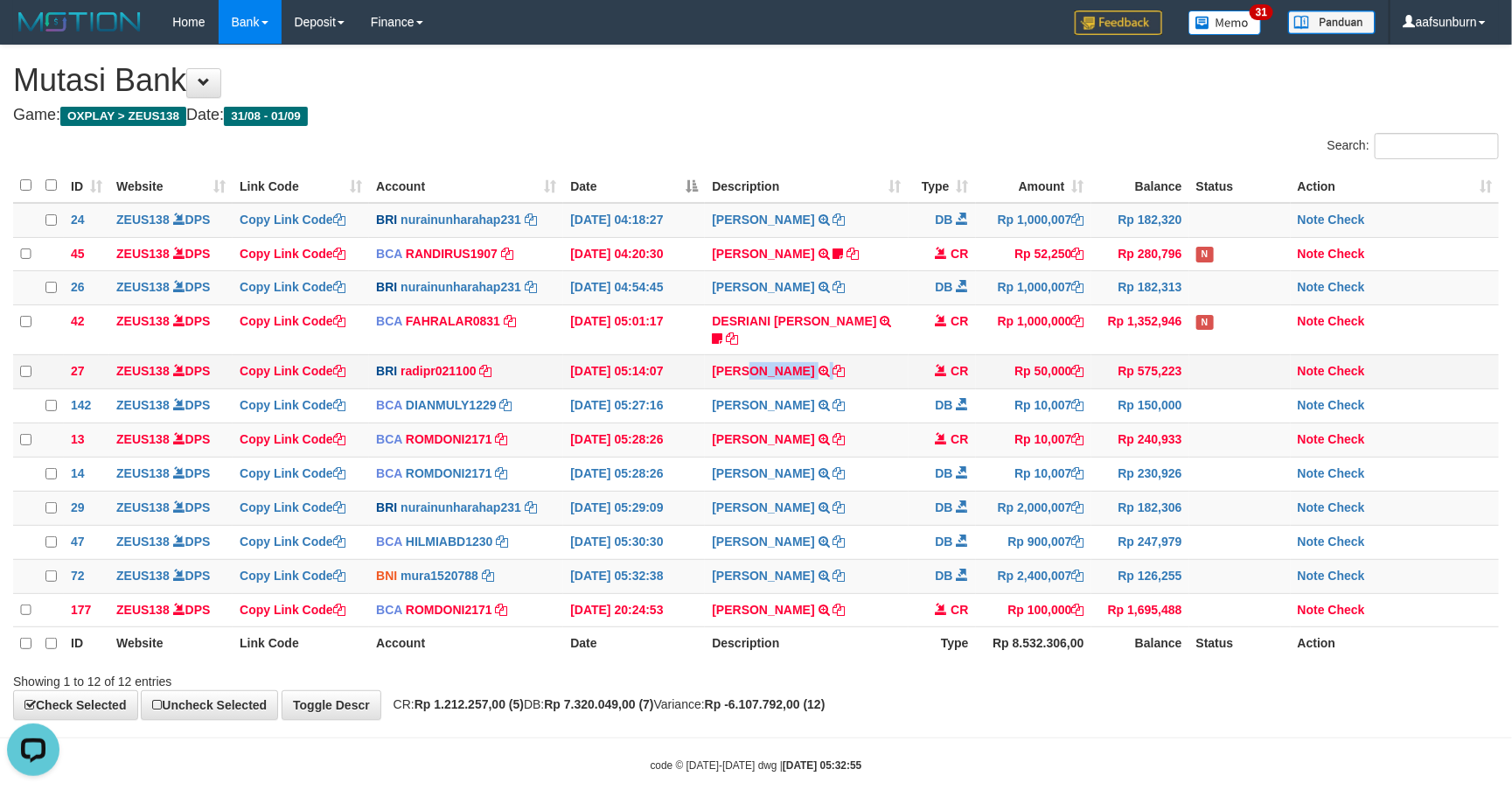
click at [756, 370] on td "DANA TEGARJALERPR TRANSFER NBMB DANA TEGARJALERPR TO REYNALDI ADI PRATAMA" at bounding box center [806, 372] width 203 height 34
copy td "TEGARJALERPR"
drag, startPoint x: 1222, startPoint y: 433, endPoint x: 1231, endPoint y: 428, distance: 10.3
click at [1222, 433] on td at bounding box center [1239, 440] width 101 height 34
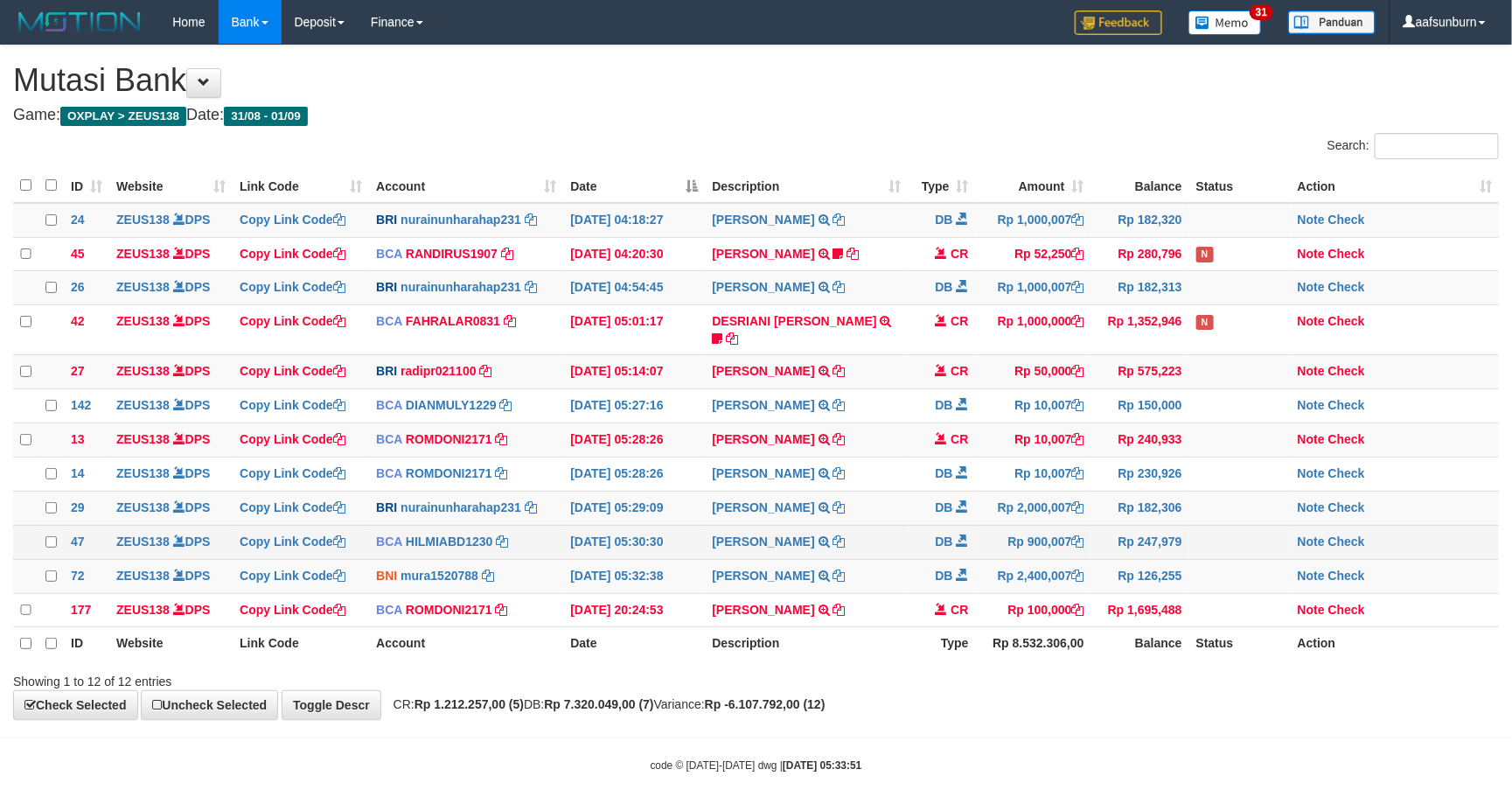
click at [1145, 538] on td "Rp 247,979" at bounding box center [1140, 542] width 98 height 34
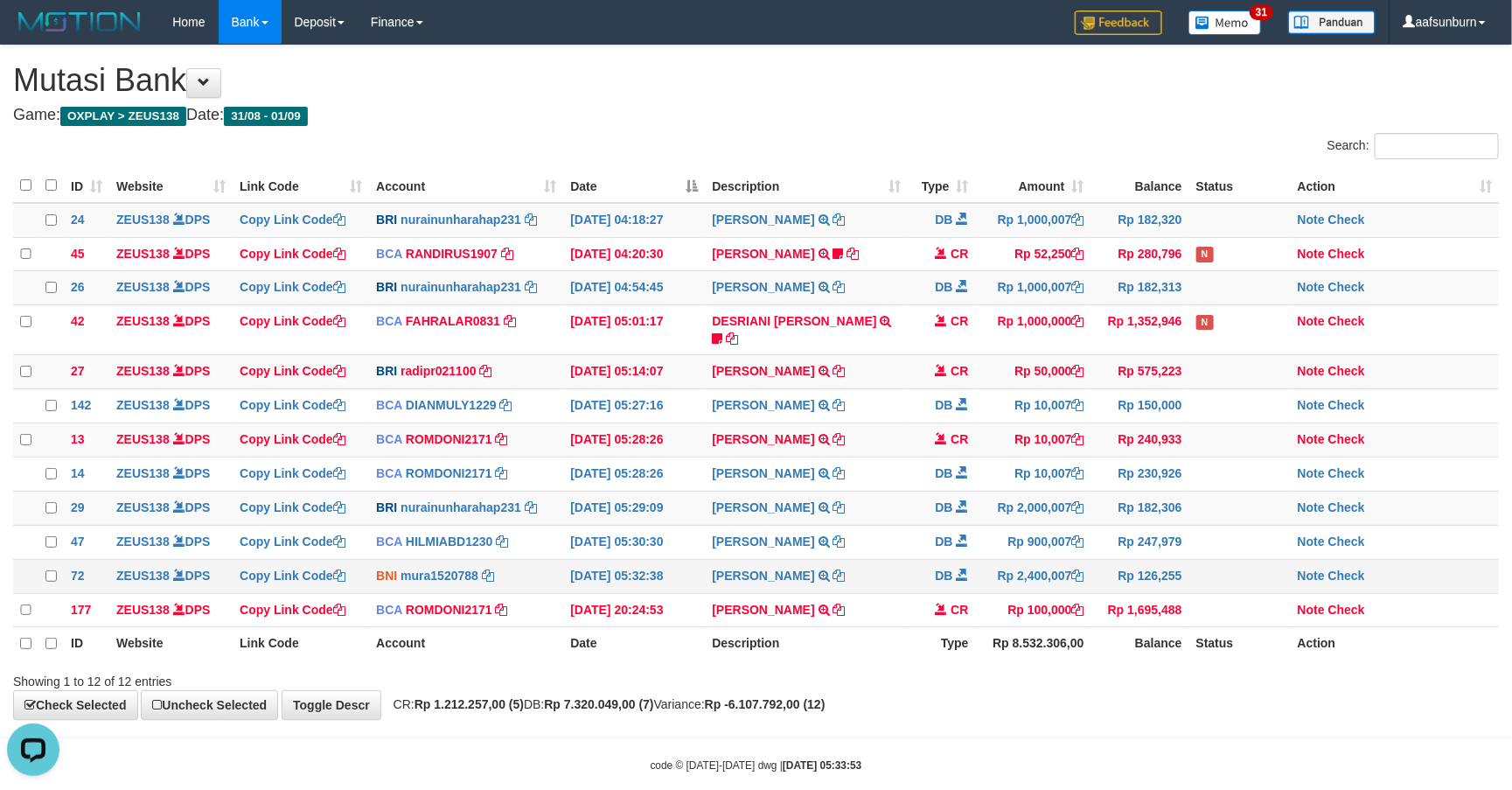
click at [1013, 578] on td "Rp 2,400,007" at bounding box center [1033, 576] width 115 height 34
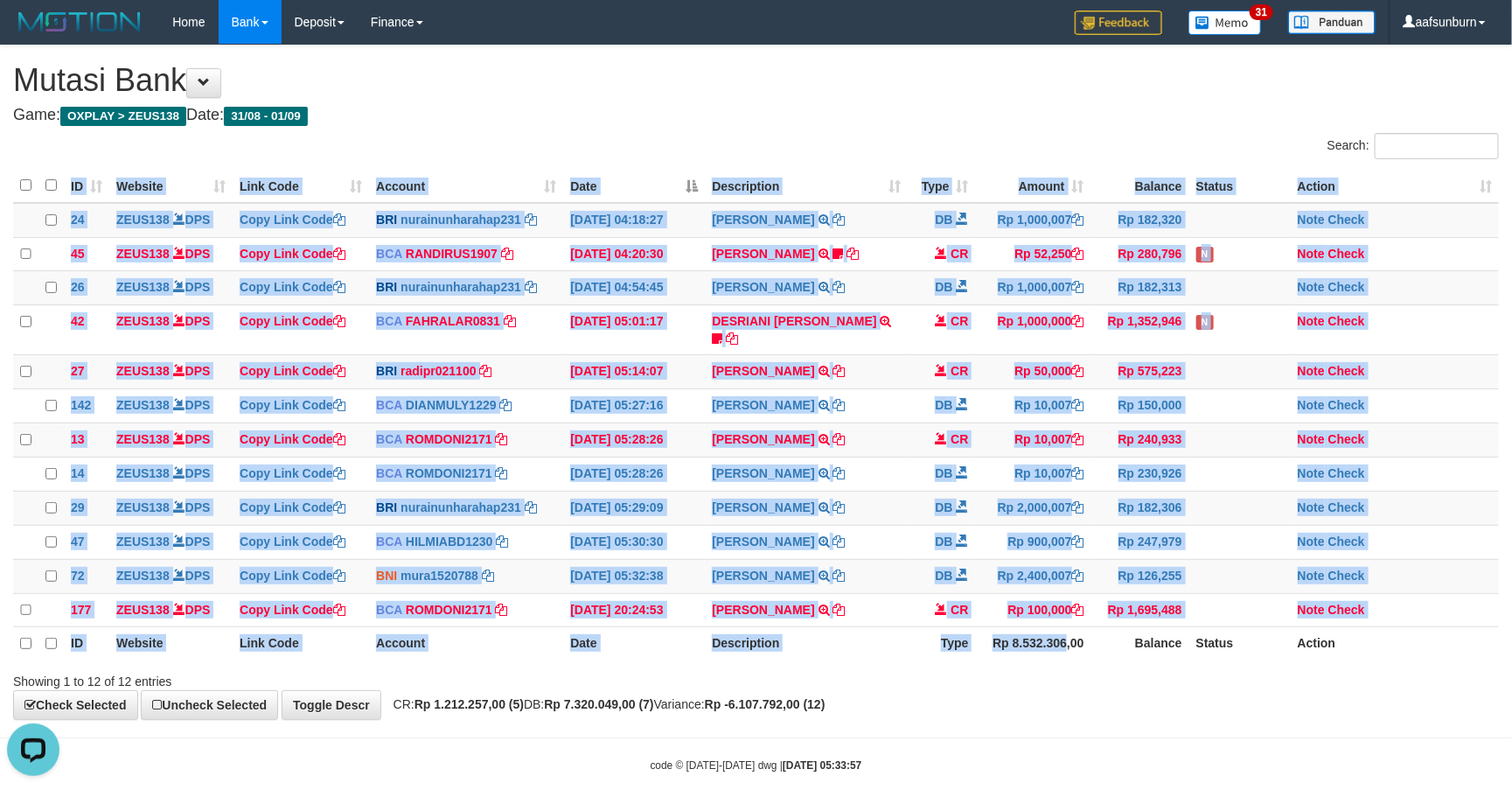
drag, startPoint x: 1065, startPoint y: 665, endPoint x: 1070, endPoint y: 675, distance: 11.2
click at [1070, 667] on div "ID Website Link Code Account Date Description Type Amount Balance Status Action…" at bounding box center [756, 415] width 1512 height 503
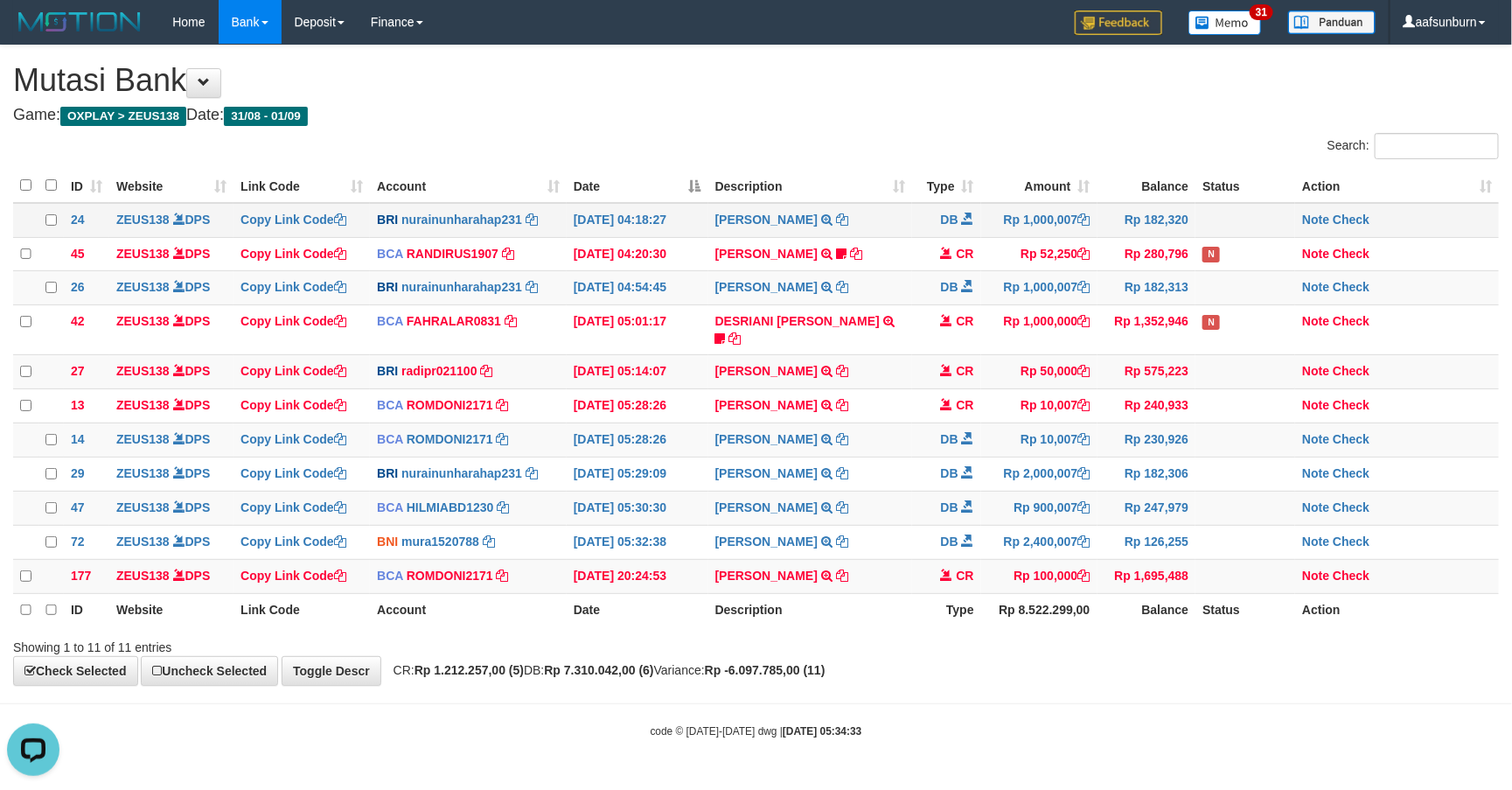
click at [1138, 225] on td "Rp 182,320" at bounding box center [1146, 220] width 99 height 34
drag, startPoint x: 1015, startPoint y: 253, endPoint x: 1077, endPoint y: 271, distance: 64.6
click at [1023, 255] on td "Rp 52,250" at bounding box center [1039, 254] width 116 height 34
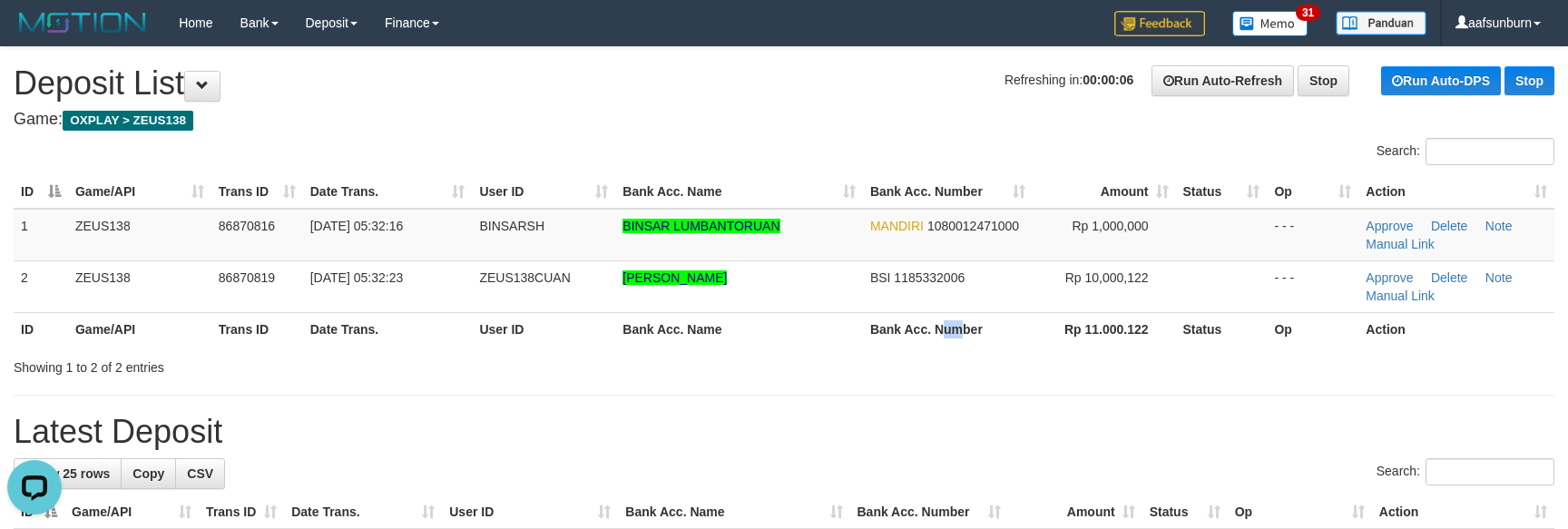
click at [942, 319] on th "Bank Acc. Number" at bounding box center [947, 329] width 170 height 33
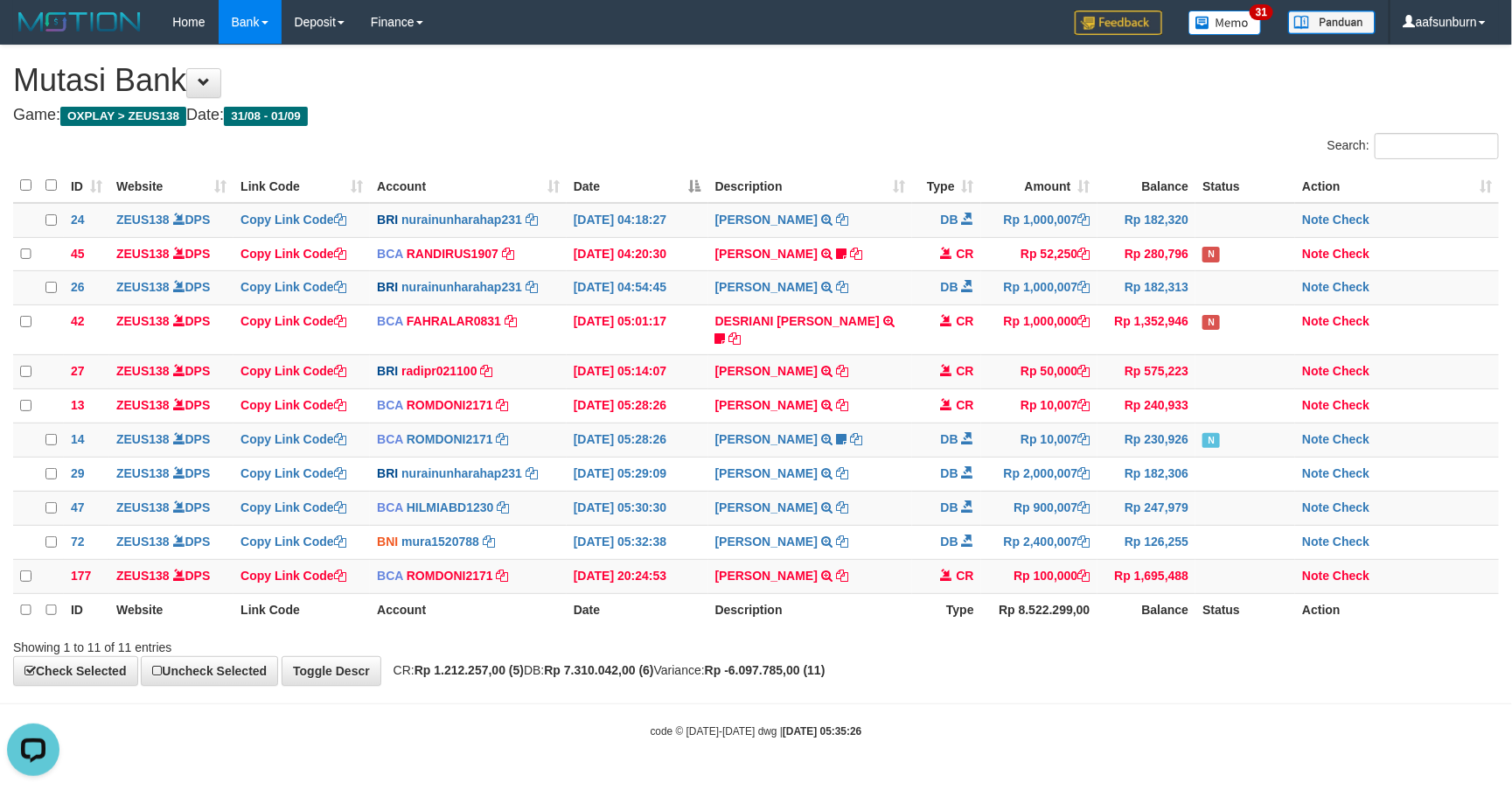
drag, startPoint x: 1001, startPoint y: 168, endPoint x: 1003, endPoint y: 189, distance: 21.1
click at [1003, 184] on th "Amount" at bounding box center [1039, 186] width 116 height 34
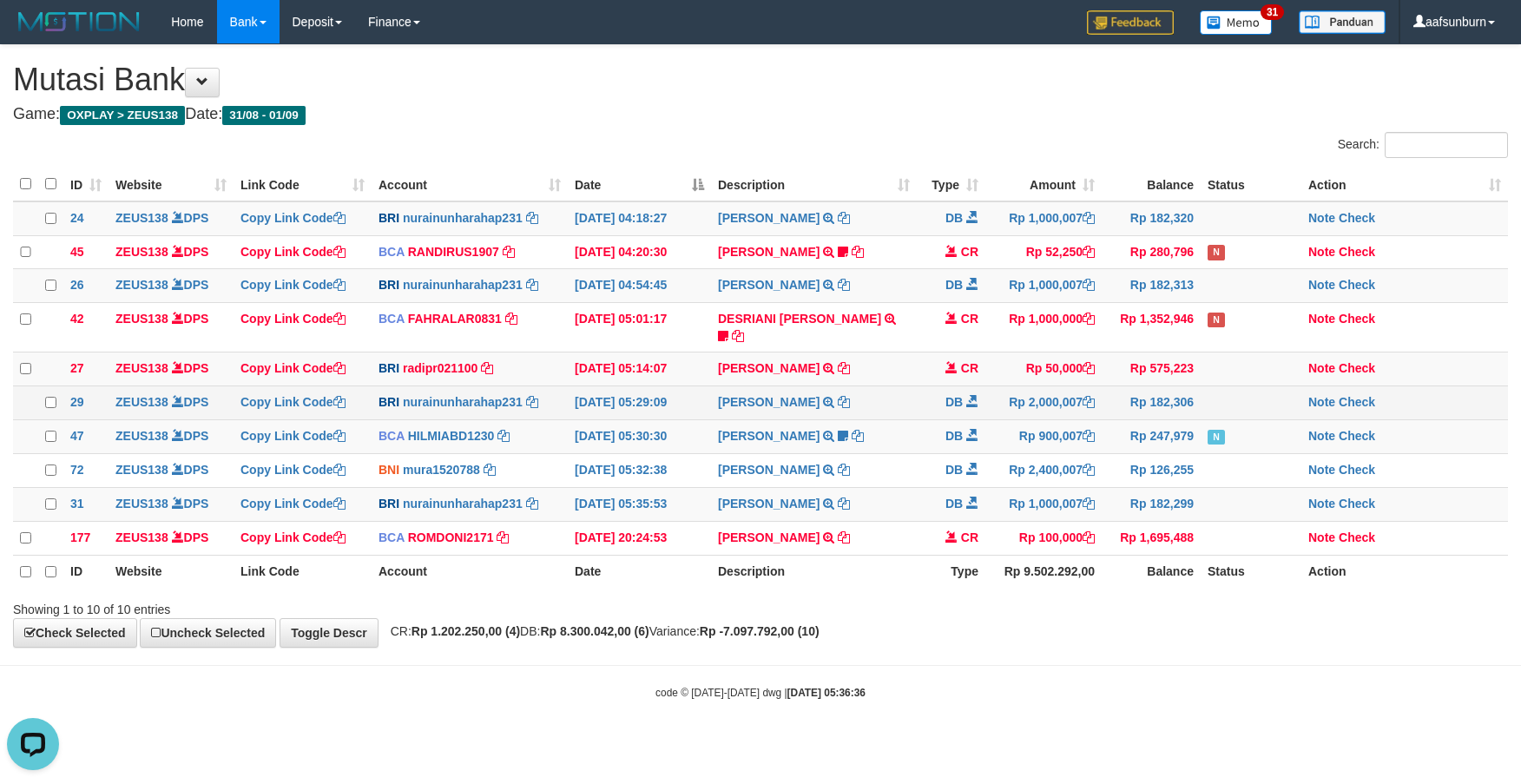
click at [1071, 412] on td "Rp 2,000,007" at bounding box center [1043, 403] width 116 height 34
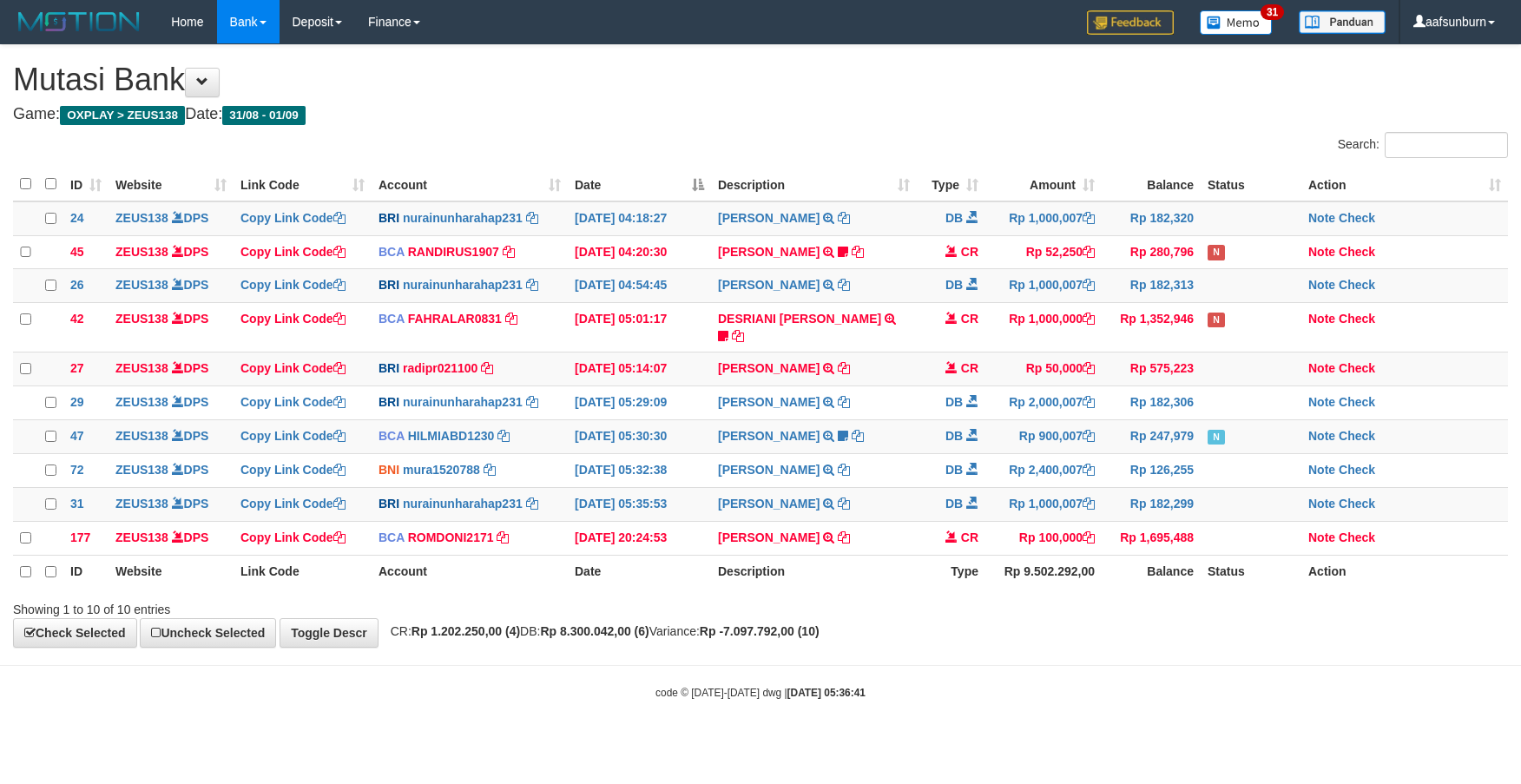
click at [1071, 412] on td "Rp 2,000,007" at bounding box center [1043, 403] width 116 height 34
click at [1232, 654] on body "Toggle navigation Home Bank Account List Load By Website Group [OXPLAY] ZEUS138…" at bounding box center [760, 372] width 1521 height 744
click at [1170, 579] on th "Balance" at bounding box center [1151, 571] width 99 height 33
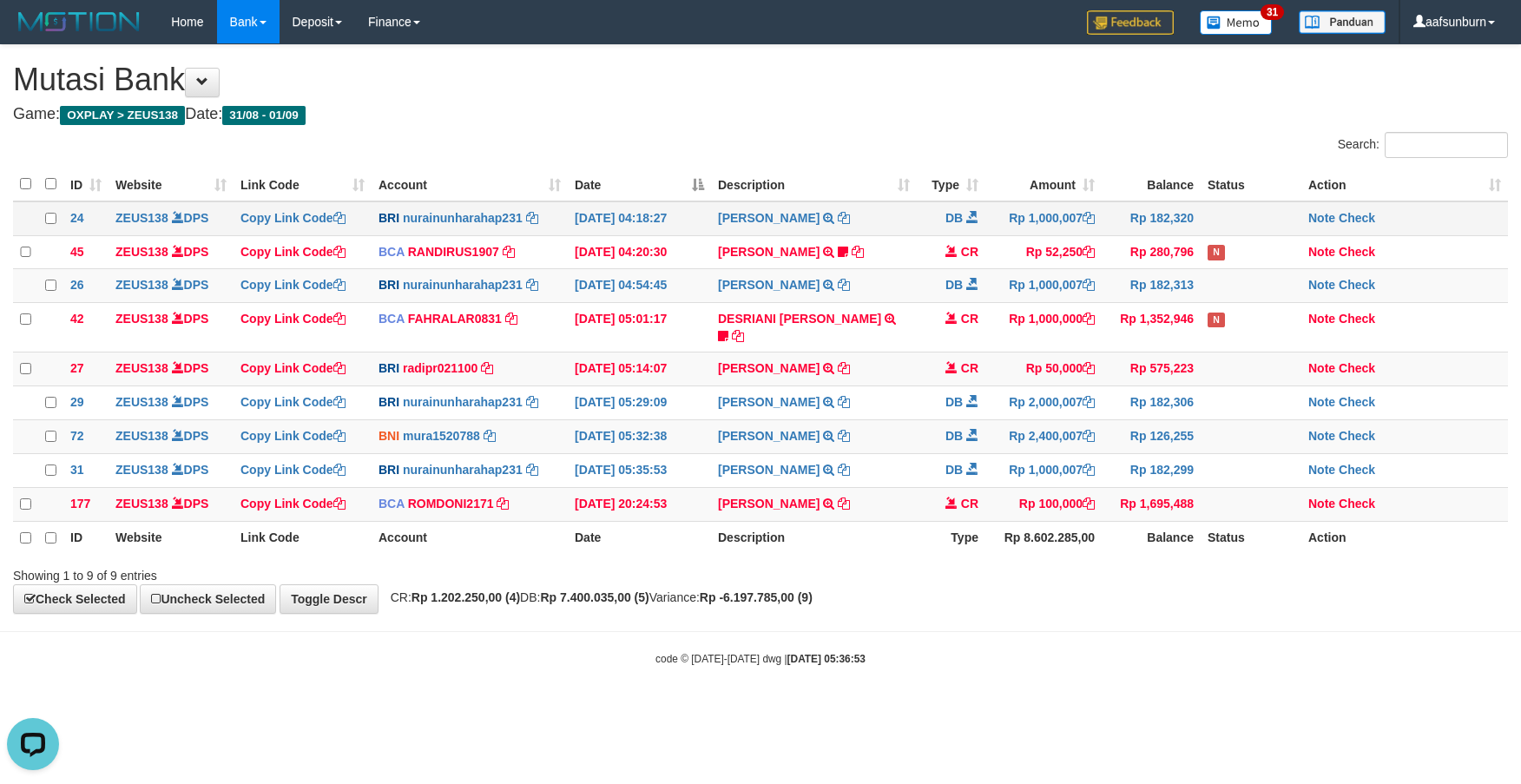
drag, startPoint x: 1113, startPoint y: 199, endPoint x: 1141, endPoint y: 232, distance: 43.3
click at [1116, 204] on table "ID Website Link Code Account Date Description Type Amount Balance Status Action…" at bounding box center [761, 361] width 1495 height 387
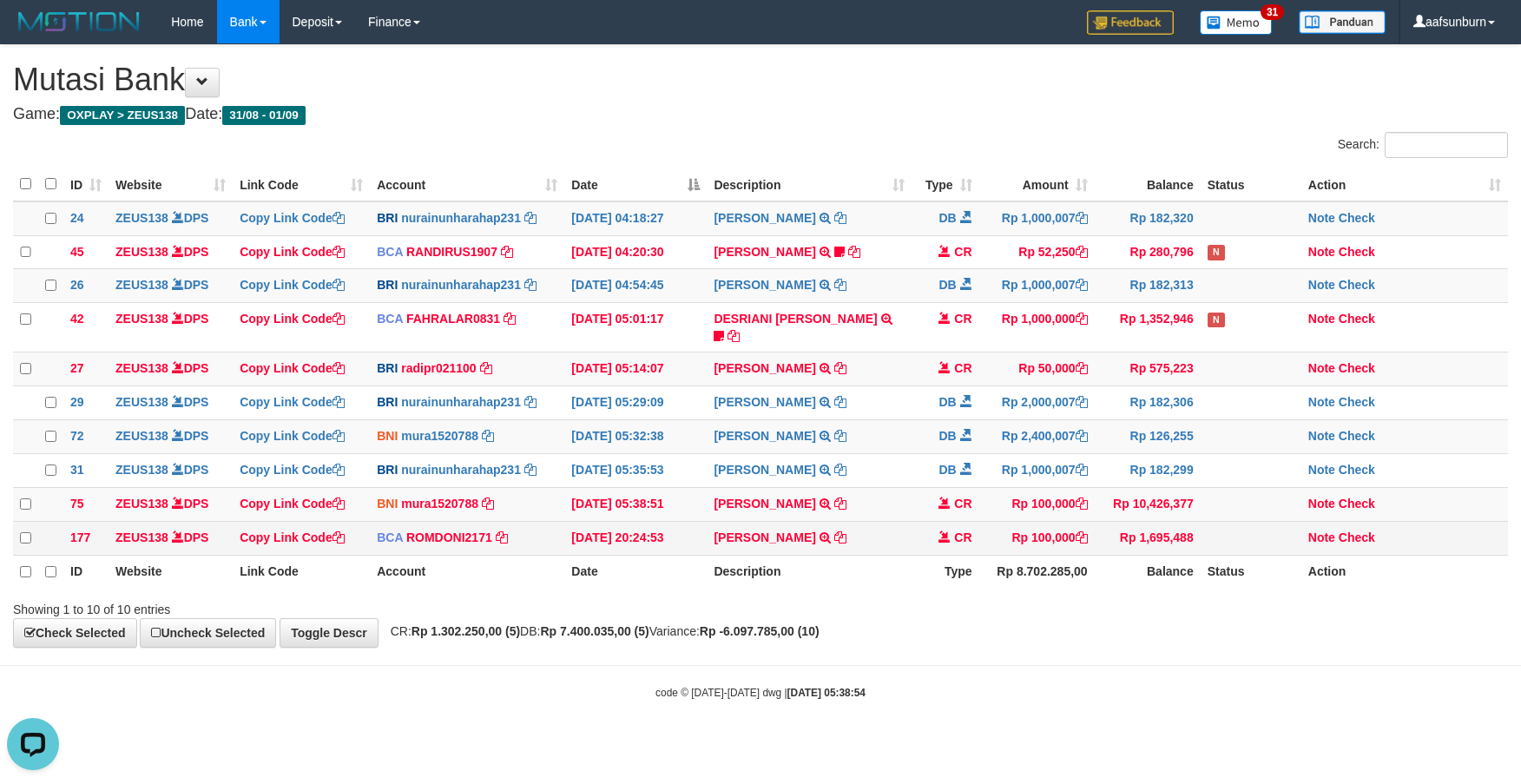
click at [1344, 524] on td "Note Check" at bounding box center [1405, 538] width 207 height 34
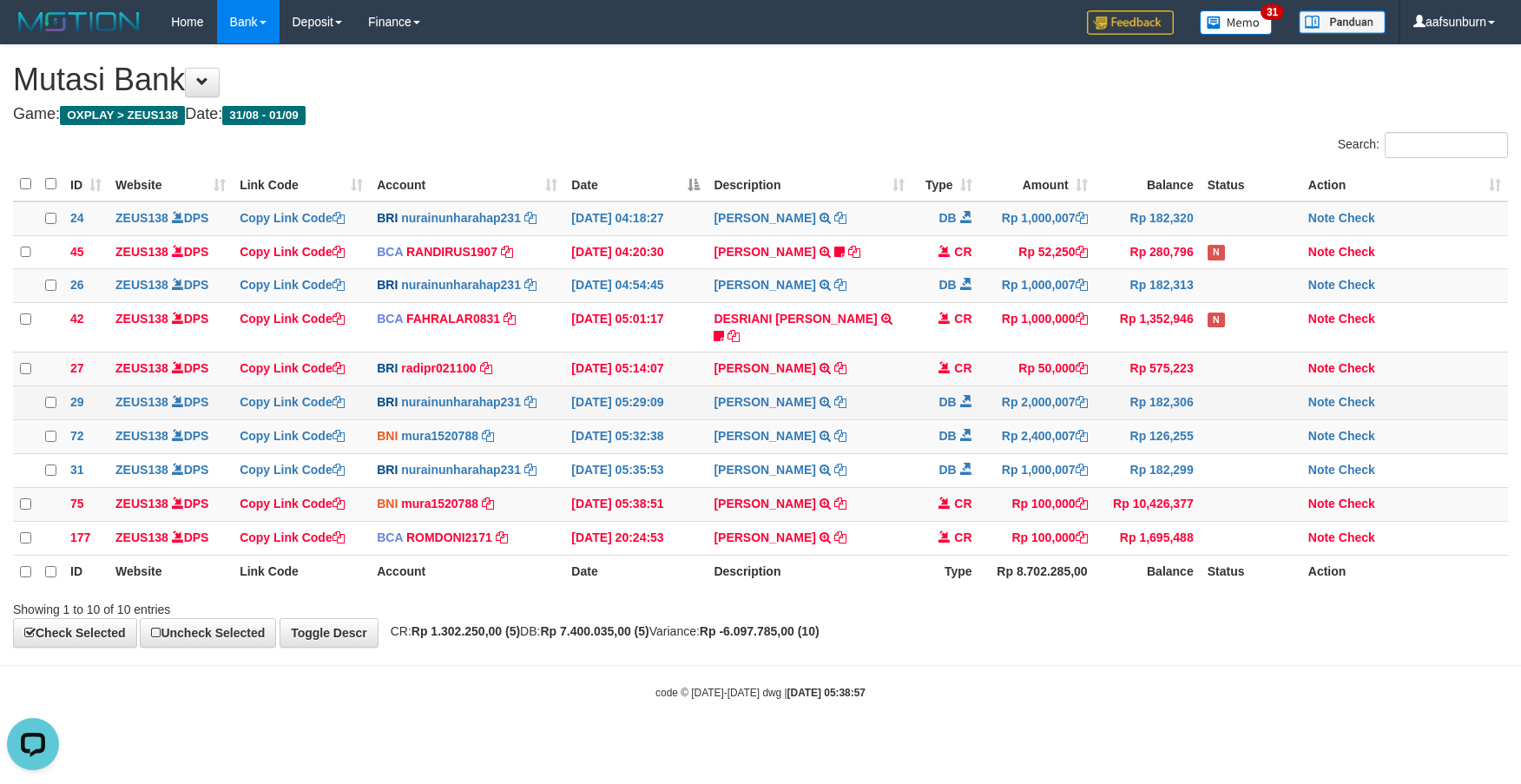
click at [675, 412] on td "[DATE] 05:29:09" at bounding box center [636, 403] width 142 height 34
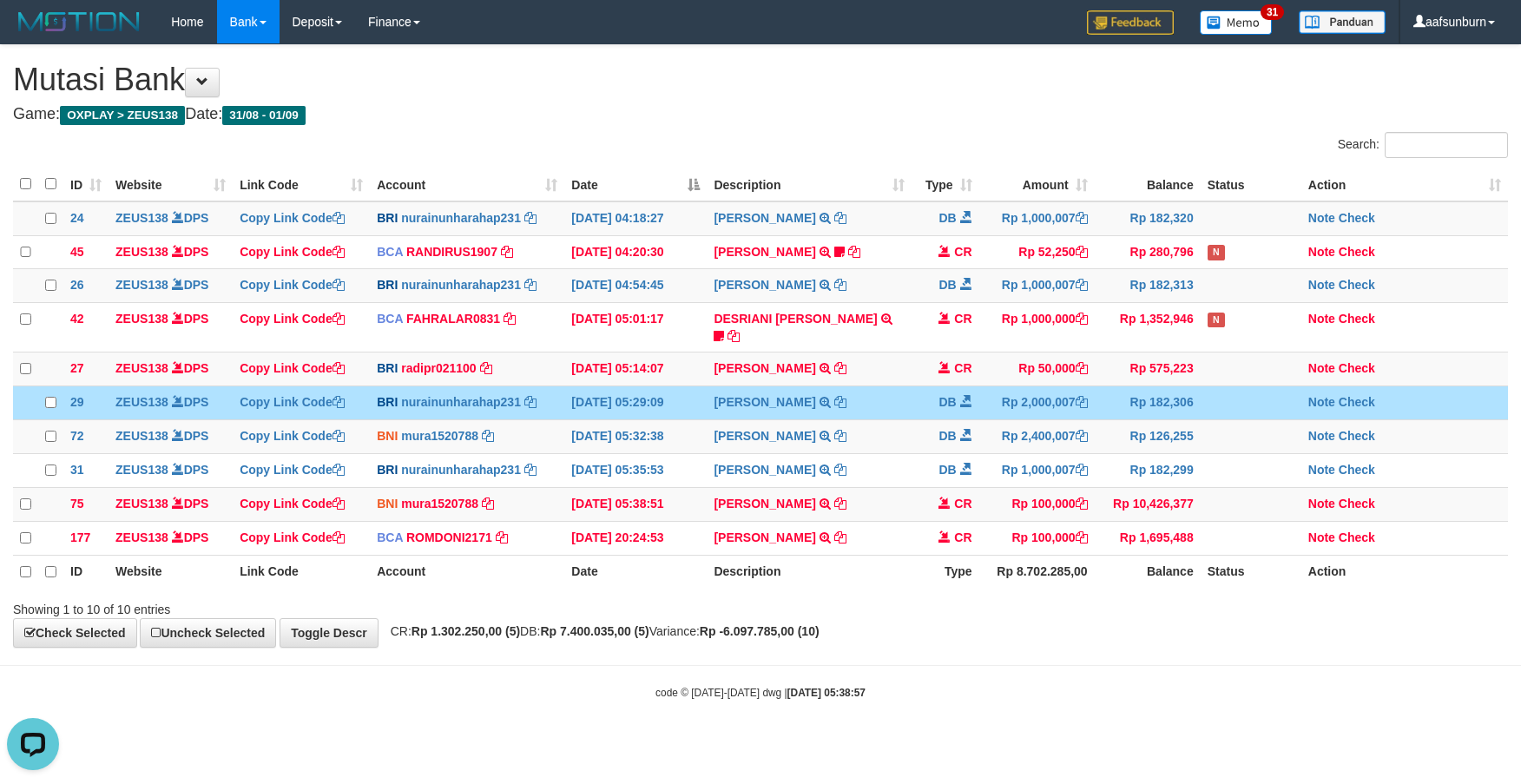
click at [677, 412] on td "[DATE] 05:29:09" at bounding box center [636, 403] width 142 height 34
